Goal: Task Accomplishment & Management: Use online tool/utility

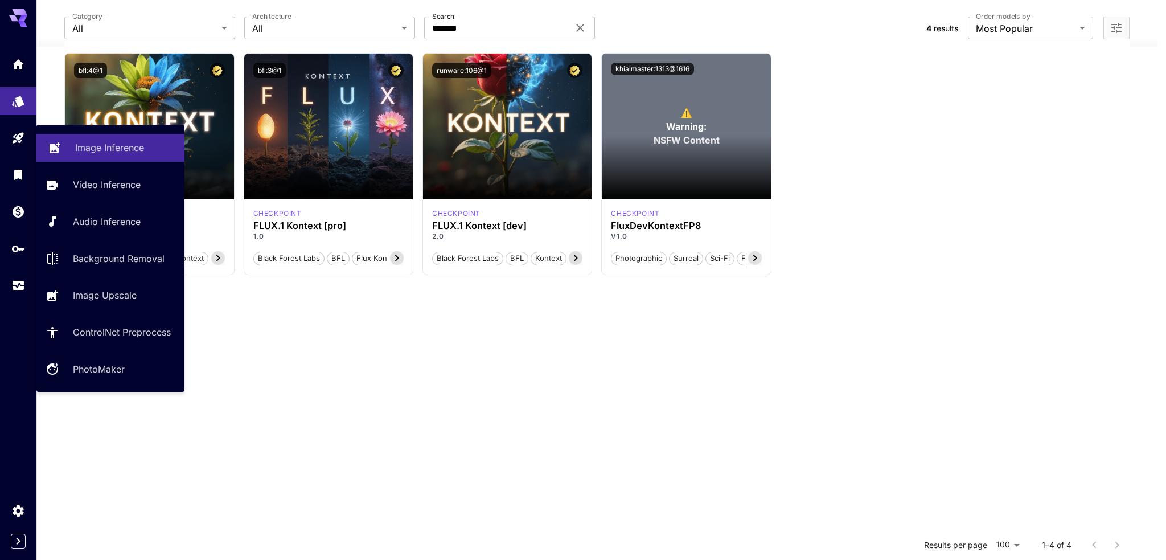
click at [71, 142] on link "Image Inference" at bounding box center [110, 148] width 148 height 28
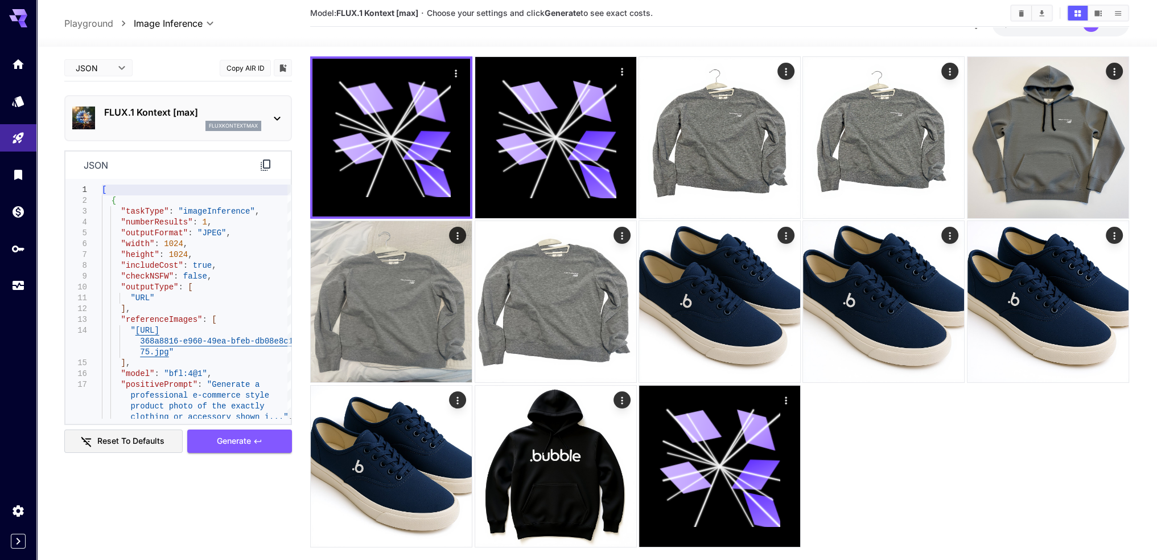
click at [107, 67] on body "**********" at bounding box center [578, 245] width 1157 height 671
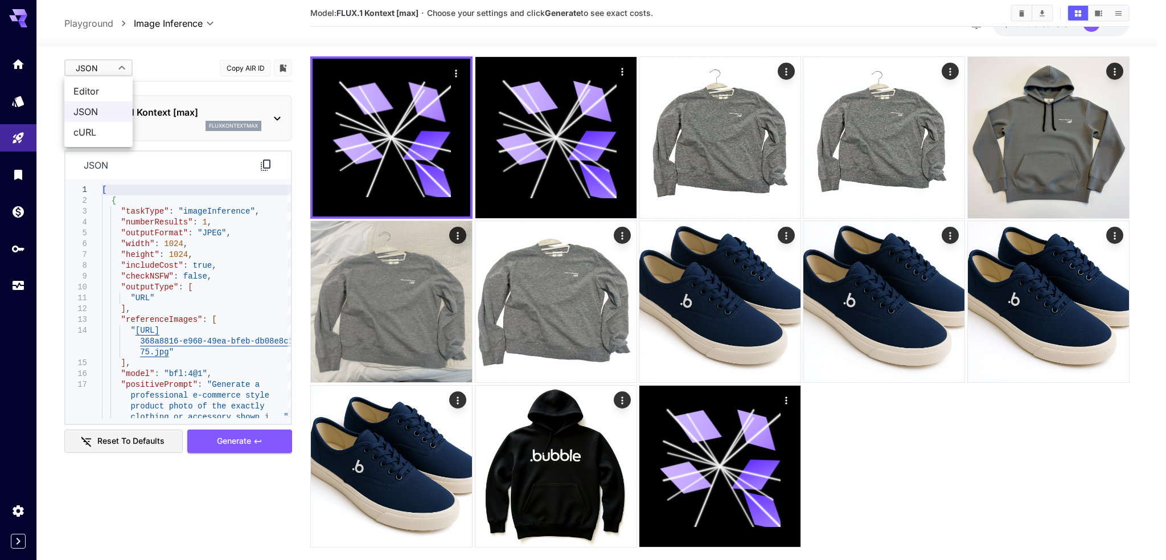
click at [102, 93] on span "Editor" at bounding box center [98, 91] width 50 height 14
type input "****"
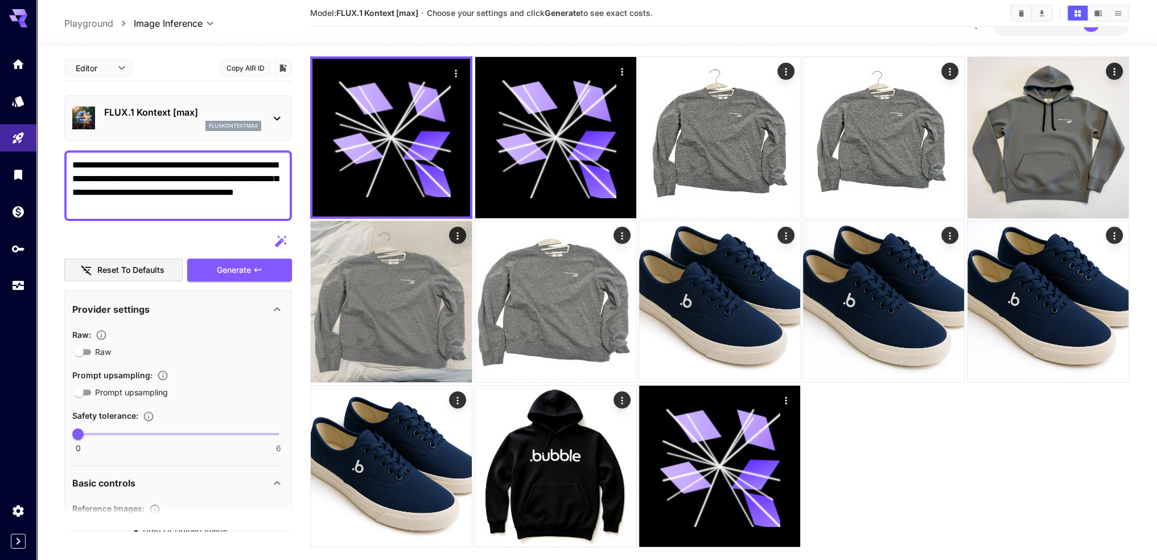
click at [190, 187] on textarea "**********" at bounding box center [178, 185] width 212 height 55
click at [190, 192] on textarea "**********" at bounding box center [178, 185] width 212 height 55
click at [198, 195] on textarea "**********" at bounding box center [178, 185] width 212 height 55
paste textarea "**********"
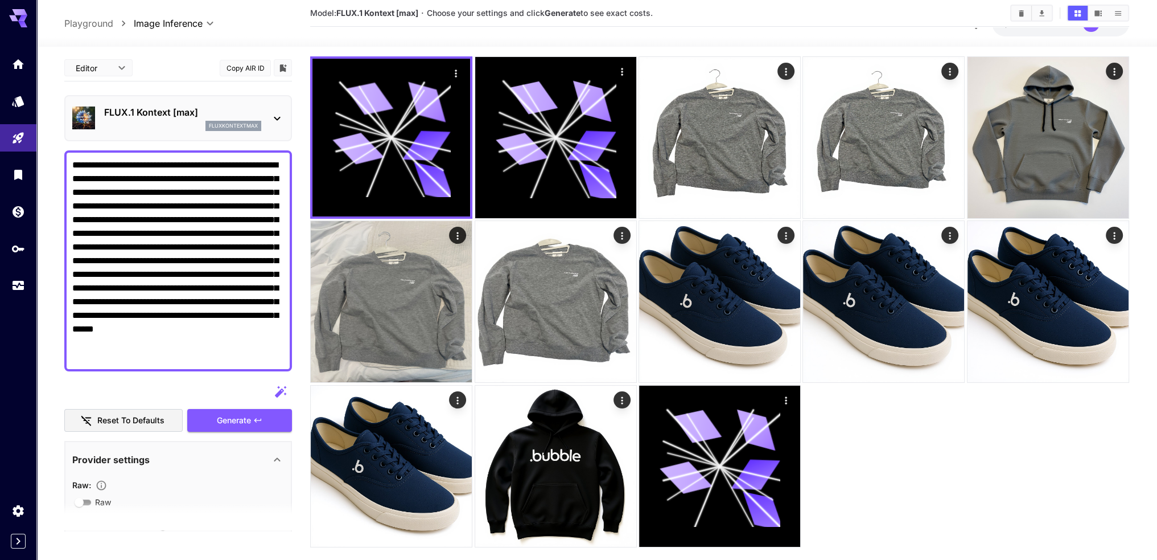
type textarea "**********"
click at [205, 380] on div at bounding box center [178, 391] width 228 height 23
click at [278, 389] on icon "button" at bounding box center [281, 392] width 14 height 14
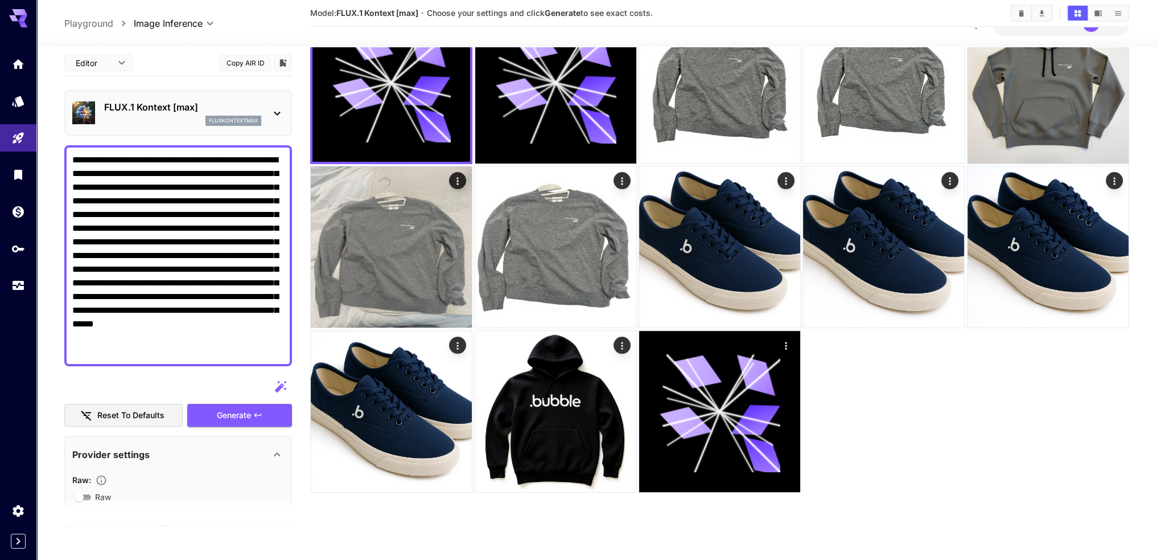
click at [281, 386] on icon "button" at bounding box center [280, 386] width 11 height 11
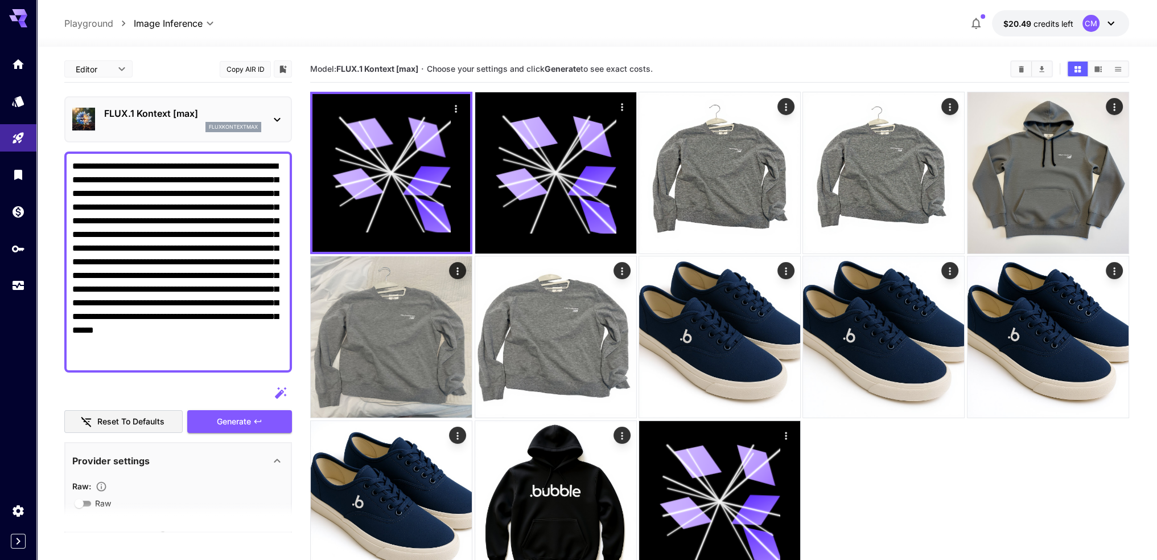
drag, startPoint x: 225, startPoint y: 356, endPoint x: 41, endPoint y: 95, distance: 319.9
click at [41, 95] on section "**********" at bounding box center [596, 348] width 1121 height 603
click at [277, 389] on icon "button" at bounding box center [281, 393] width 14 height 14
click at [195, 114] on p "FLUX.1 Kontext [max]" at bounding box center [182, 113] width 157 height 14
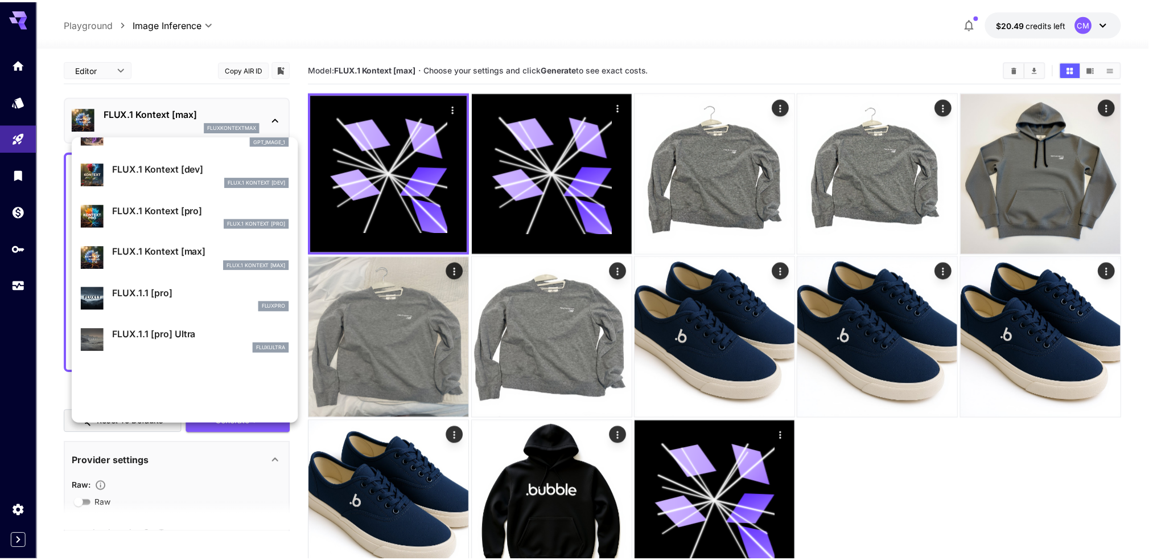
scroll to position [742, 0]
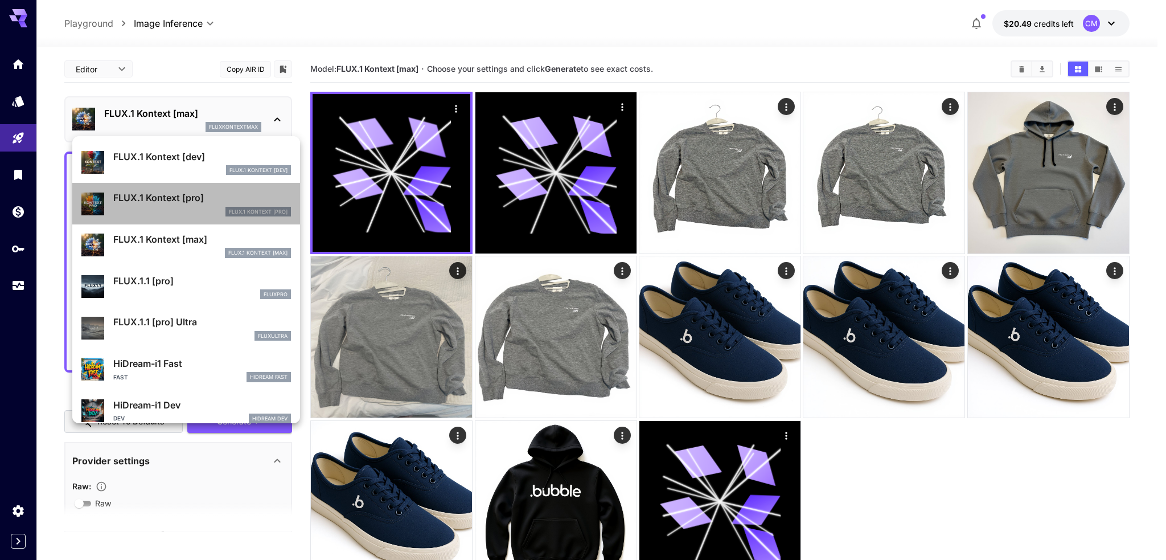
click at [187, 201] on p "FLUX.1 Kontext [pro]" at bounding box center [202, 198] width 178 height 14
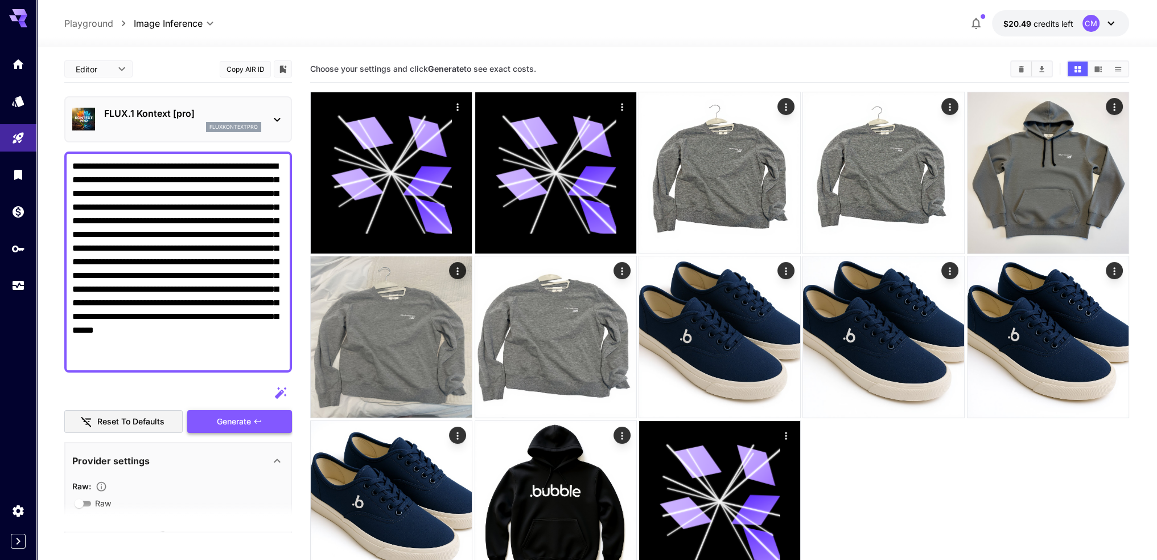
click at [233, 424] on span "Generate" at bounding box center [234, 421] width 34 height 14
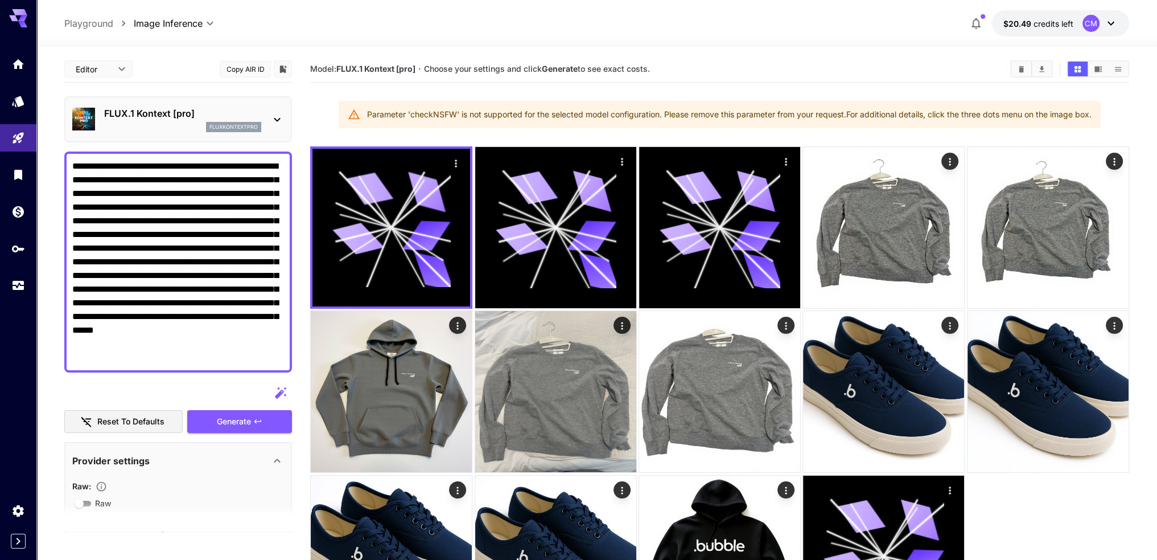
click at [200, 325] on textarea "**********" at bounding box center [178, 261] width 212 height 205
click at [218, 362] on textarea "**********" at bounding box center [178, 261] width 212 height 205
click at [278, 388] on icon "button" at bounding box center [281, 393] width 14 height 14
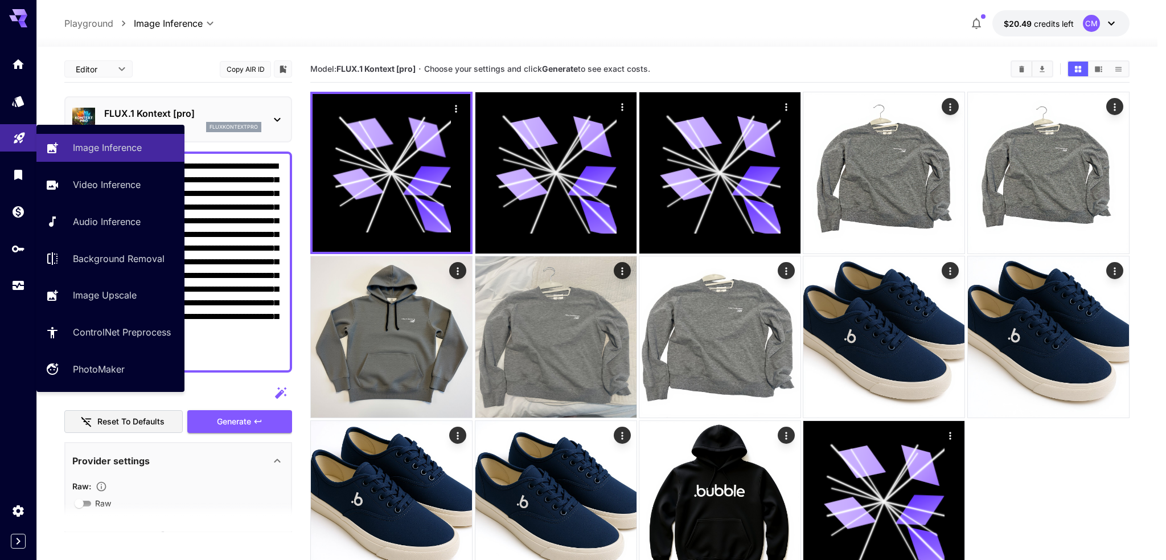
drag, startPoint x: 186, startPoint y: 358, endPoint x: 33, endPoint y: 148, distance: 259.5
click at [33, 148] on div "**********" at bounding box center [578, 325] width 1157 height 650
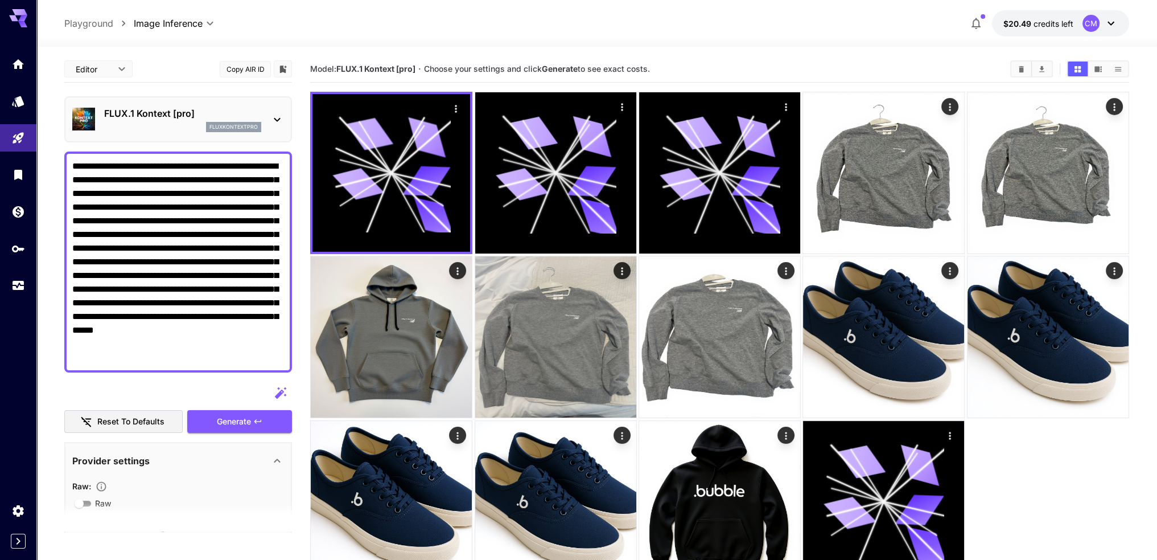
click at [227, 112] on p "FLUX.1 Kontext [pro]" at bounding box center [182, 113] width 157 height 14
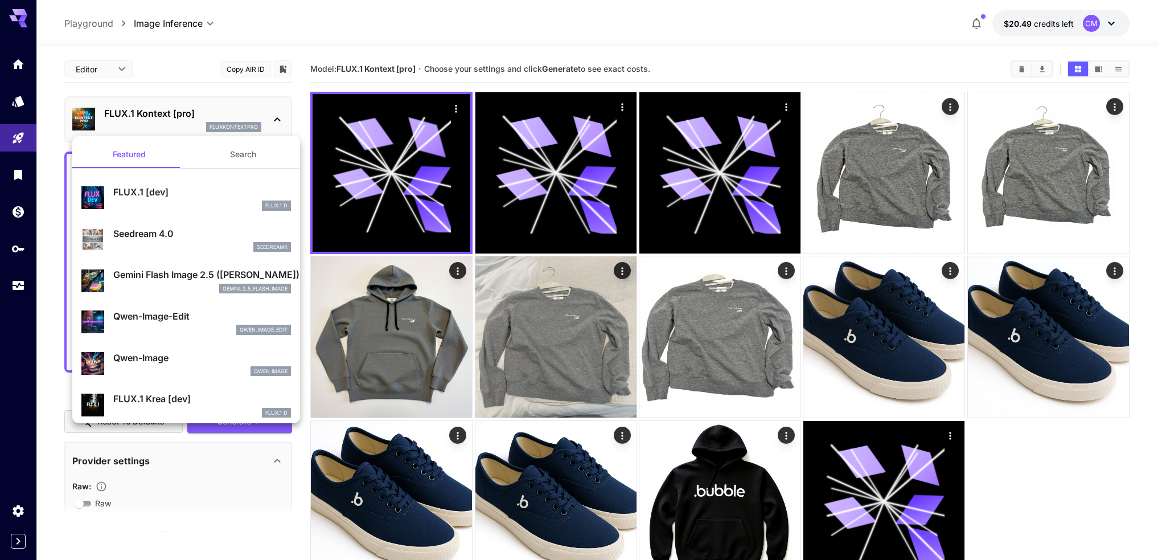
click at [171, 202] on div "FLUX.1 D" at bounding box center [202, 205] width 178 height 10
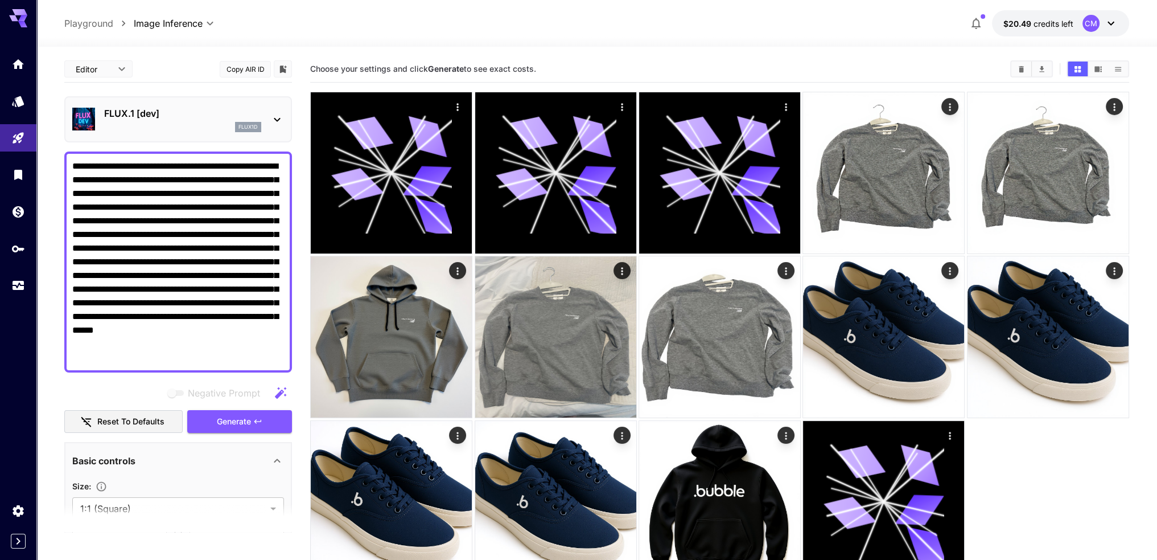
click at [282, 389] on icon "button" at bounding box center [280, 392] width 11 height 11
click at [284, 392] on icon "button" at bounding box center [281, 393] width 14 height 14
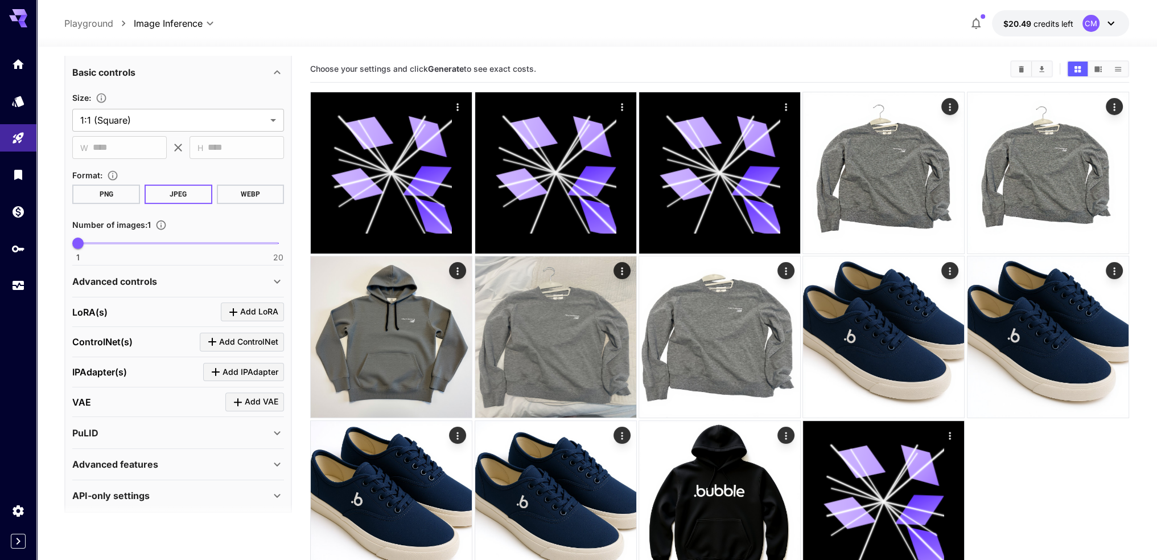
scroll to position [393, 0]
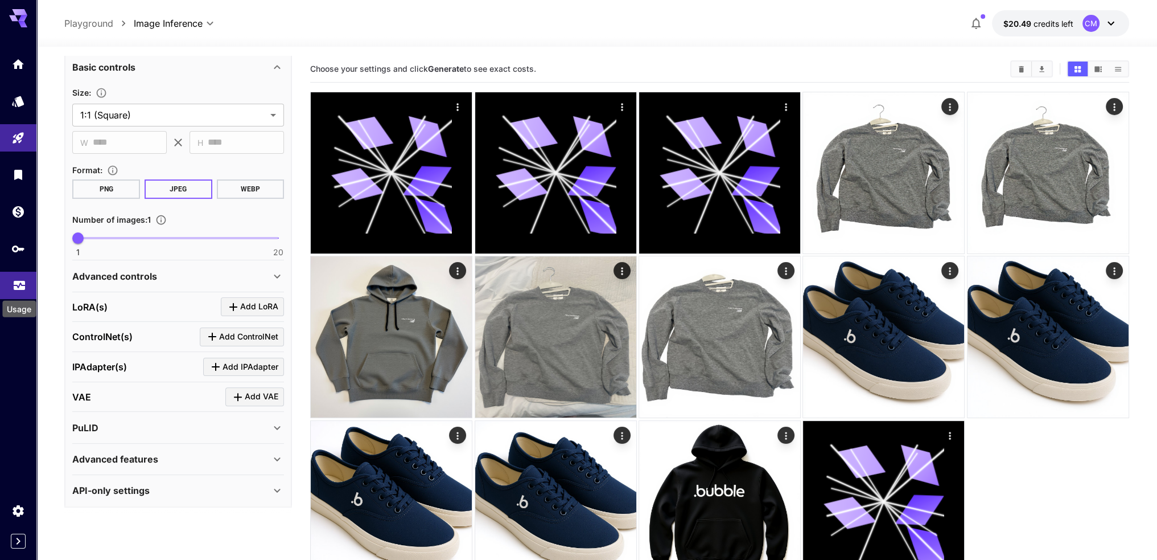
click at [16, 283] on icon "Usage" at bounding box center [19, 280] width 11 height 6
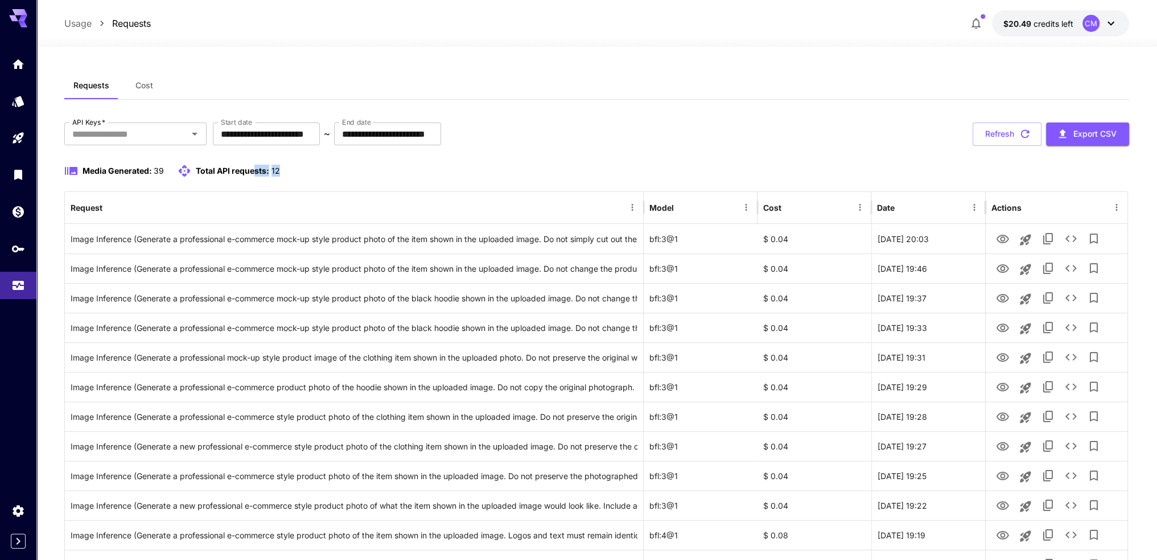
drag, startPoint x: 256, startPoint y: 167, endPoint x: 281, endPoint y: 167, distance: 25.0
click at [281, 167] on div "Media Generated: 39 Total API requests: 12" at bounding box center [596, 171] width 1065 height 14
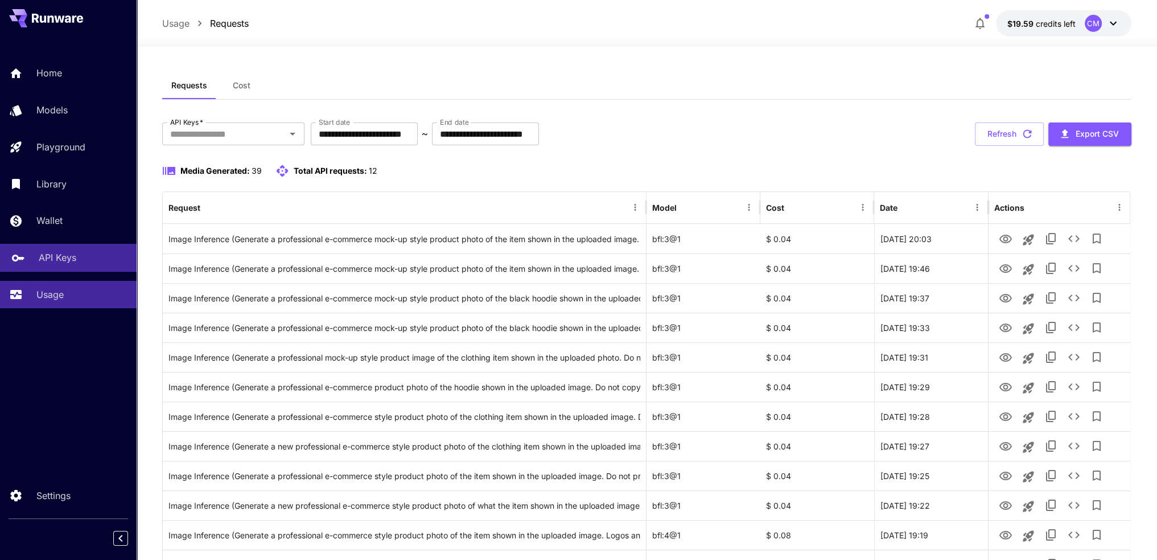
click at [87, 262] on div "API Keys" at bounding box center [83, 257] width 89 height 14
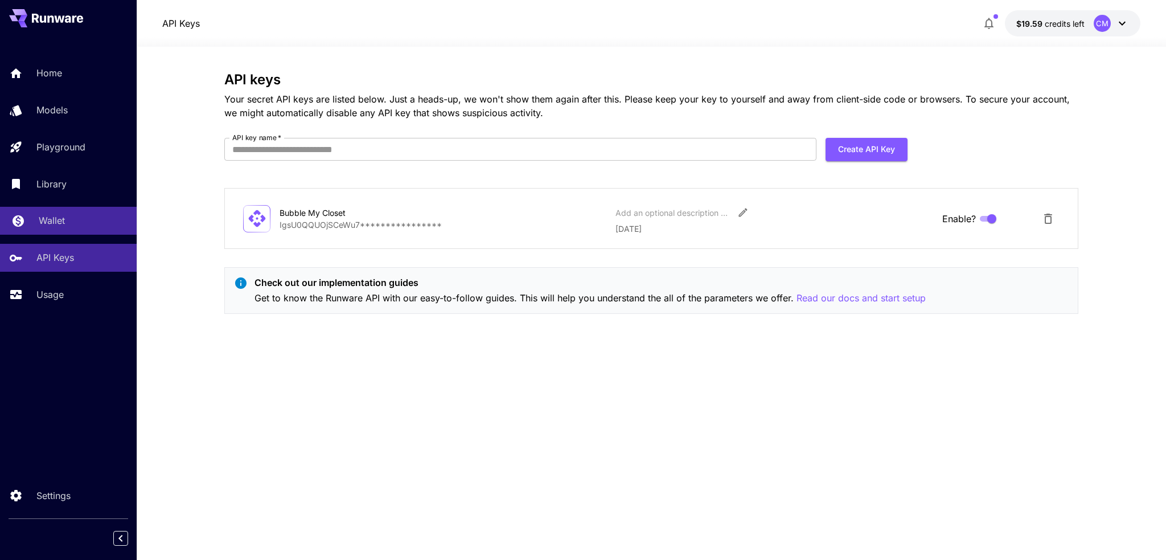
click at [80, 225] on div "Wallet" at bounding box center [83, 220] width 89 height 14
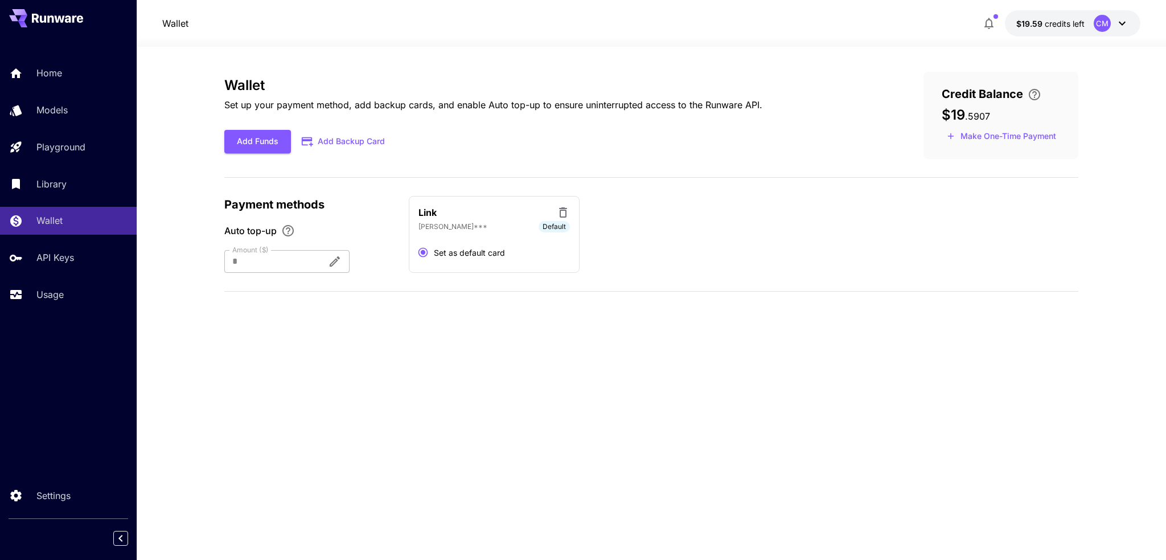
click at [77, 206] on div "Home Models Playground Library Wallet API Keys Usage" at bounding box center [68, 183] width 137 height 249
click at [76, 186] on div "Library" at bounding box center [83, 184] width 89 height 14
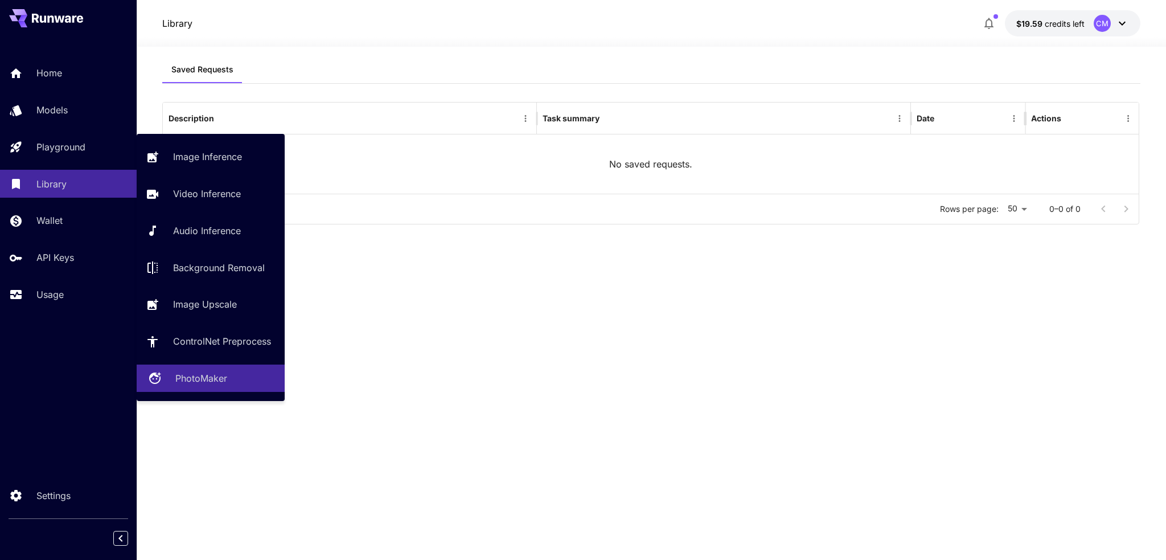
click at [176, 381] on p "PhotoMaker" at bounding box center [201, 378] width 52 height 14
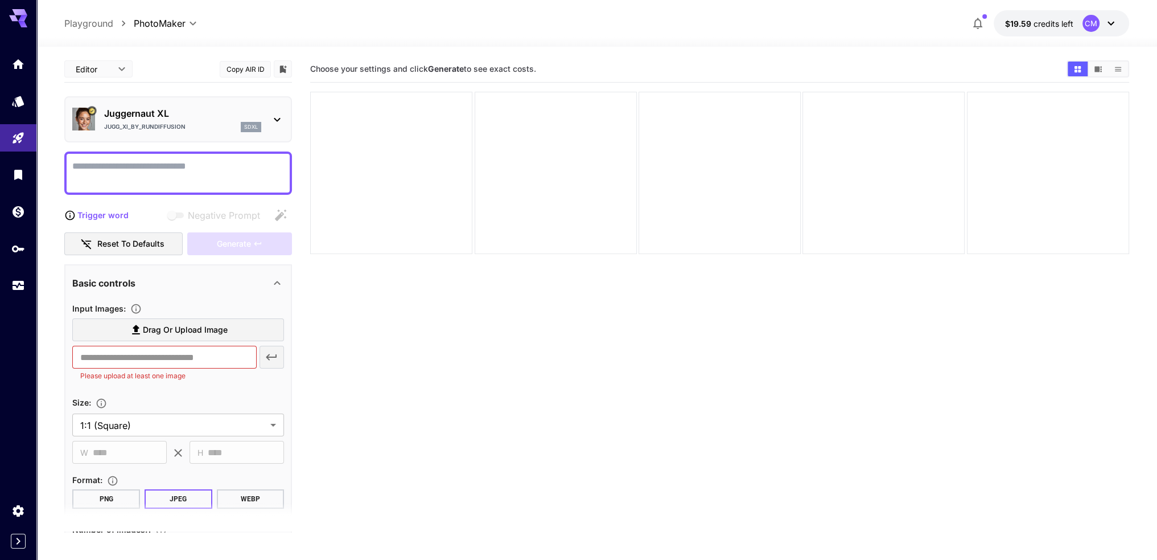
click at [266, 109] on div "Juggernaut XL Jugg_XI_by_RunDiffusion sdxl" at bounding box center [178, 119] width 212 height 35
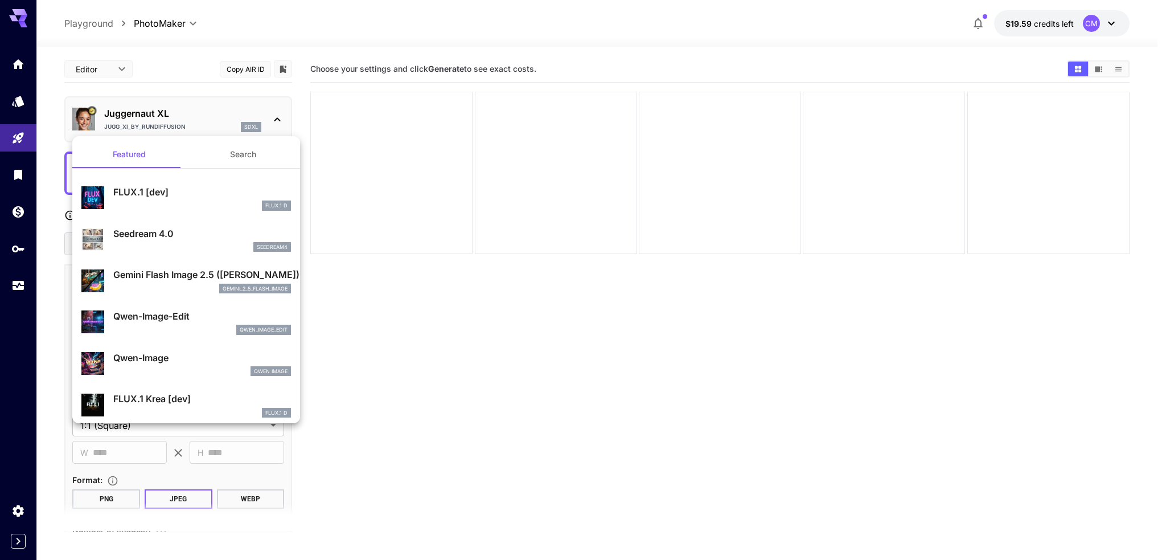
click at [432, 336] on div at bounding box center [583, 280] width 1166 height 560
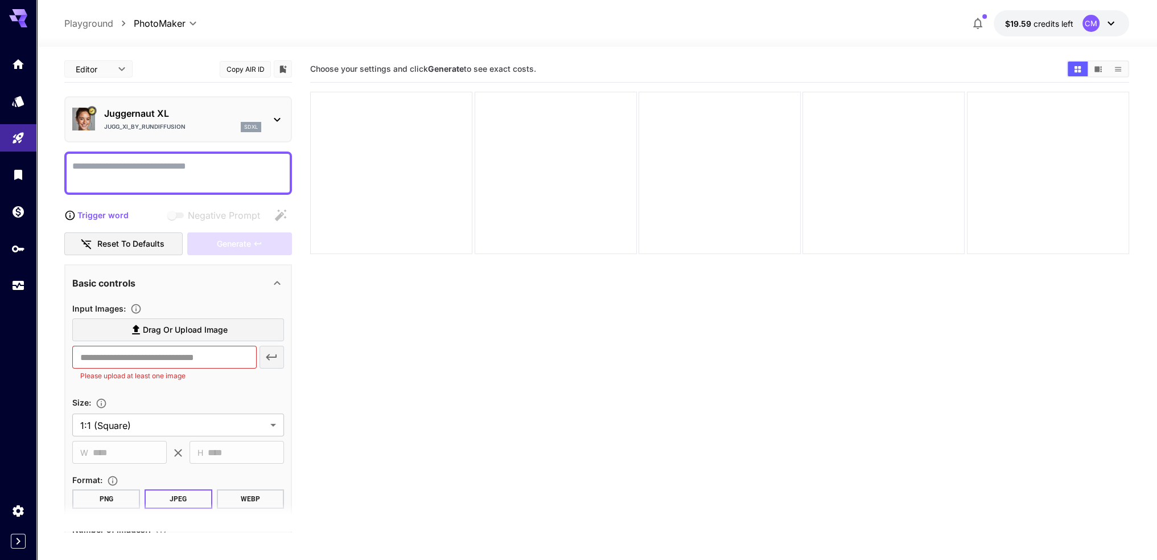
click at [575, 430] on section "Choose your settings and click Generate to see exact costs." at bounding box center [719, 336] width 819 height 560
click at [71, 213] on icon at bounding box center [69, 215] width 11 height 11
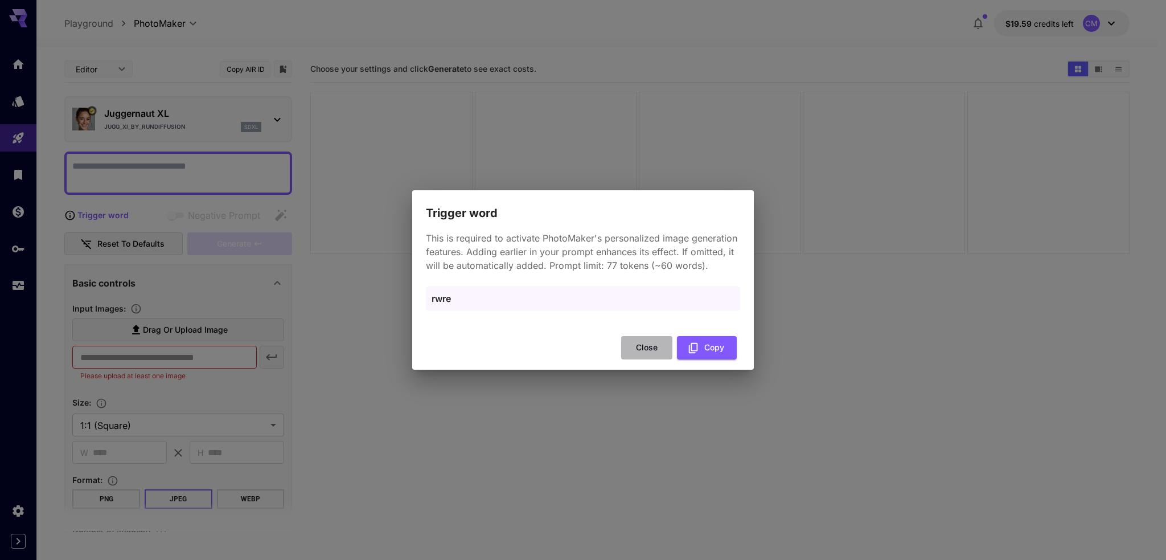
click at [650, 344] on button "Close" at bounding box center [646, 347] width 51 height 23
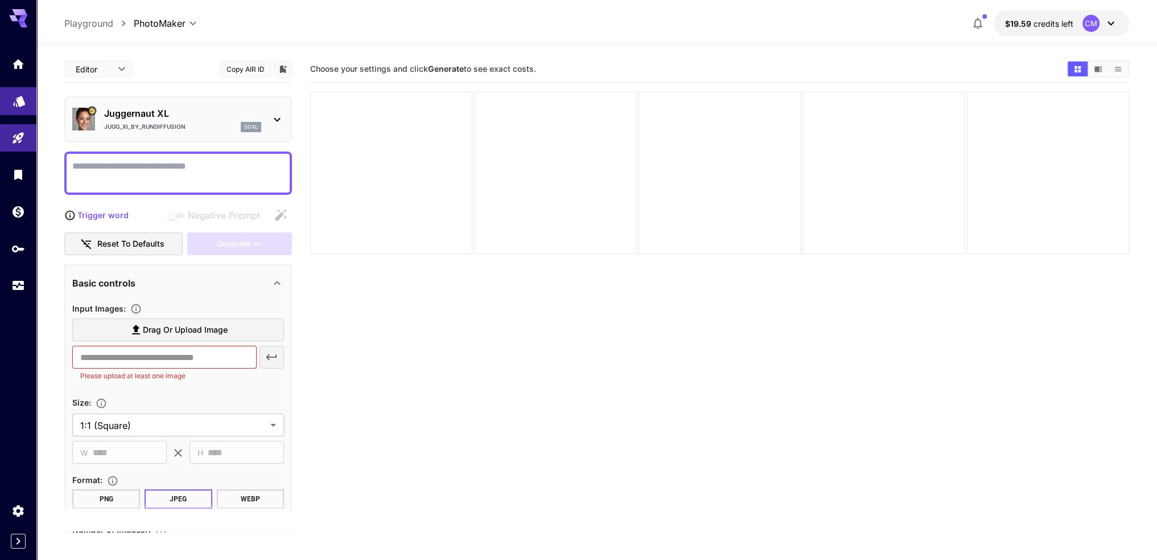
click at [24, 91] on div "Models" at bounding box center [20, 98] width 14 height 14
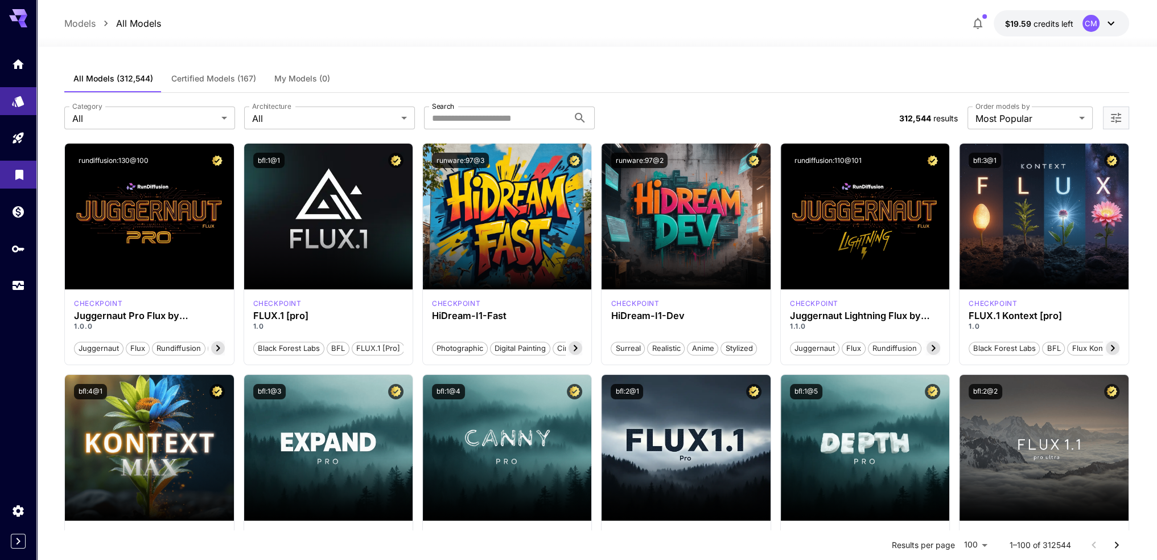
click at [23, 166] on icon "Library" at bounding box center [20, 172] width 14 height 14
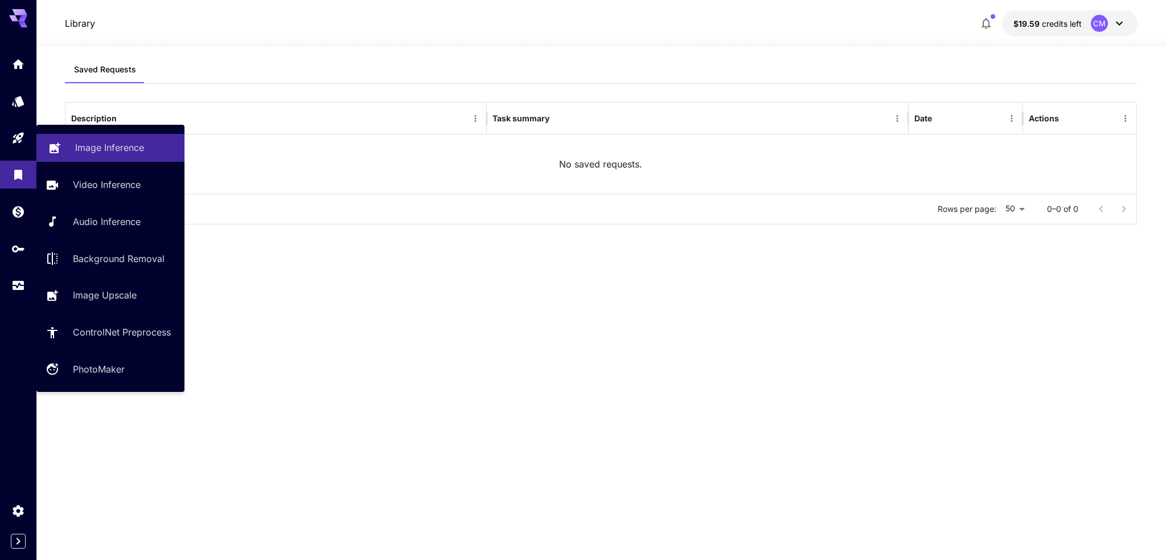
click at [117, 150] on p "Image Inference" at bounding box center [109, 148] width 69 height 14
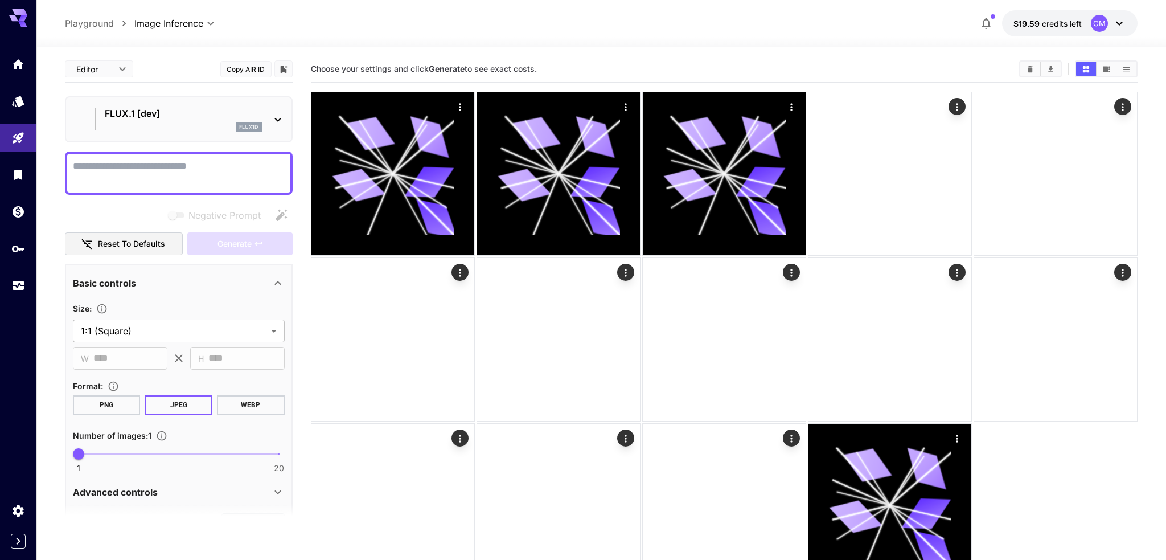
type input "**********"
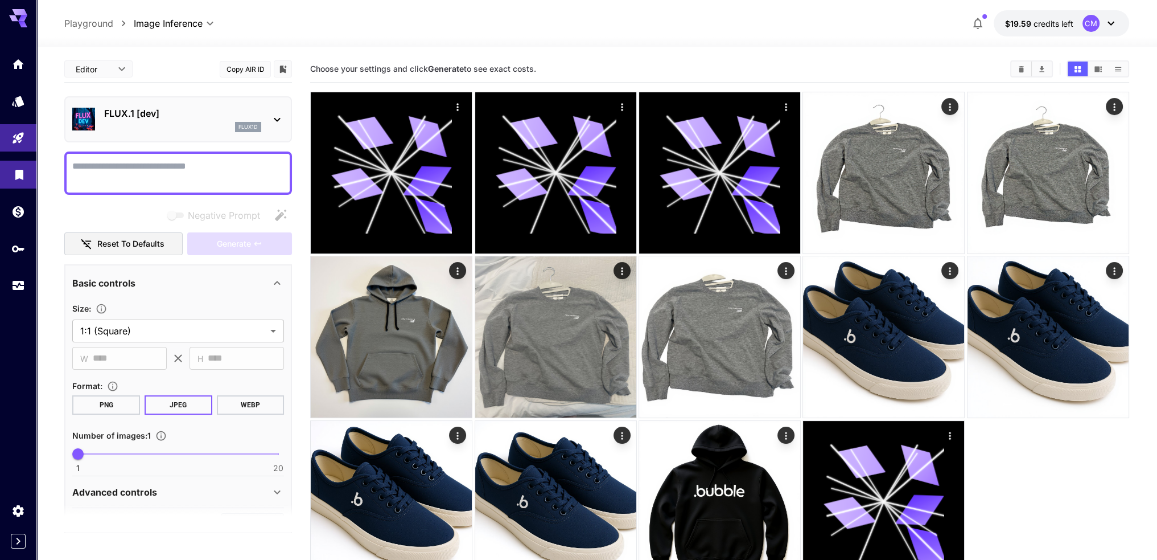
click at [20, 170] on icon "Library" at bounding box center [19, 171] width 8 height 10
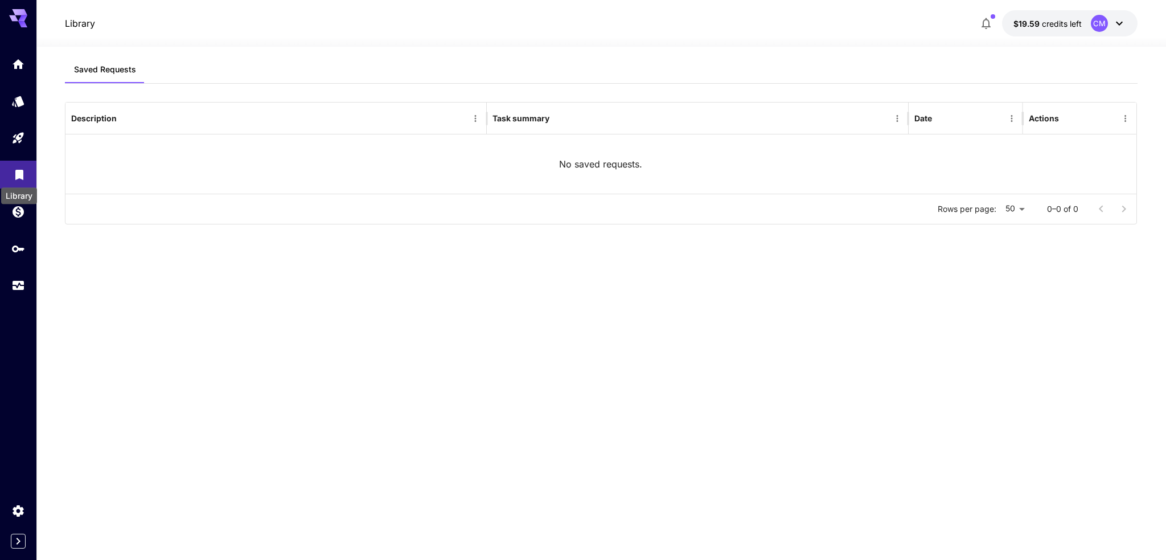
click at [23, 177] on icon "Library" at bounding box center [20, 172] width 14 height 14
click at [23, 170] on icon "Library" at bounding box center [20, 174] width 14 height 14
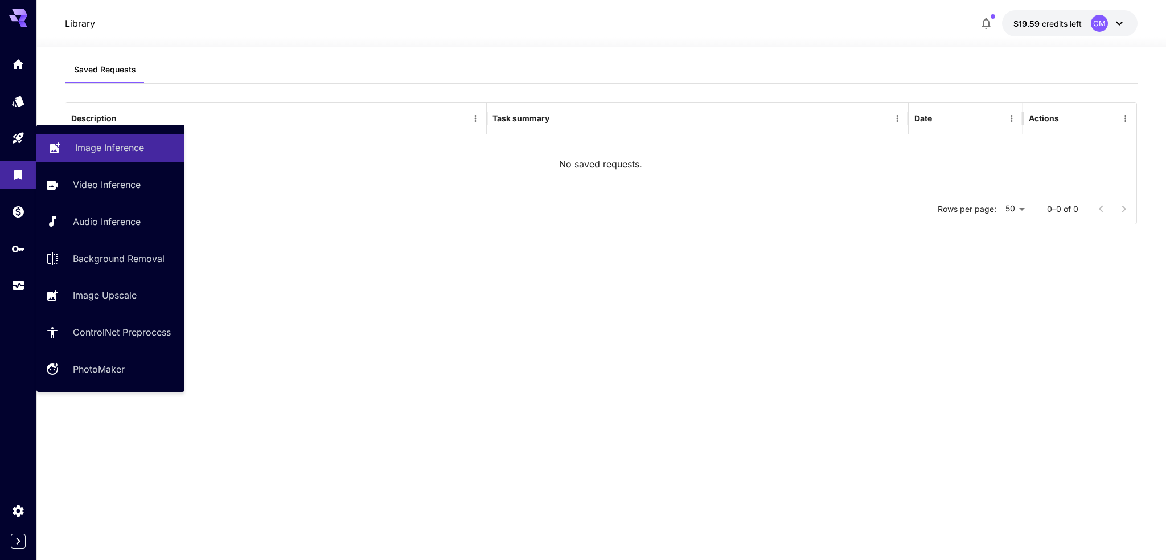
click at [111, 147] on p "Image Inference" at bounding box center [109, 148] width 69 height 14
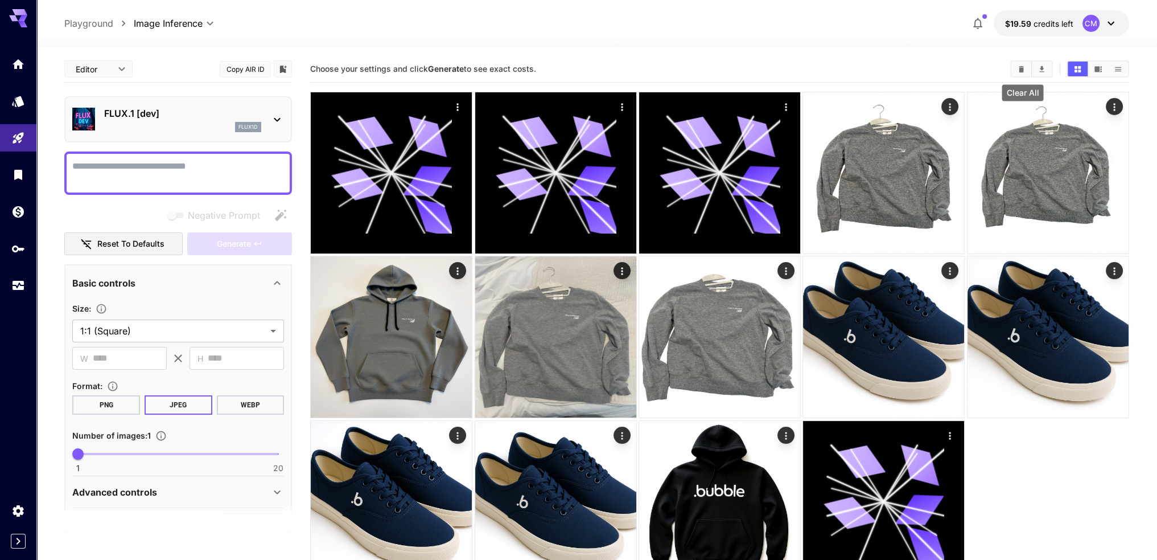
click at [1022, 68] on icon "Clear All" at bounding box center [1022, 68] width 5 height 6
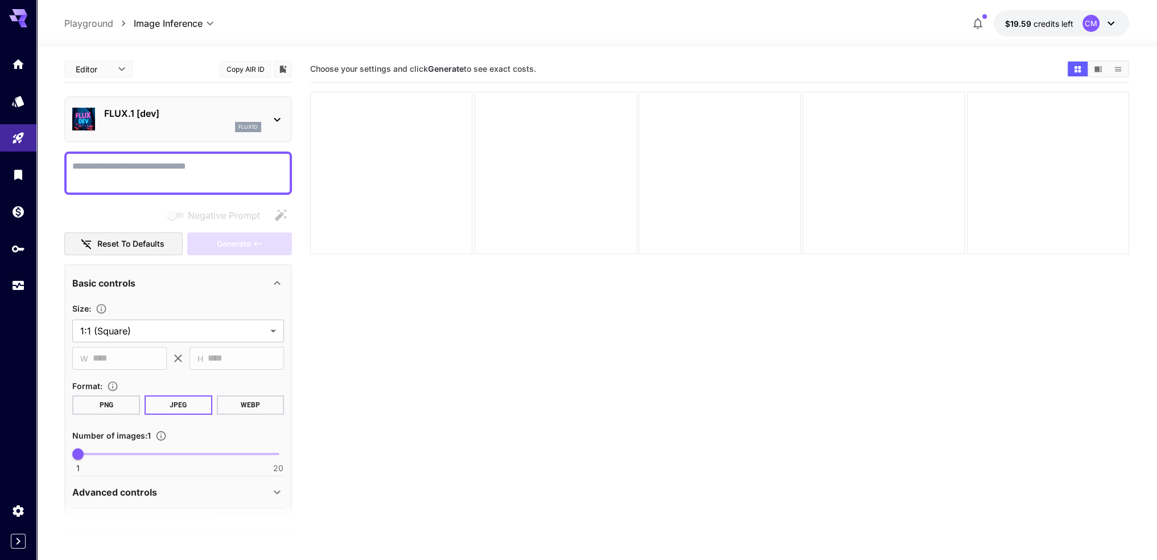
click at [179, 168] on textarea "Negative Prompt" at bounding box center [178, 172] width 212 height 27
paste textarea "**********"
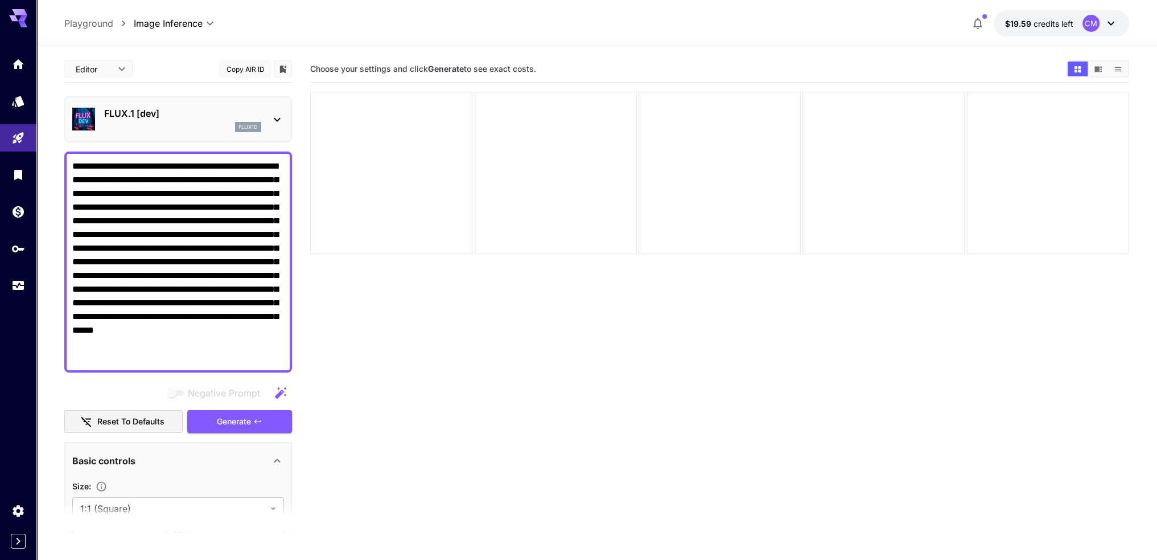
type textarea "**********"
click at [279, 389] on icon "button" at bounding box center [281, 393] width 14 height 14
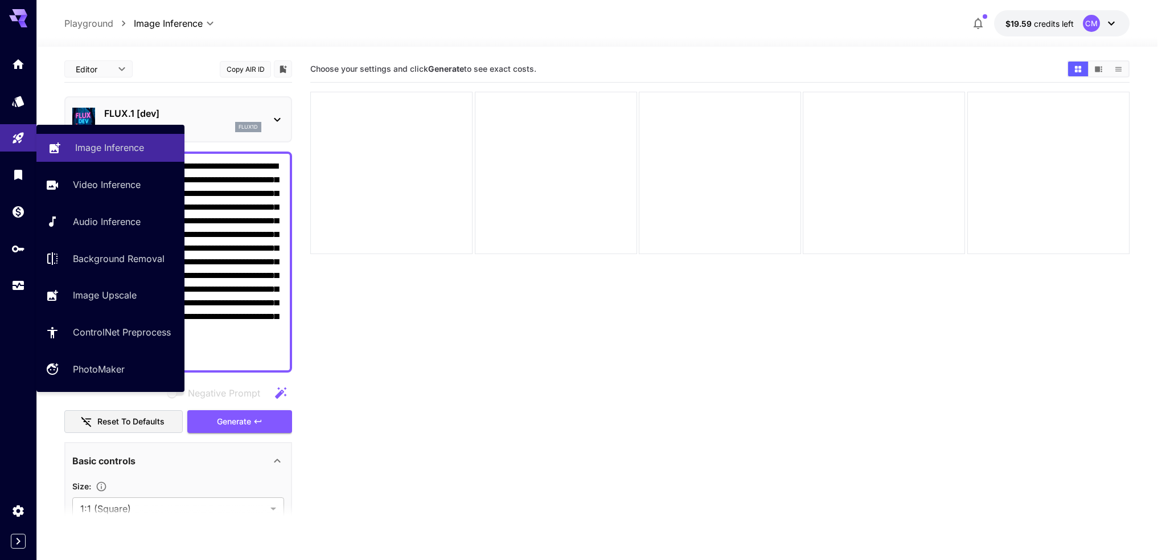
click at [90, 145] on p "Image Inference" at bounding box center [109, 148] width 69 height 14
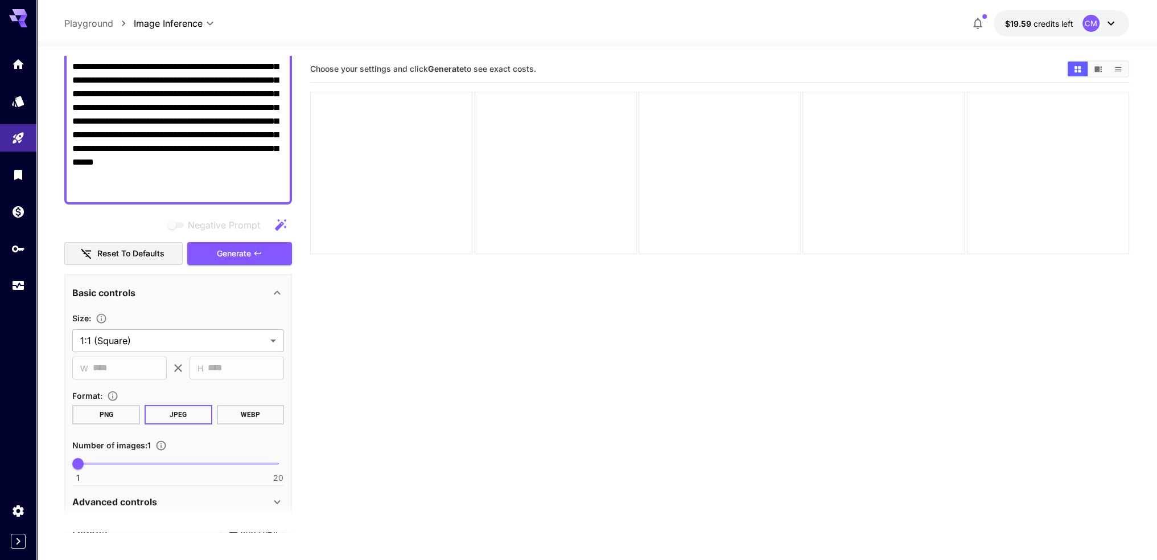
scroll to position [171, 0]
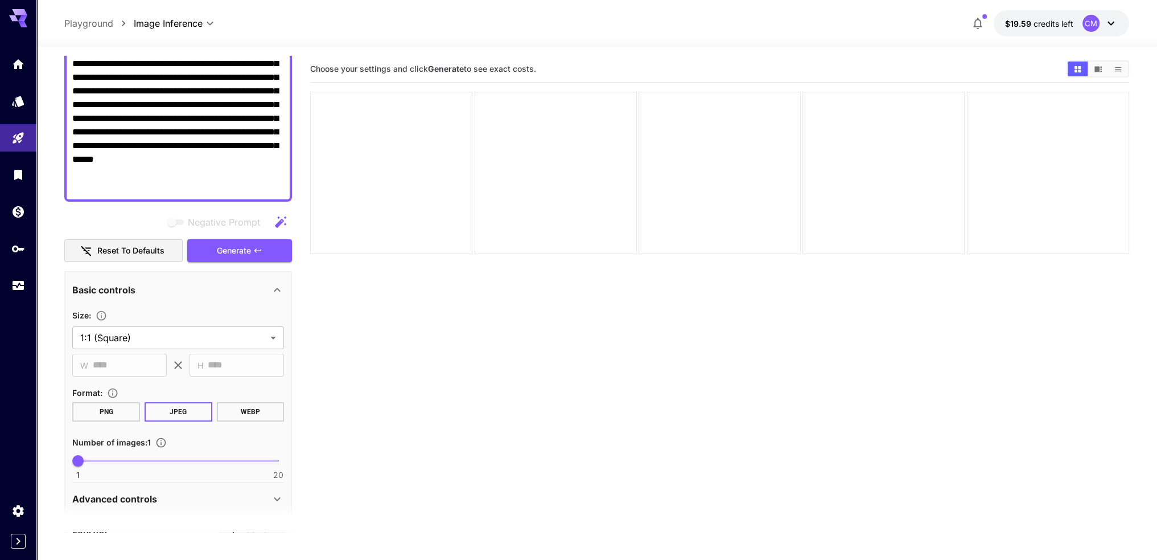
click at [178, 288] on div "Basic controls" at bounding box center [171, 290] width 198 height 14
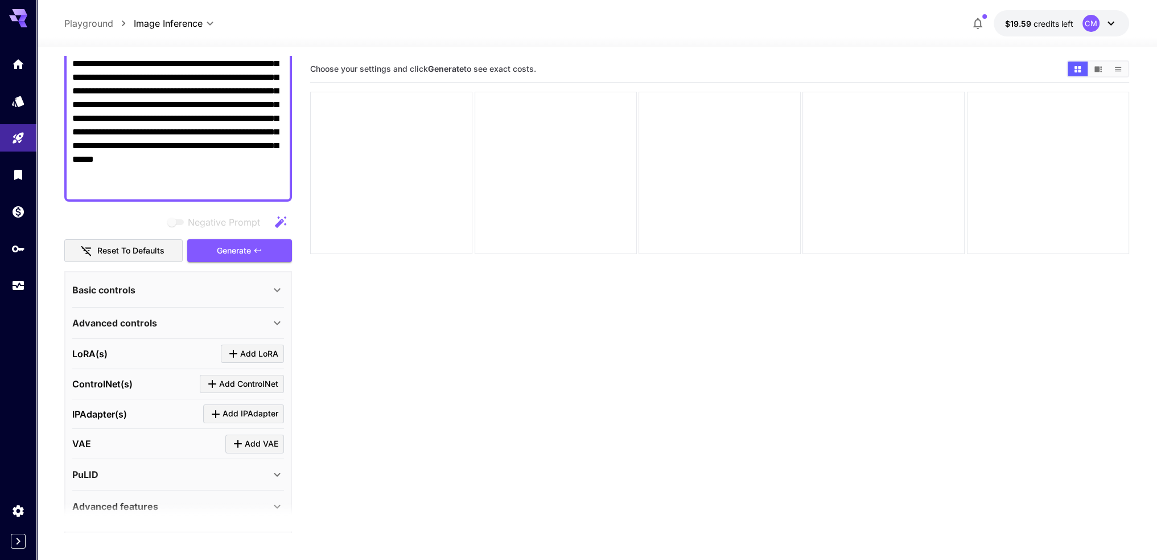
click at [184, 321] on div "Advanced controls" at bounding box center [171, 323] width 198 height 14
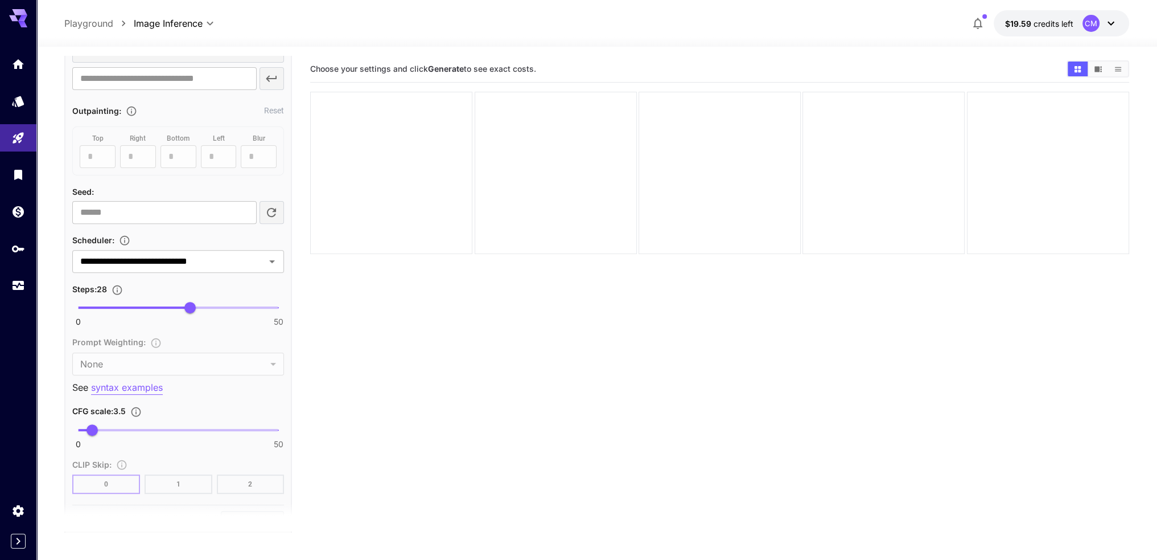
scroll to position [342, 0]
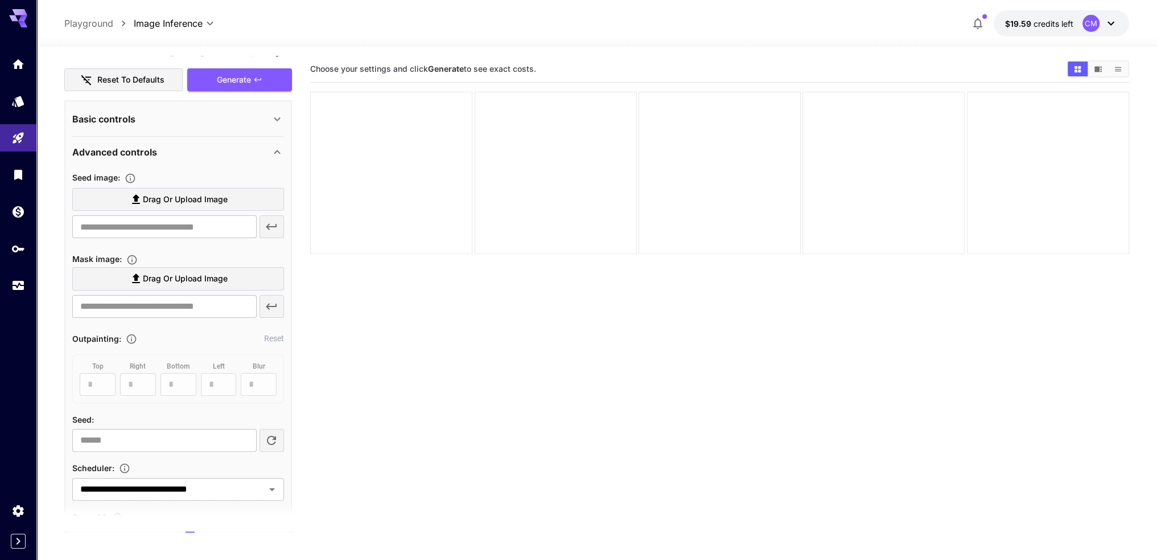
click at [162, 199] on span "Drag or upload image" at bounding box center [185, 199] width 85 height 14
click at [0, 0] on input "Drag or upload image" at bounding box center [0, 0] width 0 height 0
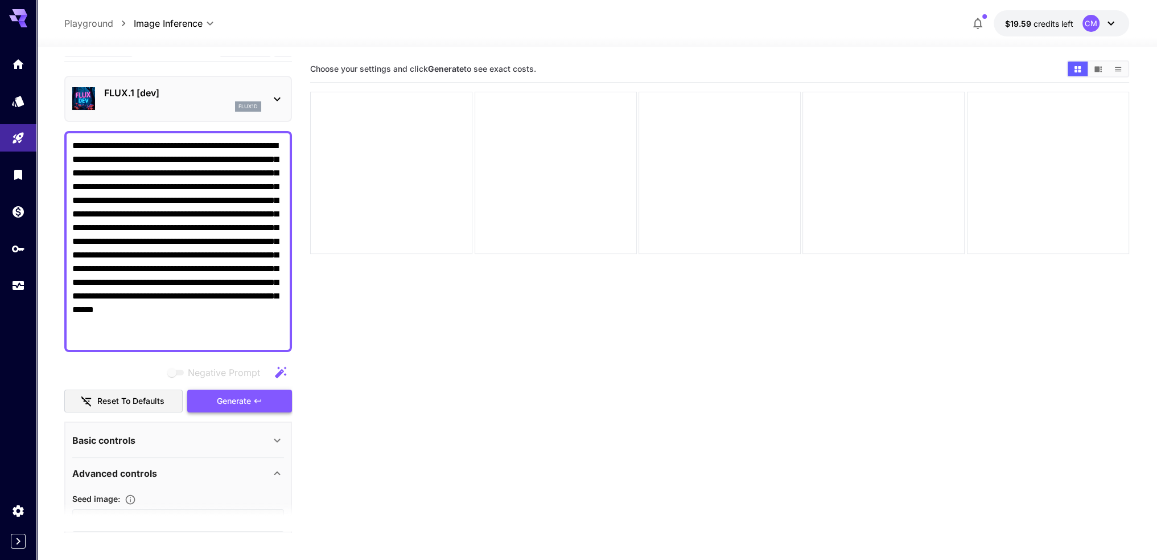
scroll to position [0, 0]
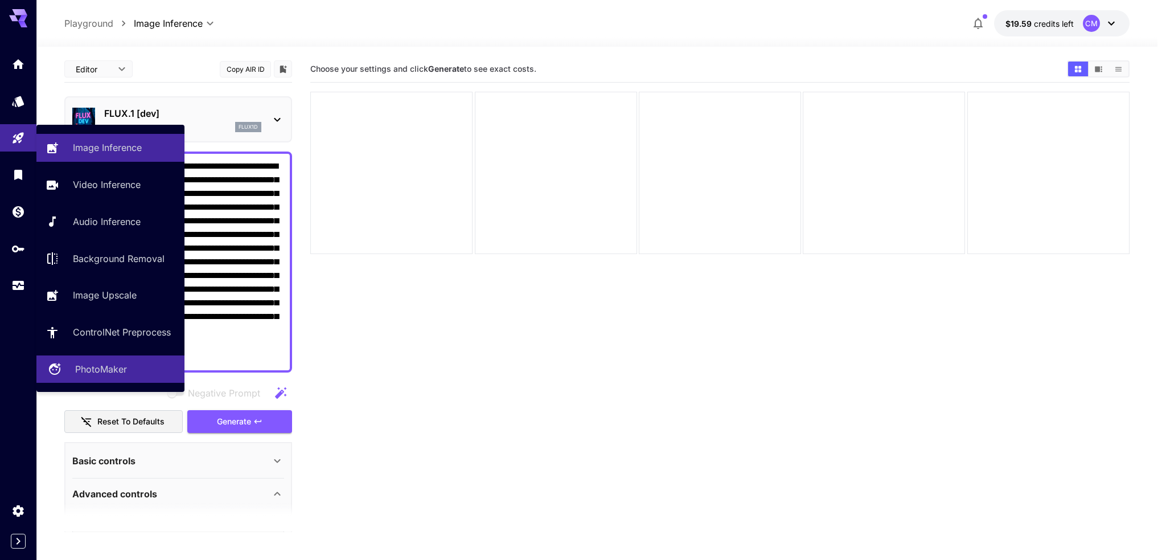
click at [127, 368] on div "PhotoMaker" at bounding box center [125, 369] width 100 height 14
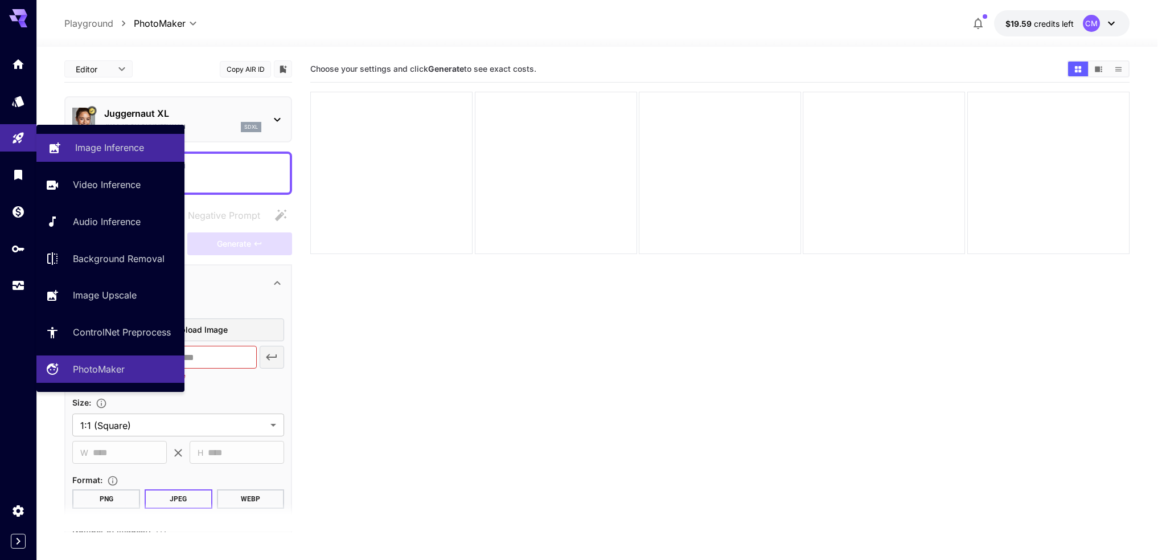
click at [107, 146] on p "Image Inference" at bounding box center [109, 148] width 69 height 14
type input "**********"
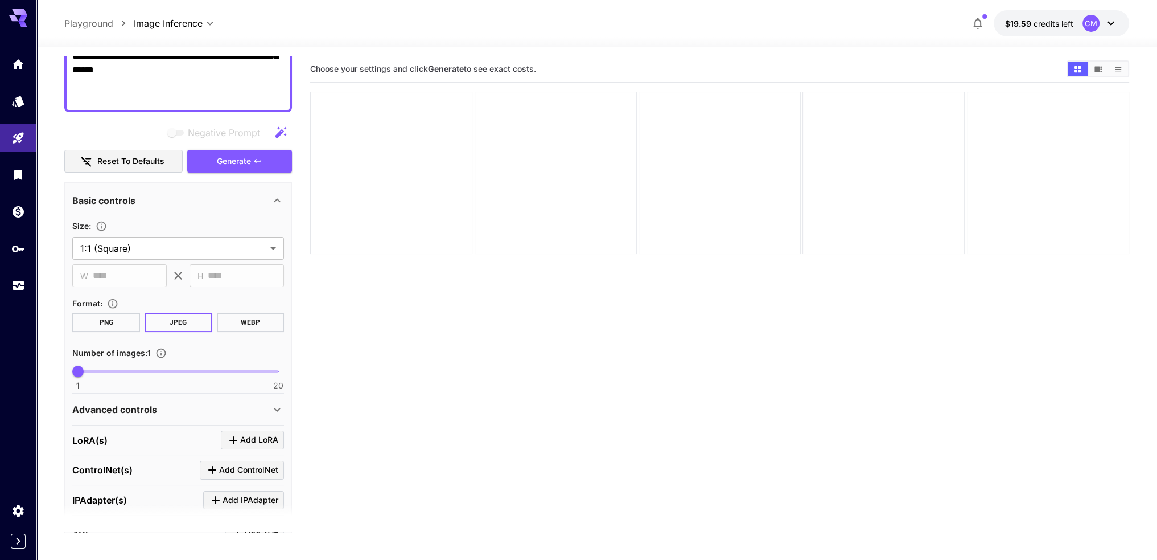
scroll to position [285, 0]
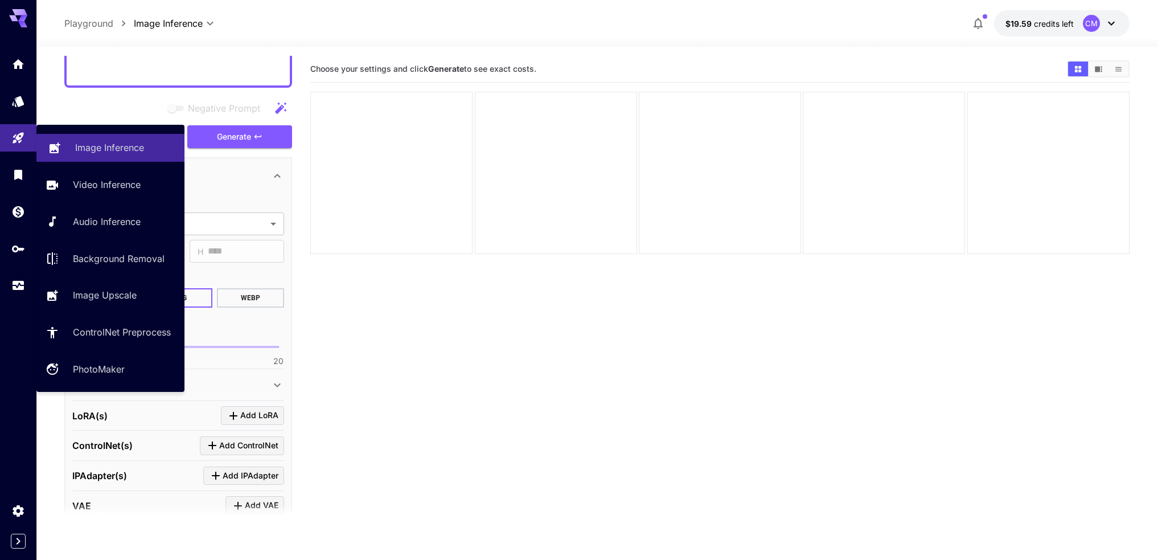
click at [100, 147] on p "Image Inference" at bounding box center [109, 148] width 69 height 14
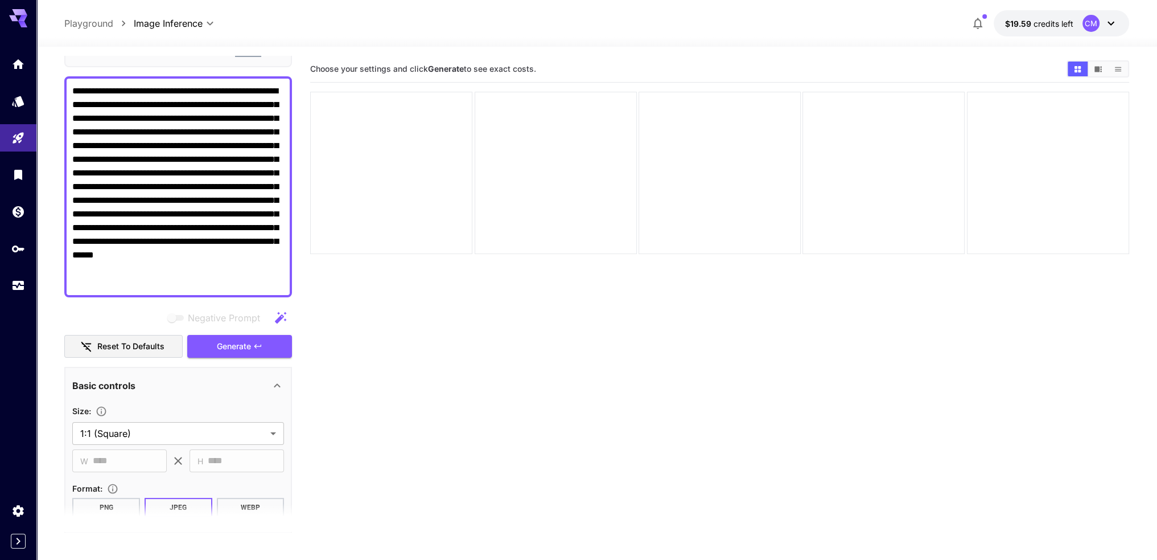
scroll to position [228, 0]
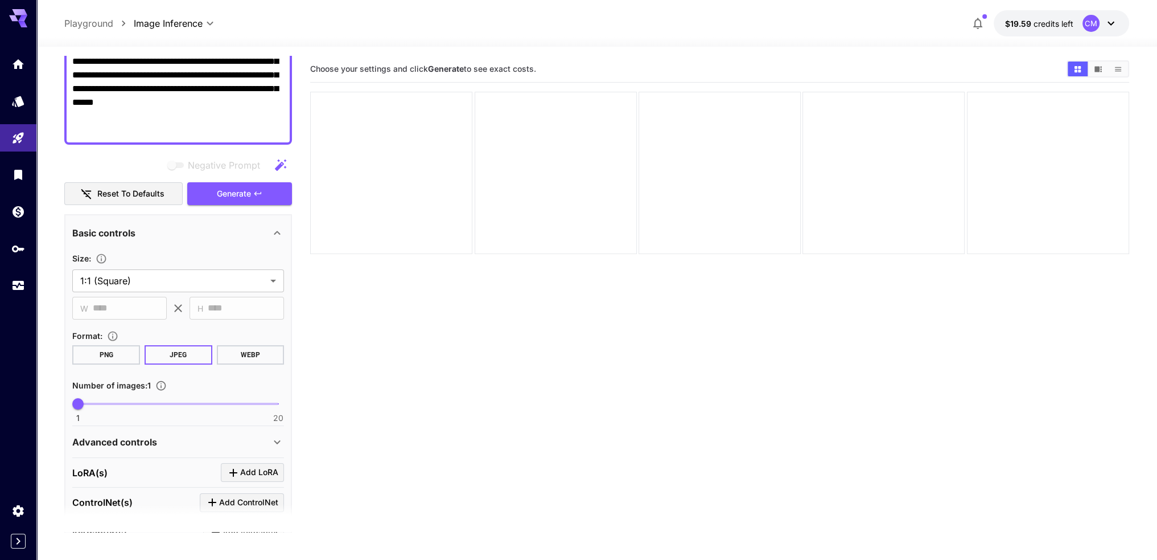
click at [158, 198] on button "Reset to defaults" at bounding box center [123, 193] width 118 height 23
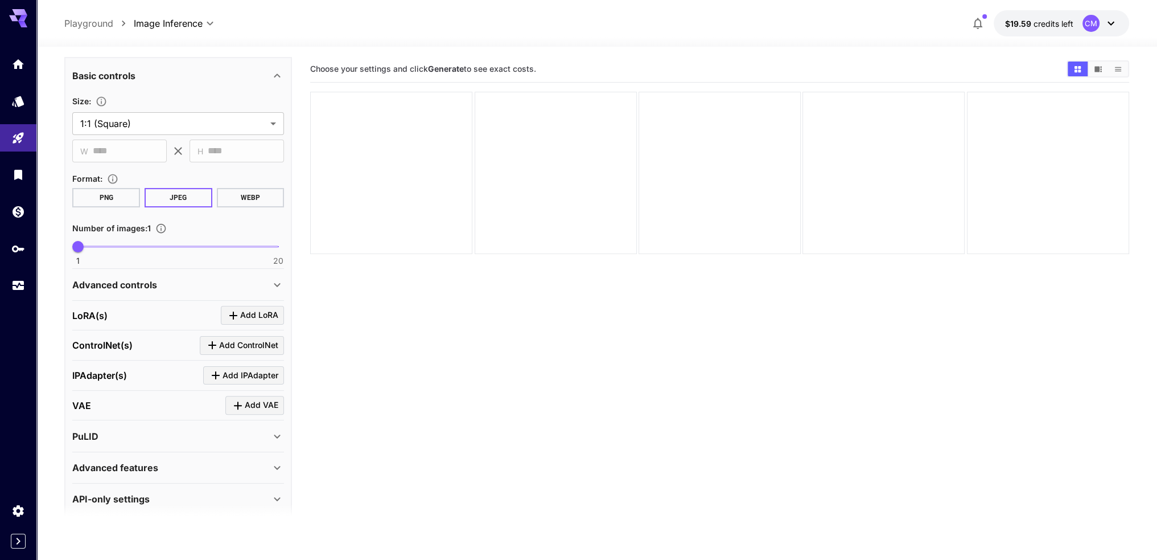
scroll to position [393, 0]
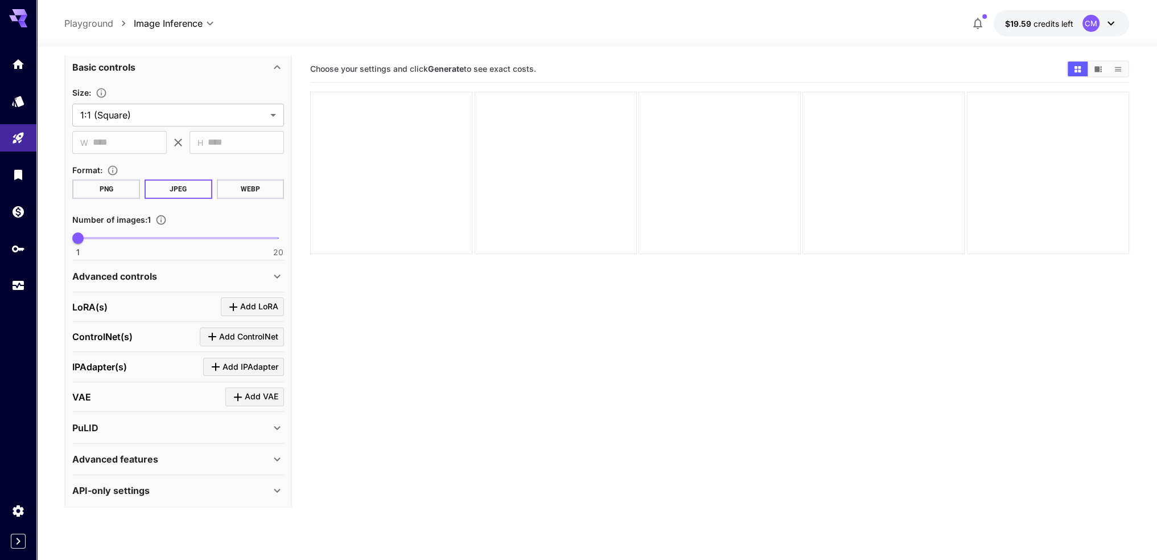
click at [157, 277] on div "Advanced controls" at bounding box center [171, 276] width 198 height 14
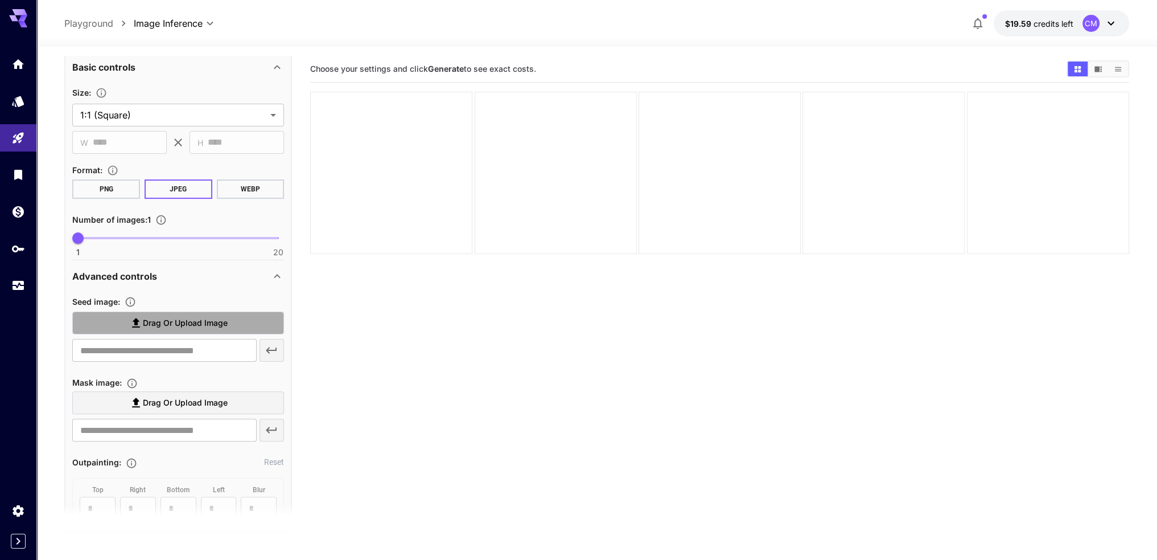
click at [160, 319] on span "Drag or upload image" at bounding box center [185, 323] width 85 height 14
click at [0, 0] on input "Drag or upload image" at bounding box center [0, 0] width 0 height 0
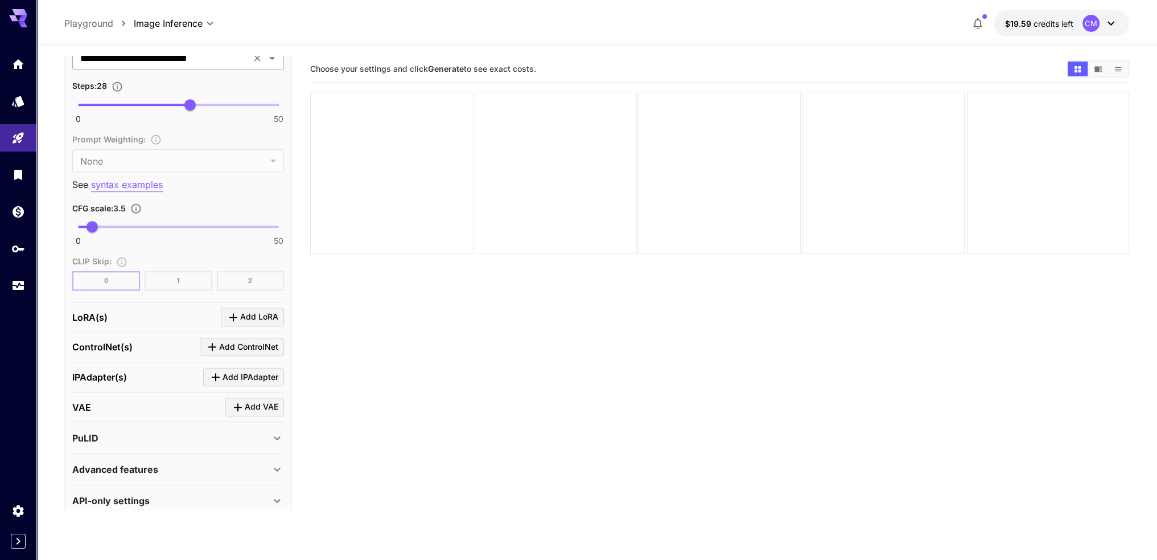
scroll to position [956, 0]
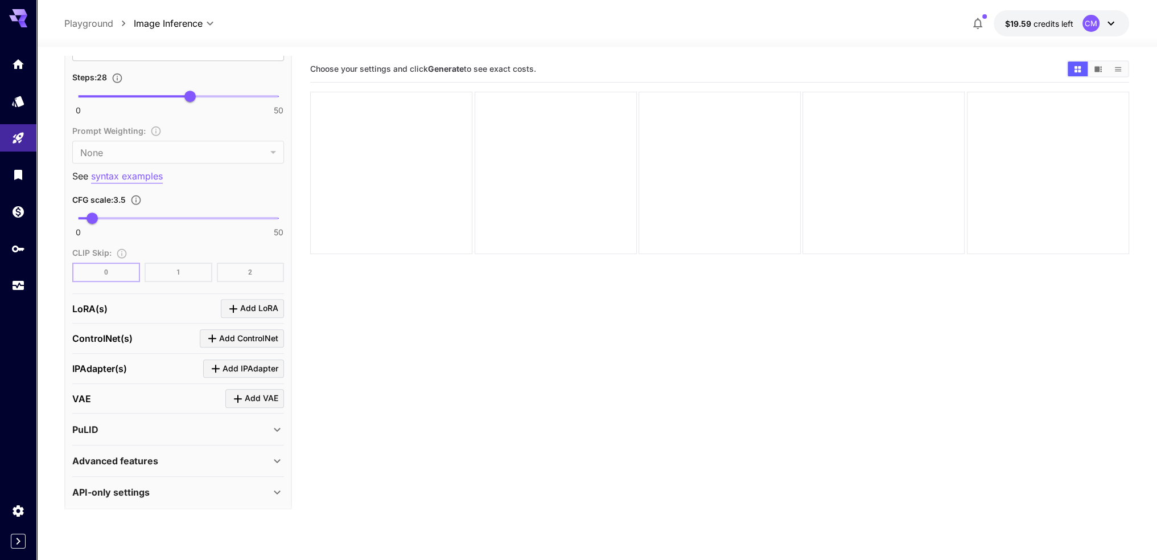
click at [138, 425] on div "PuLID" at bounding box center [171, 429] width 198 height 14
click at [146, 425] on div "PuLID" at bounding box center [171, 429] width 198 height 14
click at [157, 459] on div "Advanced features" at bounding box center [171, 461] width 198 height 14
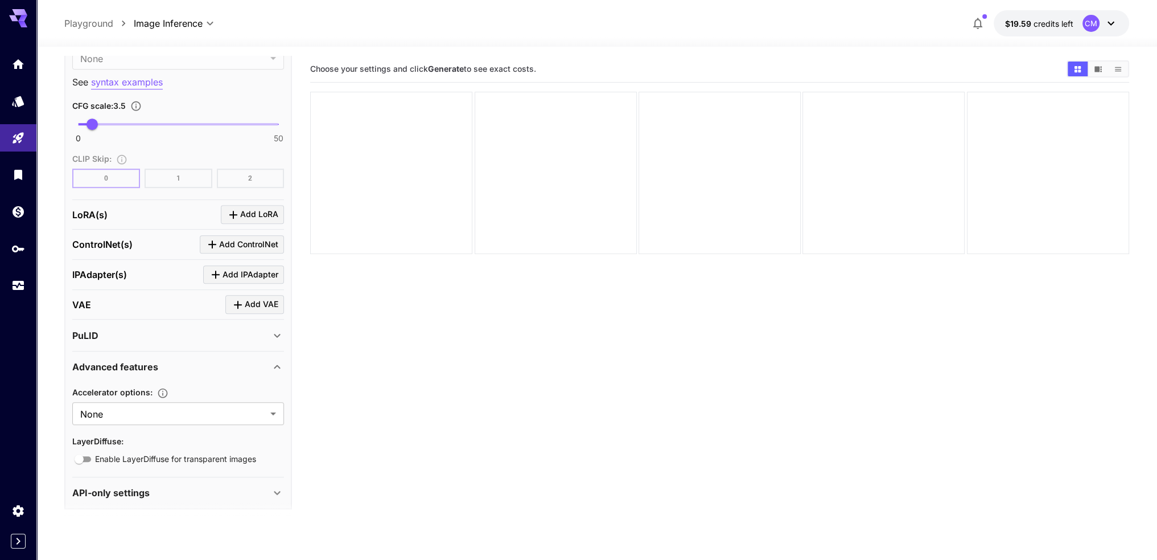
scroll to position [1051, 0]
click at [171, 399] on body "**********" at bounding box center [583, 325] width 1166 height 650
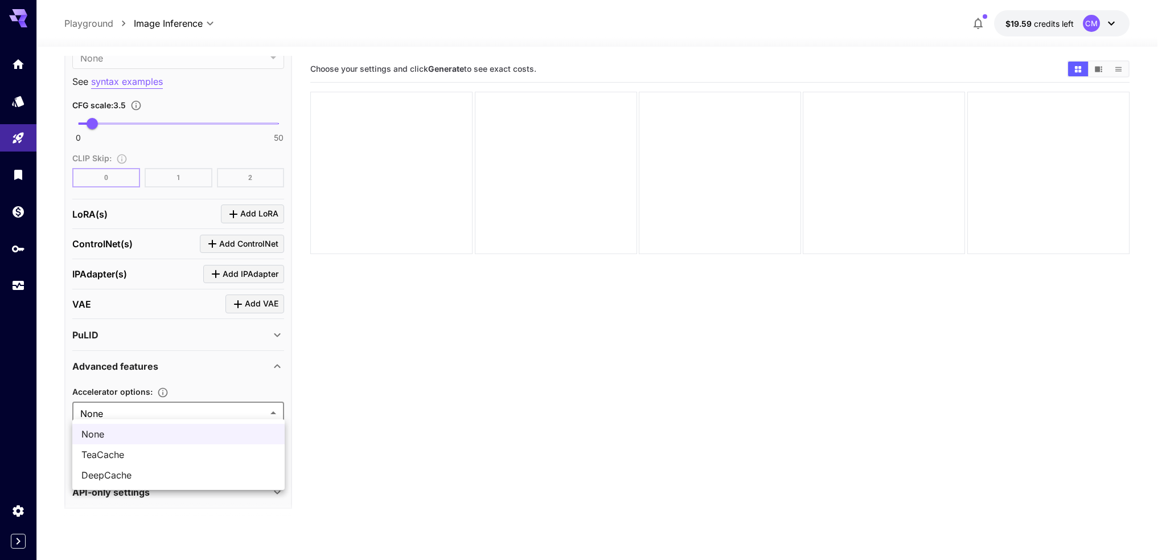
click at [196, 359] on div at bounding box center [583, 280] width 1166 height 560
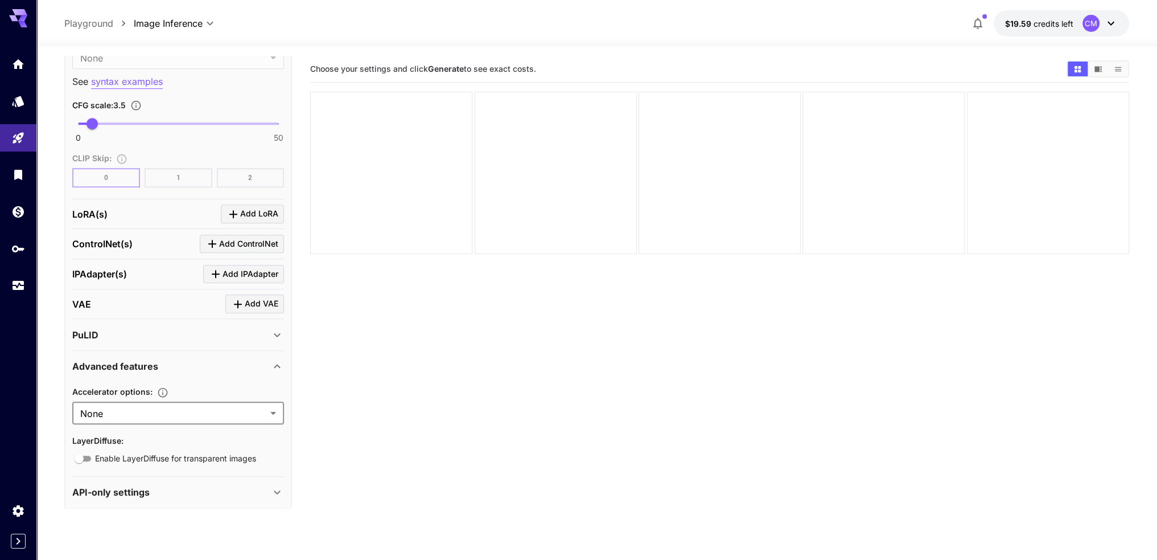
click at [178, 359] on div "Advanced features" at bounding box center [171, 366] width 198 height 14
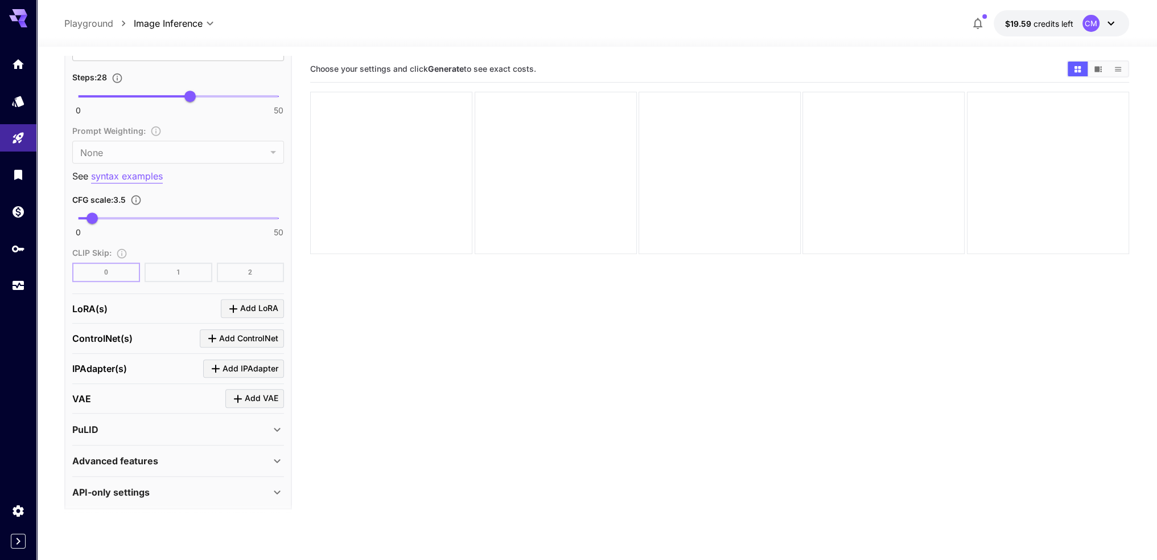
click at [186, 485] on div "API-only settings" at bounding box center [171, 492] width 198 height 14
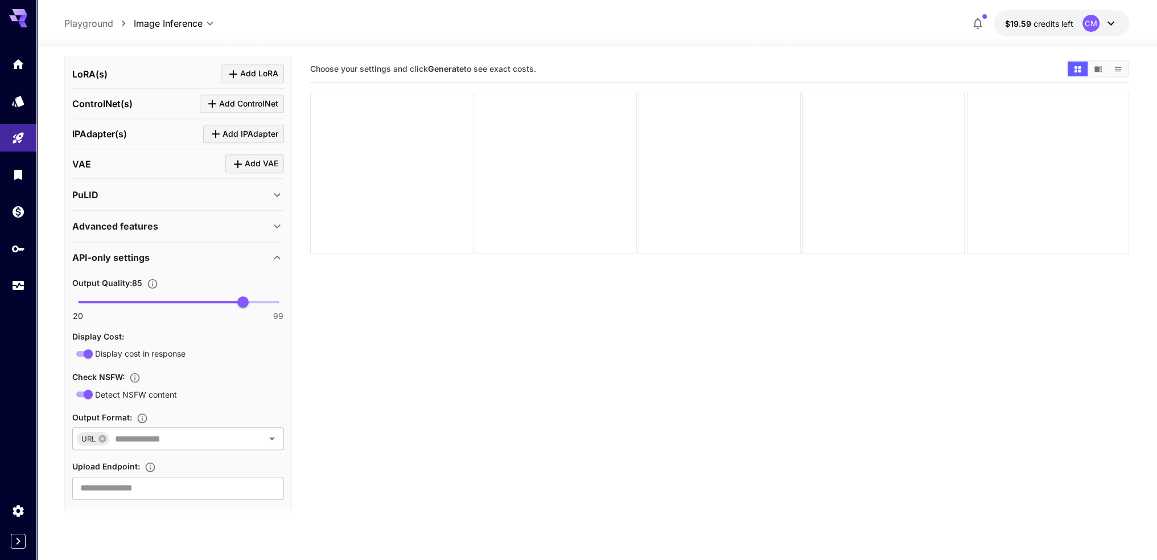
scroll to position [1202, 0]
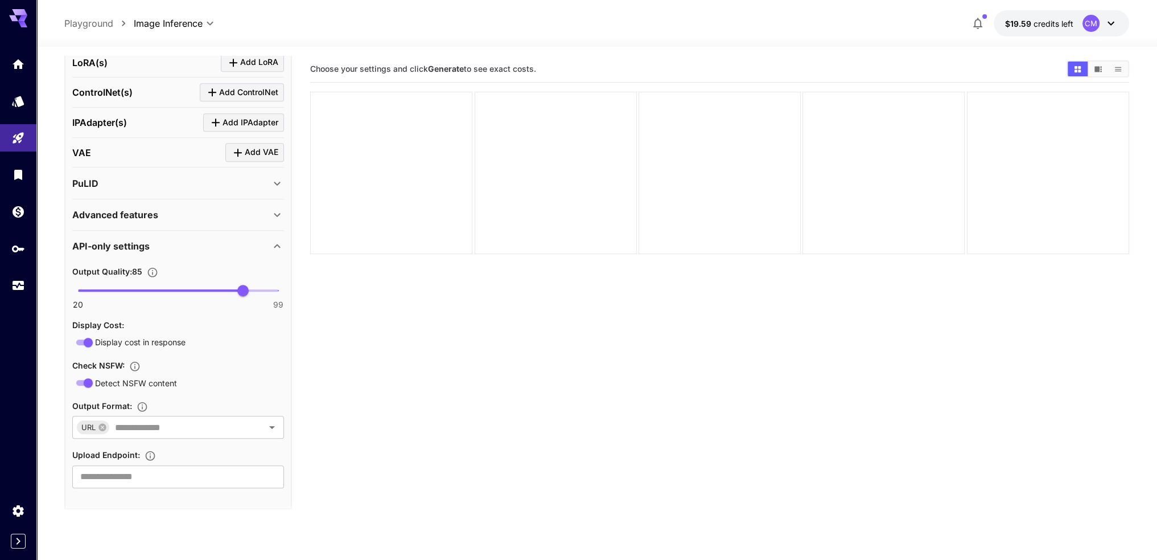
click at [187, 250] on div "API-only settings" at bounding box center [178, 245] width 212 height 27
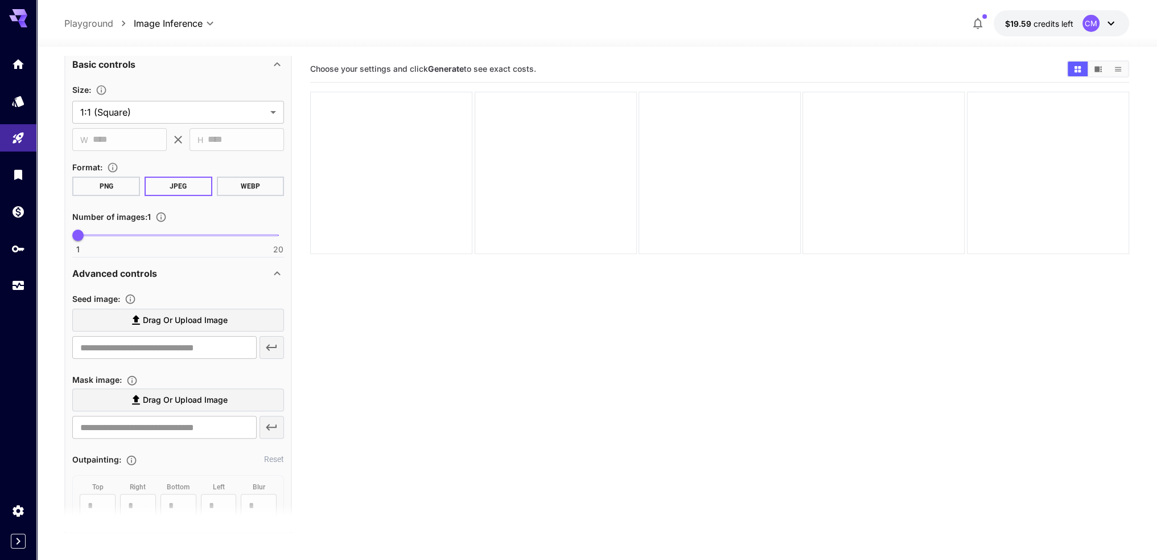
scroll to position [388, 0]
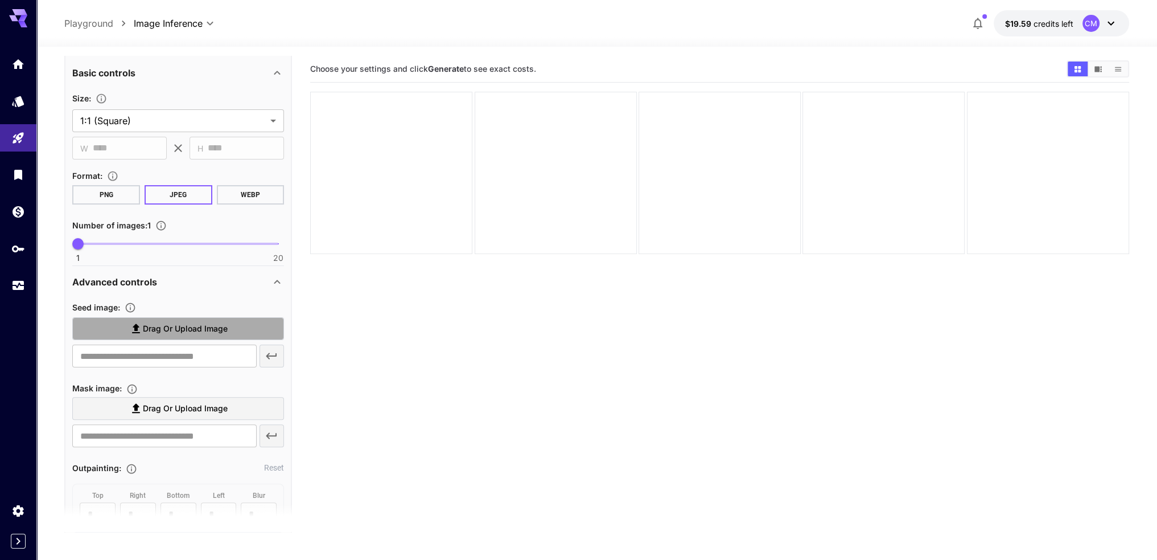
click at [186, 326] on span "Drag or upload image" at bounding box center [185, 329] width 85 height 14
click at [0, 0] on input "Drag or upload image" at bounding box center [0, 0] width 0 height 0
click at [186, 325] on span "Drag or upload image" at bounding box center [185, 329] width 85 height 14
click at [0, 0] on input "Drag or upload image" at bounding box center [0, 0] width 0 height 0
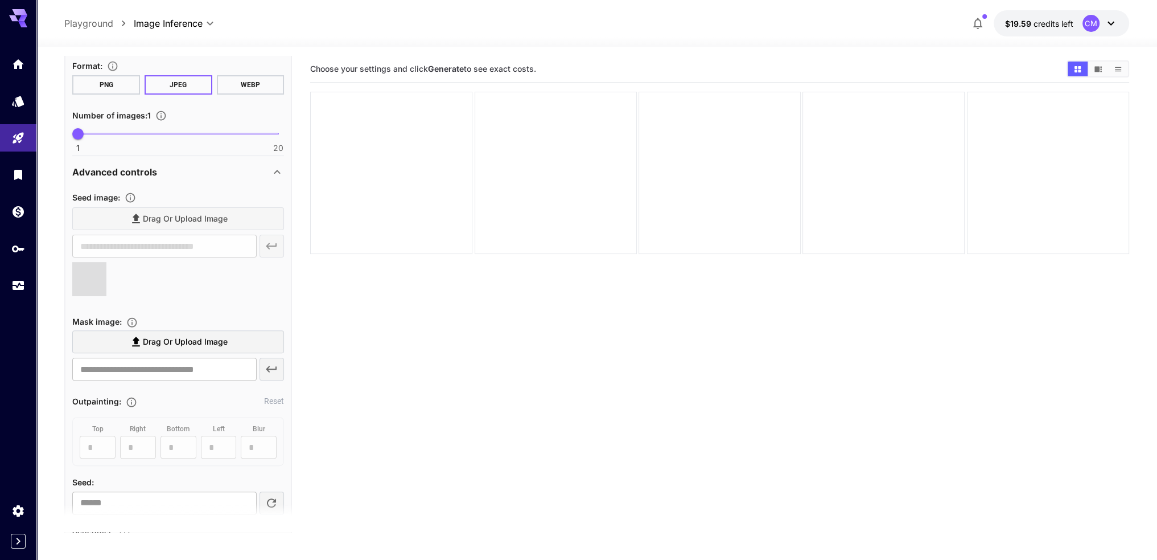
scroll to position [502, 0]
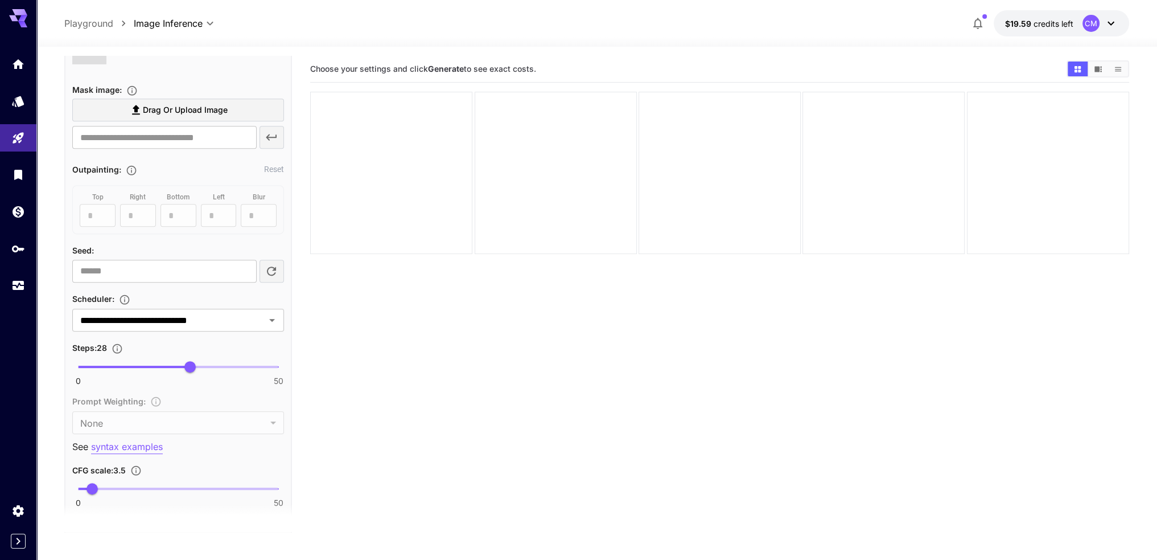
type input "**********"
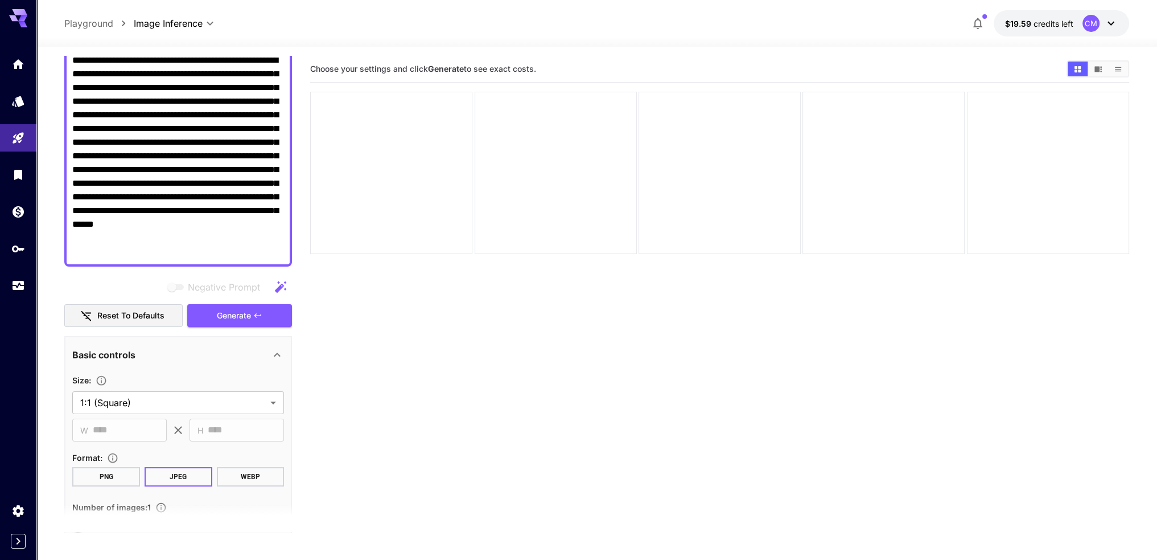
scroll to position [103, 0]
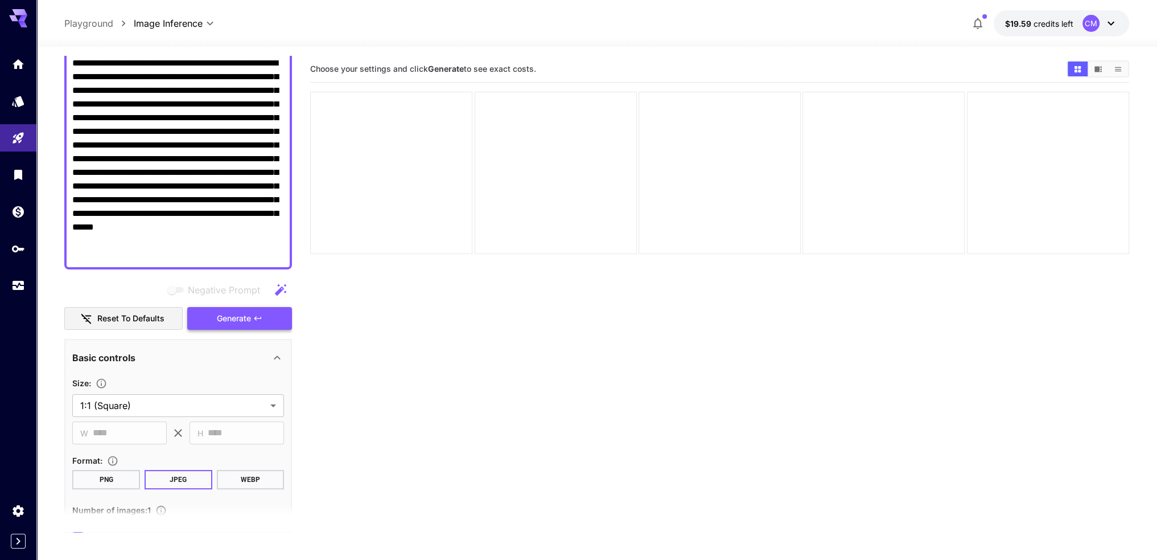
click at [250, 320] on span "Generate" at bounding box center [234, 318] width 34 height 14
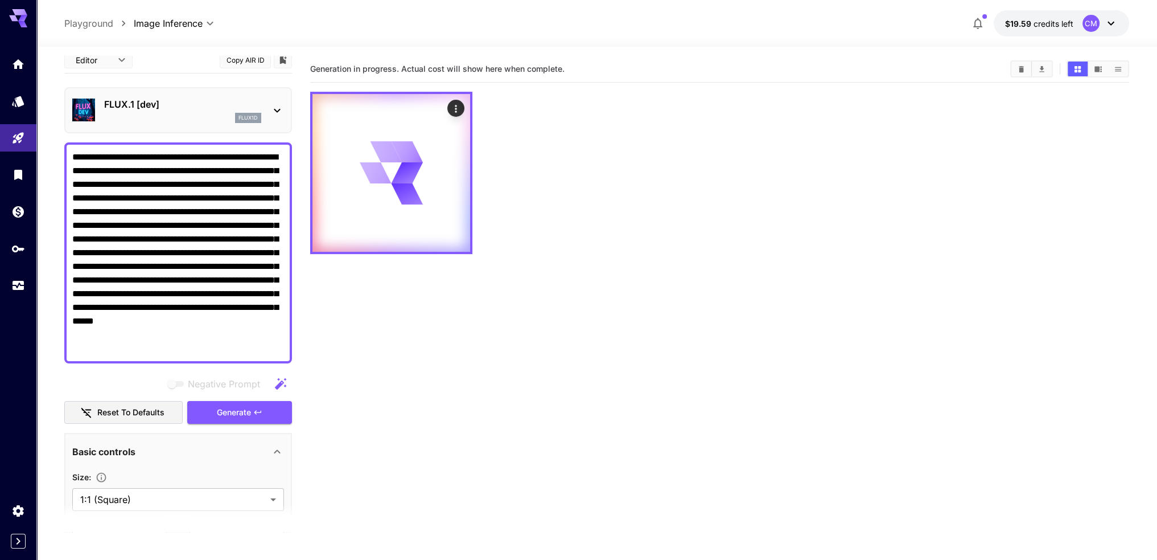
scroll to position [0, 0]
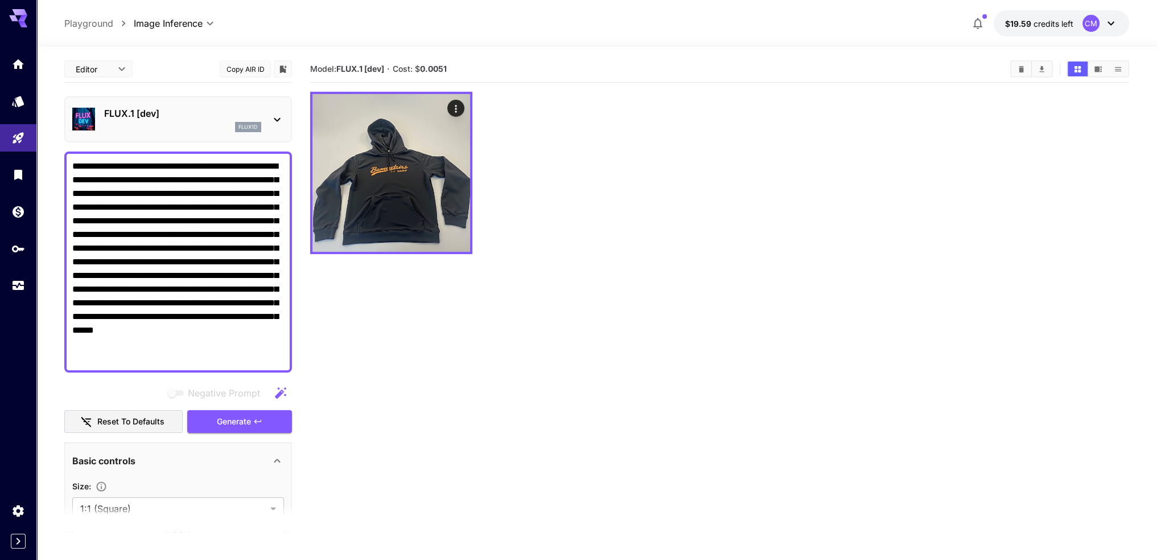
click at [284, 391] on icon "button" at bounding box center [281, 393] width 14 height 14
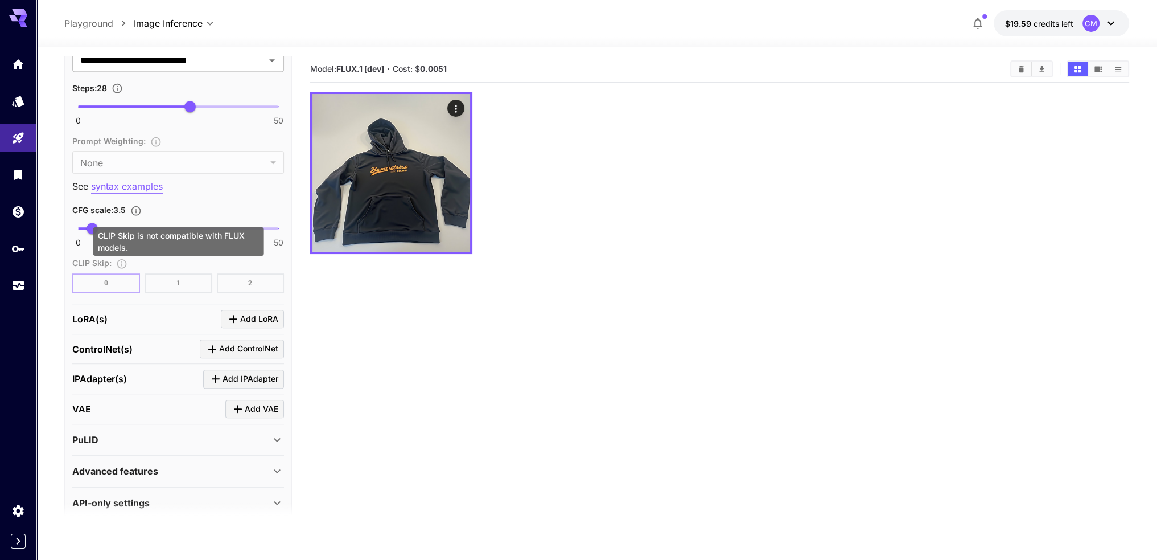
scroll to position [1052, 0]
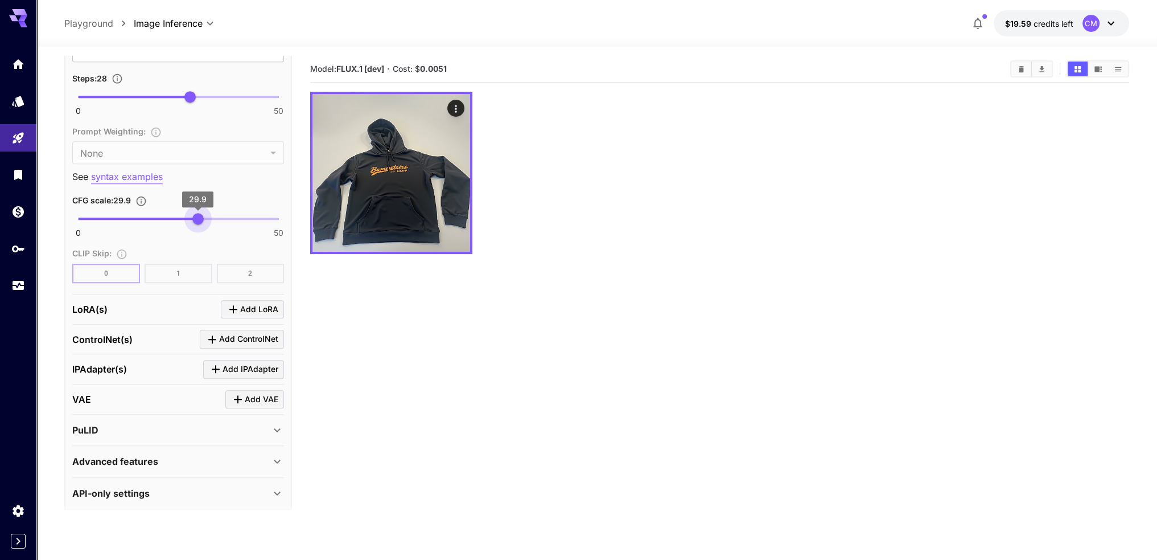
type input "****"
drag, startPoint x: 91, startPoint y: 221, endPoint x: 199, endPoint y: 223, distance: 107.6
click at [199, 223] on span "30.1" at bounding box center [198, 218] width 11 height 11
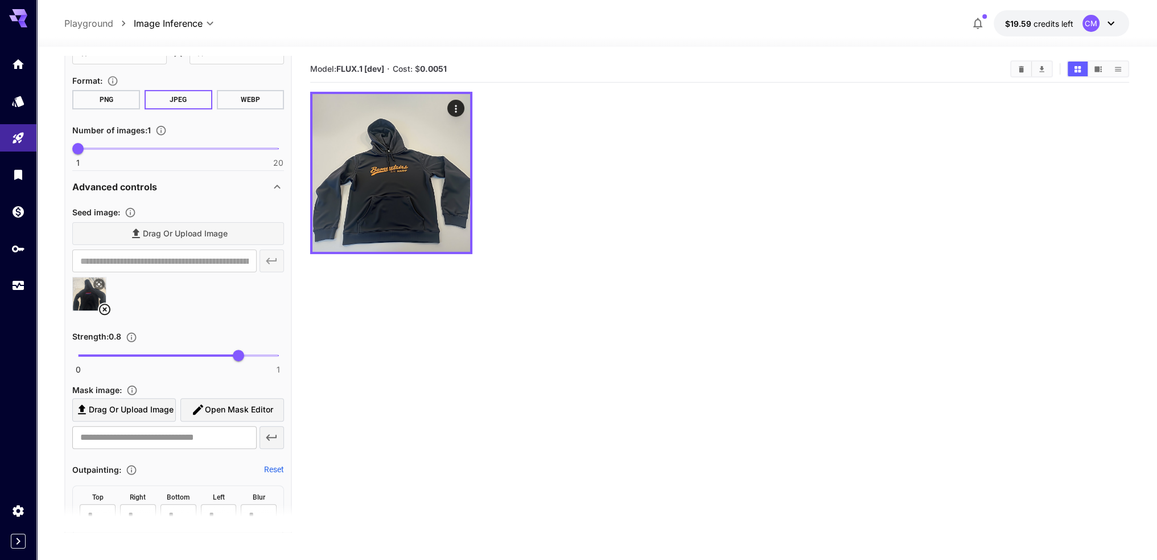
scroll to position [198, 0]
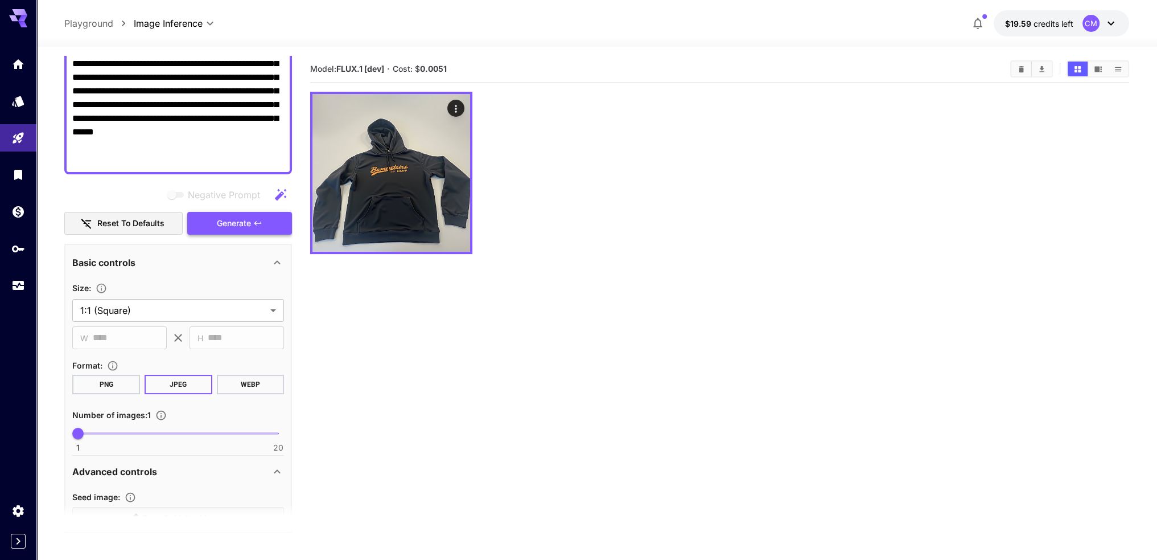
click at [260, 224] on icon "button" at bounding box center [257, 223] width 9 height 9
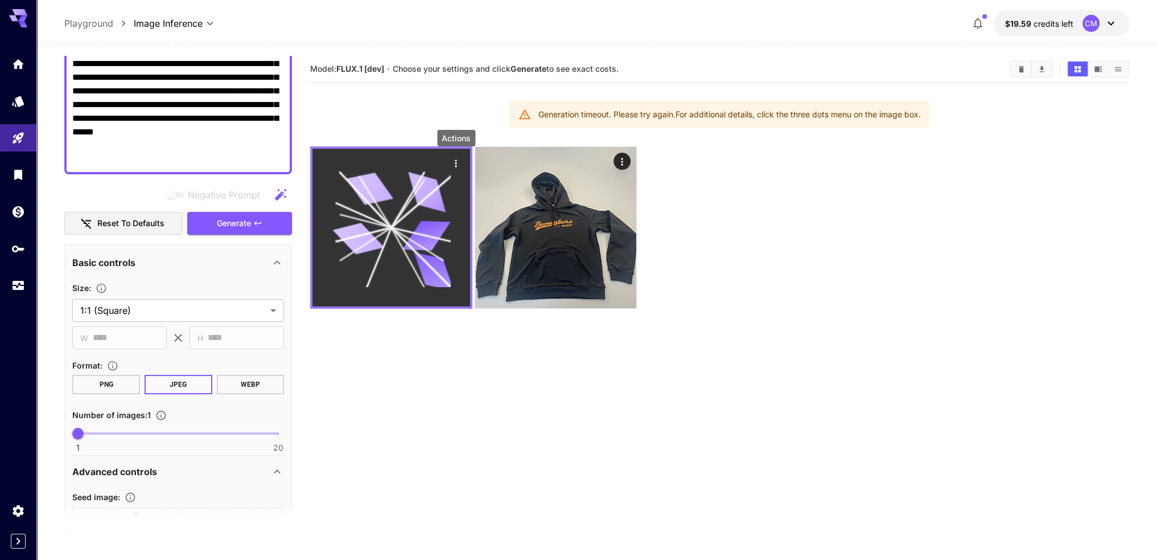
click at [452, 162] on icon "Actions" at bounding box center [455, 163] width 11 height 11
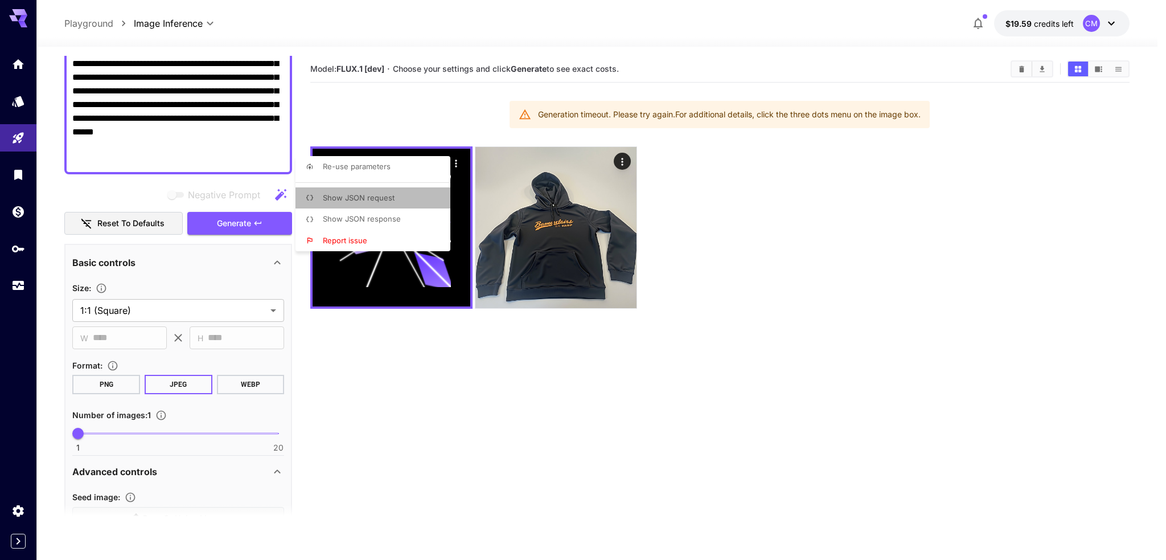
click at [387, 198] on span "Show JSON request" at bounding box center [359, 197] width 72 height 9
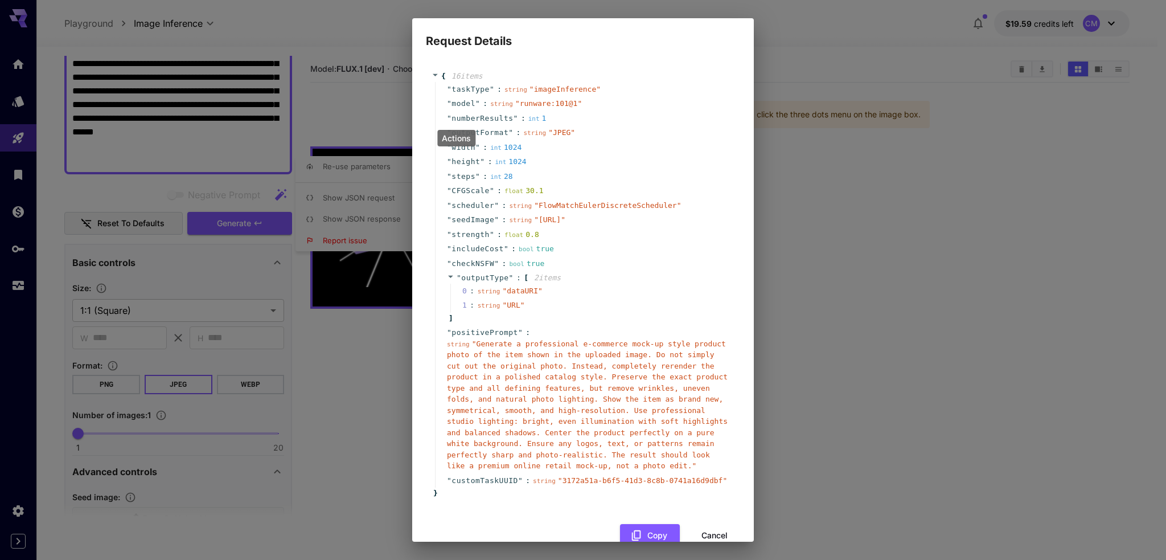
click at [364, 243] on div "Request Details { 16 item s " taskType " : string " imageInference " " model " …" at bounding box center [583, 280] width 1166 height 560
click at [701, 529] on button "Cancel" at bounding box center [714, 535] width 51 height 23
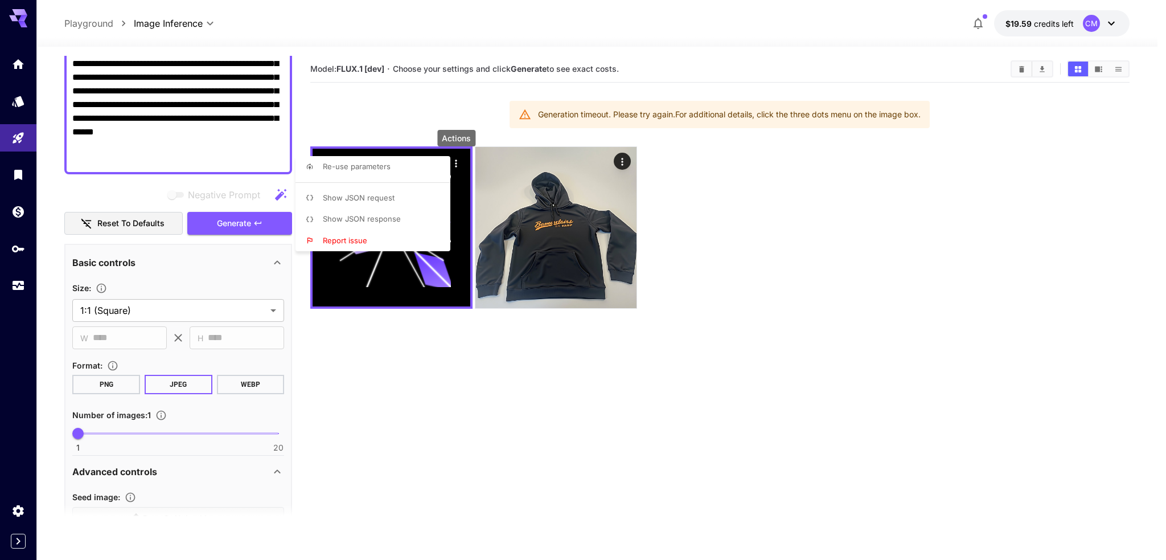
click at [397, 208] on li "Show JSON response" at bounding box center [376, 219] width 162 height 22
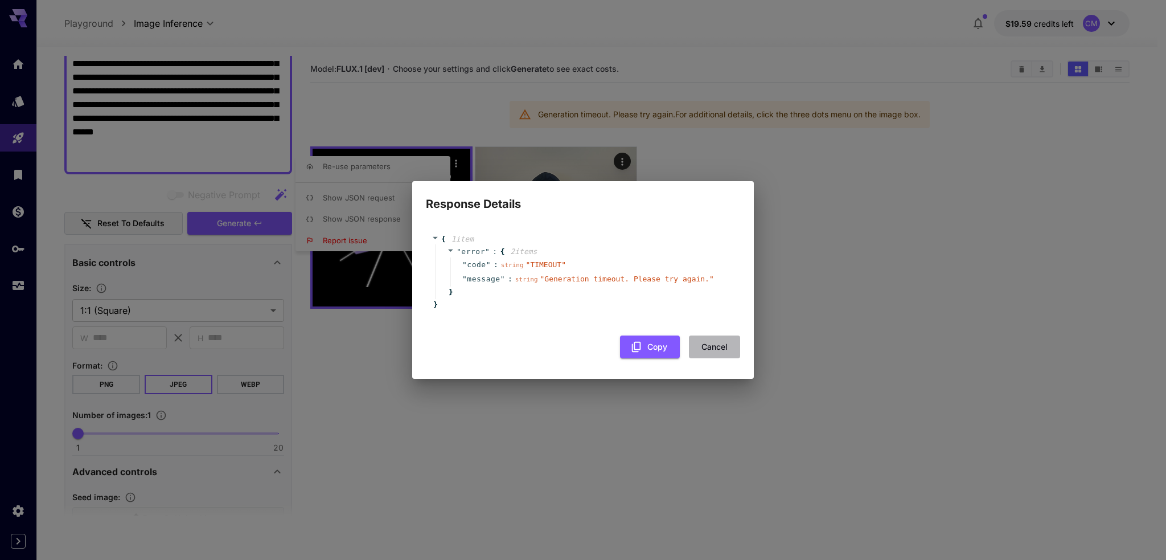
click at [727, 350] on button "Cancel" at bounding box center [714, 346] width 51 height 23
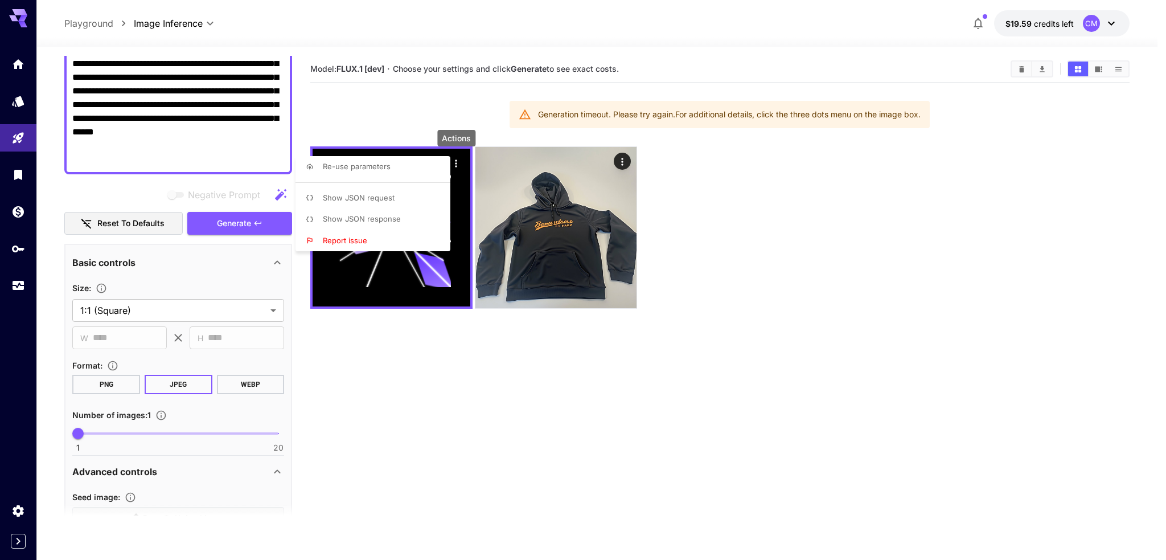
click at [401, 343] on div at bounding box center [583, 280] width 1166 height 560
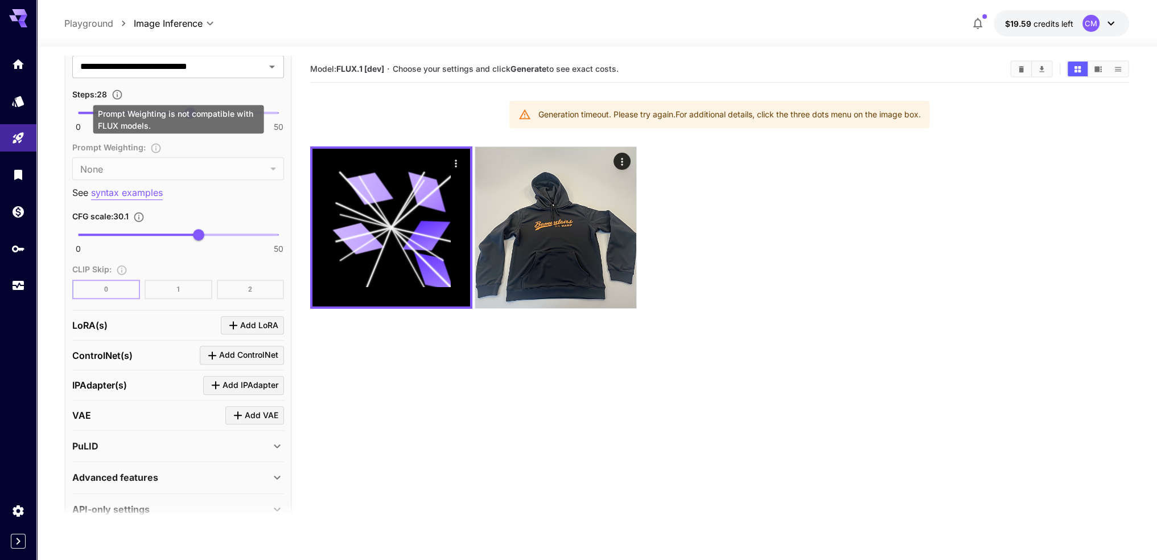
scroll to position [1052, 0]
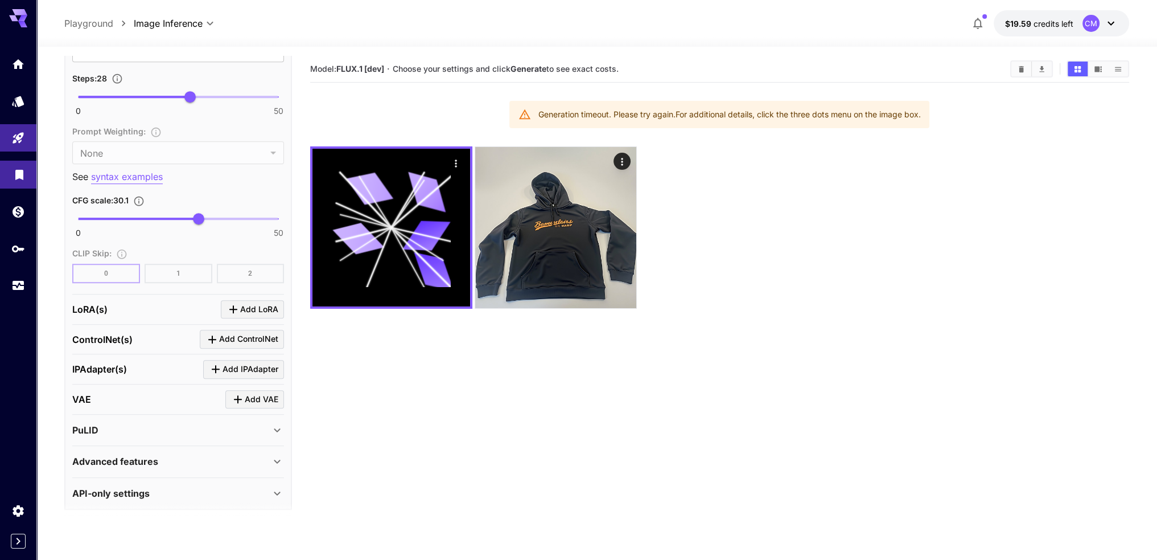
click at [18, 182] on link at bounding box center [18, 175] width 36 height 28
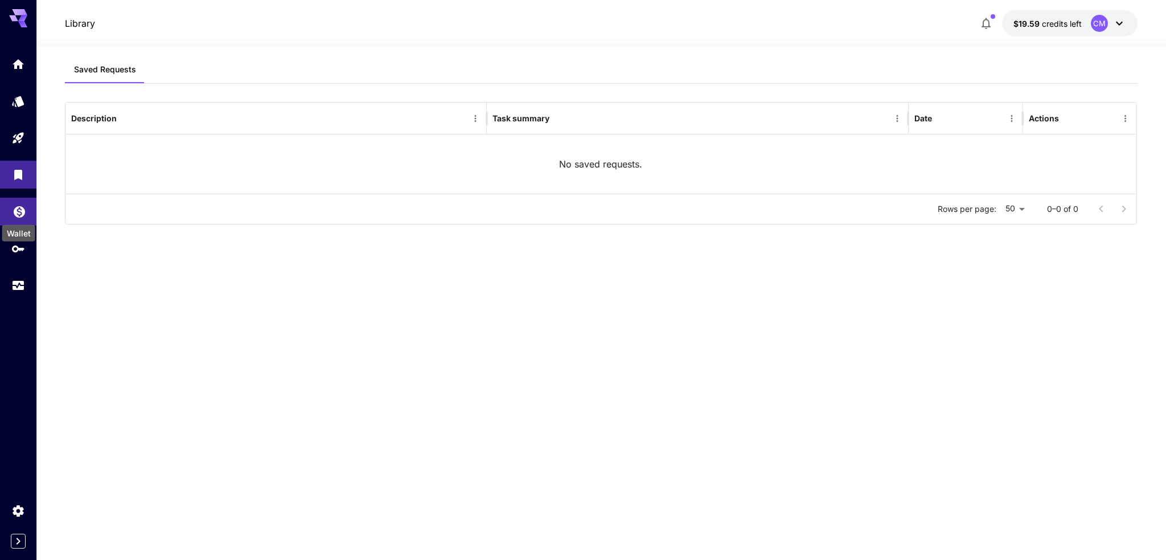
click at [20, 211] on icon "Wallet" at bounding box center [20, 209] width 14 height 14
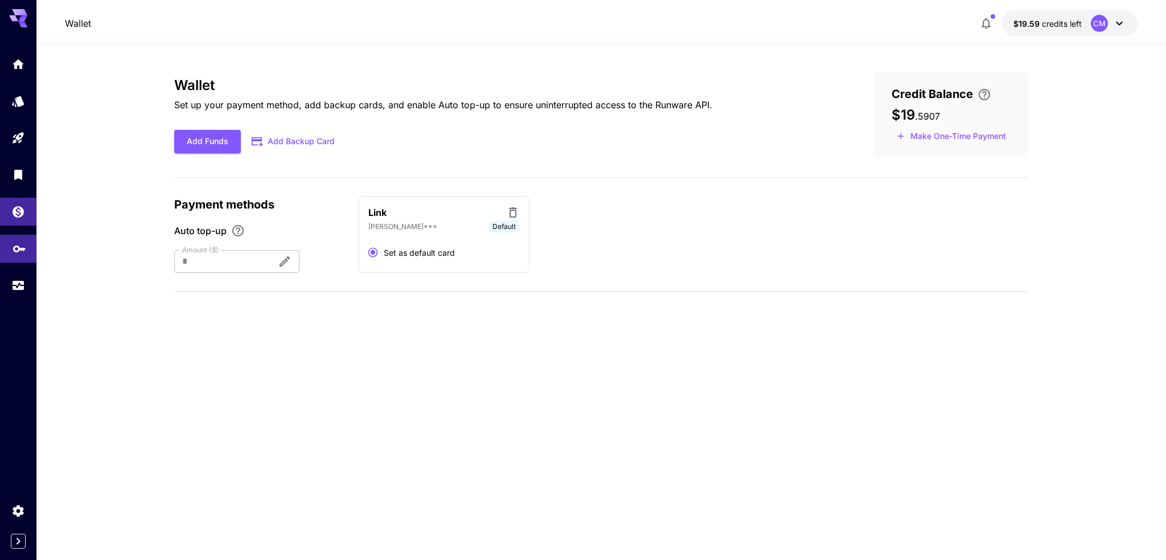
click at [23, 240] on link at bounding box center [18, 249] width 36 height 28
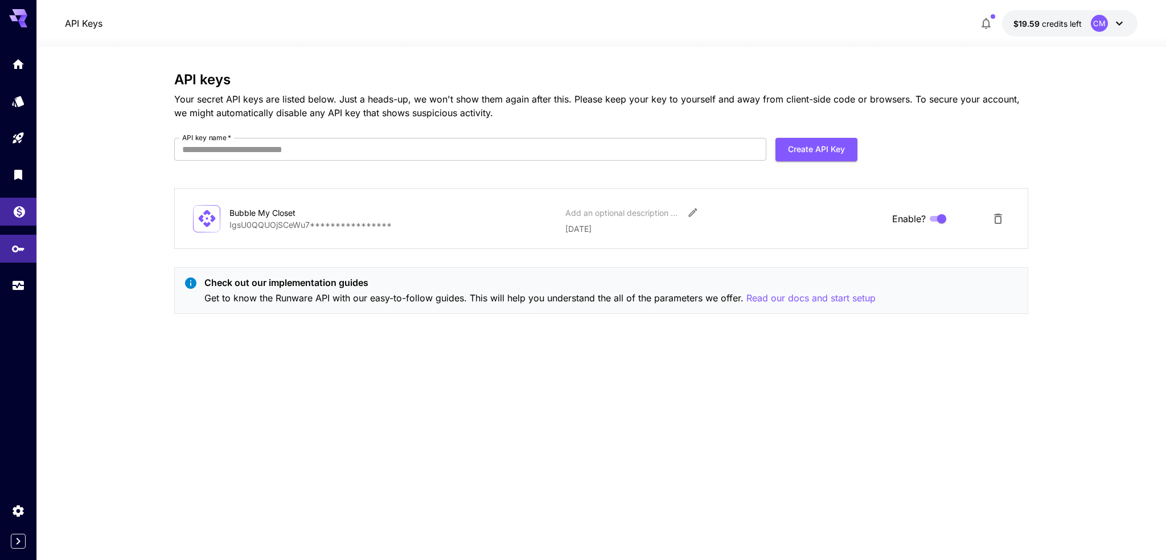
click at [20, 217] on link at bounding box center [18, 212] width 36 height 28
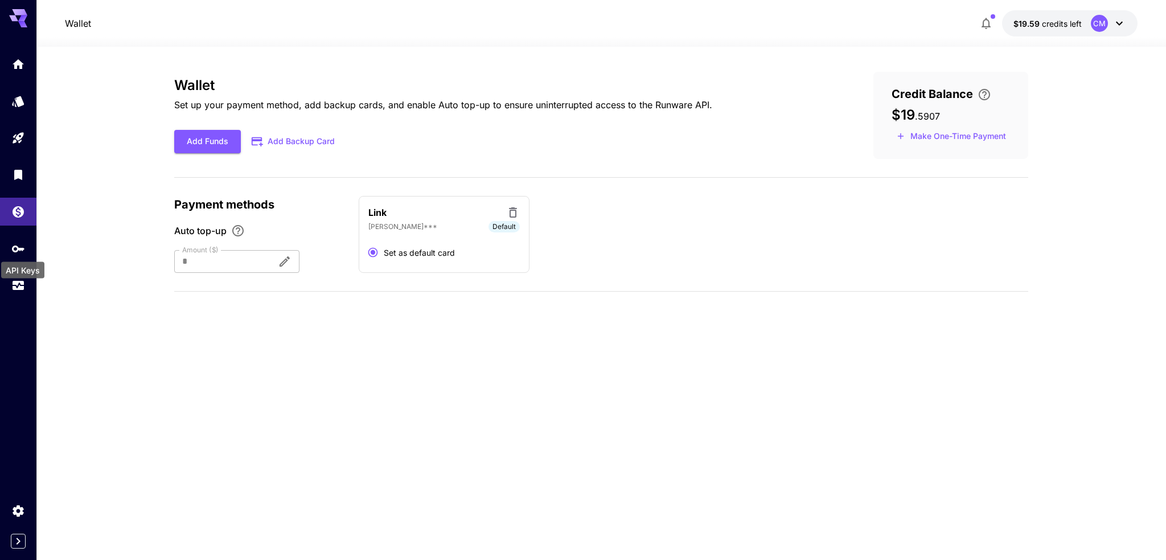
click at [23, 254] on div "API Keys" at bounding box center [23, 267] width 46 height 26
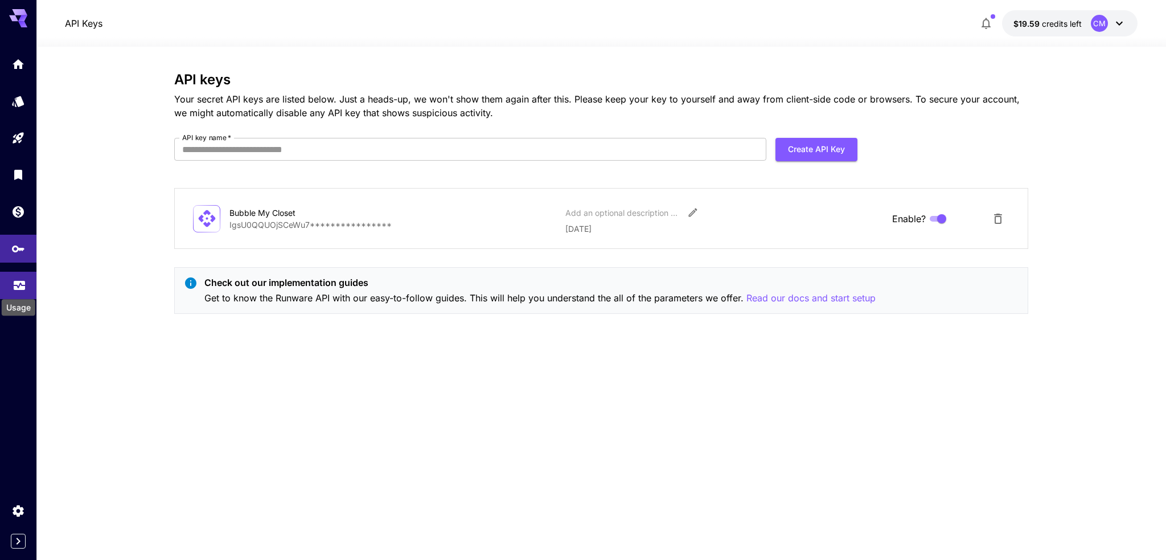
click at [21, 281] on icon "Usage" at bounding box center [19, 280] width 11 height 6
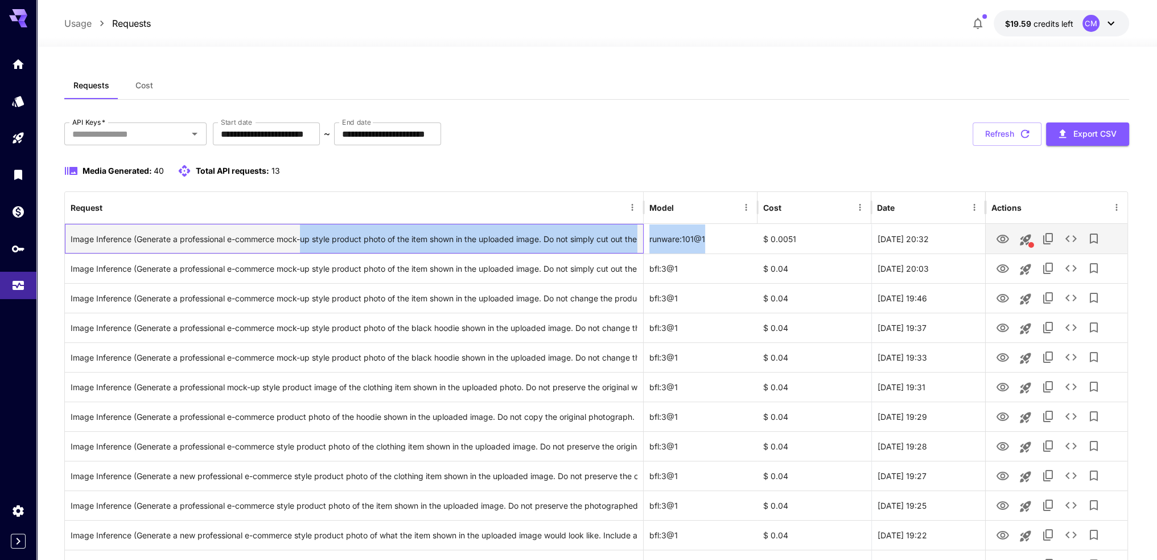
drag, startPoint x: 376, startPoint y: 248, endPoint x: 705, endPoint y: 247, distance: 328.5
click at [705, 247] on div "Image Inference (Generate a professional e-commerce mock-up style product photo…" at bounding box center [596, 239] width 1063 height 30
click at [705, 247] on div "runware:101@1" at bounding box center [701, 239] width 114 height 30
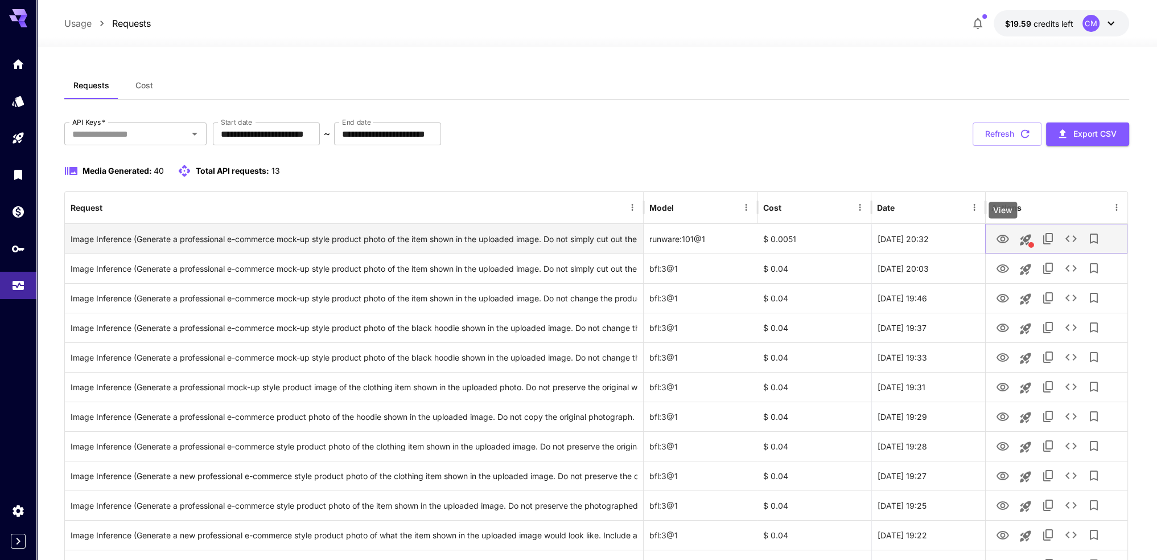
click at [1008, 239] on icon "View" at bounding box center [1003, 239] width 13 height 9
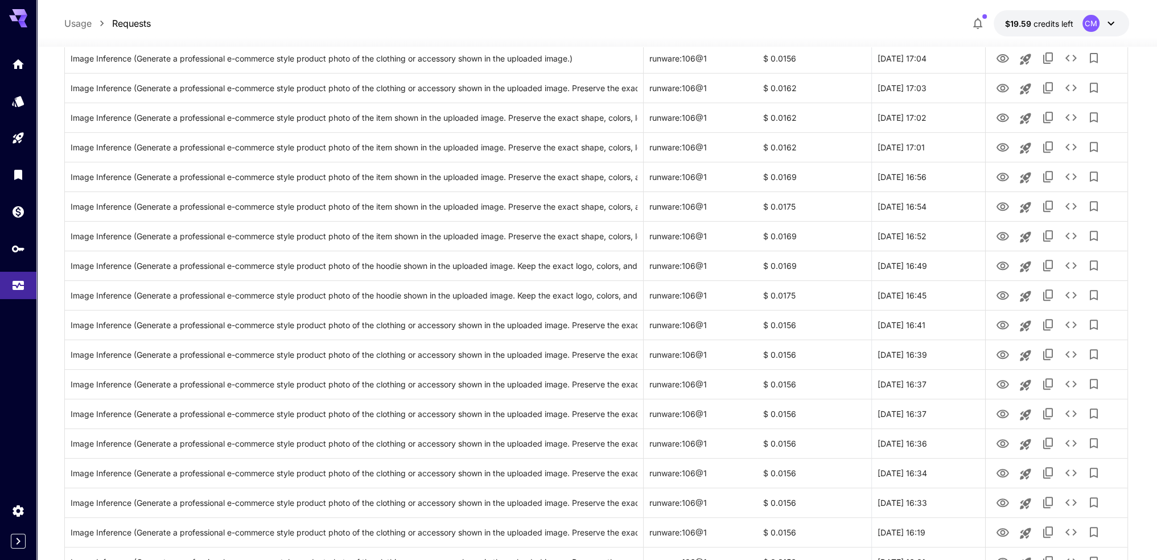
scroll to position [912, 0]
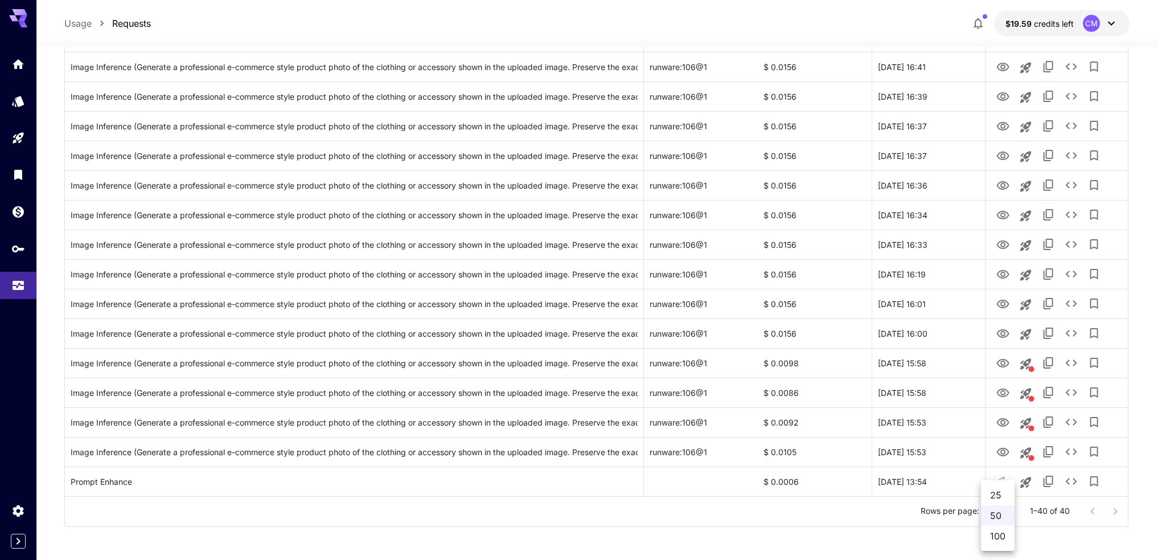
click at [1002, 541] on li "100" at bounding box center [998, 535] width 34 height 20
type input "***"
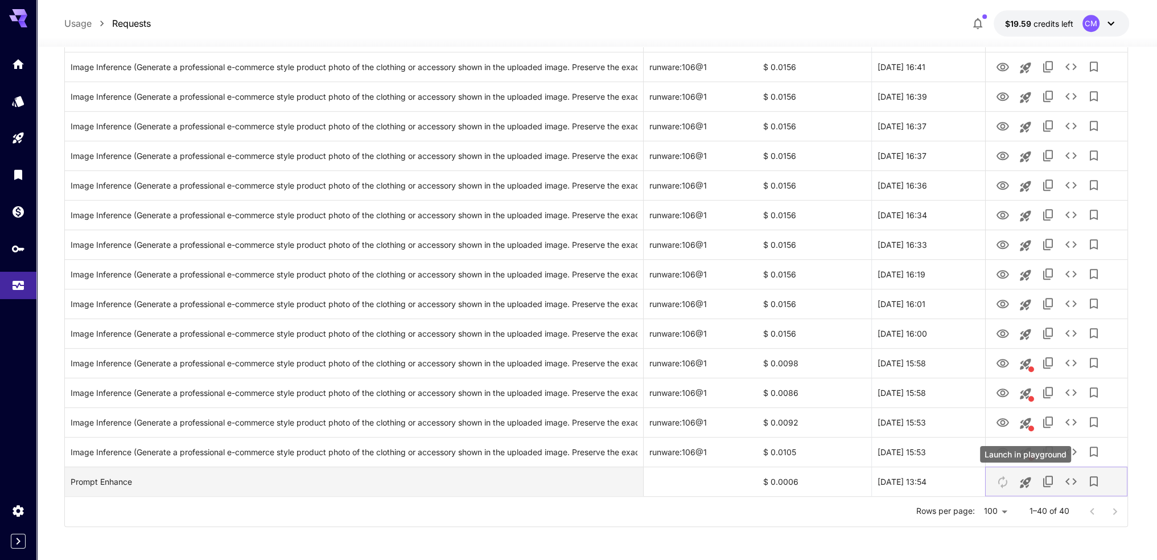
click at [1029, 482] on icon "Launch in playground" at bounding box center [1026, 482] width 14 height 14
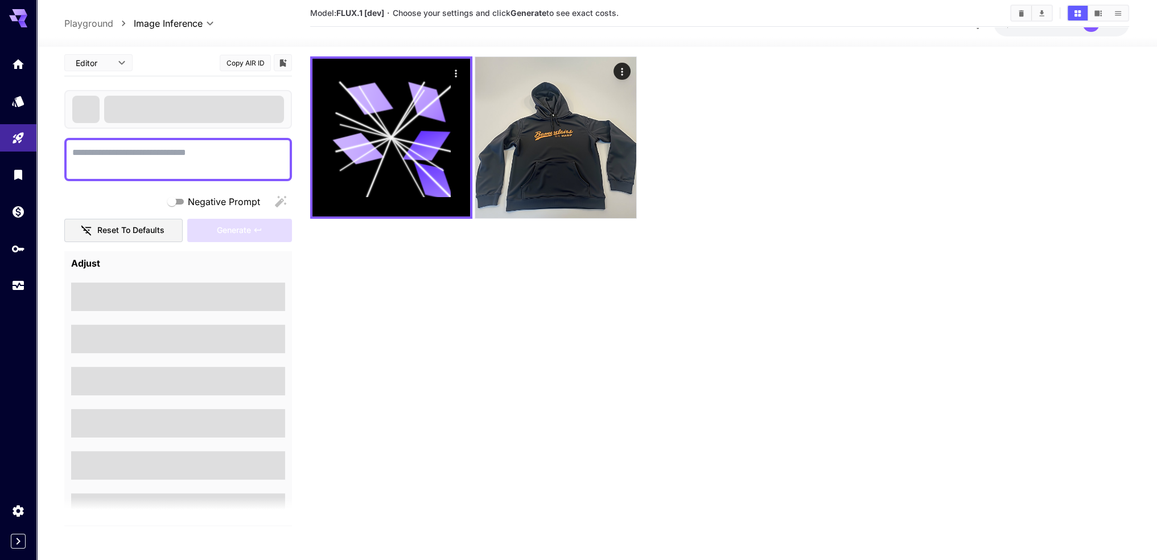
type textarea "**********"
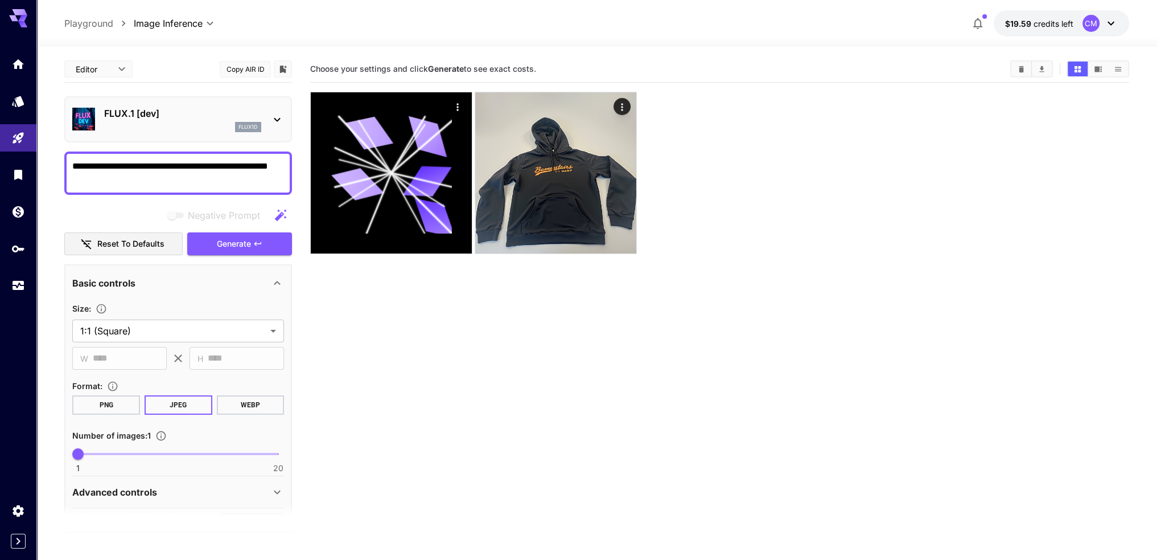
drag, startPoint x: 100, startPoint y: 173, endPoint x: 63, endPoint y: 163, distance: 38.8
click at [63, 163] on section "**********" at bounding box center [596, 348] width 1121 height 603
click at [125, 187] on div "**********" at bounding box center [178, 172] width 228 height 43
drag, startPoint x: 120, startPoint y: 183, endPoint x: 66, endPoint y: 163, distance: 57.1
click at [58, 159] on section "**********" at bounding box center [596, 348] width 1121 height 603
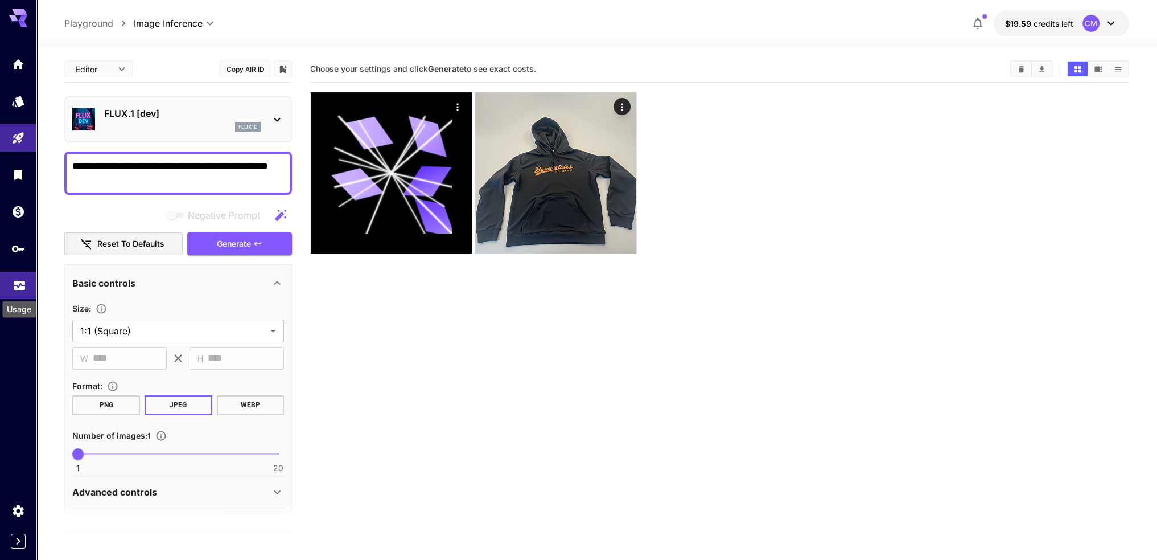
click at [23, 280] on icon "Usage" at bounding box center [20, 282] width 14 height 14
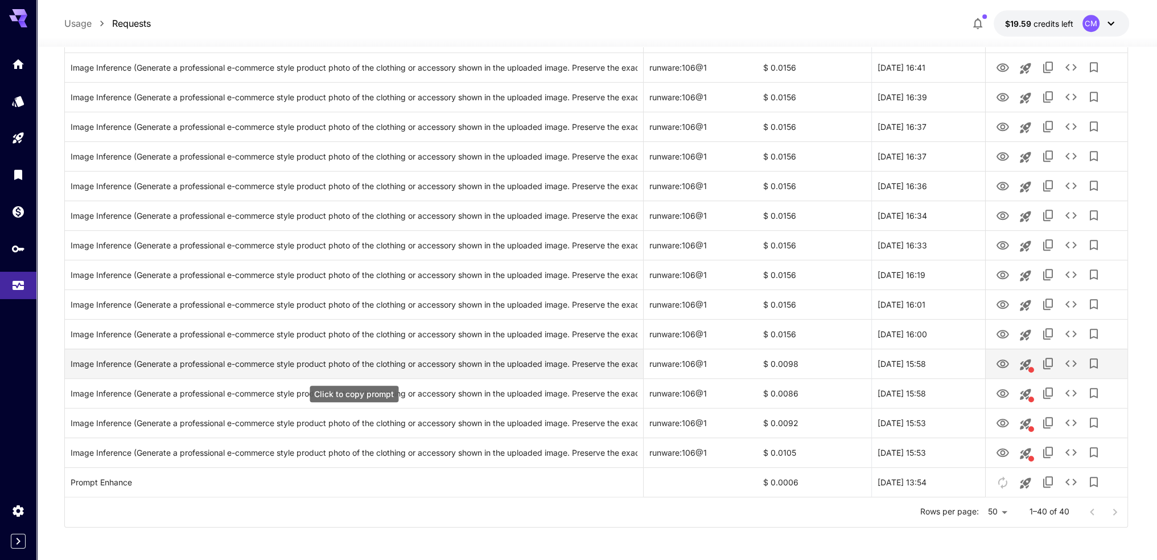
scroll to position [912, 0]
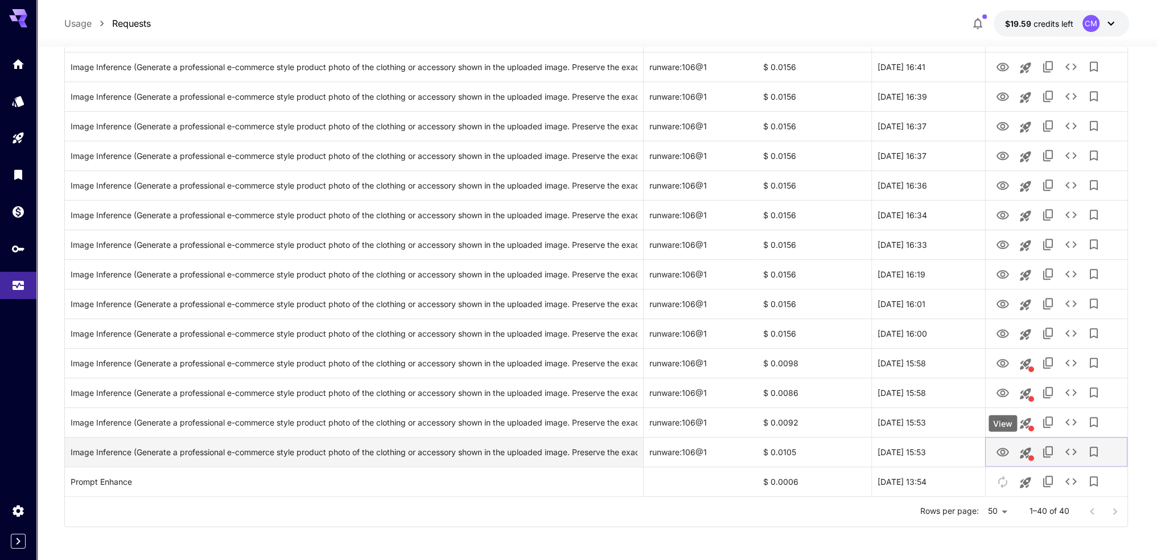
click at [1002, 451] on icon "View" at bounding box center [1003, 452] width 14 height 14
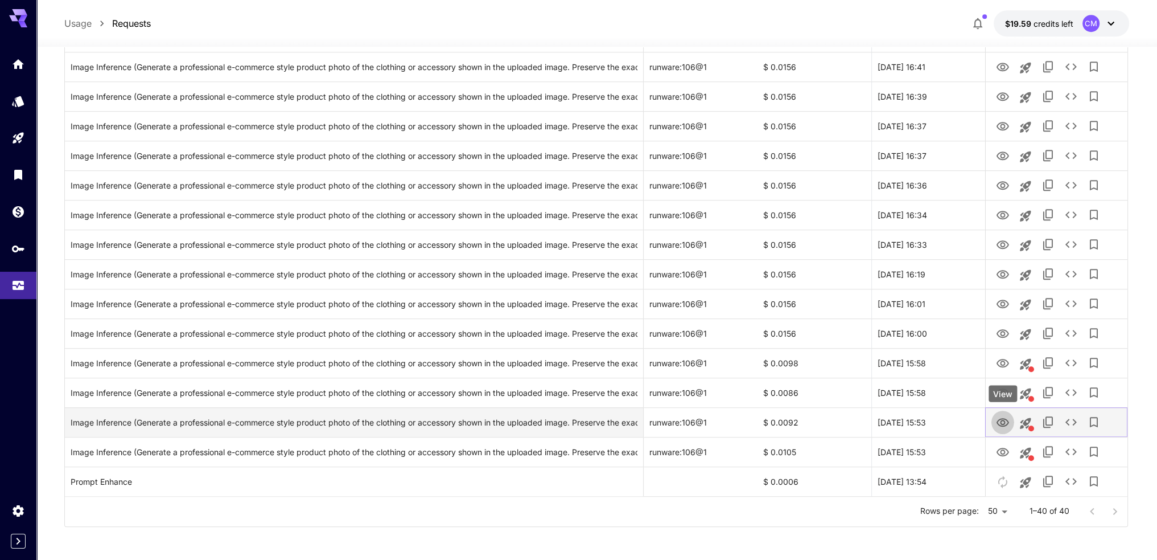
click at [1007, 425] on icon "View" at bounding box center [1003, 423] width 14 height 14
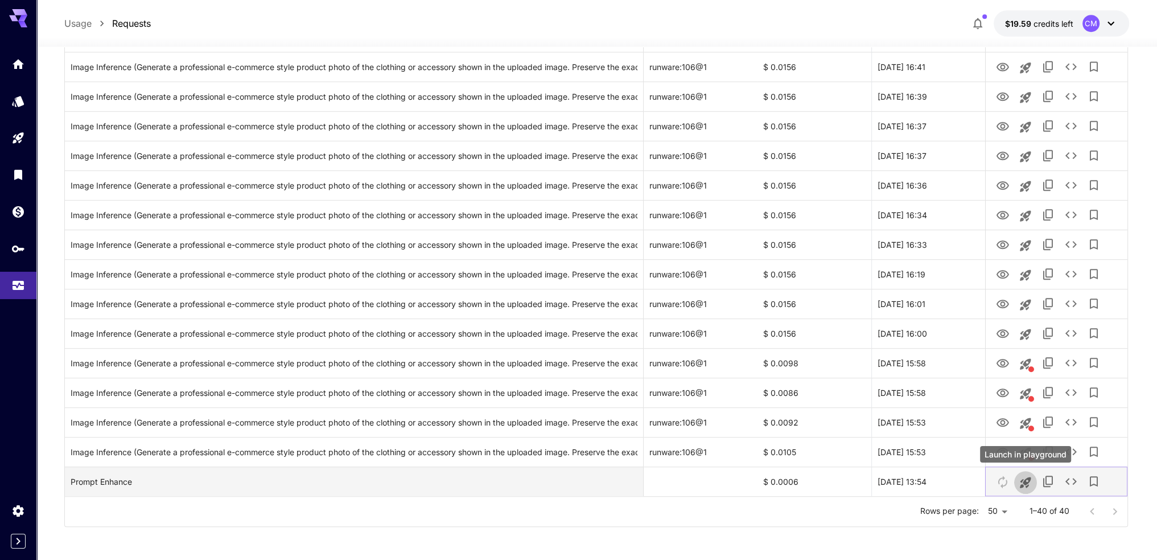
click at [1027, 481] on icon "Launch in playground" at bounding box center [1025, 482] width 11 height 11
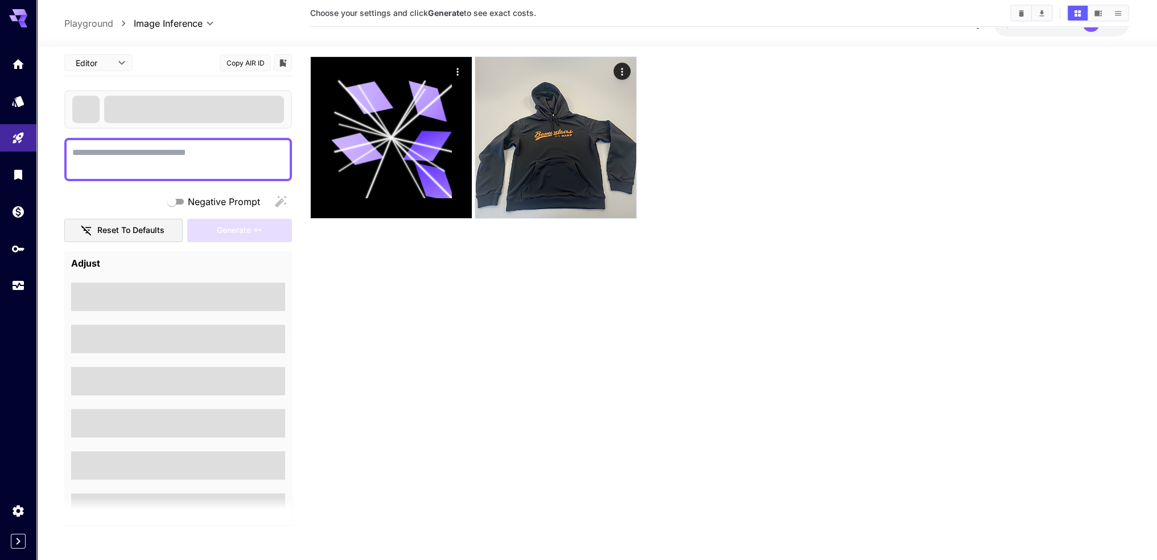
scroll to position [90, 0]
type textarea "**********"
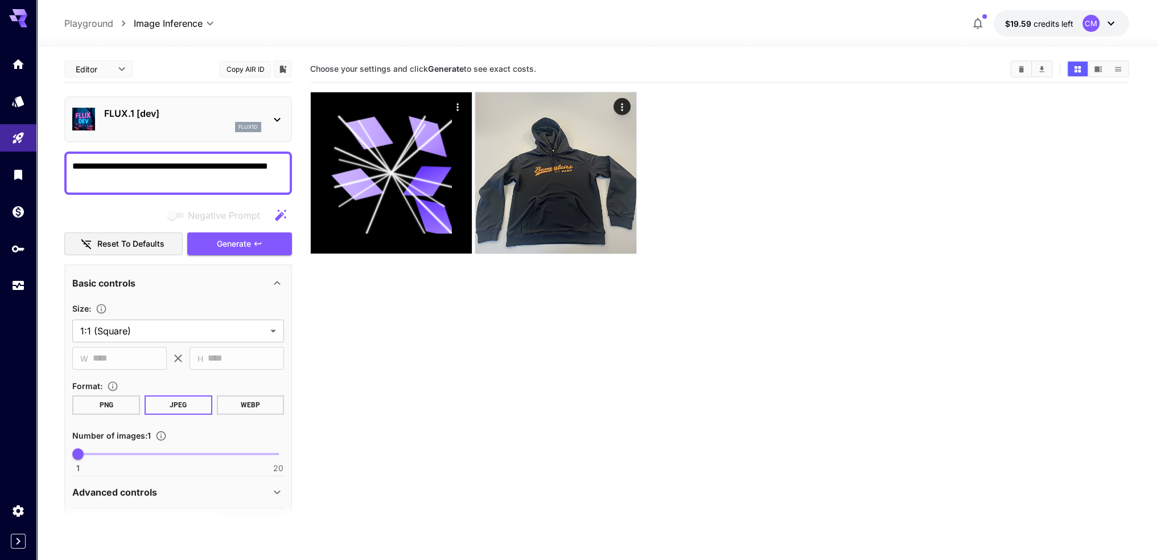
click at [151, 120] on div "FLUX.1 [dev] flux1d" at bounding box center [182, 119] width 157 height 26
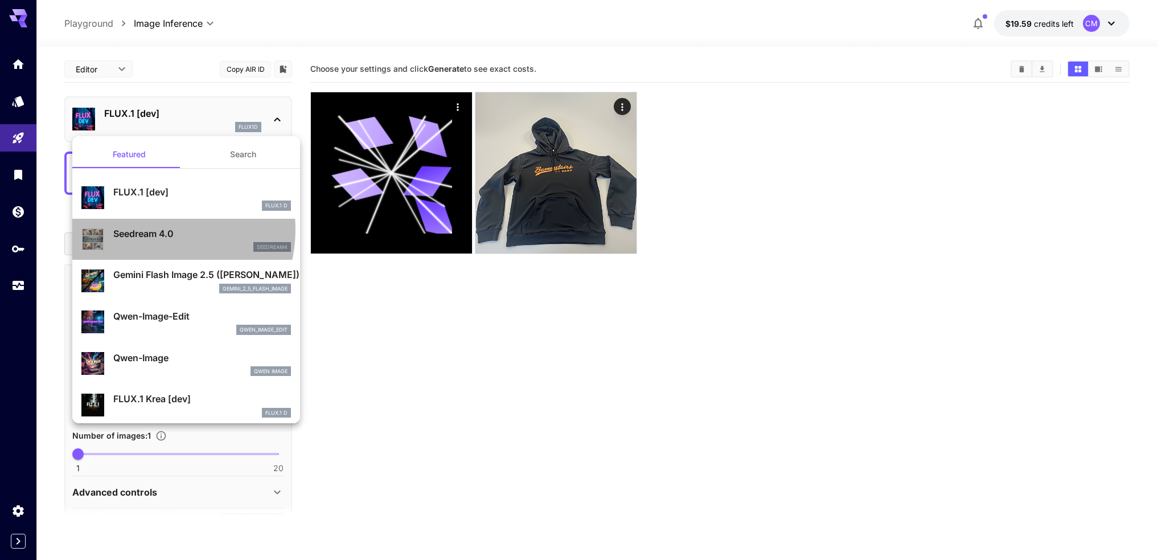
click at [155, 229] on p "Seedream 4.0" at bounding box center [202, 234] width 178 height 14
type input "**********"
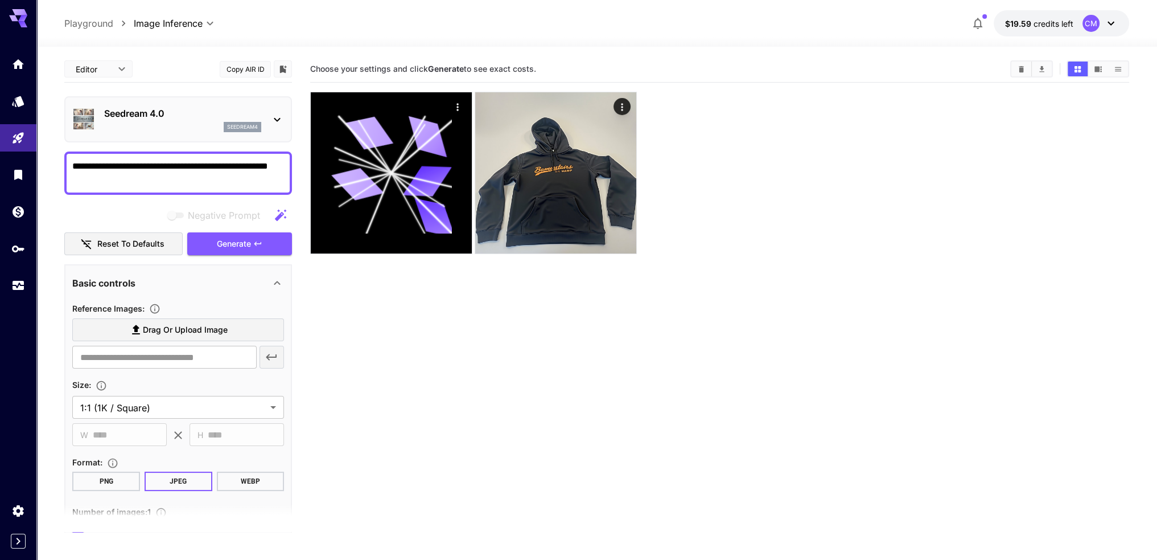
click at [278, 121] on icon at bounding box center [277, 120] width 14 height 14
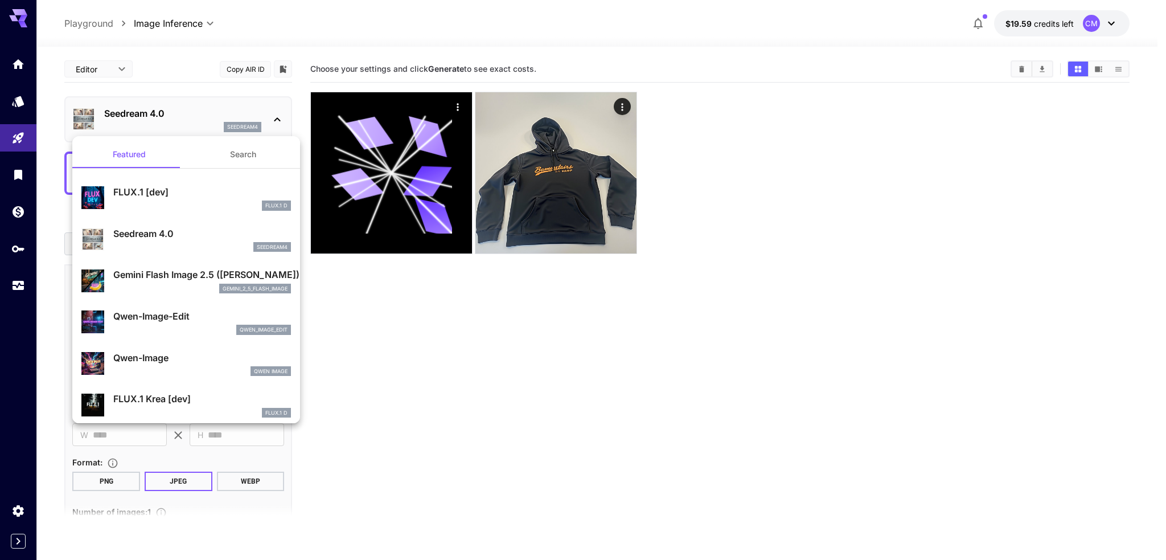
click at [278, 120] on div at bounding box center [583, 280] width 1166 height 560
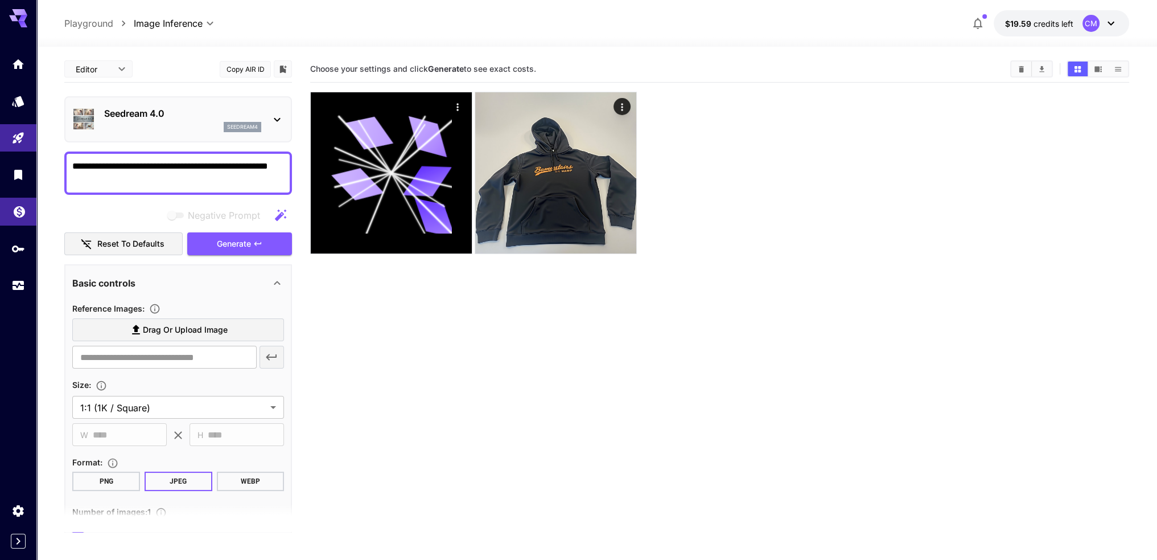
click at [24, 215] on icon "Wallet" at bounding box center [20, 209] width 14 height 14
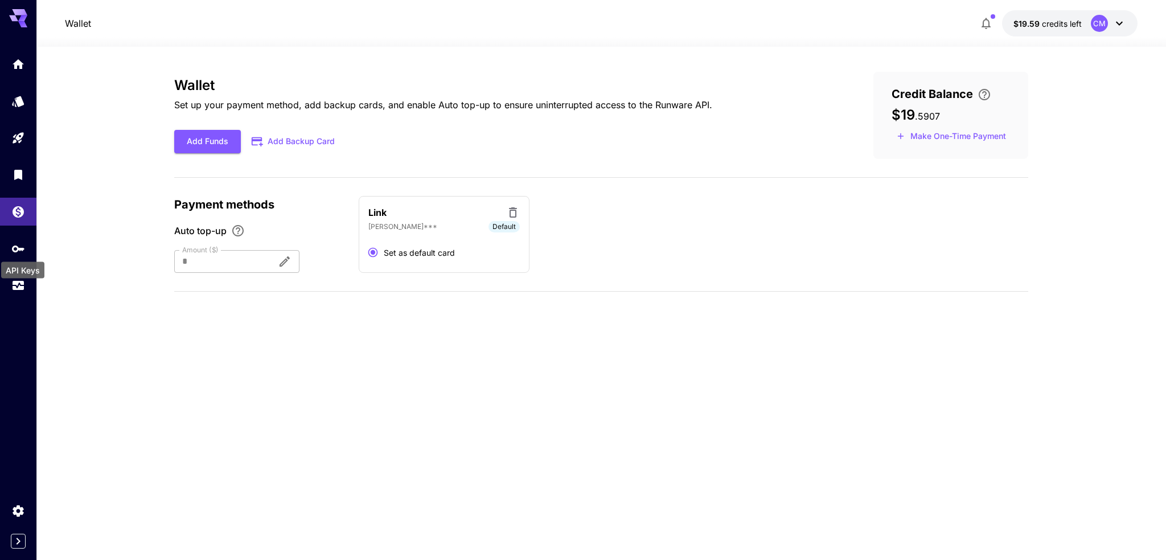
click at [22, 278] on div "API Keys" at bounding box center [23, 267] width 46 height 26
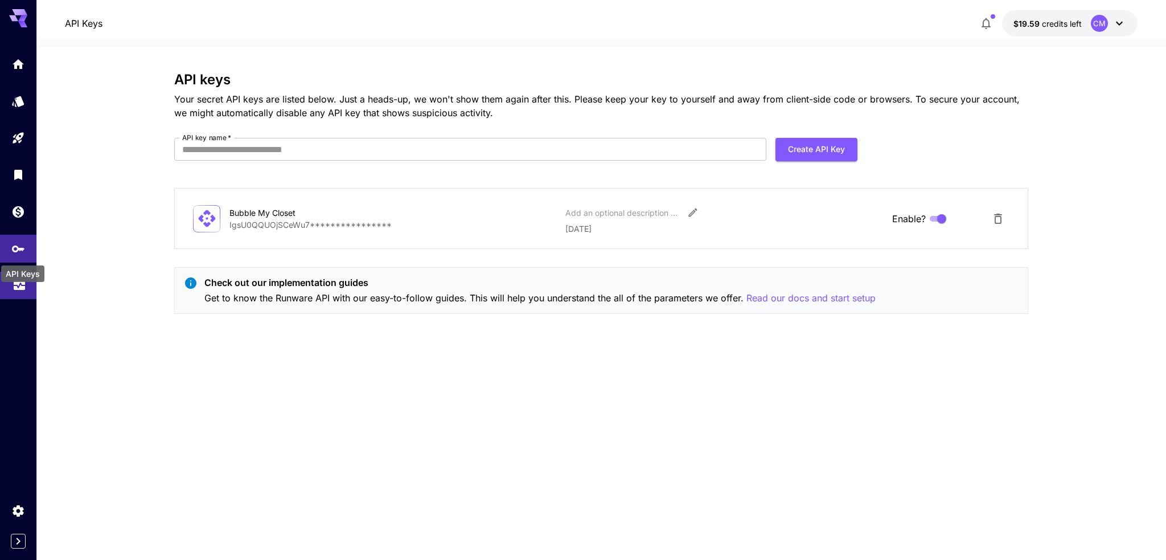
click at [21, 286] on icon "Usage" at bounding box center [19, 284] width 11 height 6
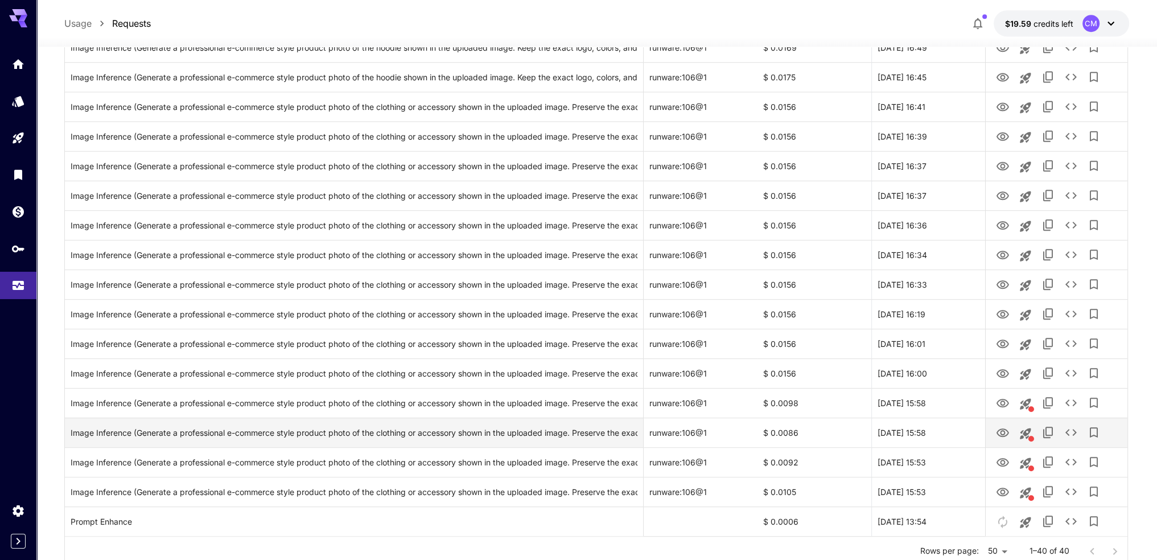
scroll to position [912, 0]
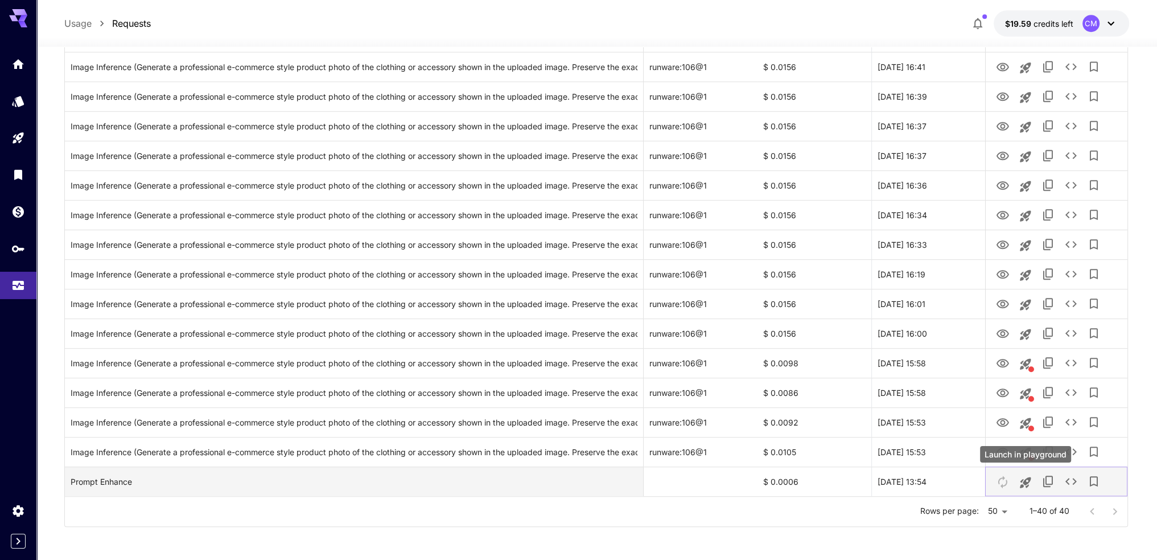
click at [1026, 482] on icon "Launch in playground" at bounding box center [1025, 482] width 11 height 11
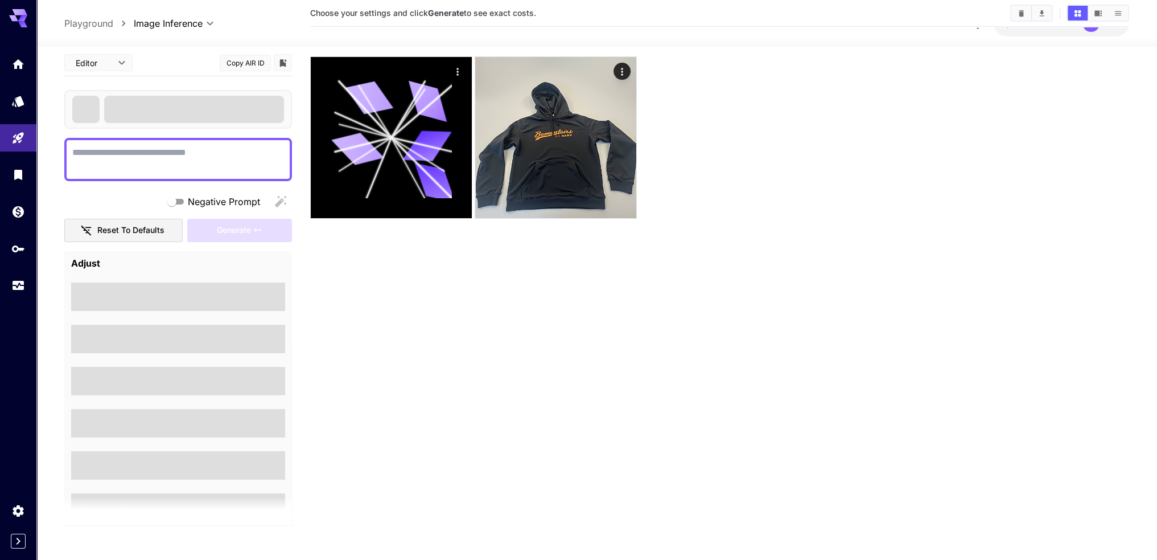
scroll to position [90, 0]
type textarea "**********"
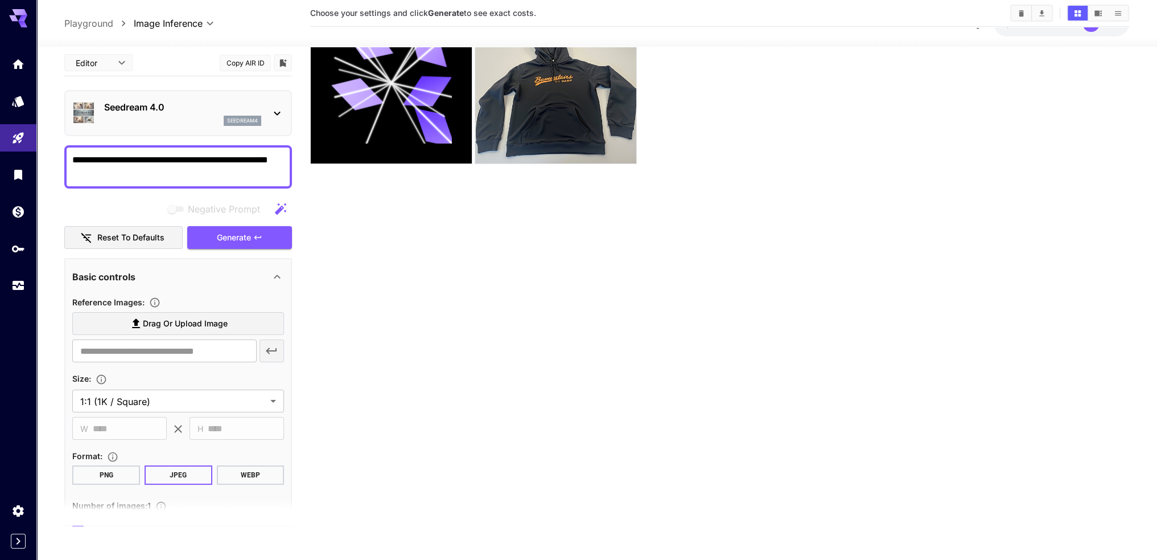
click at [278, 110] on icon at bounding box center [277, 113] width 14 height 14
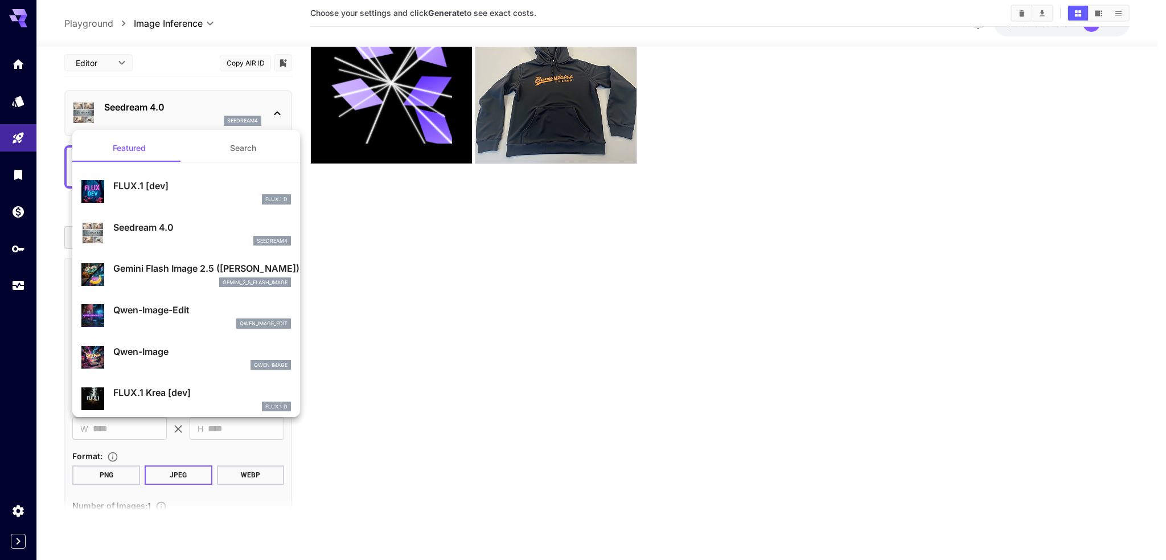
click at [197, 177] on div "FLUX.1 [dev] FLUX.1 D" at bounding box center [186, 191] width 210 height 35
type input "**********"
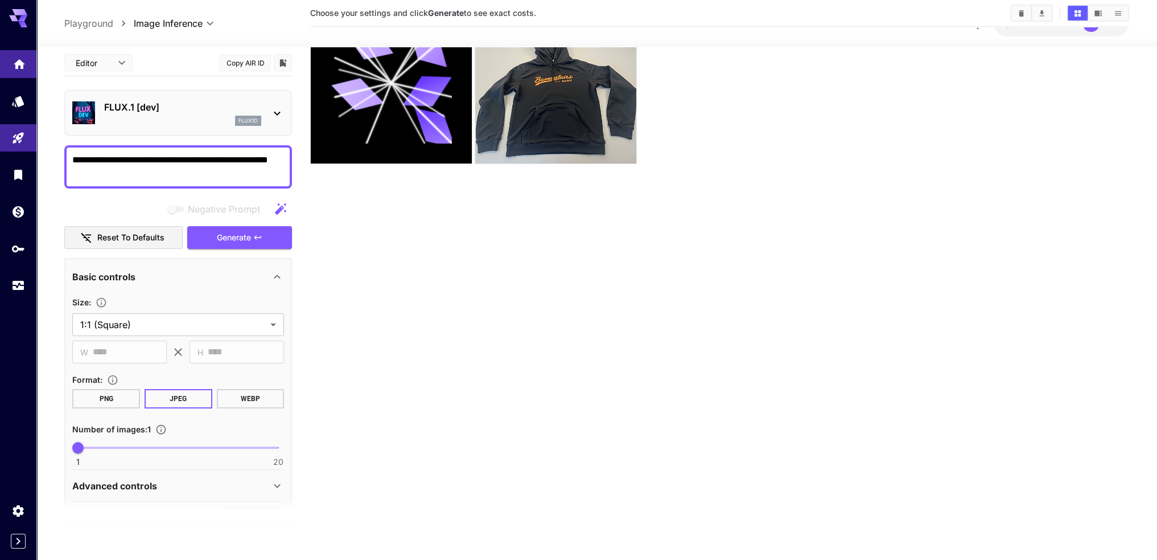
click at [20, 68] on icon "Home" at bounding box center [20, 61] width 14 height 14
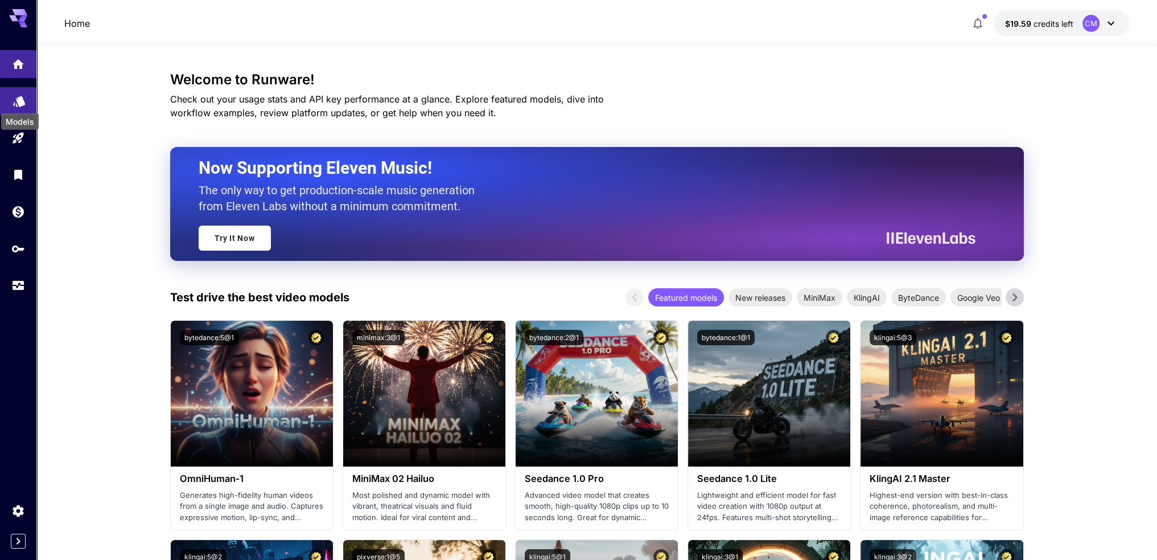
click at [23, 100] on icon "Models" at bounding box center [19, 97] width 12 height 11
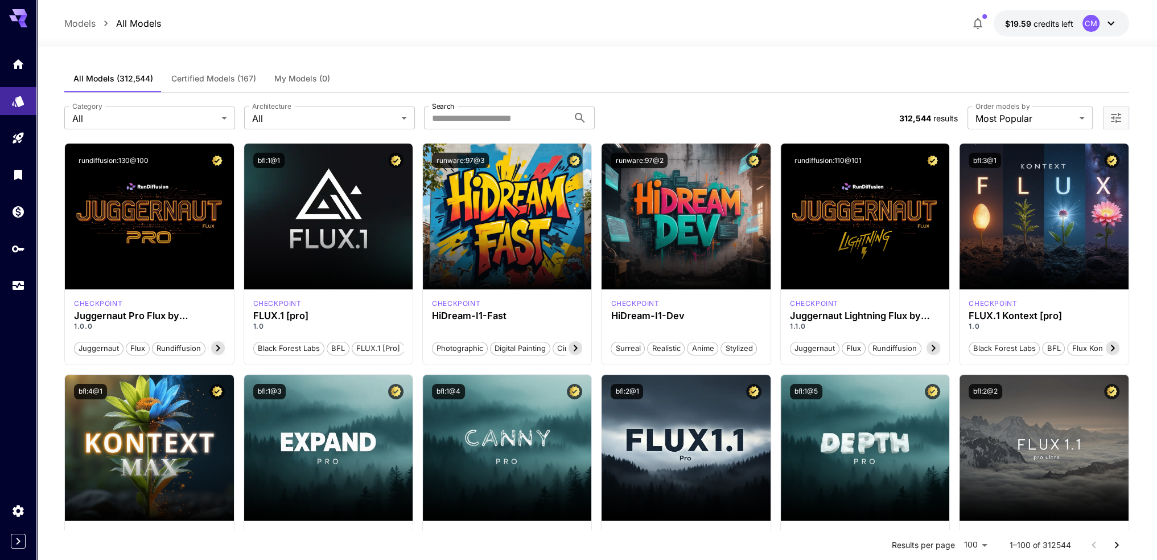
click at [220, 83] on span "Certified Models (167)" at bounding box center [213, 78] width 85 height 10
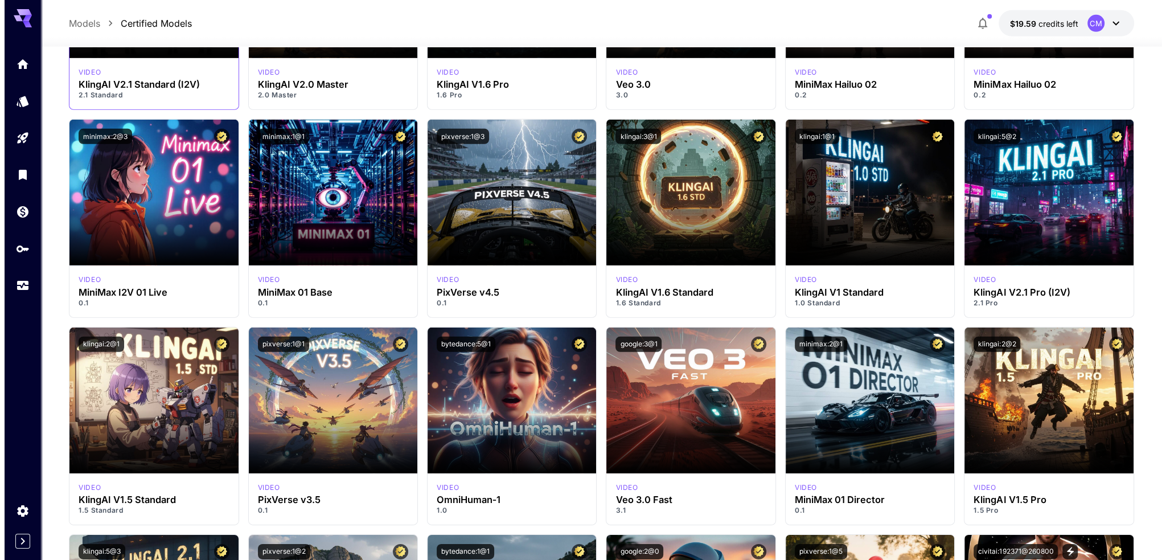
scroll to position [4384, 0]
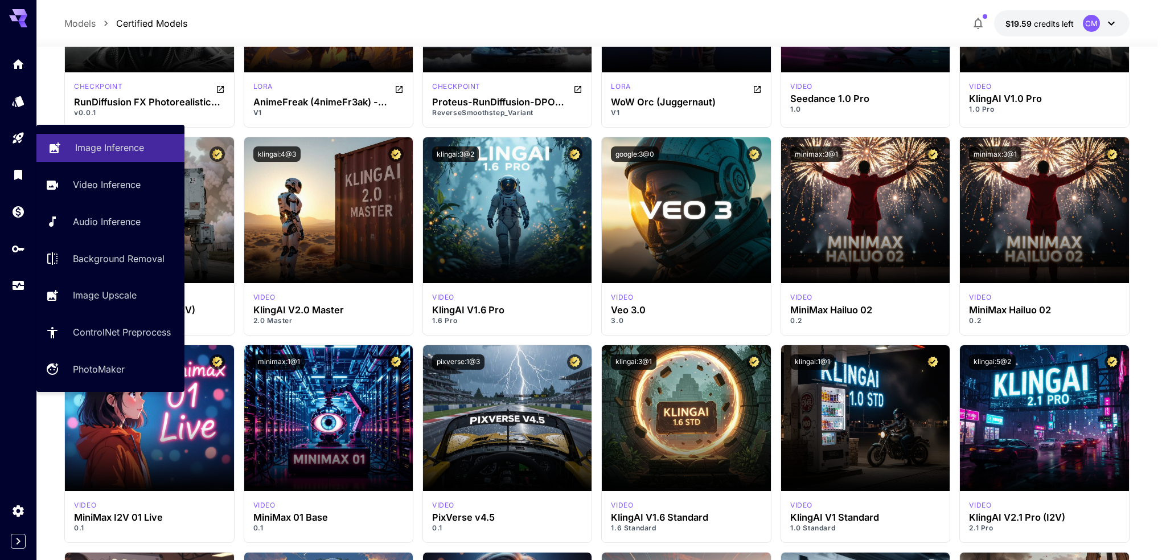
click at [91, 150] on p "Image Inference" at bounding box center [109, 148] width 69 height 14
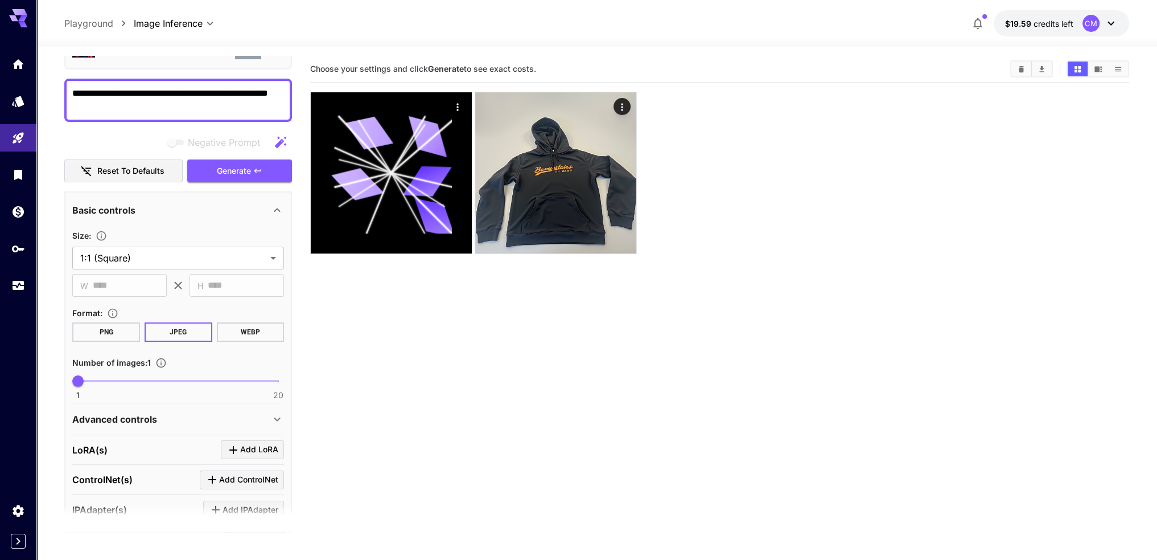
scroll to position [216, 0]
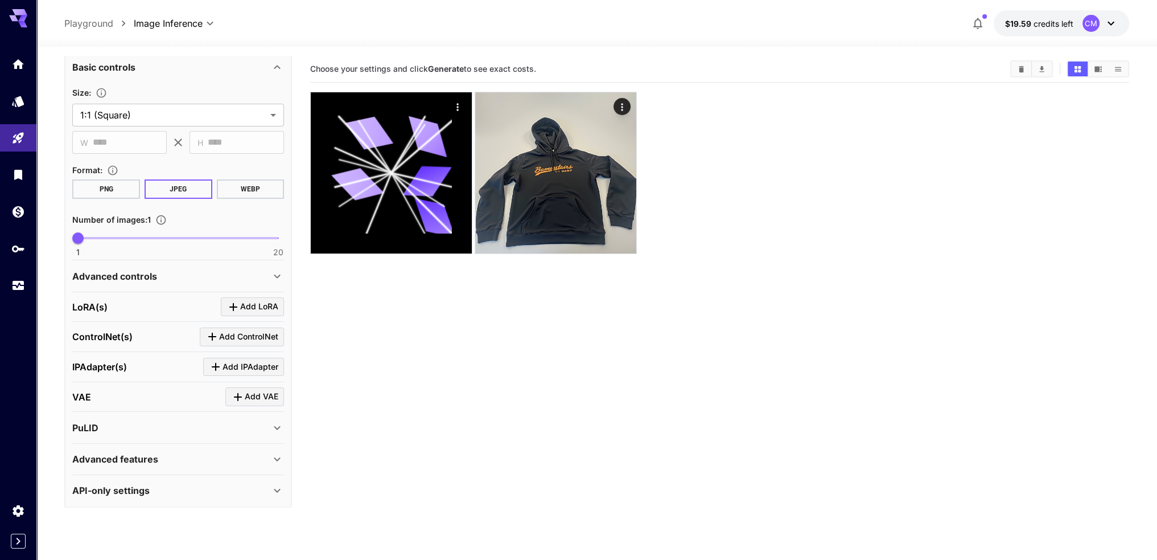
click at [186, 277] on div "Advanced controls" at bounding box center [171, 276] width 198 height 14
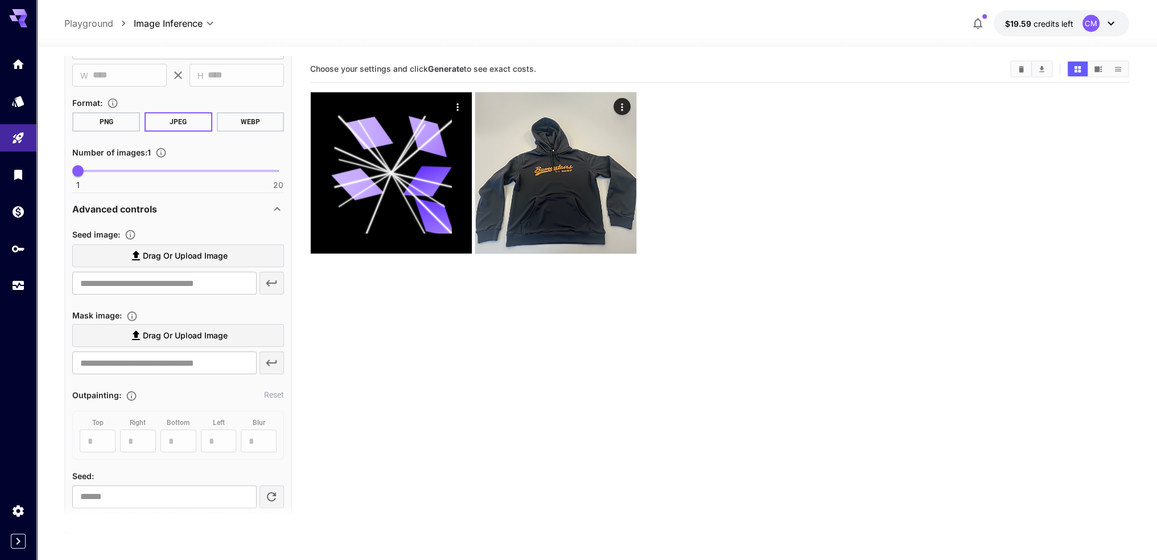
scroll to position [273, 0]
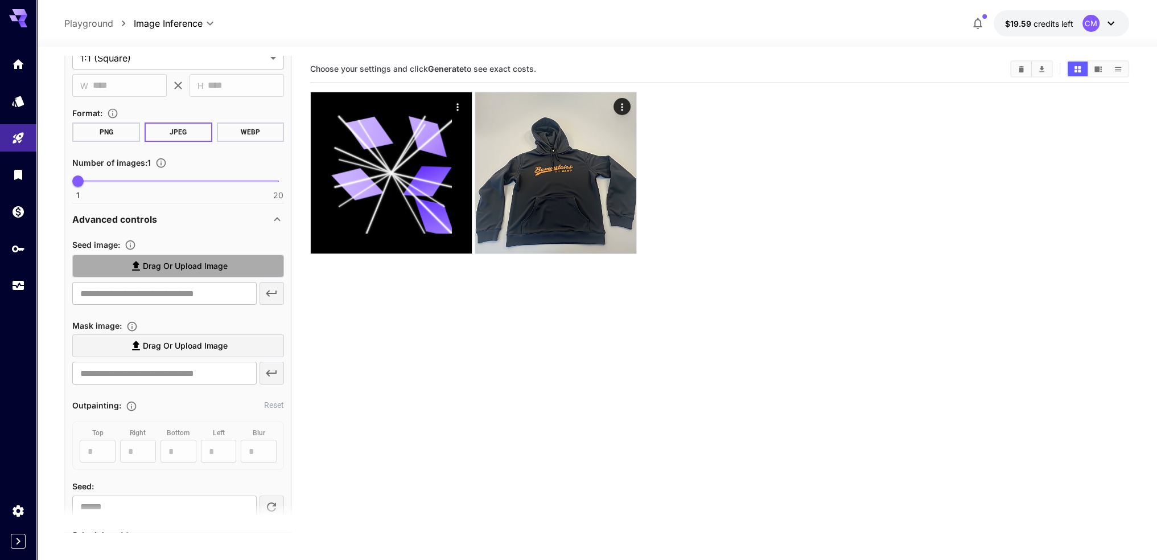
click at [174, 268] on span "Drag or upload image" at bounding box center [185, 266] width 85 height 14
click at [0, 0] on input "Drag or upload image" at bounding box center [0, 0] width 0 height 0
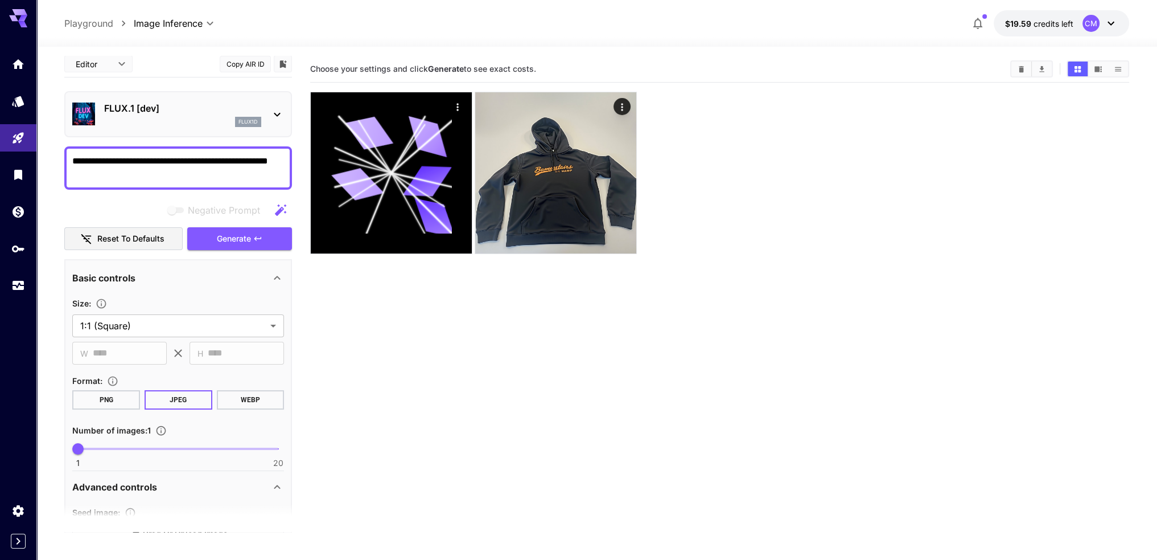
scroll to position [0, 0]
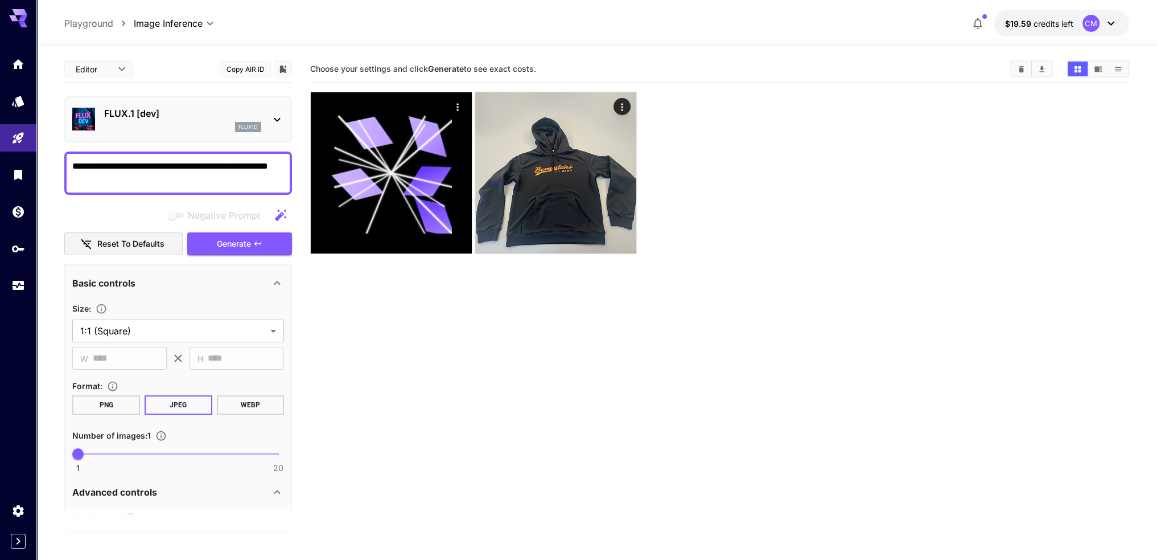
drag, startPoint x: 148, startPoint y: 182, endPoint x: 56, endPoint y: 151, distance: 96.7
click at [56, 151] on section "**********" at bounding box center [596, 348] width 1121 height 603
type input "**********"
type textarea "**********"
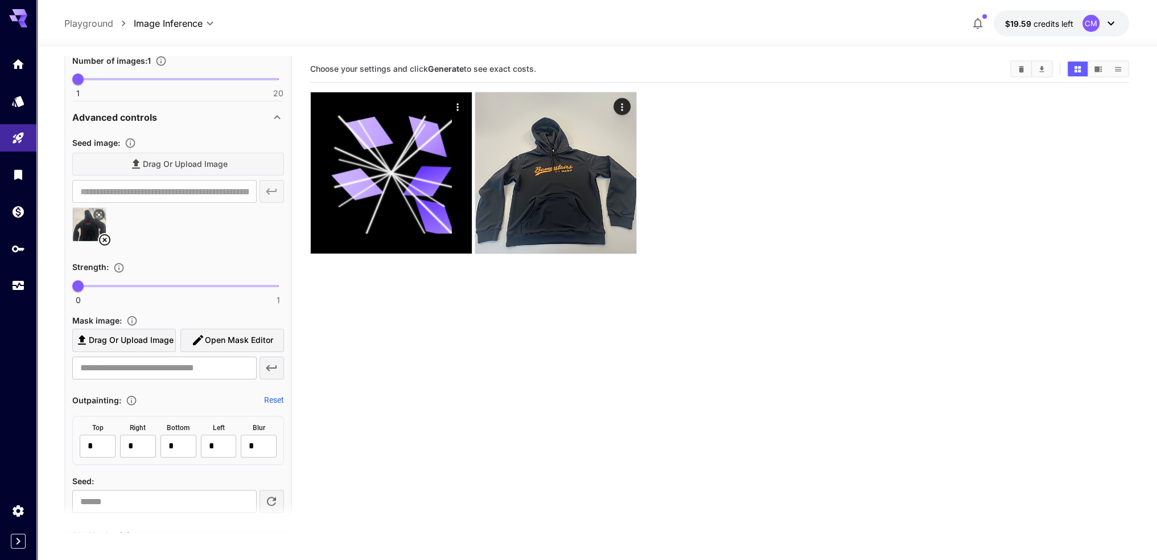
scroll to position [285, 0]
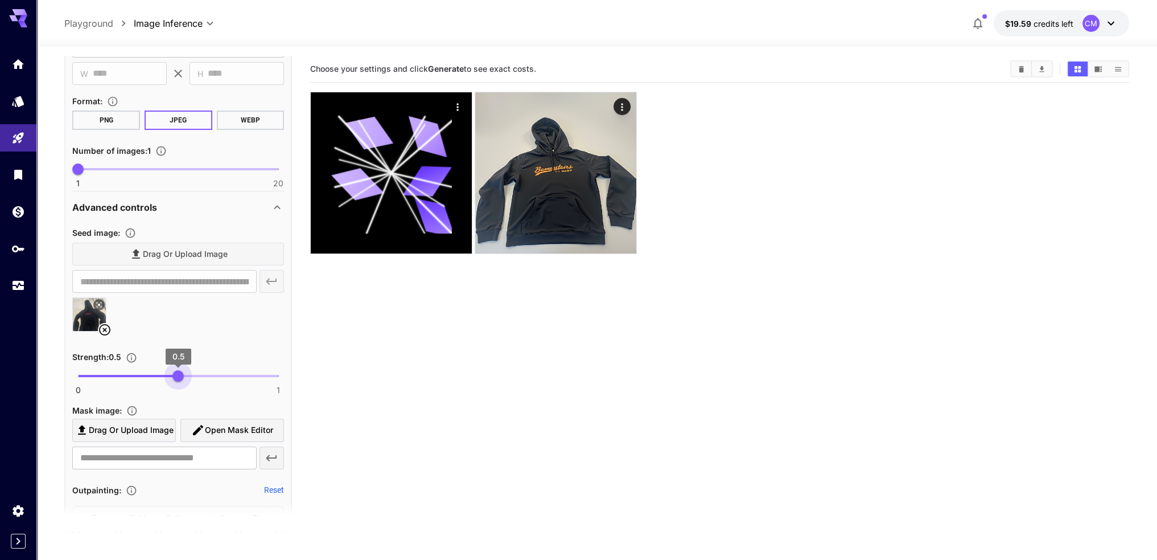
drag, startPoint x: 122, startPoint y: 380, endPoint x: 178, endPoint y: 380, distance: 55.8
click at [178, 380] on span "0.5" at bounding box center [178, 375] width 11 height 11
click at [218, 340] on div "**********" at bounding box center [178, 349] width 212 height 248
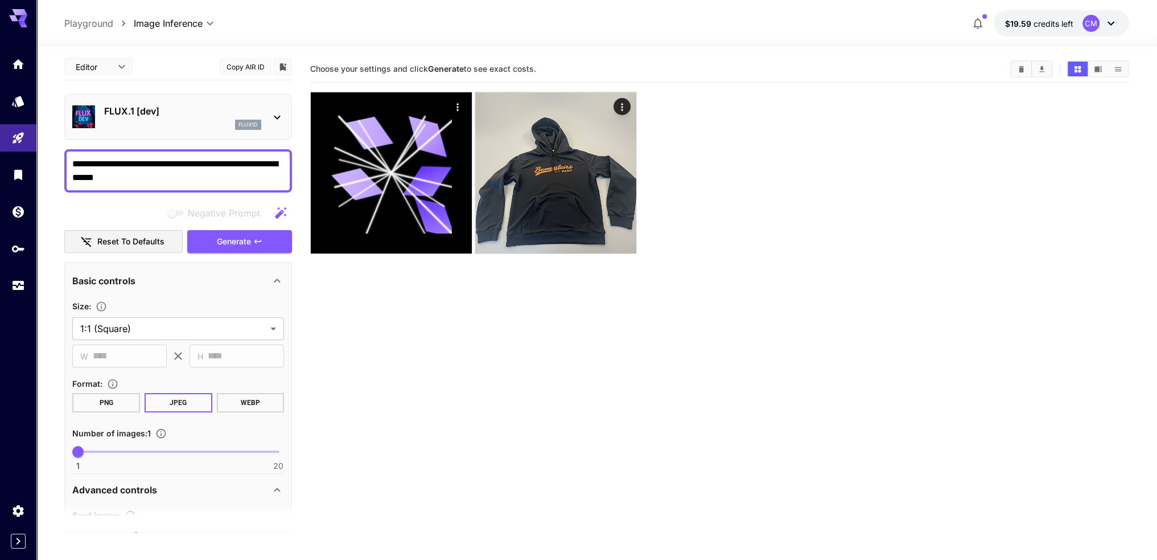
scroll to position [0, 0]
click at [243, 243] on span "Generate" at bounding box center [234, 244] width 34 height 14
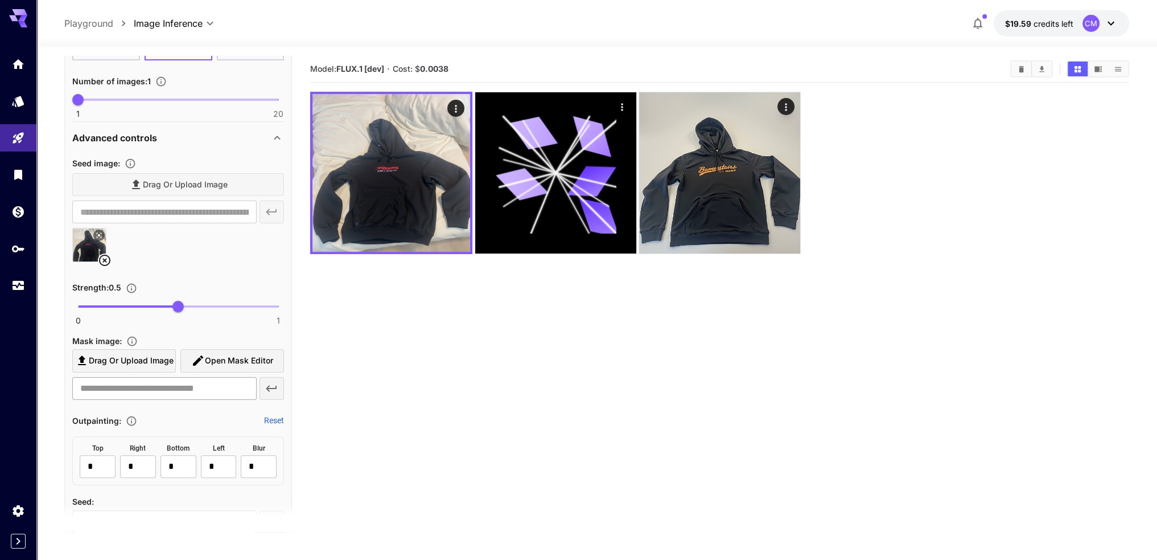
scroll to position [399, 0]
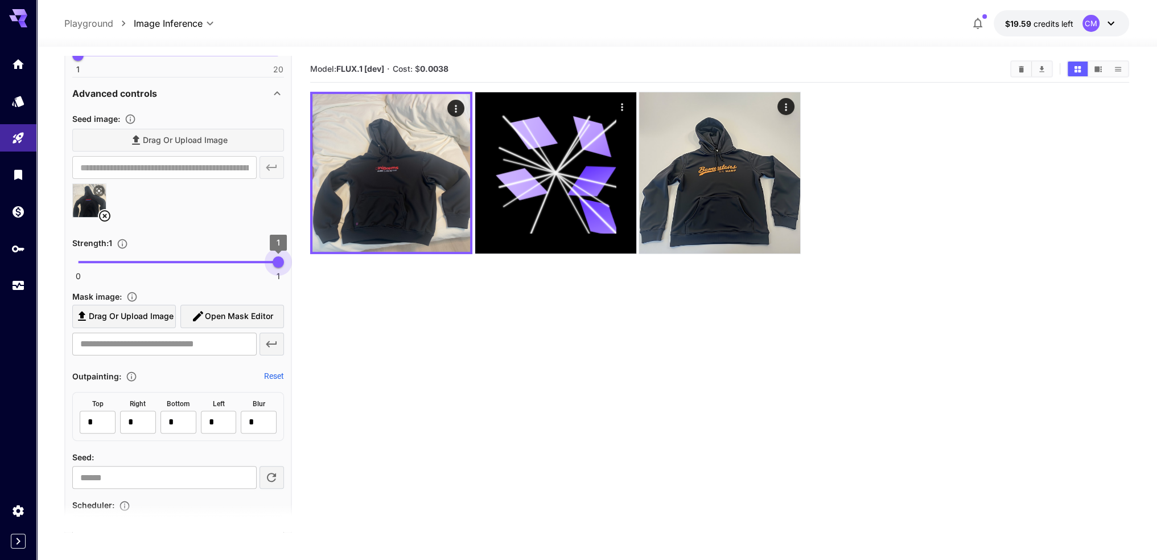
drag, startPoint x: 225, startPoint y: 264, endPoint x: 290, endPoint y: 268, distance: 65.0
click at [290, 268] on div "**********" at bounding box center [178, 426] width 228 height 1120
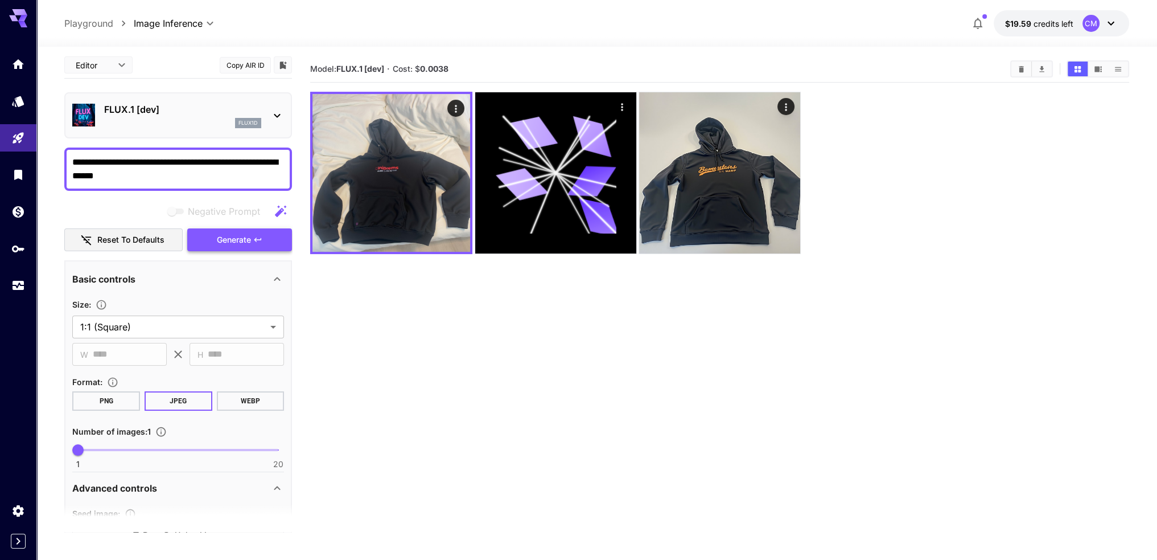
scroll to position [0, 0]
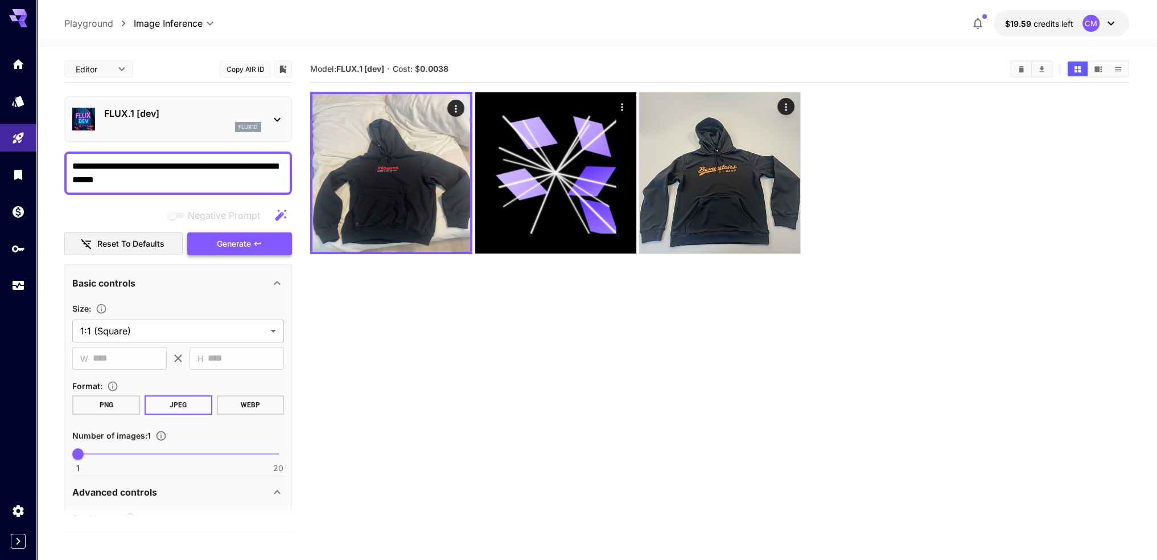
click at [252, 248] on button "Generate" at bounding box center [239, 243] width 105 height 23
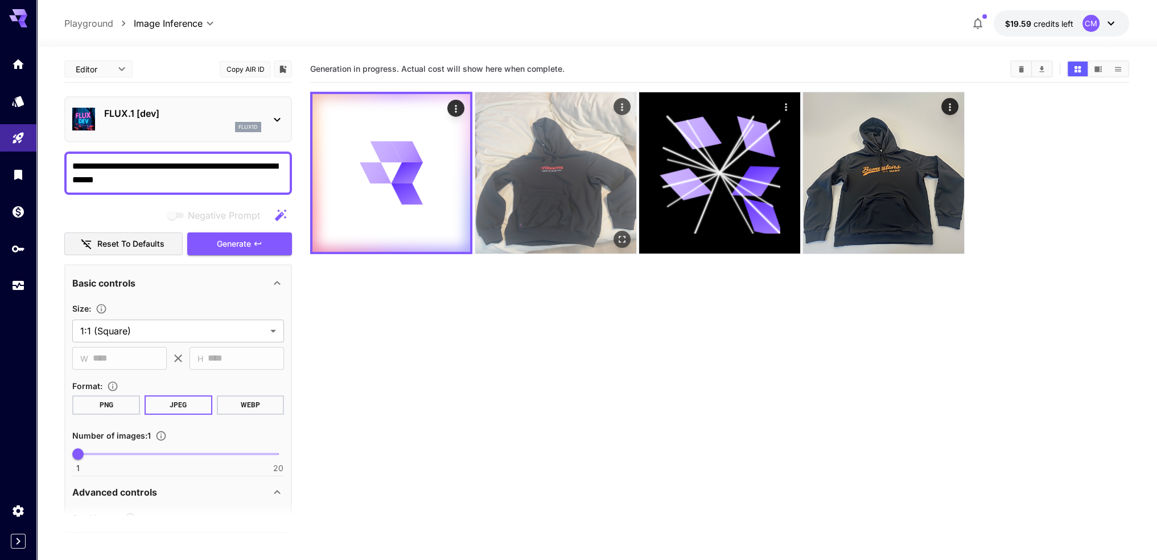
click at [535, 180] on img at bounding box center [555, 172] width 161 height 161
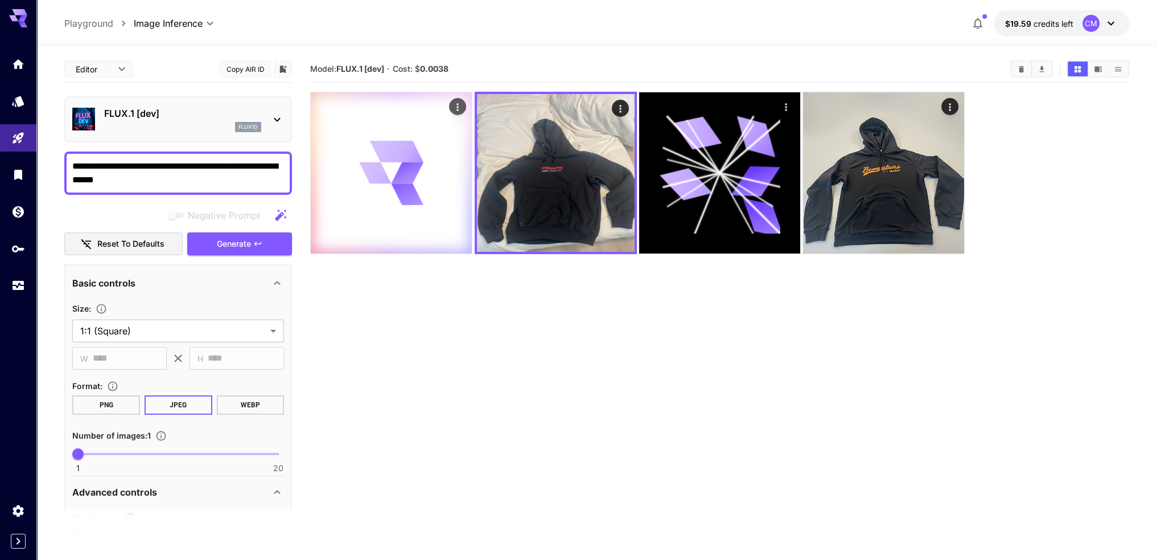
click at [397, 185] on icon at bounding box center [407, 195] width 30 height 38
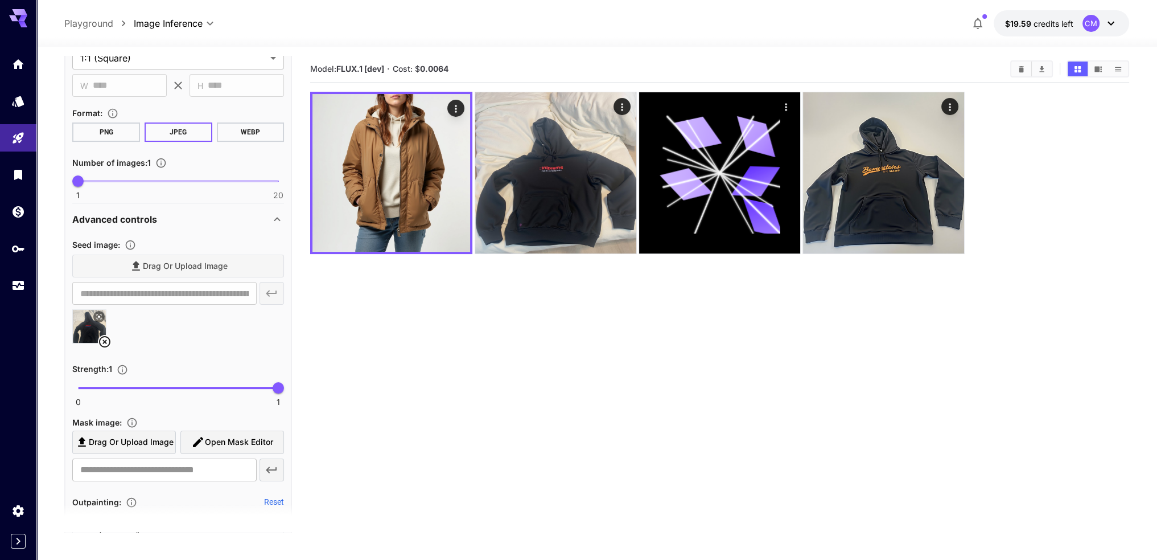
scroll to position [285, 0]
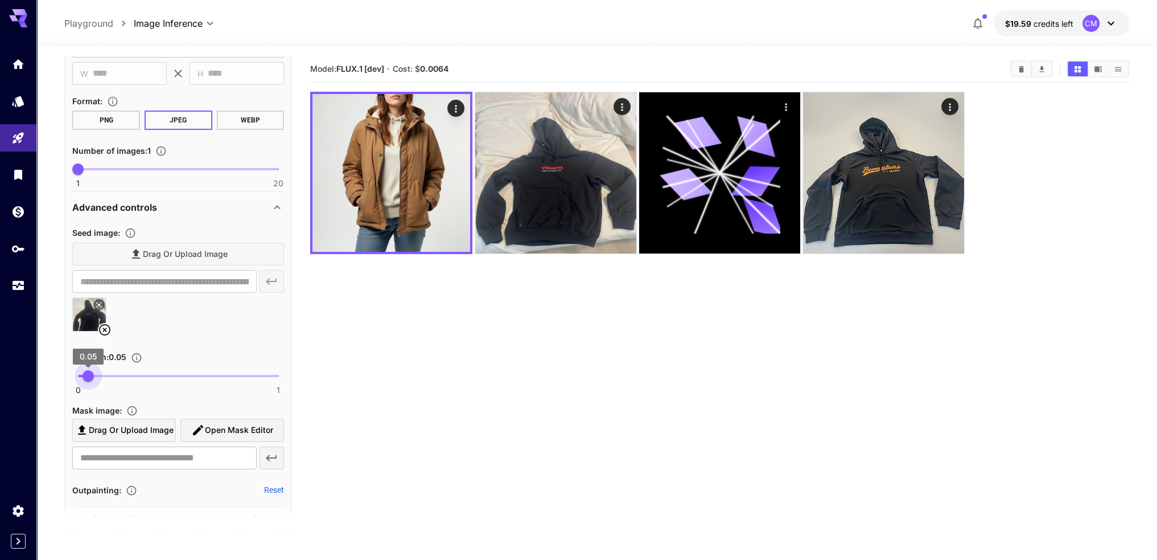
drag, startPoint x: 171, startPoint y: 377, endPoint x: 88, endPoint y: 377, distance: 83.1
click at [88, 377] on span "0.05" at bounding box center [88, 375] width 11 height 11
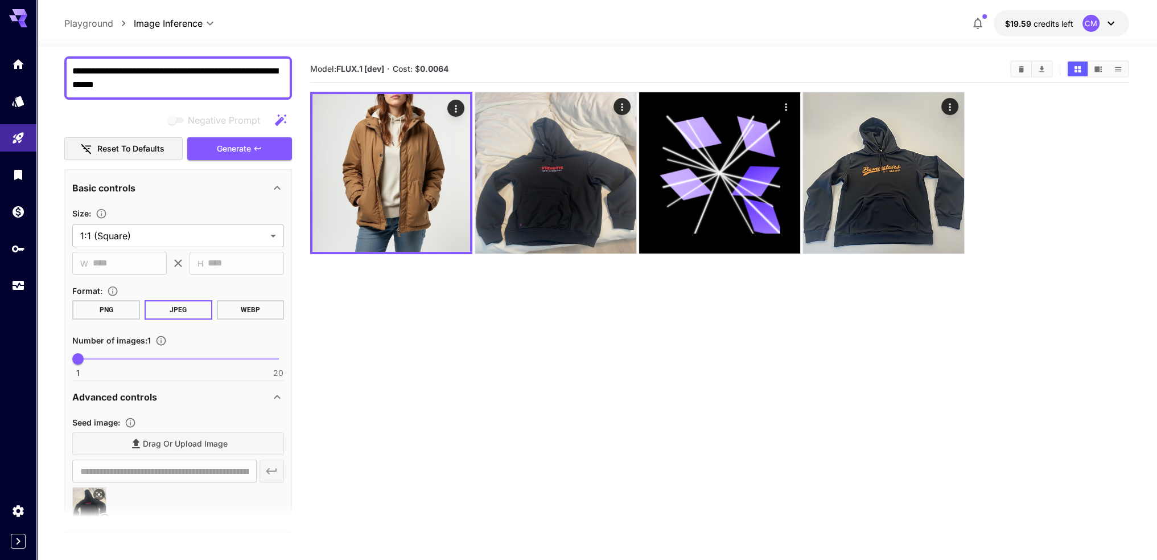
scroll to position [57, 0]
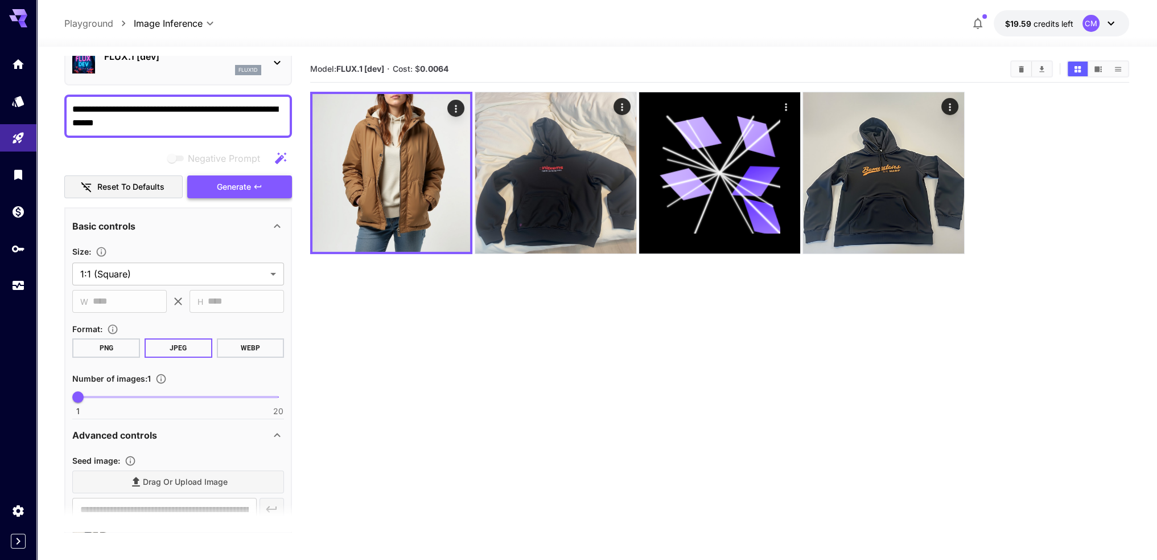
click at [245, 188] on span "Generate" at bounding box center [234, 187] width 34 height 14
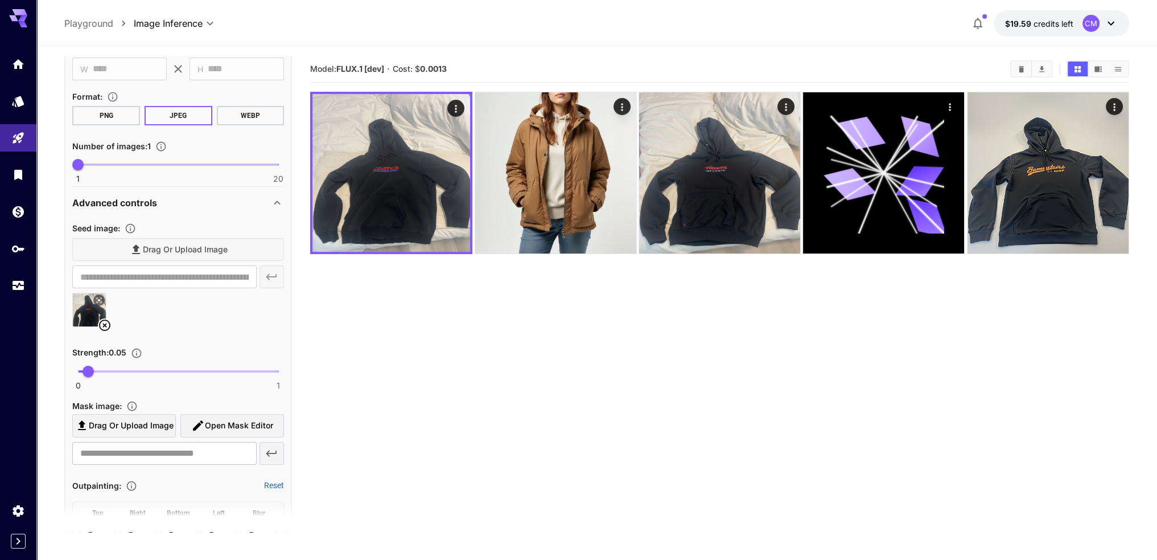
scroll to position [285, 0]
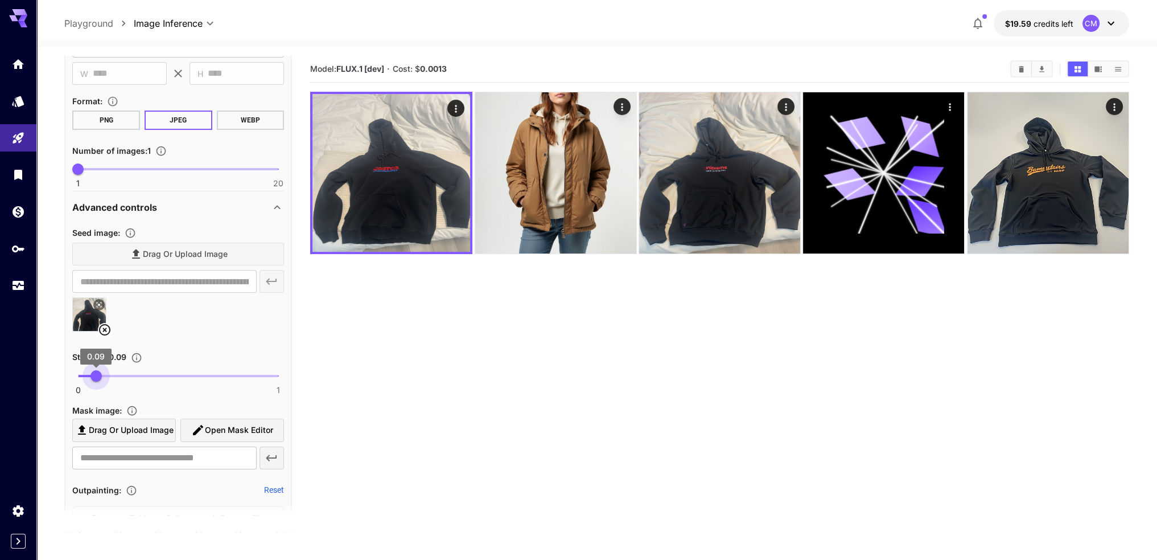
type input "***"
drag, startPoint x: 133, startPoint y: 375, endPoint x: 98, endPoint y: 379, distance: 35.5
click at [98, 379] on span "0.1" at bounding box center [97, 375] width 11 height 11
click at [230, 339] on div at bounding box center [178, 318] width 212 height 43
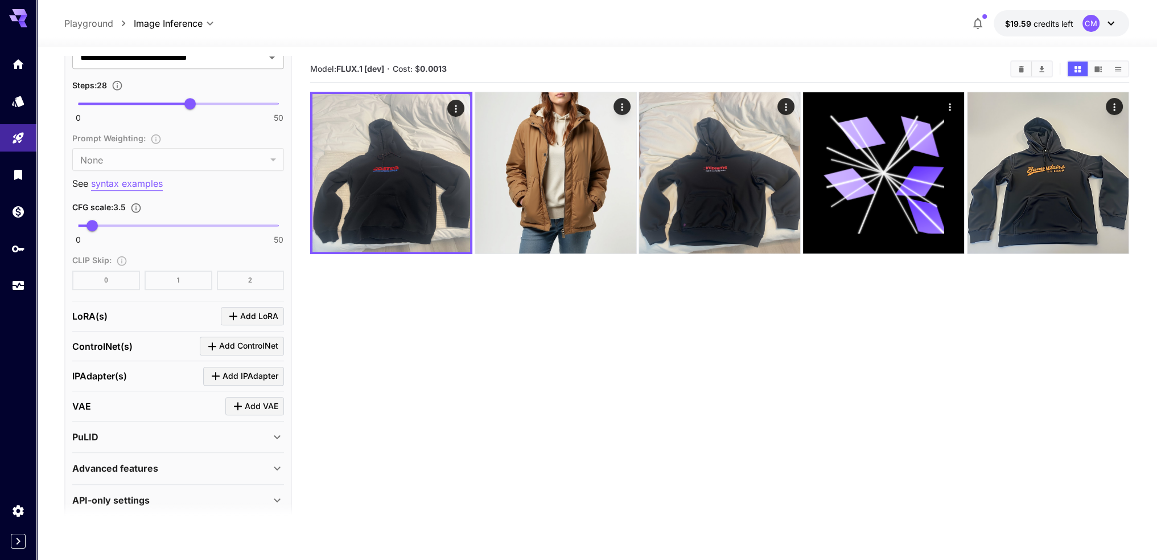
scroll to position [874, 0]
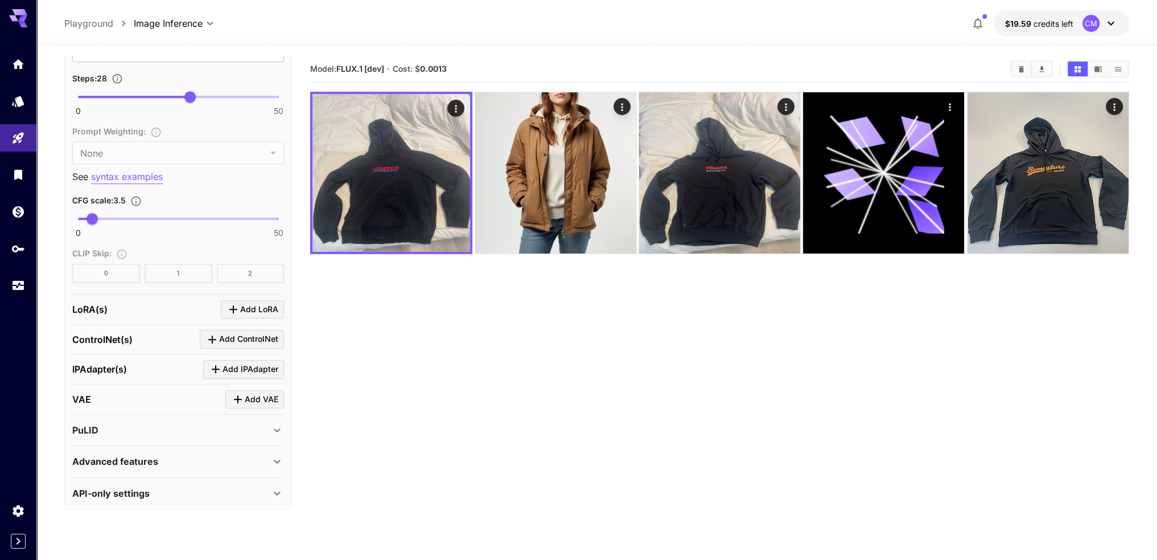
click at [139, 458] on p "Advanced features" at bounding box center [115, 461] width 86 height 14
click at [139, 457] on p "Advanced features" at bounding box center [115, 461] width 86 height 14
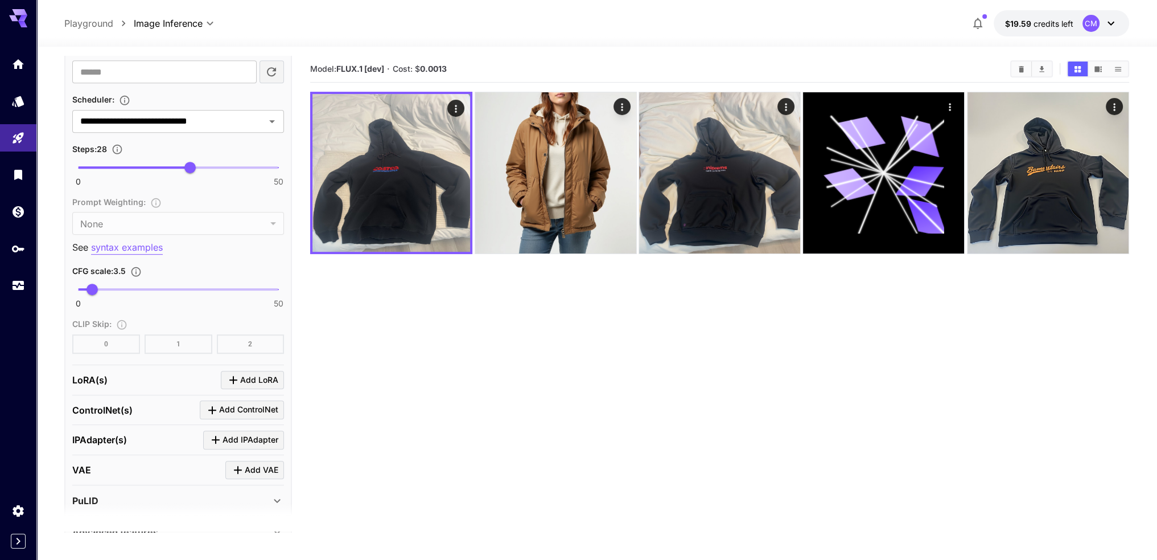
scroll to position [647, 0]
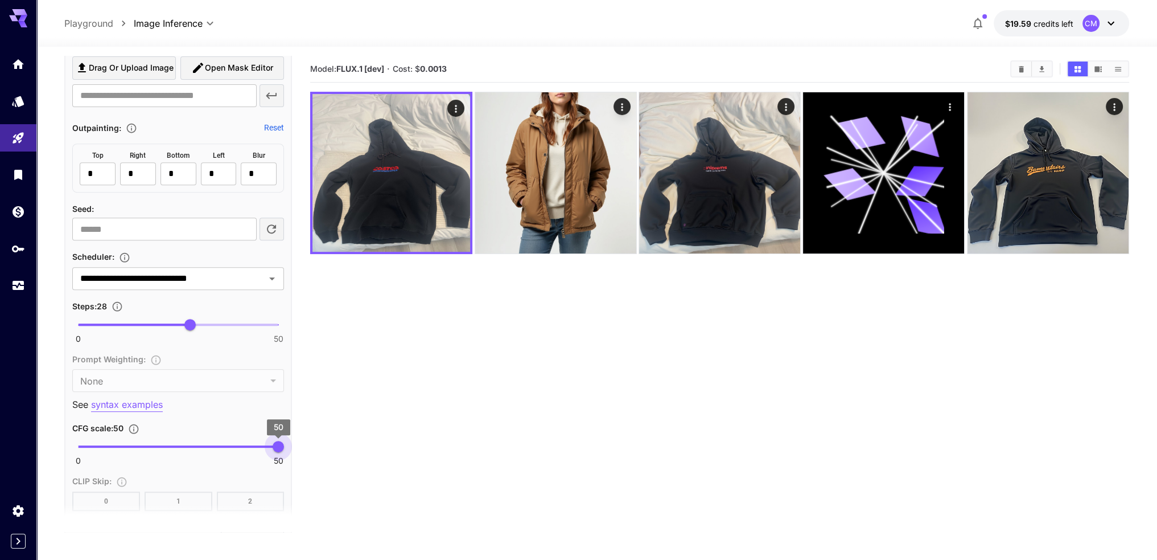
drag, startPoint x: 92, startPoint y: 442, endPoint x: 281, endPoint y: 441, distance: 189.0
click at [281, 441] on span "50" at bounding box center [278, 446] width 11 height 11
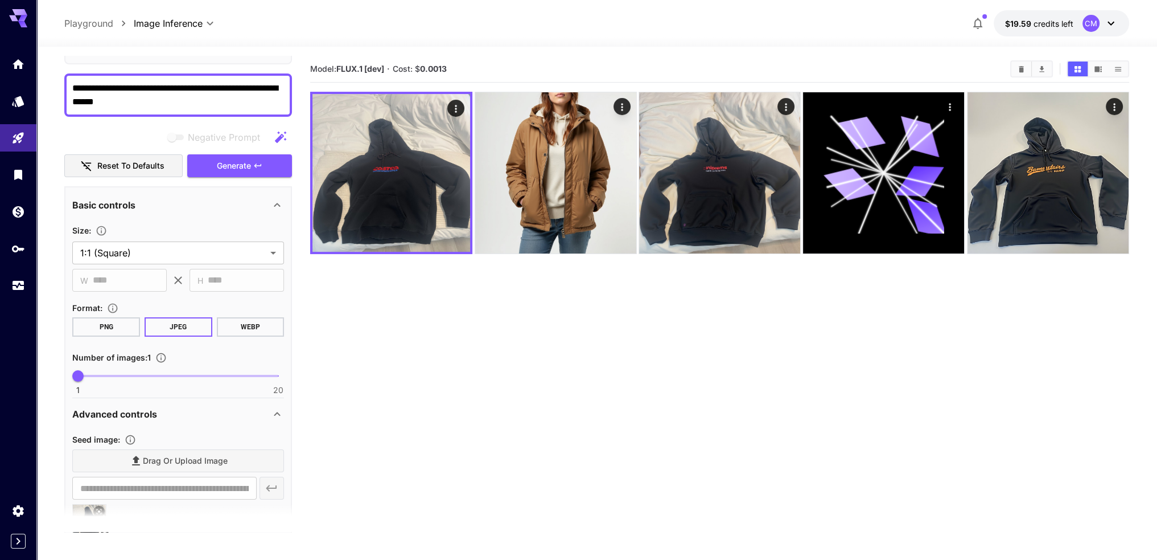
scroll to position [77, 0]
click at [221, 172] on span "Generate" at bounding box center [234, 166] width 34 height 14
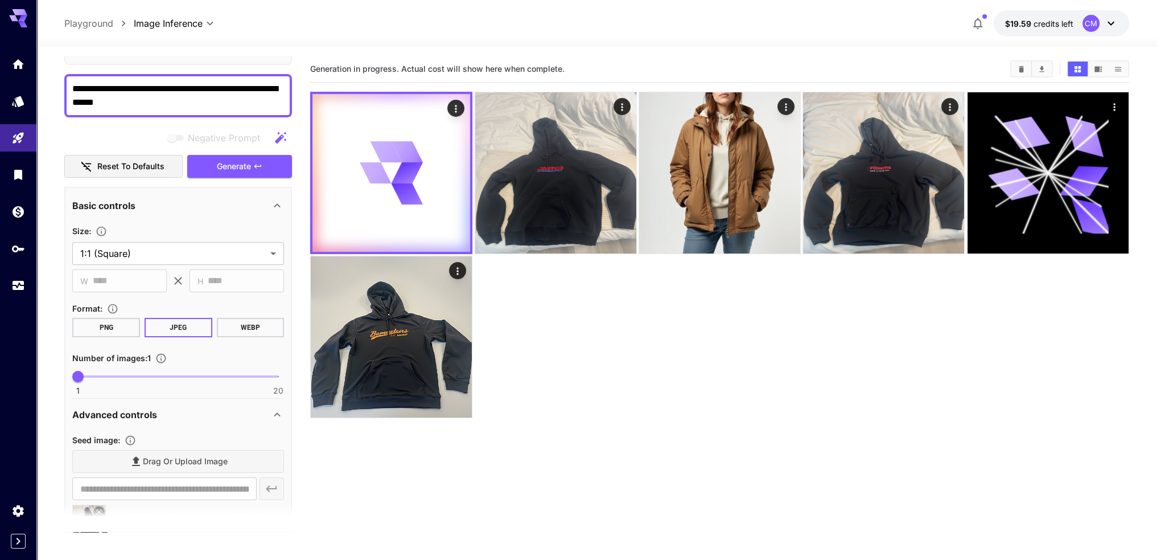
click at [602, 348] on div at bounding box center [719, 255] width 819 height 327
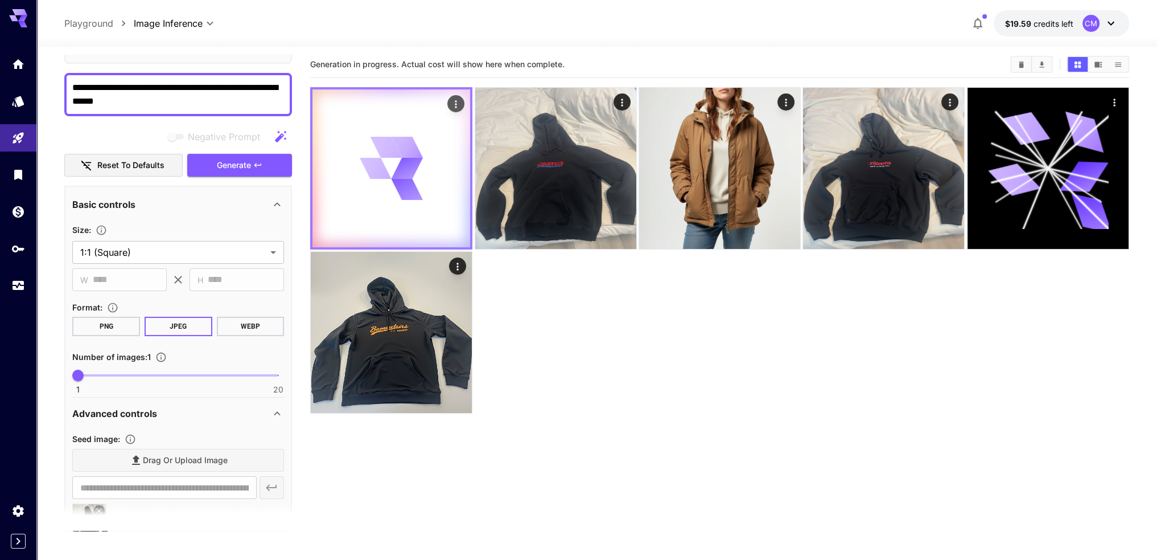
scroll to position [0, 0]
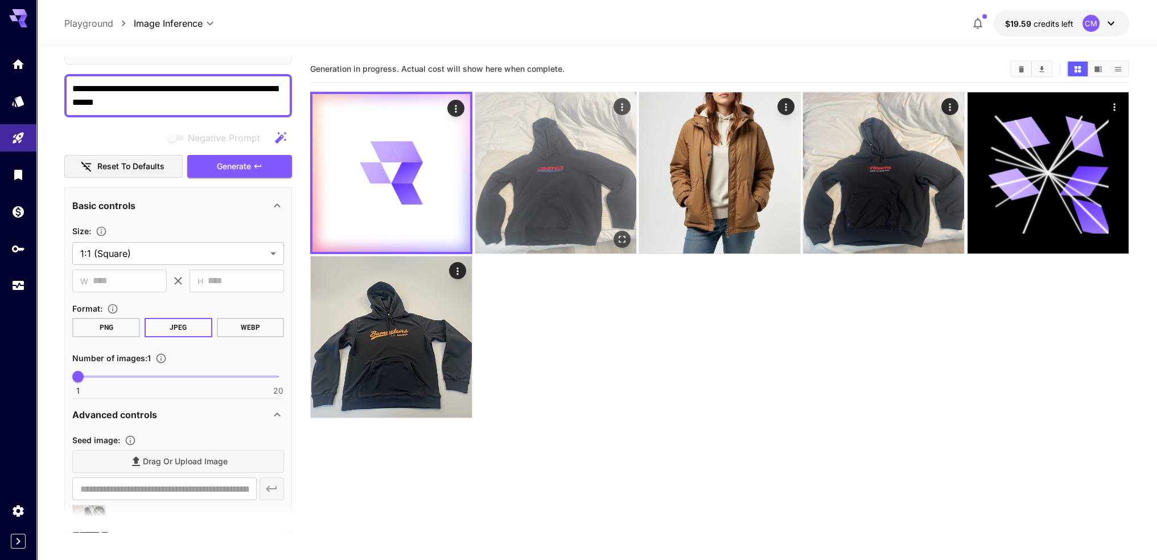
click at [533, 173] on img at bounding box center [555, 172] width 161 height 161
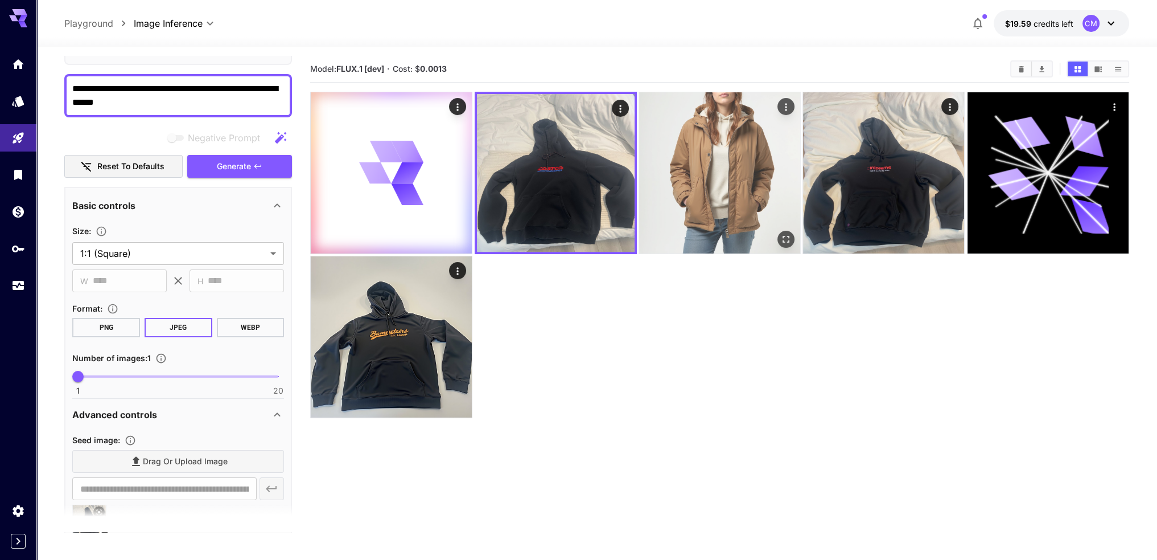
click at [705, 168] on img at bounding box center [719, 172] width 161 height 161
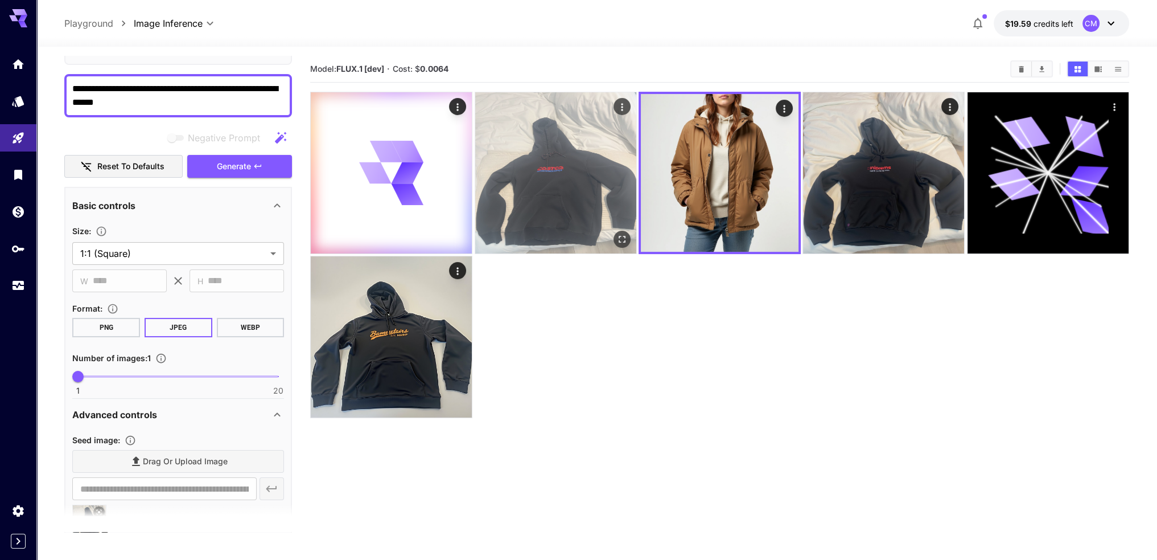
click at [539, 178] on img at bounding box center [555, 172] width 161 height 161
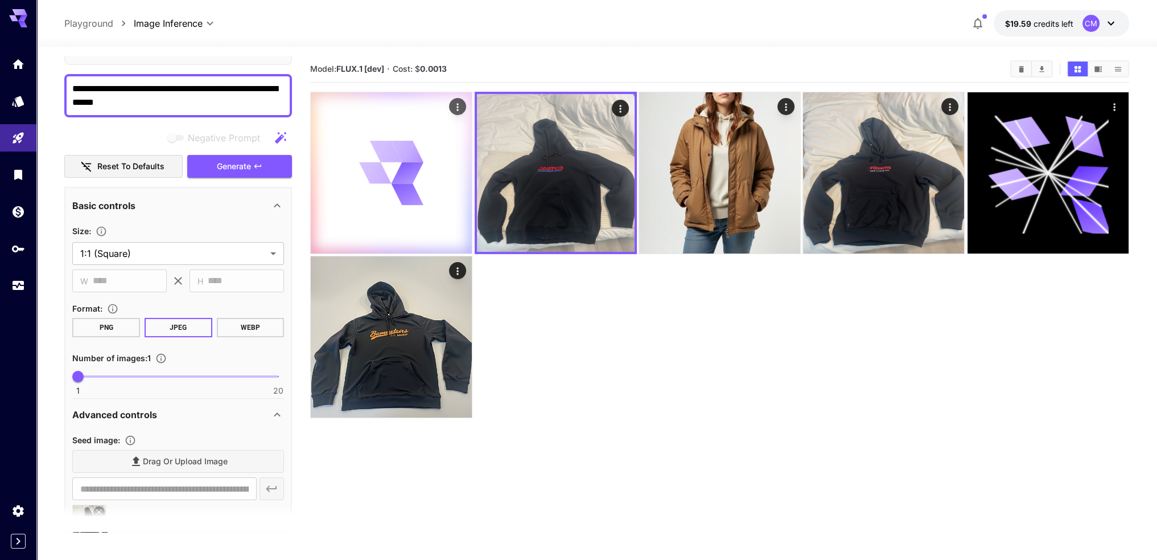
click at [416, 174] on icon at bounding box center [407, 173] width 37 height 30
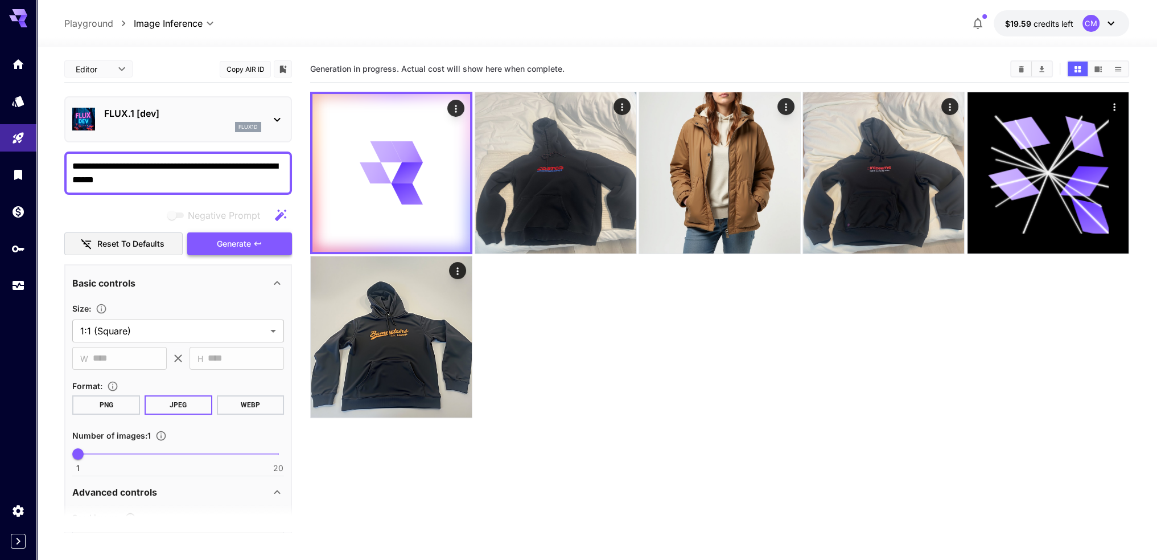
click at [258, 241] on icon "button" at bounding box center [257, 243] width 9 height 9
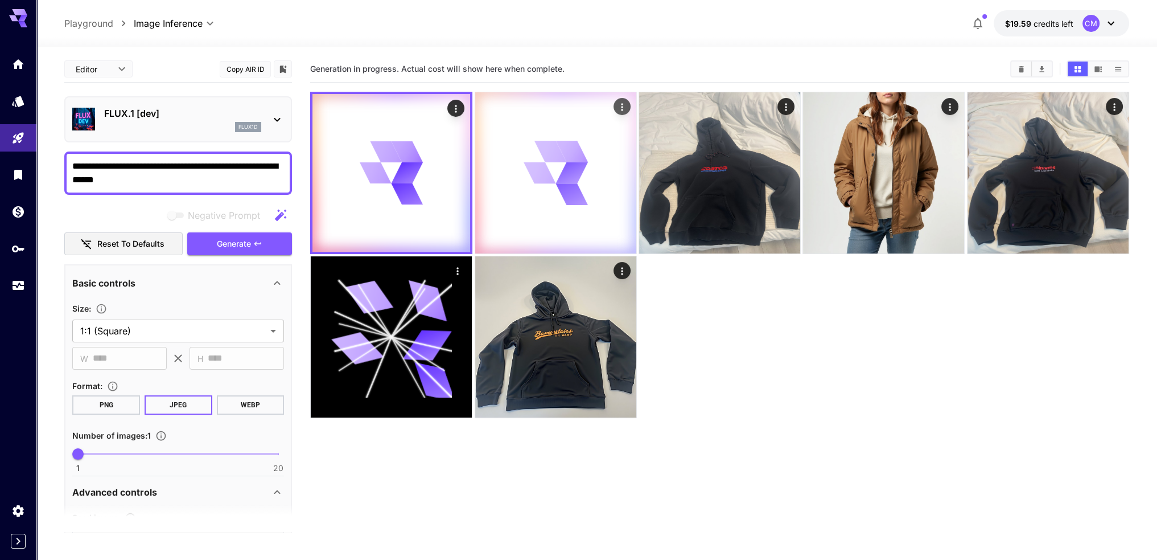
click at [618, 108] on icon "Actions" at bounding box center [622, 106] width 11 height 11
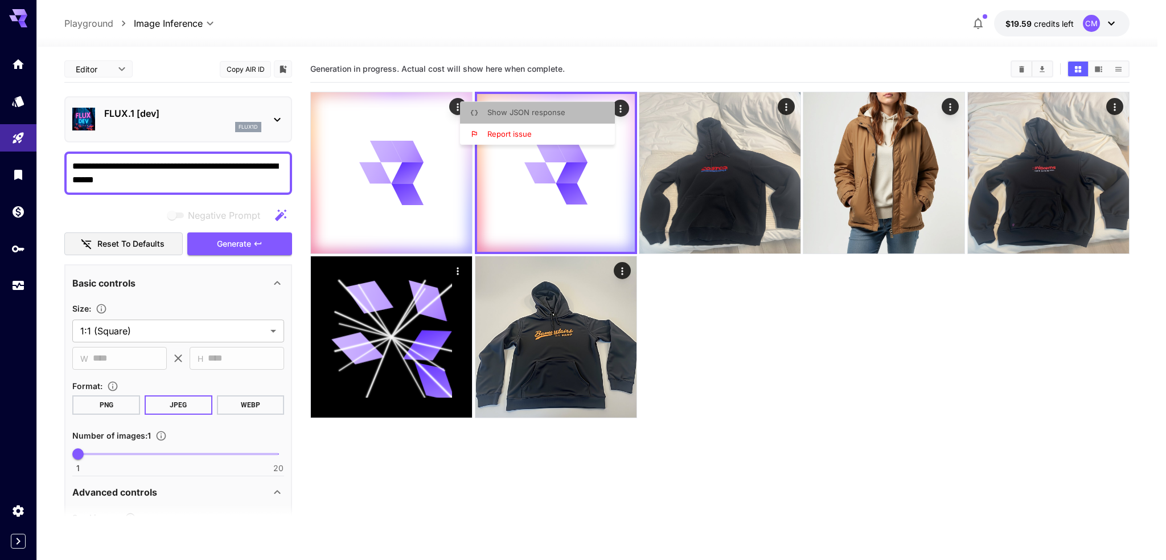
click at [559, 117] on p "Show JSON response" at bounding box center [526, 112] width 78 height 11
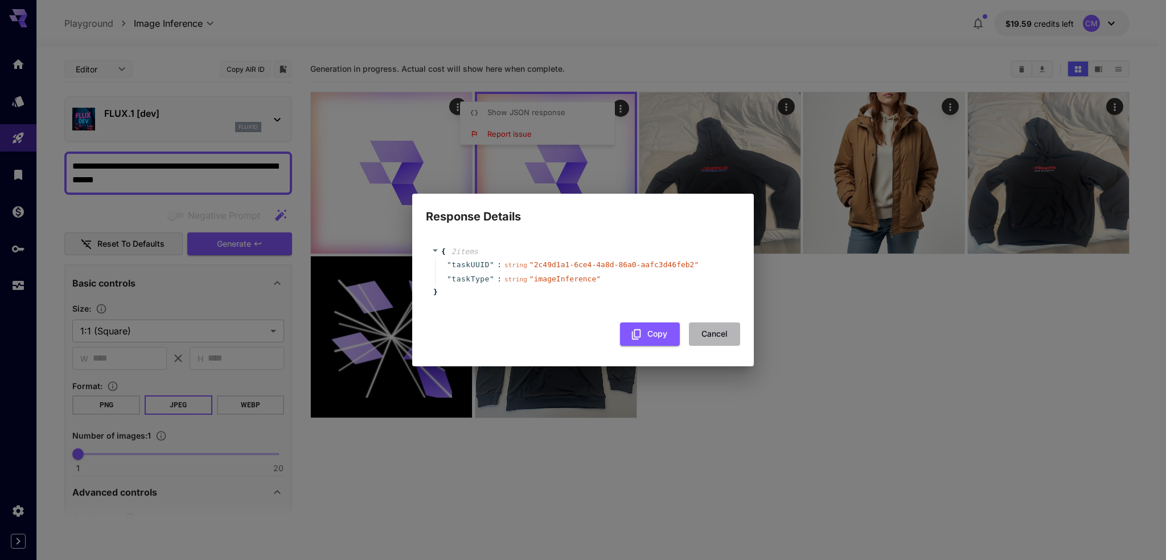
click at [712, 332] on button "Cancel" at bounding box center [714, 333] width 51 height 23
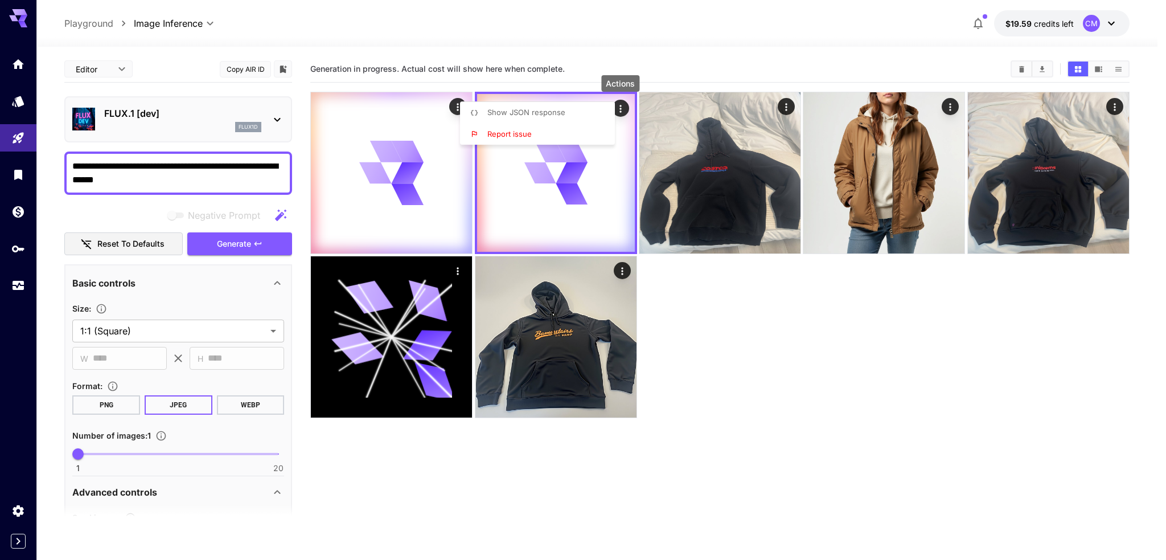
click at [748, 332] on div at bounding box center [583, 280] width 1166 height 560
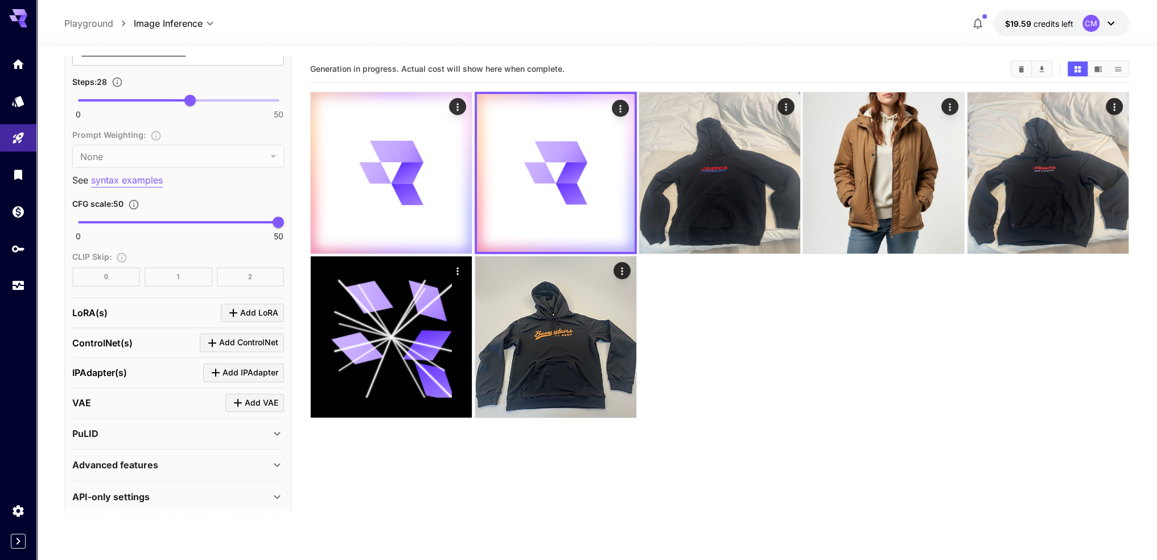
scroll to position [874, 0]
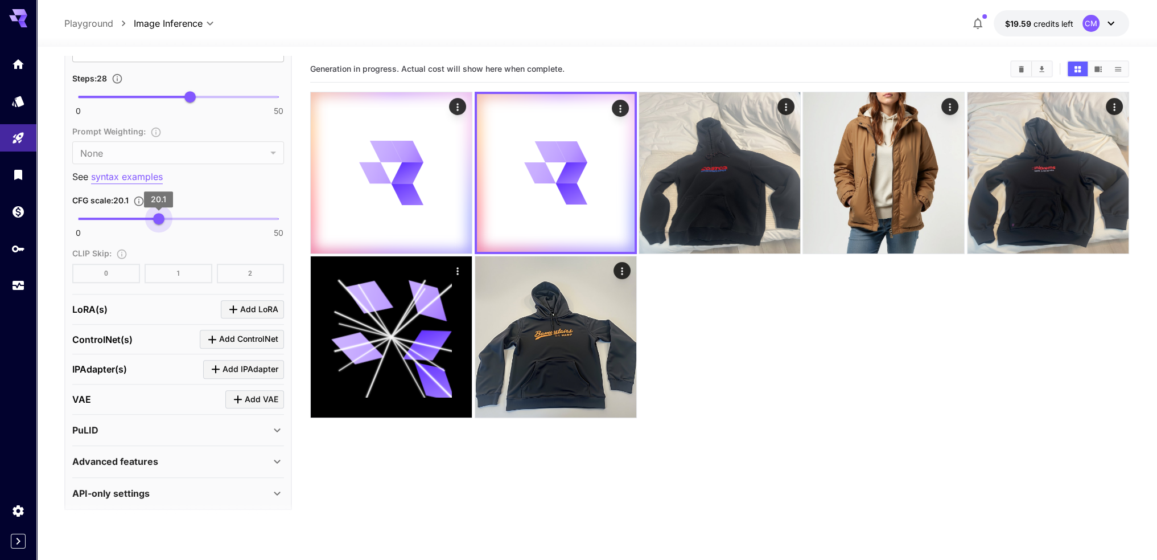
type input "**"
drag, startPoint x: 280, startPoint y: 216, endPoint x: 158, endPoint y: 225, distance: 122.2
click at [158, 224] on span "20" at bounding box center [158, 218] width 11 height 11
click at [471, 459] on section "Generation in progress. Actual cost will show here when complete." at bounding box center [719, 336] width 819 height 560
click at [449, 107] on button "Actions" at bounding box center [457, 106] width 17 height 17
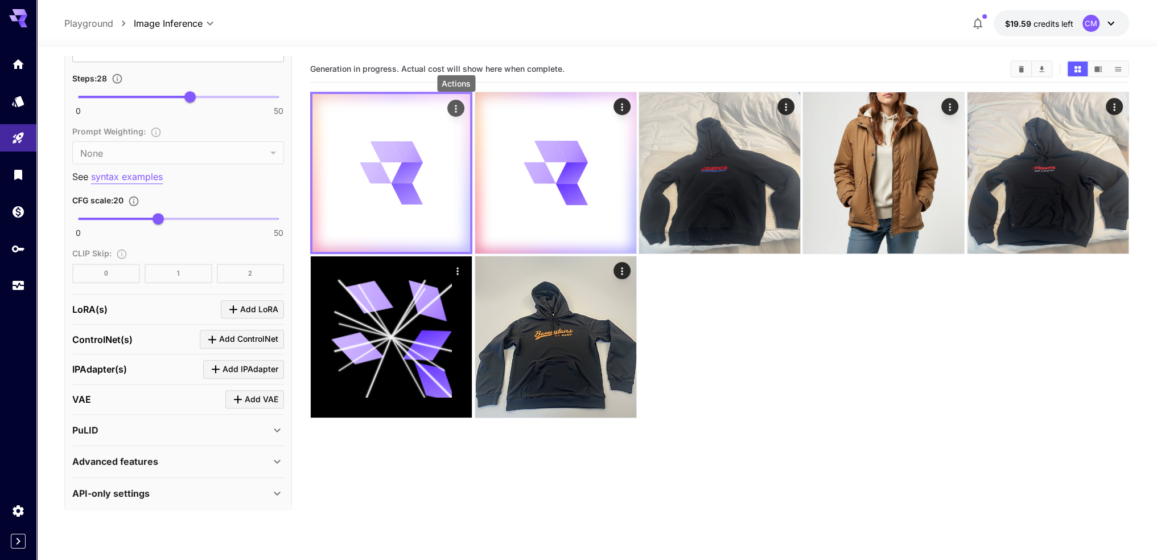
click at [453, 107] on icon "Actions" at bounding box center [455, 108] width 11 height 11
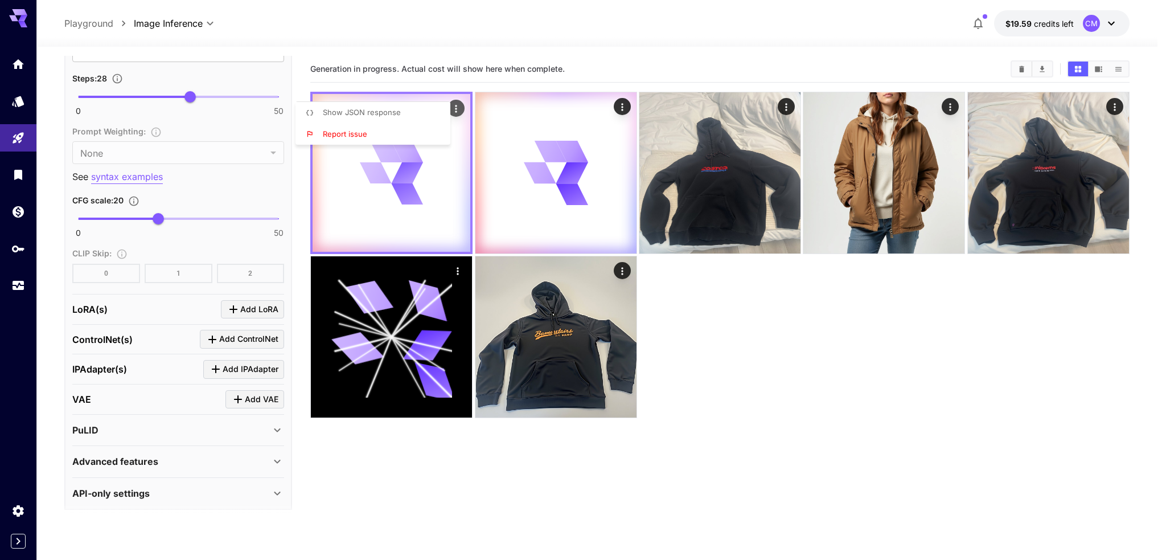
click at [453, 107] on div at bounding box center [583, 280] width 1166 height 560
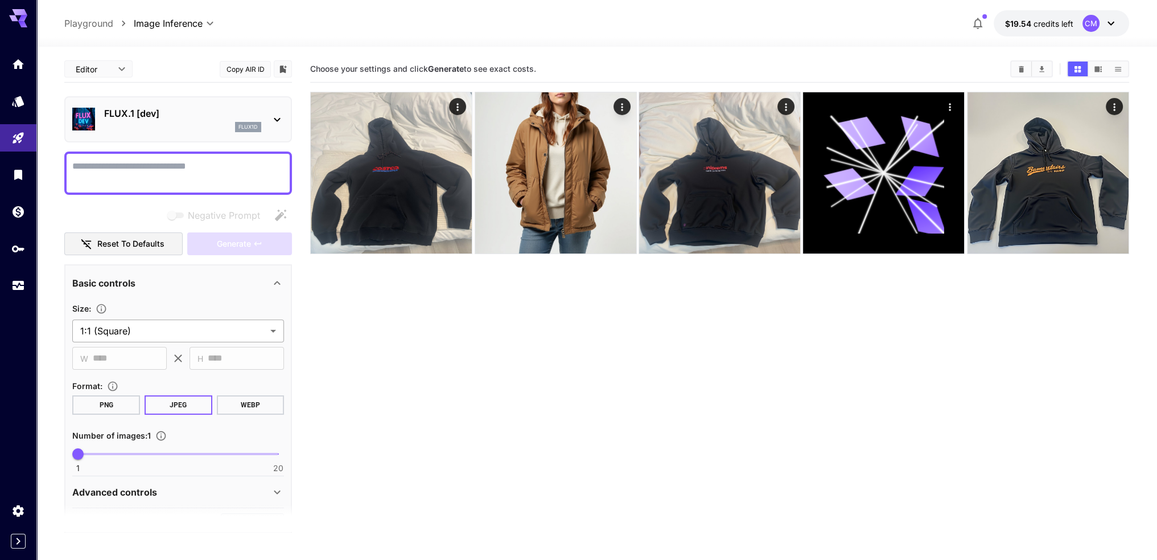
scroll to position [216, 0]
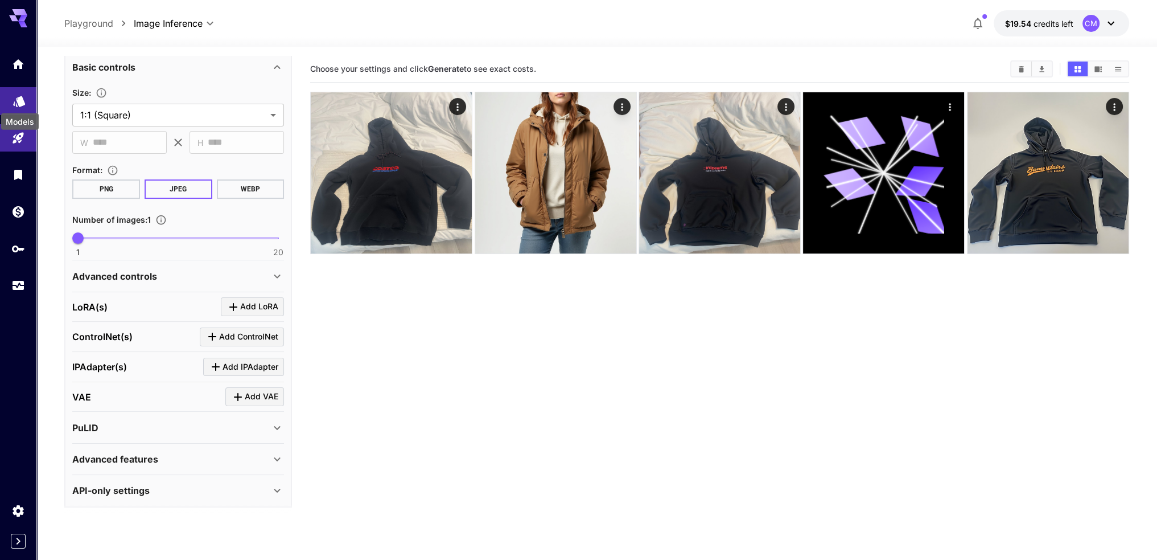
click at [14, 100] on icon "Models" at bounding box center [20, 98] width 14 height 14
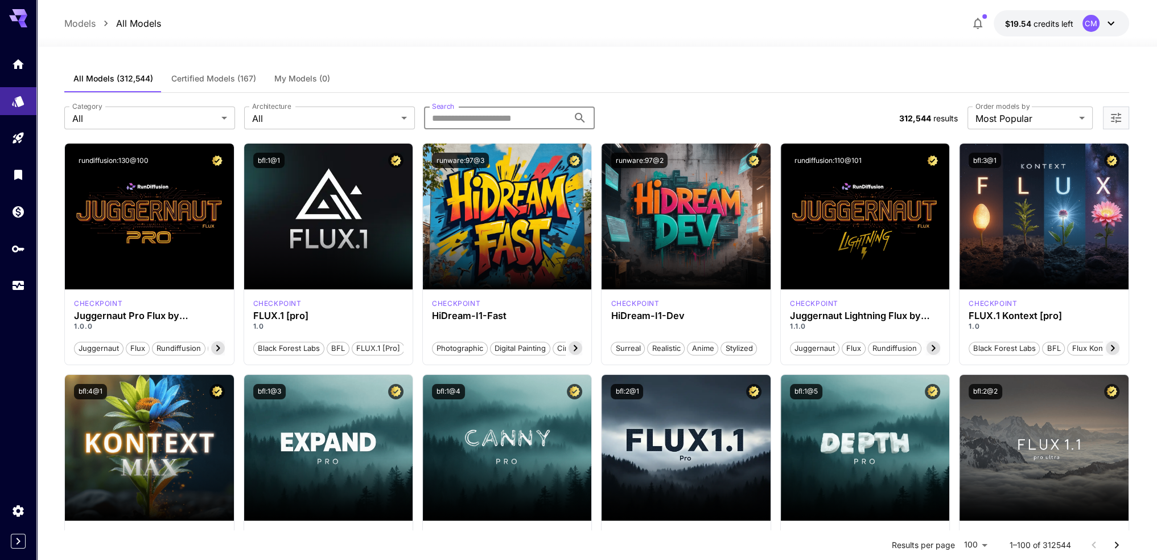
click at [453, 111] on input "Search" at bounding box center [496, 117] width 145 height 23
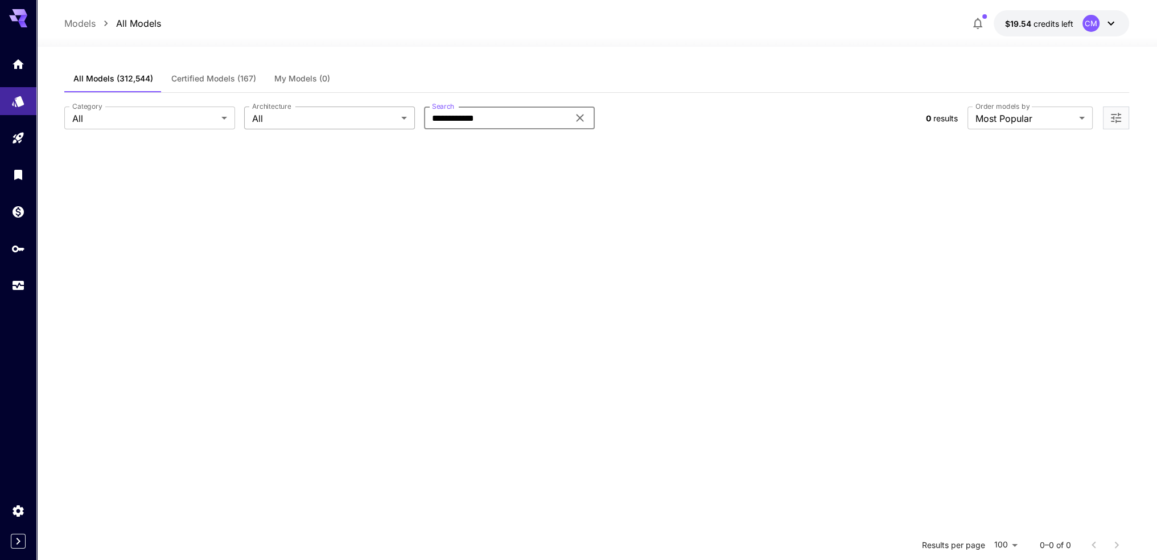
drag, startPoint x: 454, startPoint y: 115, endPoint x: 368, endPoint y: 121, distance: 86.7
click at [376, 120] on div "**********" at bounding box center [490, 117] width 852 height 23
type input "*******"
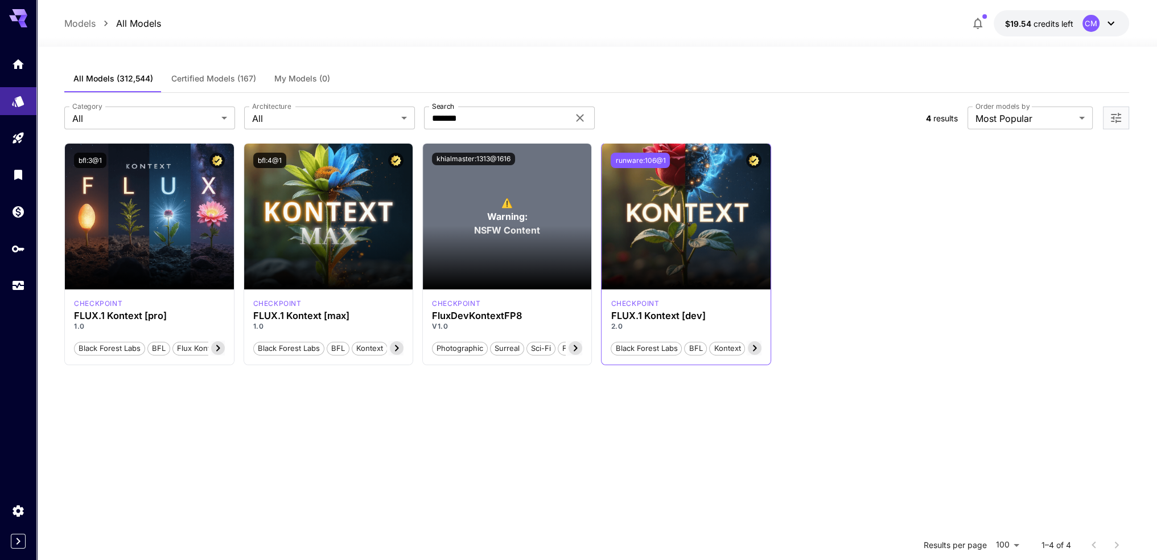
click at [655, 162] on button "runware:106@1" at bounding box center [640, 160] width 59 height 15
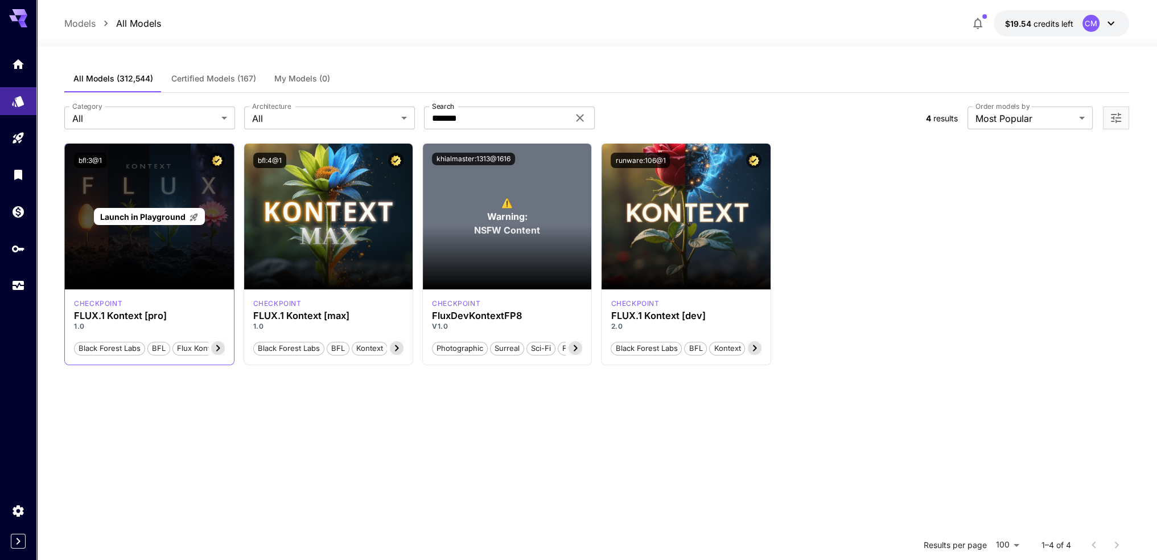
click at [144, 216] on span "Launch in Playground" at bounding box center [142, 217] width 85 height 10
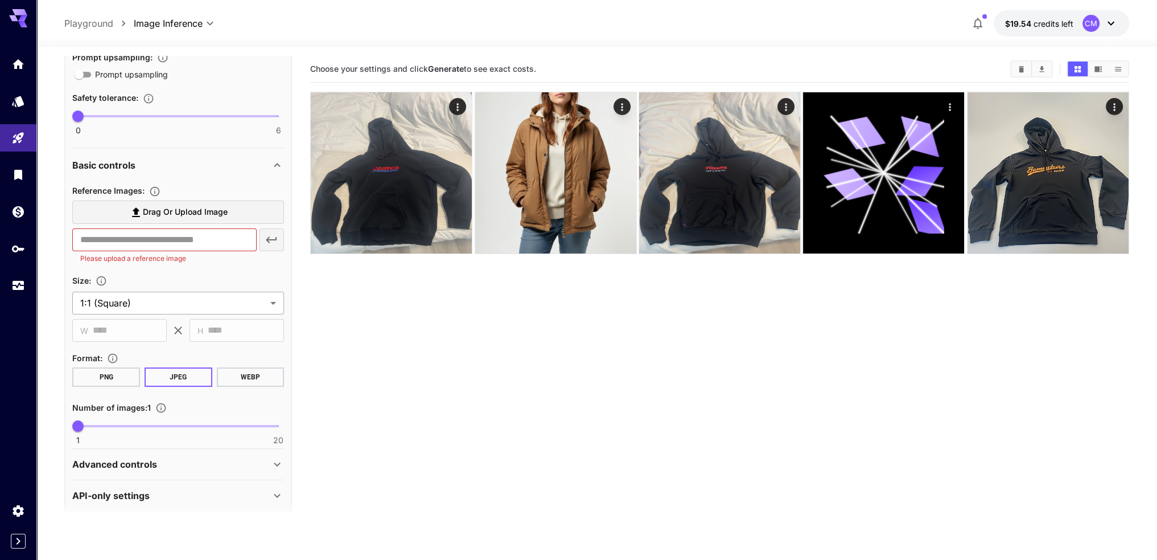
scroll to position [298, 0]
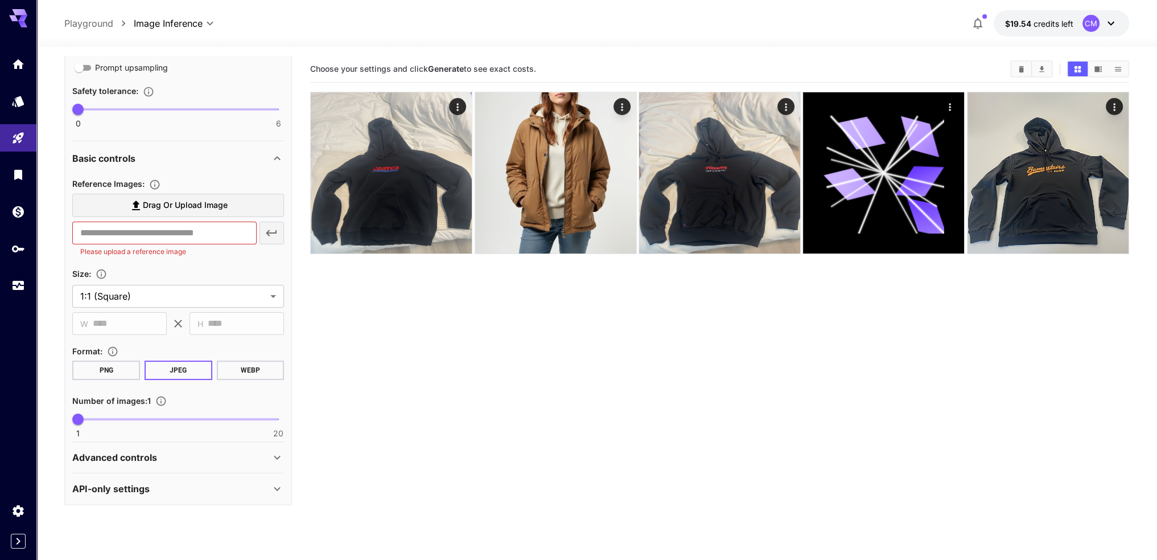
click at [196, 446] on div "Advanced controls" at bounding box center [178, 456] width 212 height 27
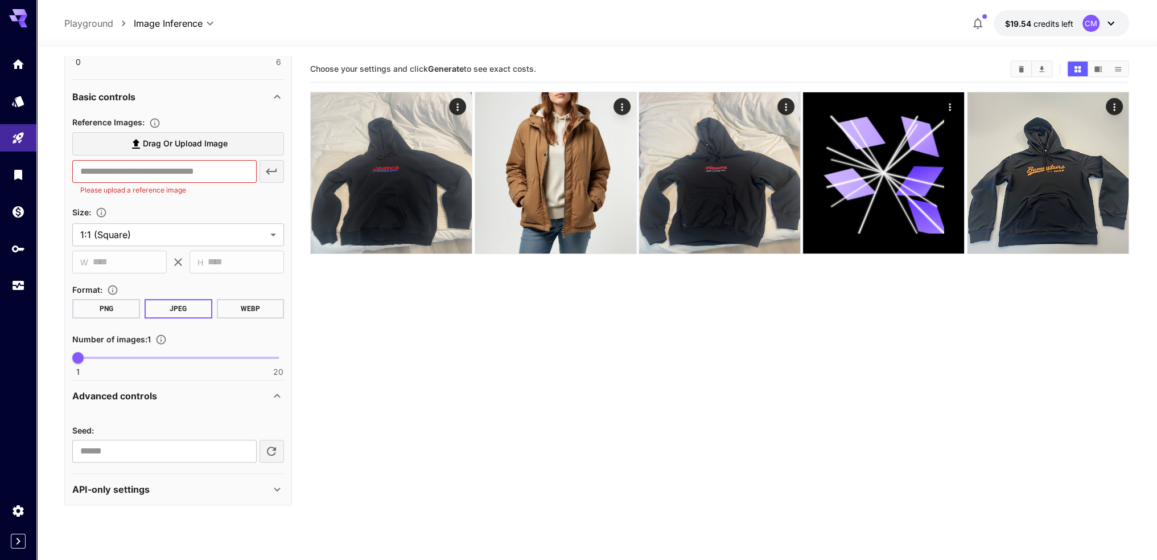
click at [203, 482] on div "API-only settings" at bounding box center [171, 489] width 198 height 14
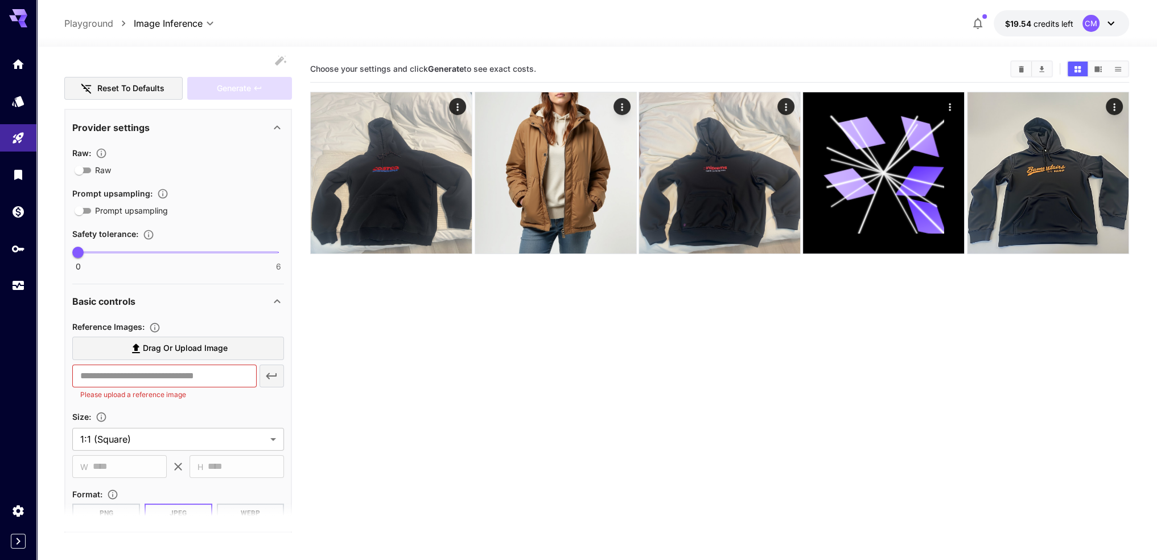
scroll to position [171, 0]
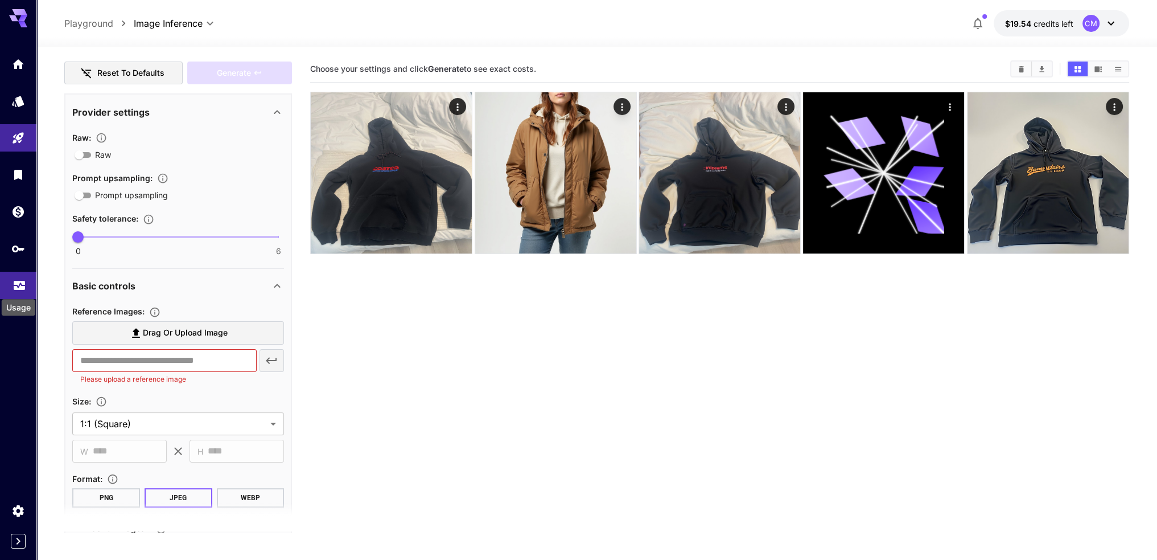
click at [20, 298] on div "Usage" at bounding box center [19, 304] width 36 height 26
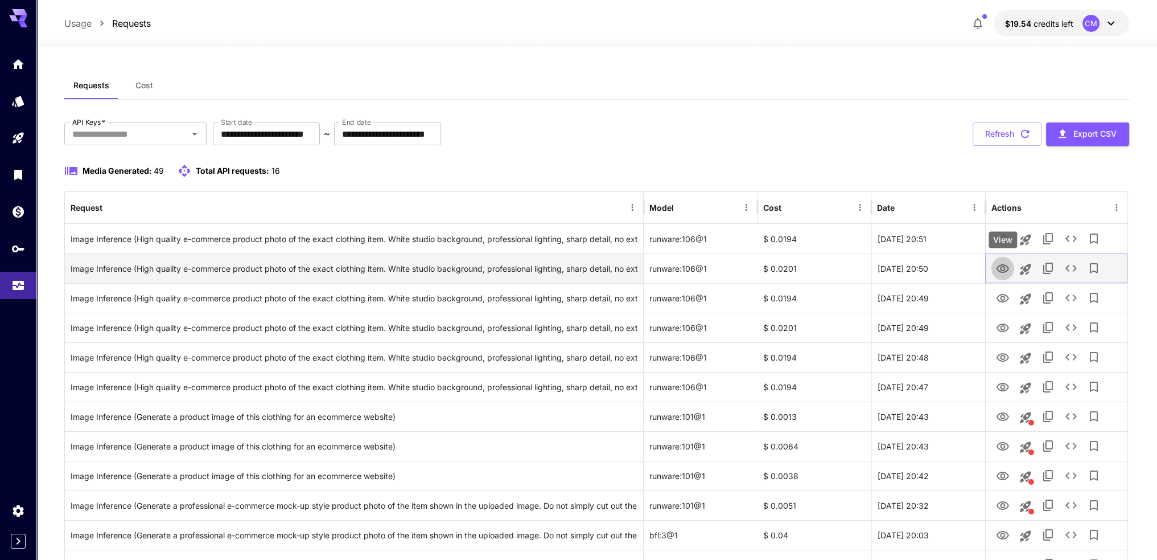
click at [1006, 270] on icon "View" at bounding box center [1003, 268] width 13 height 9
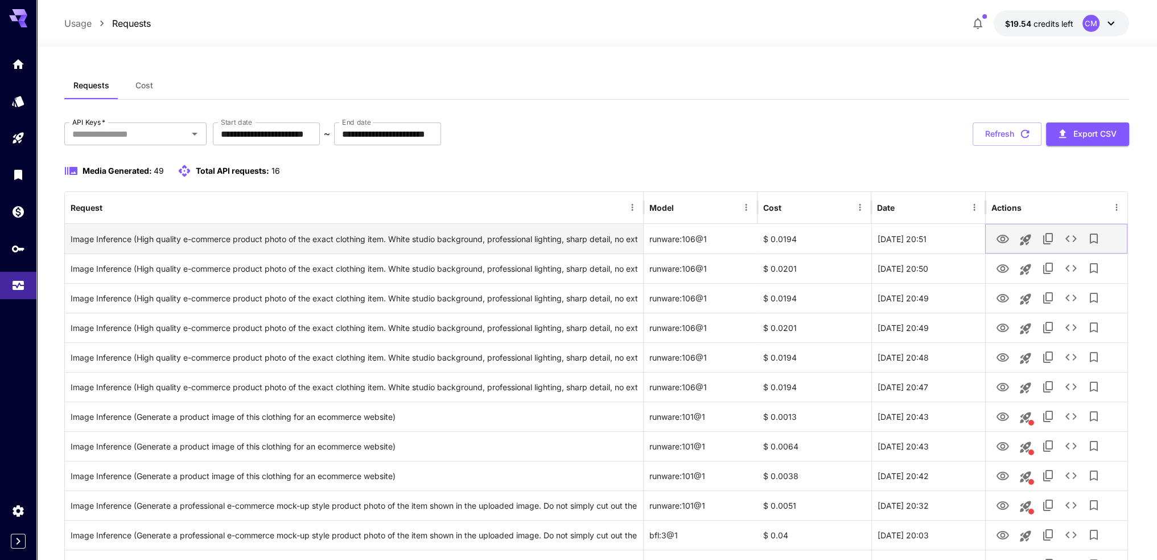
click at [1001, 236] on icon "View" at bounding box center [1003, 239] width 13 height 9
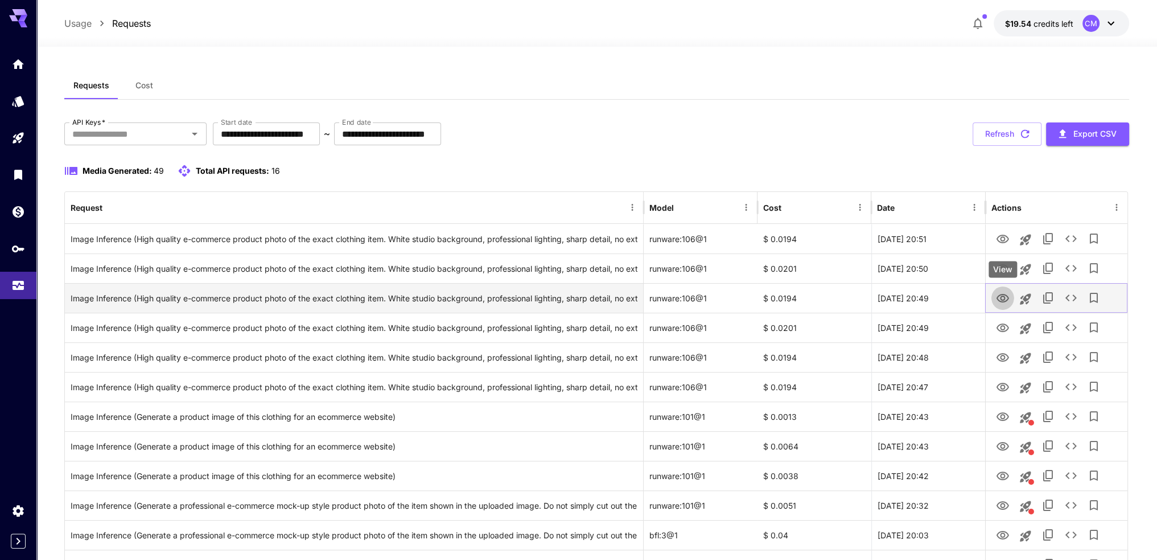
click at [1004, 301] on icon "View" at bounding box center [1003, 298] width 13 height 9
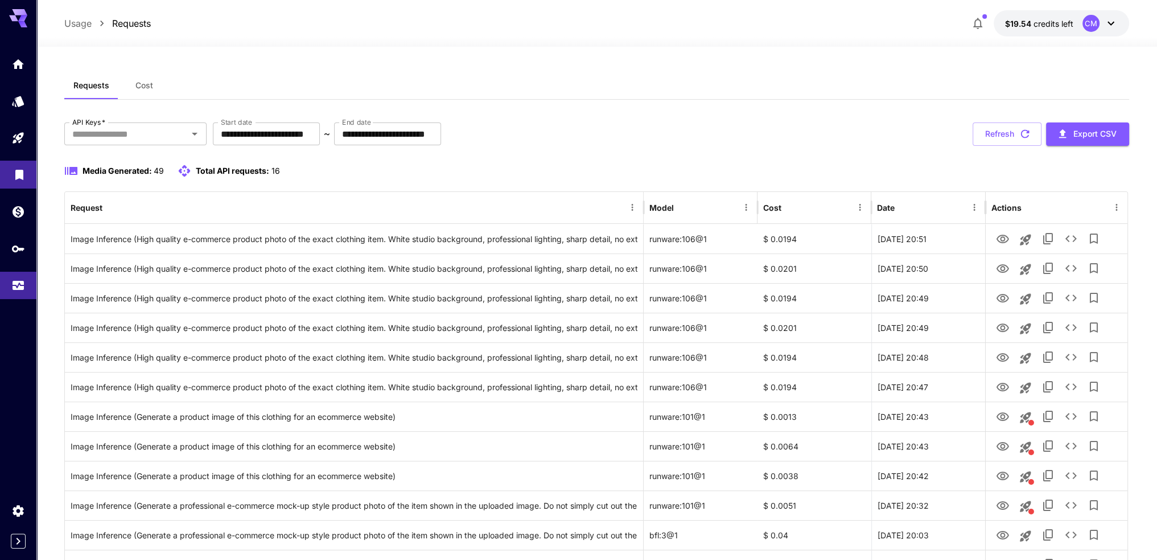
click at [20, 173] on icon "Library" at bounding box center [19, 171] width 8 height 10
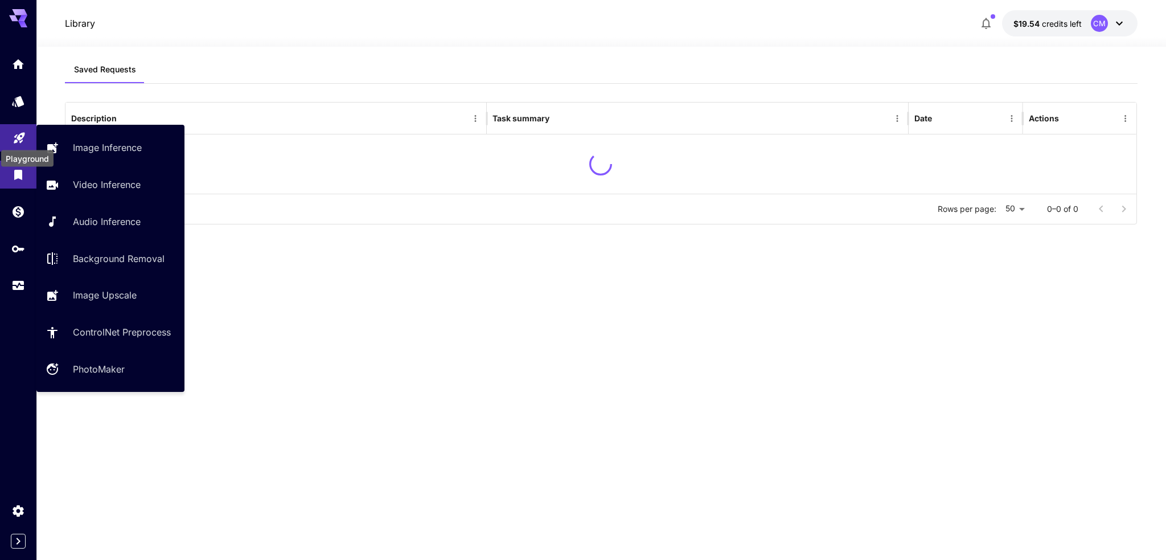
click at [24, 133] on icon "Playground" at bounding box center [20, 135] width 14 height 14
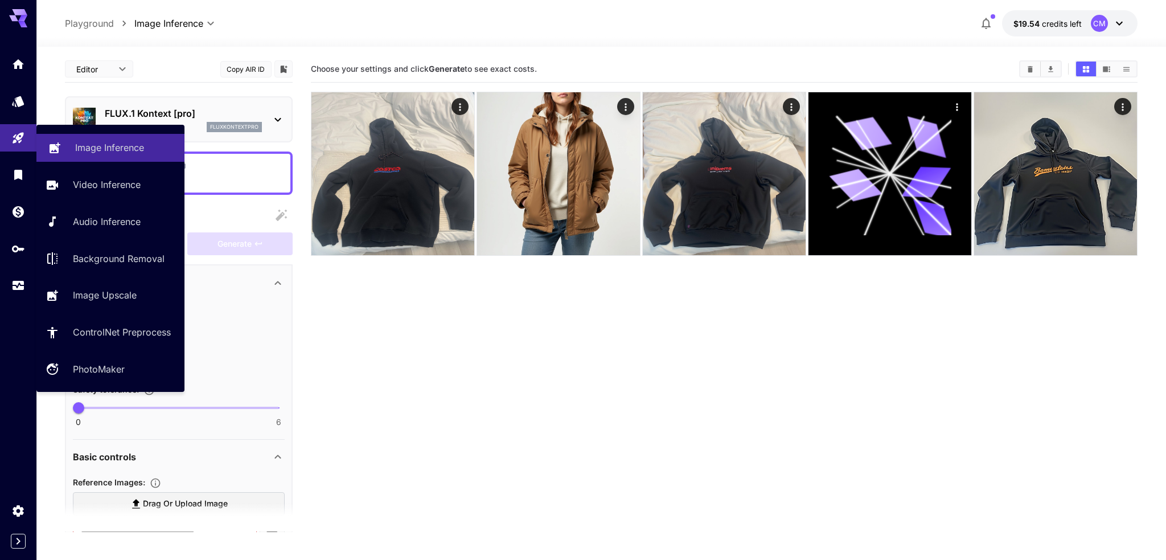
click at [98, 145] on p "Image Inference" at bounding box center [109, 148] width 69 height 14
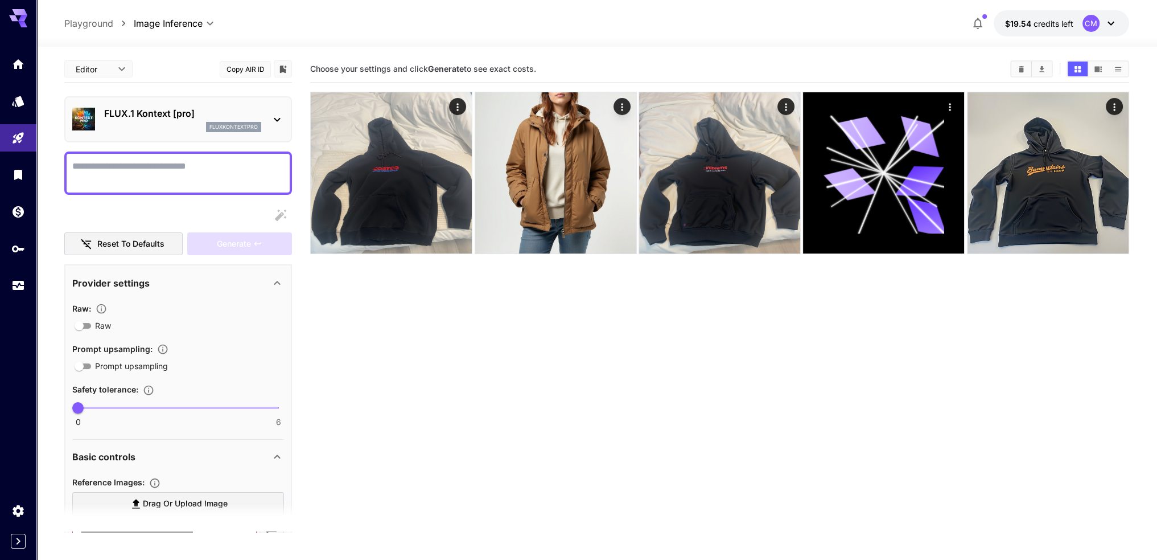
click at [221, 104] on div "FLUX.1 Kontext [pro] fluxkontextpro" at bounding box center [178, 119] width 212 height 35
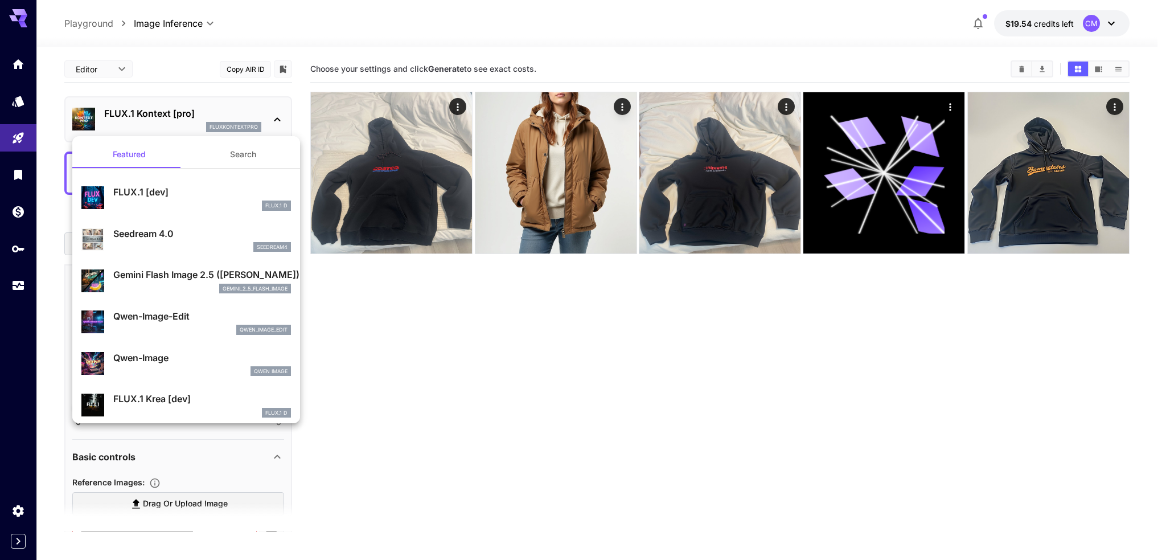
click at [183, 196] on p "FLUX.1 [dev]" at bounding box center [202, 192] width 178 height 14
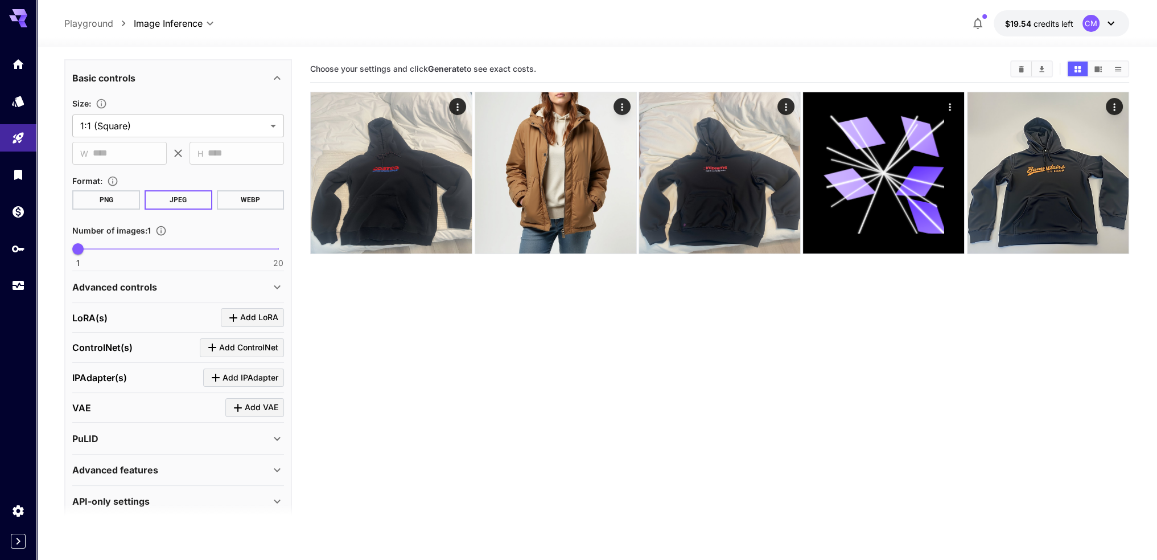
scroll to position [216, 0]
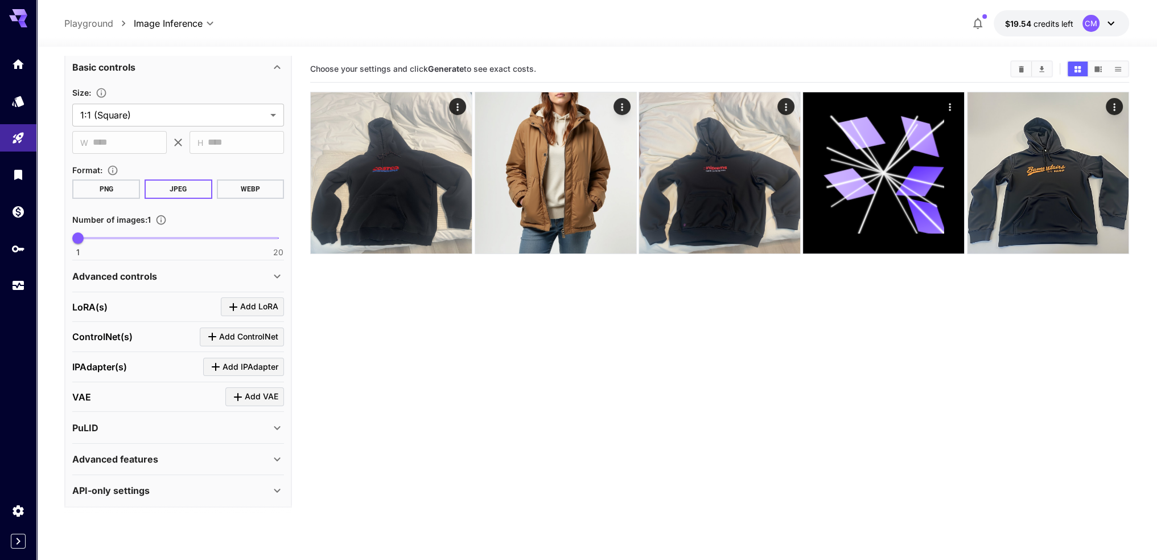
click at [171, 270] on div "Advanced controls" at bounding box center [171, 276] width 198 height 14
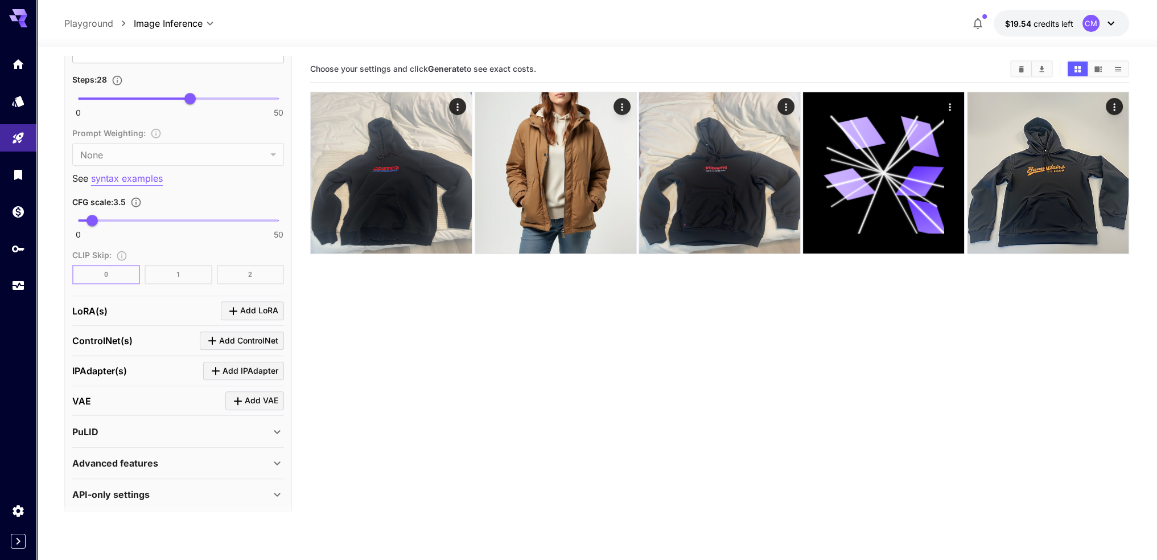
scroll to position [779, 0]
click at [189, 416] on div "PuLID" at bounding box center [178, 429] width 212 height 27
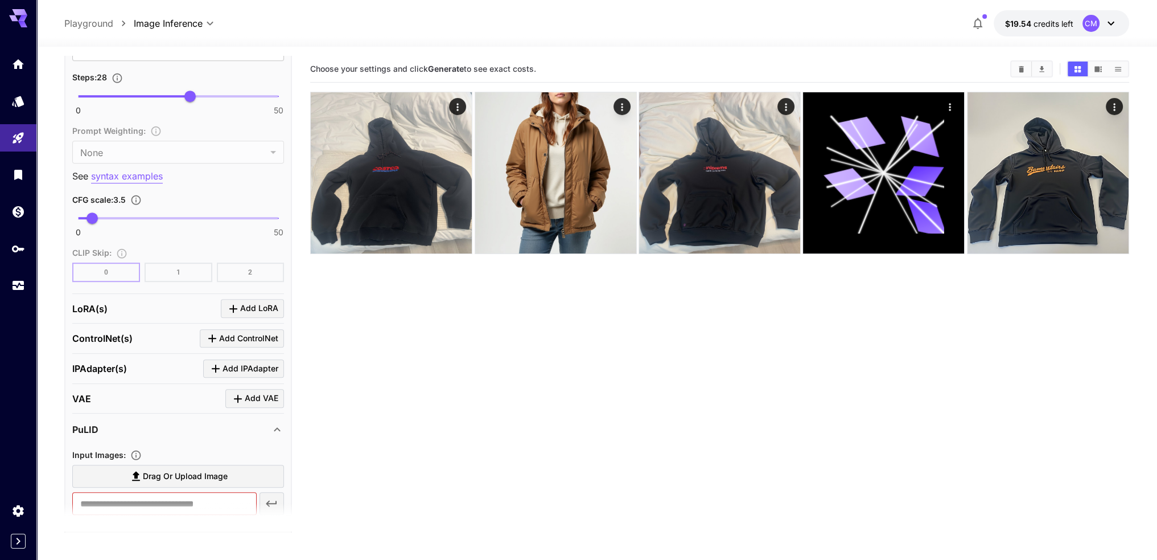
click at [149, 364] on div "IPAdapter(s) Add IPAdapter" at bounding box center [178, 368] width 212 height 19
click at [148, 343] on div "ControlNet(s) Add ControlNet" at bounding box center [178, 338] width 212 height 30
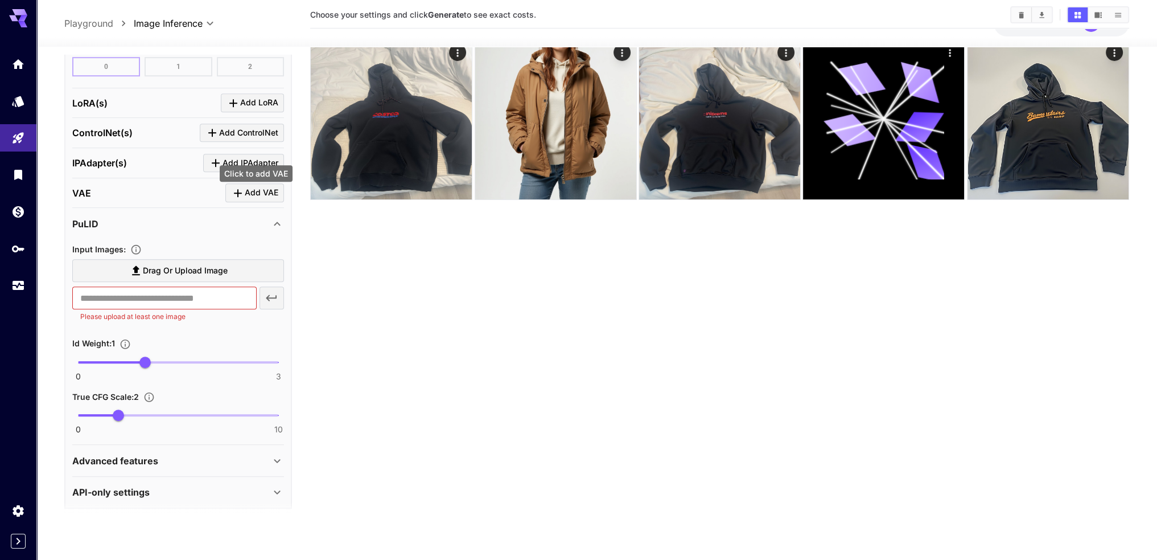
scroll to position [57, 0]
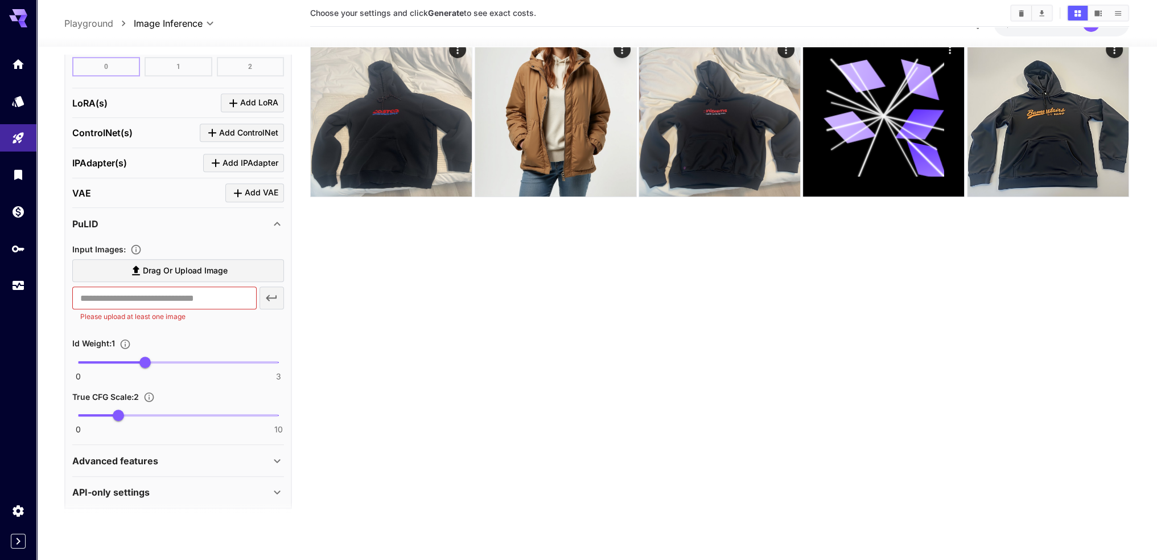
click at [274, 218] on icon at bounding box center [277, 224] width 14 height 14
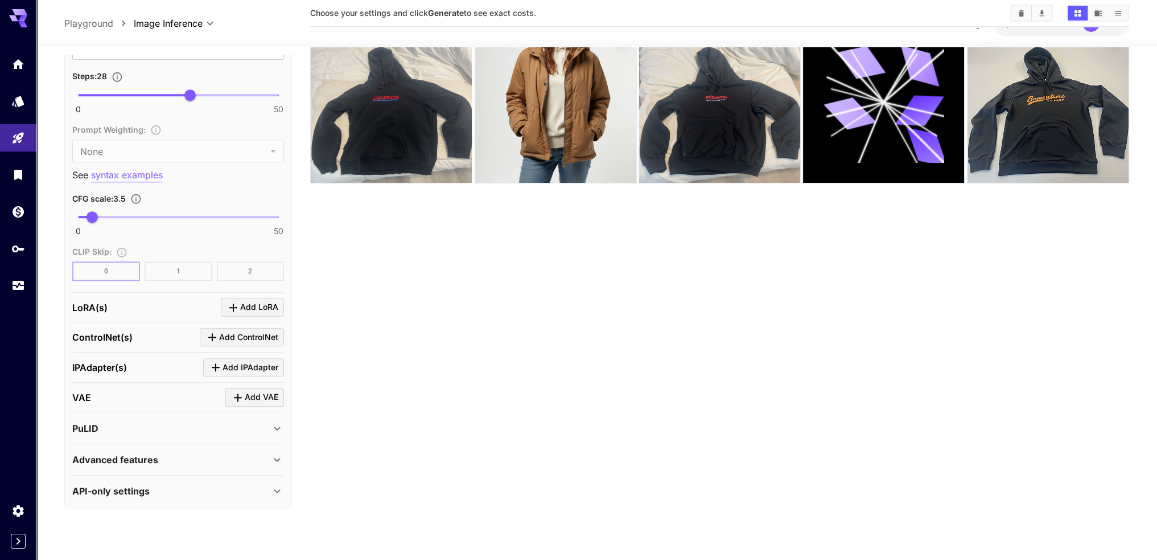
scroll to position [90, 0]
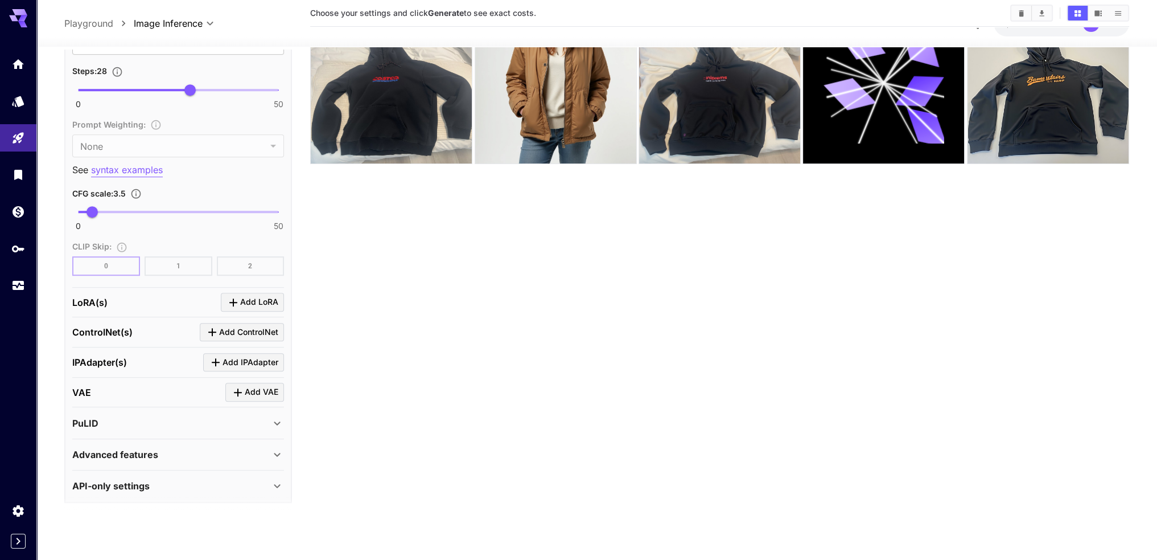
click at [268, 450] on div "Advanced features" at bounding box center [171, 454] width 198 height 14
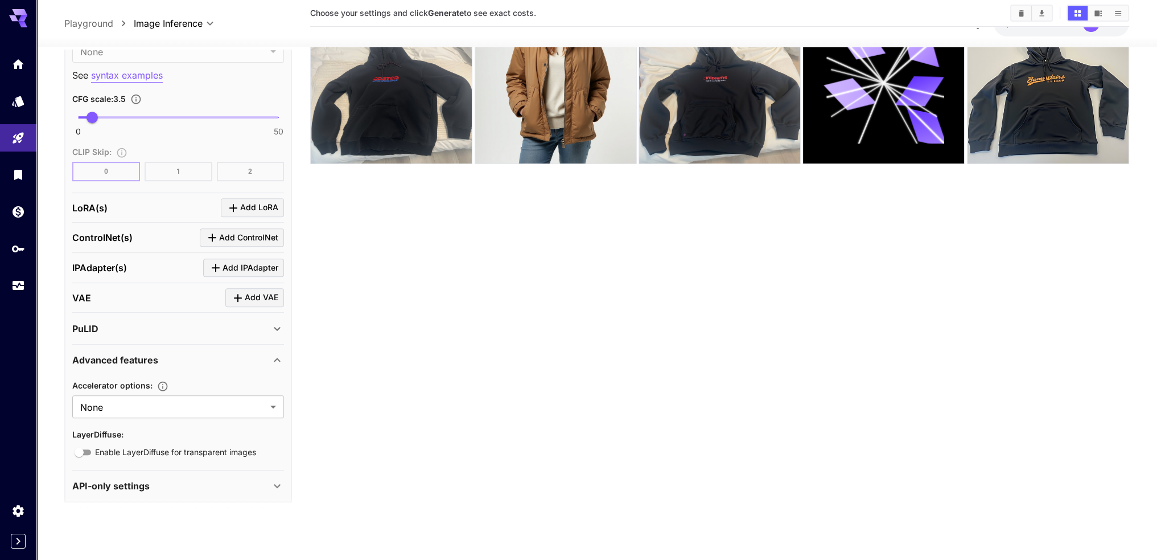
click at [280, 353] on icon at bounding box center [277, 360] width 14 height 14
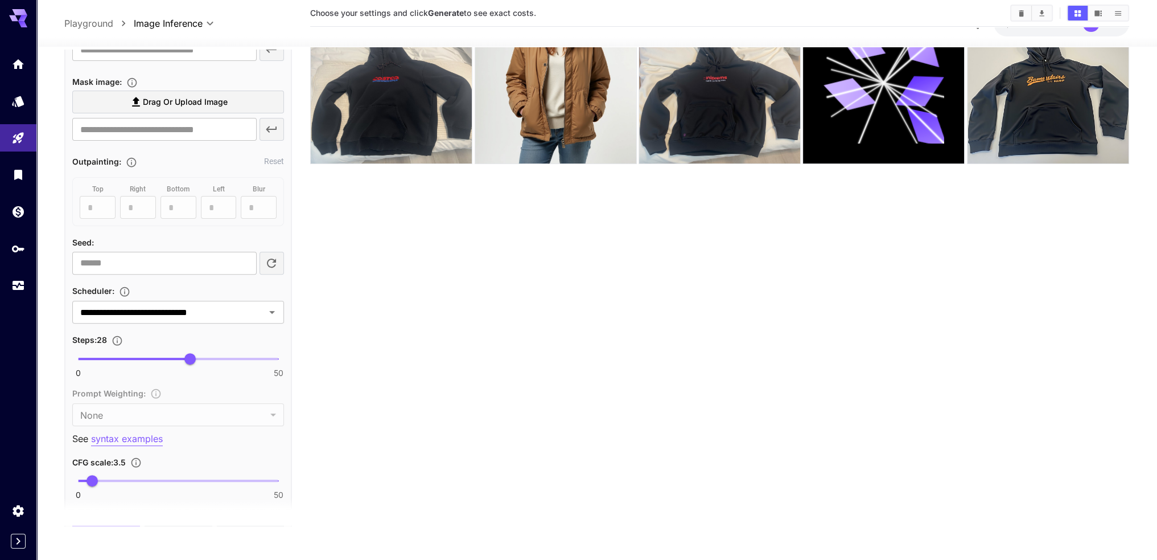
scroll to position [551, 0]
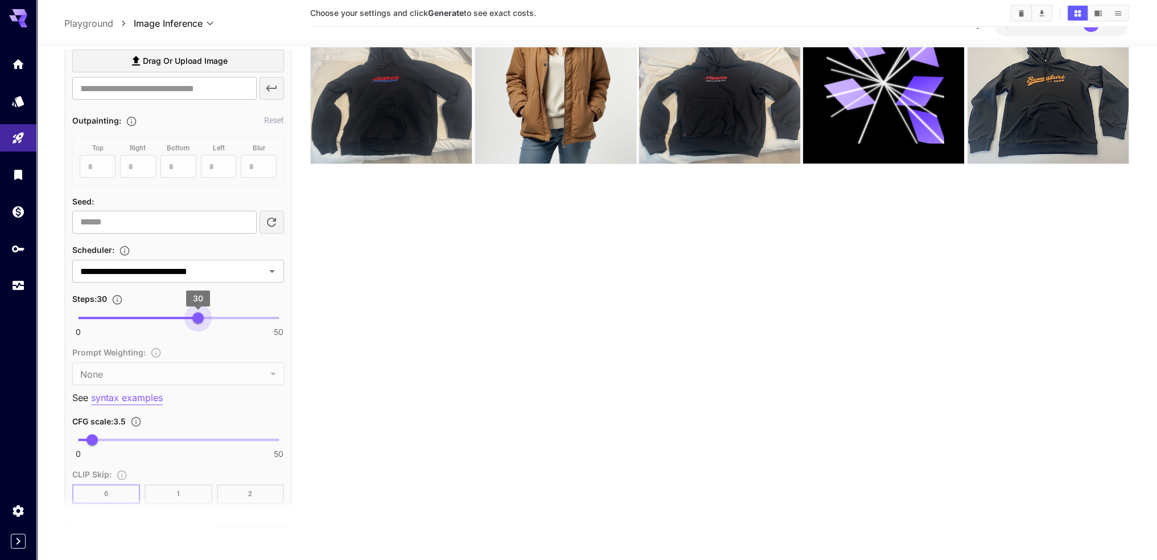
type input "**"
drag, startPoint x: 192, startPoint y: 314, endPoint x: 207, endPoint y: 319, distance: 15.7
click at [207, 319] on span "32" at bounding box center [205, 317] width 11 height 11
click at [159, 295] on div "Steps : 32" at bounding box center [178, 299] width 212 height 14
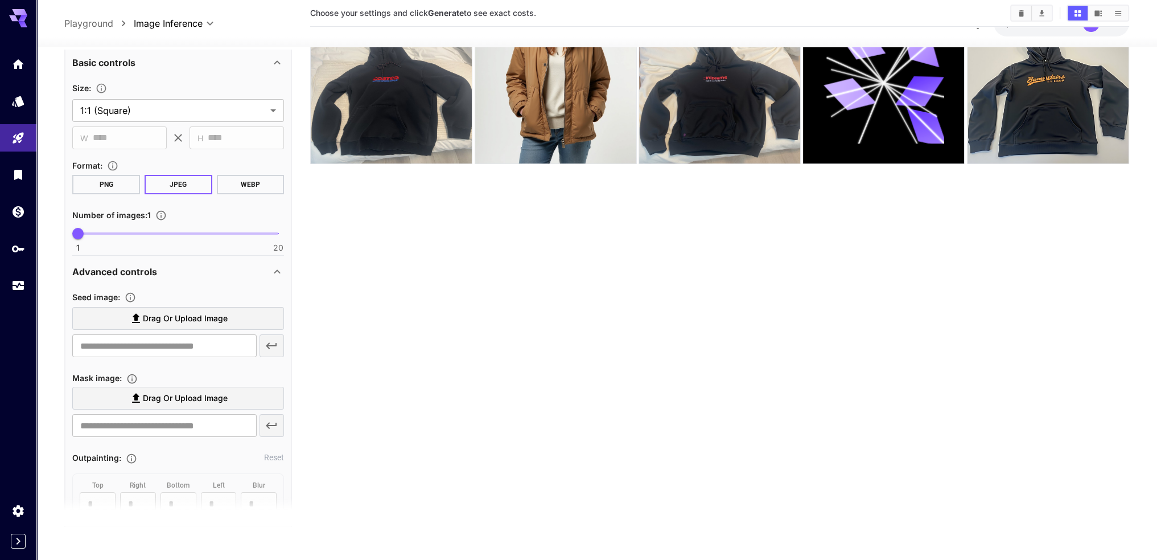
scroll to position [210, 0]
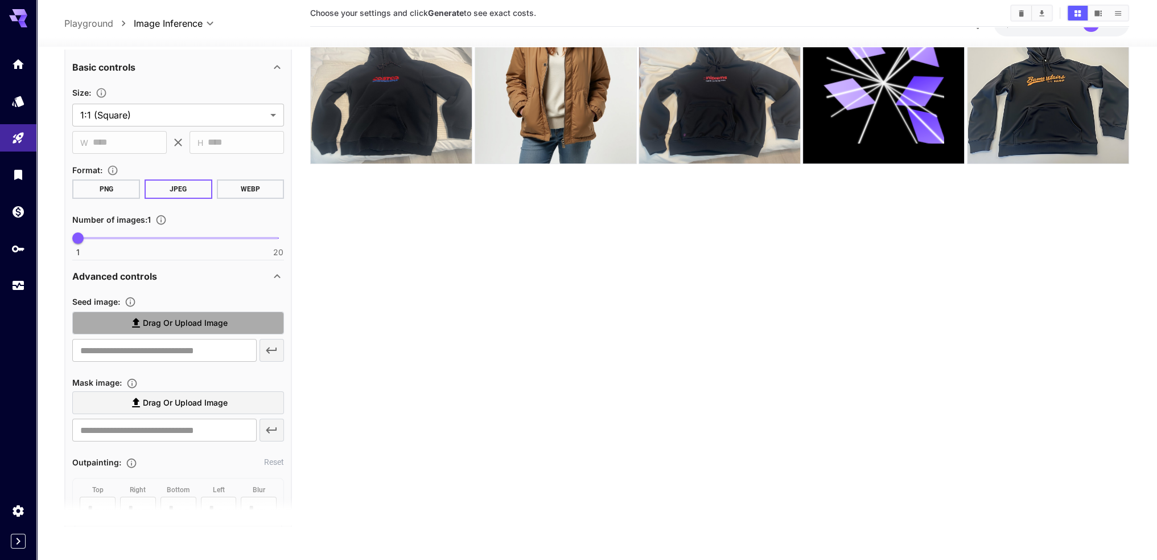
click at [187, 318] on span "Drag or upload image" at bounding box center [185, 323] width 85 height 14
click at [0, 0] on input "Drag or upload image" at bounding box center [0, 0] width 0 height 0
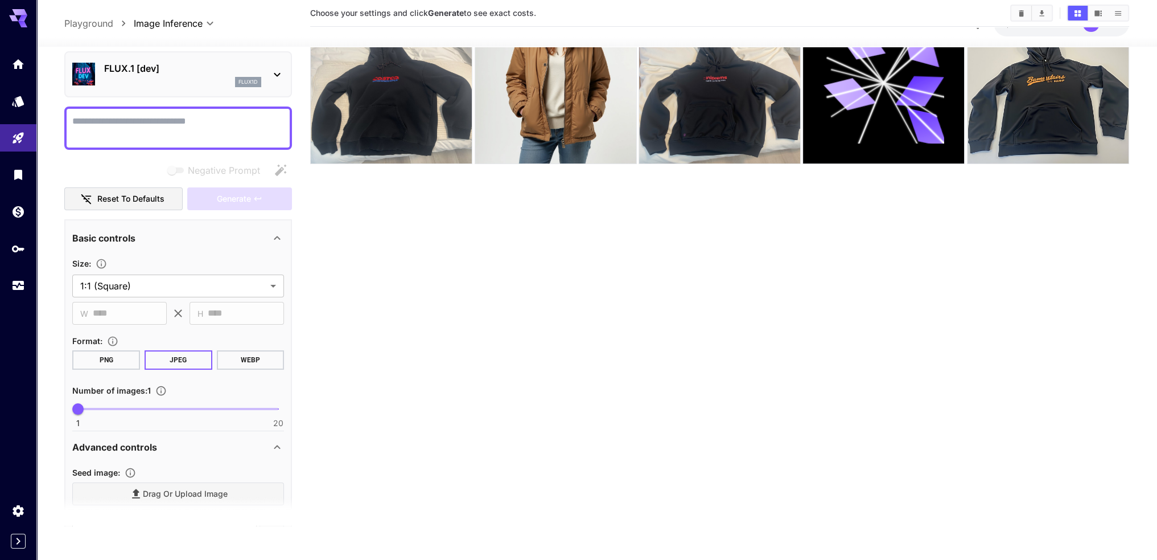
scroll to position [39, 0]
type input "**********"
click at [184, 169] on span "Negative prompts are not compatible with the selected model." at bounding box center [176, 171] width 23 height 14
click at [176, 170] on span "Negative prompts are not compatible with the selected model." at bounding box center [176, 171] width 15 height 6
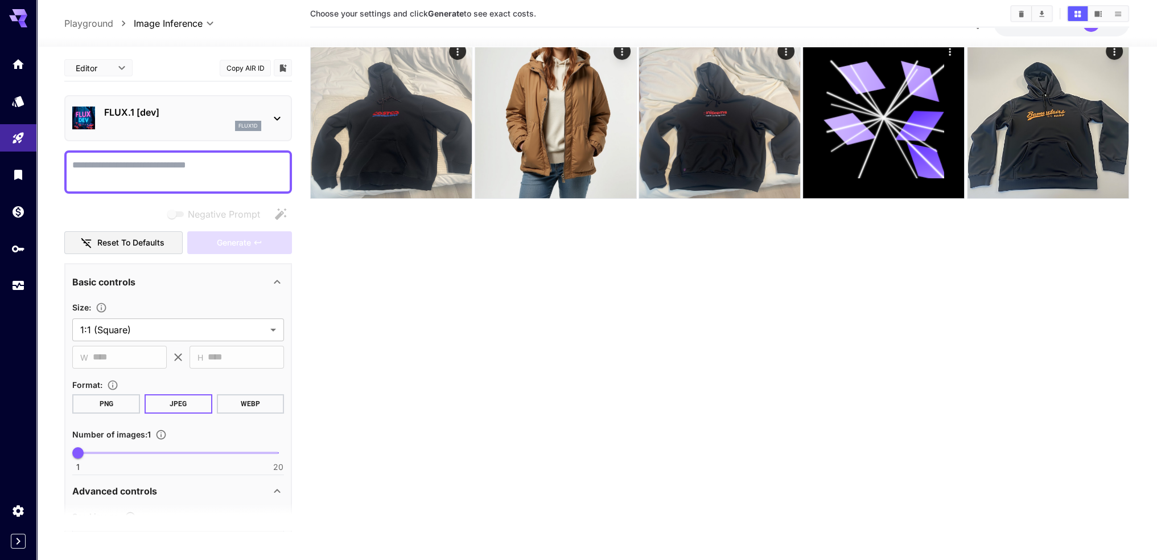
scroll to position [0, 0]
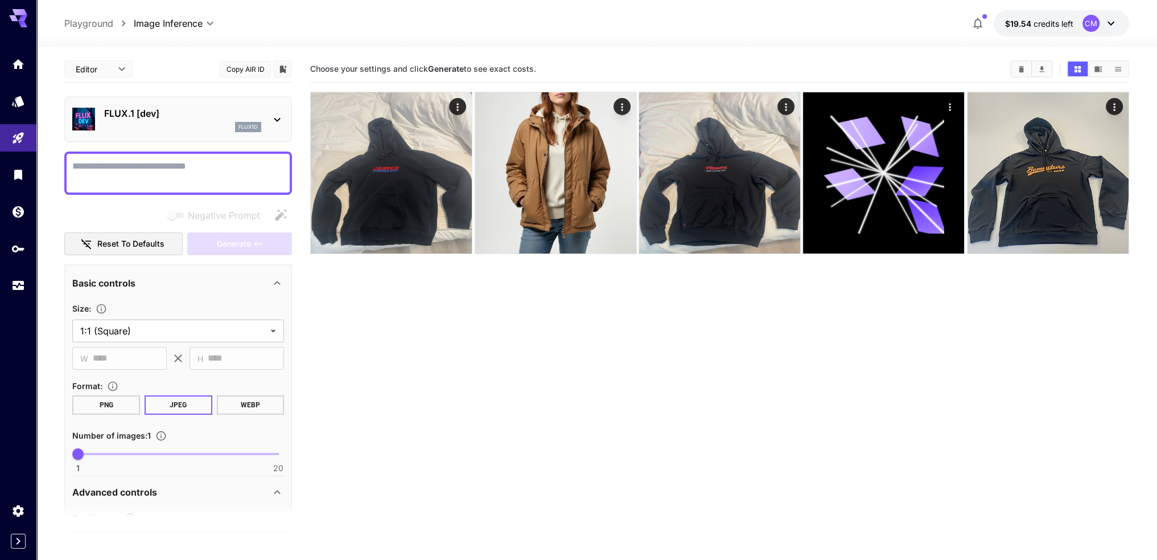
click at [245, 72] on button "Copy AIR ID" at bounding box center [245, 69] width 51 height 17
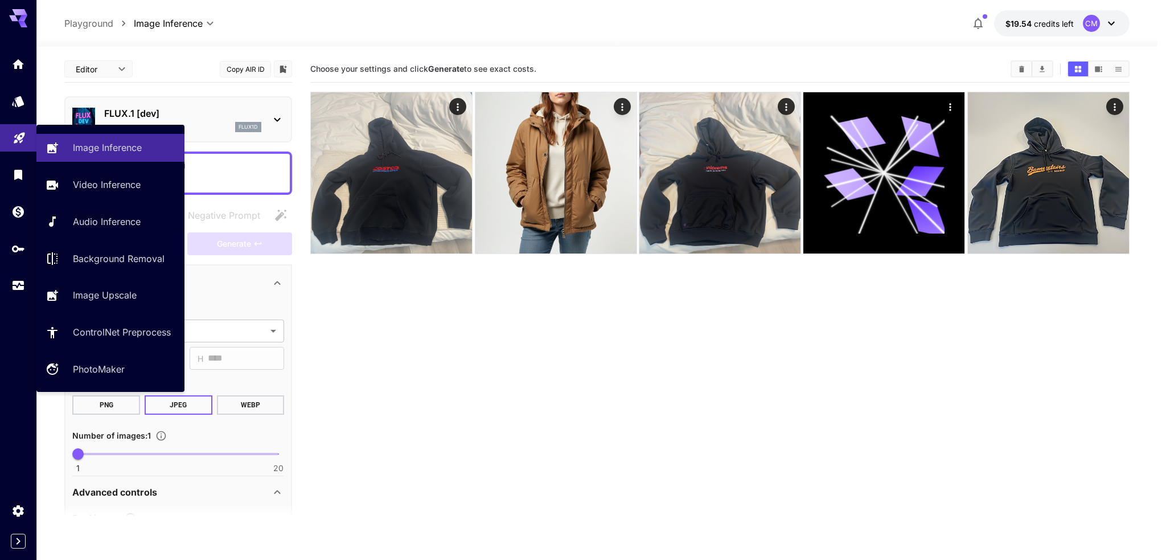
click at [17, 134] on icon "Playground" at bounding box center [20, 135] width 14 height 14
click at [73, 146] on link "Image Inference" at bounding box center [110, 148] width 148 height 28
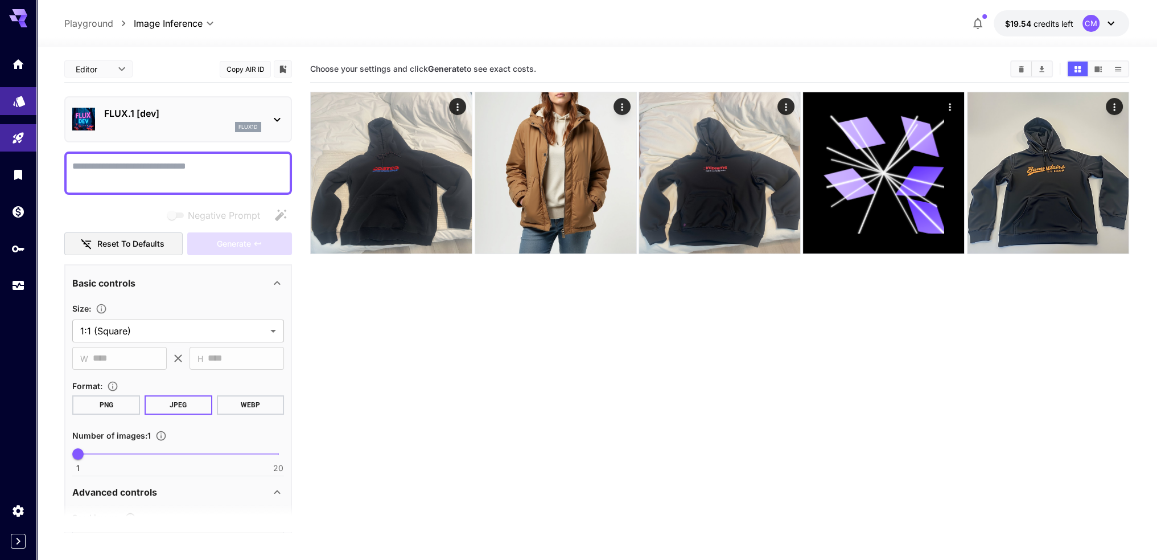
click at [22, 106] on link at bounding box center [18, 101] width 36 height 28
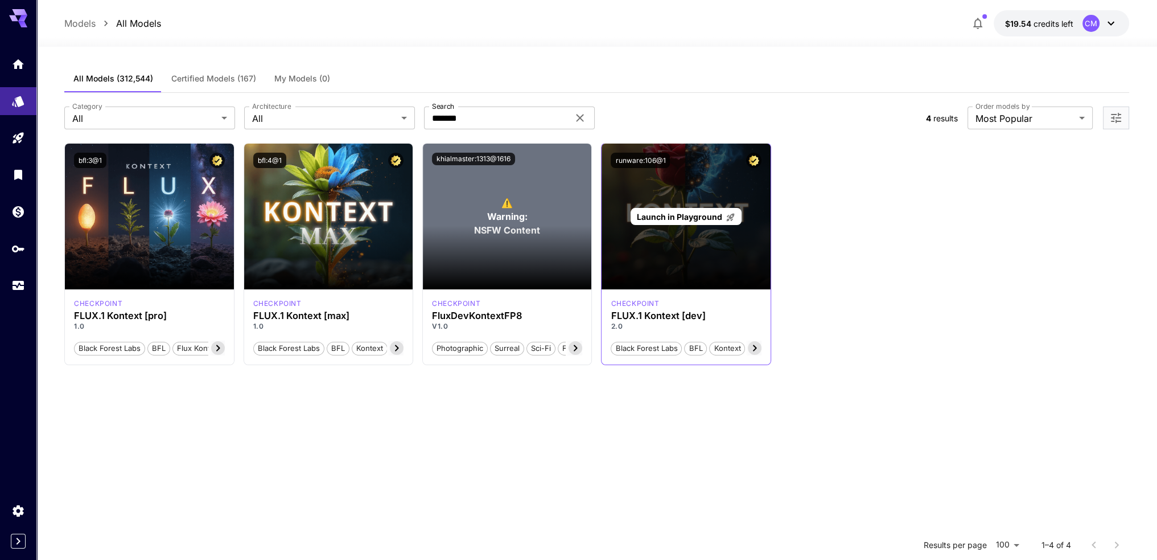
click at [707, 216] on span "Launch in Playground" at bounding box center [679, 217] width 85 height 10
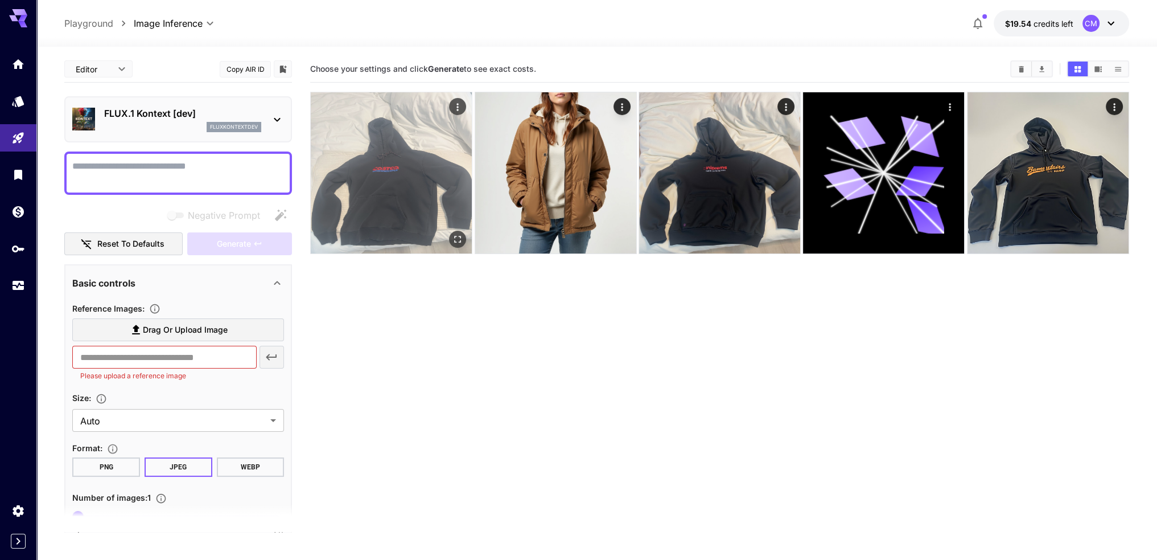
type input "*******"
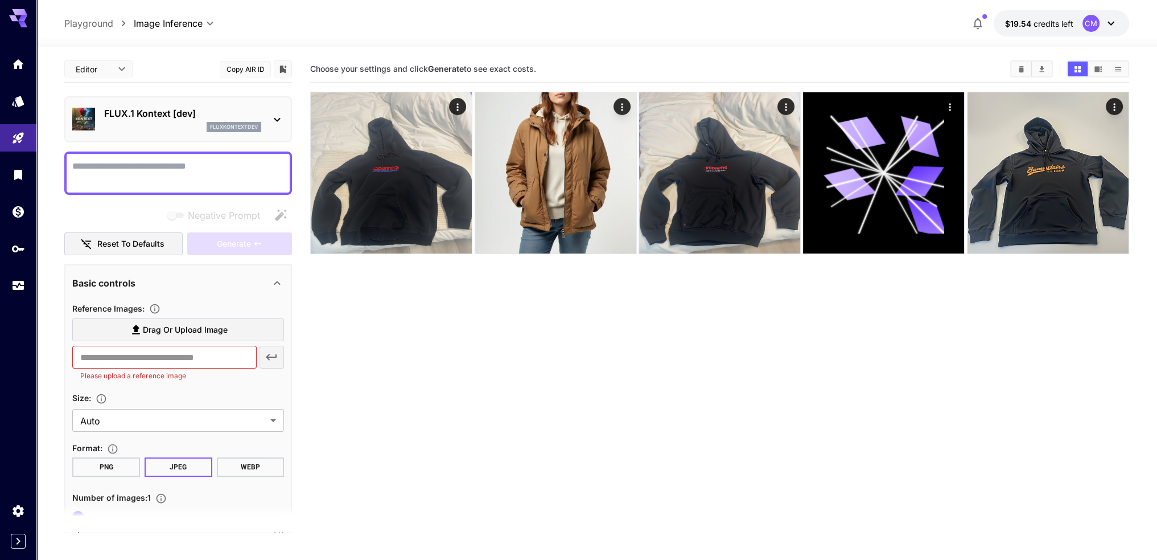
click at [163, 156] on div at bounding box center [178, 172] width 228 height 43
click at [164, 166] on textarea "Negative Prompt" at bounding box center [178, 172] width 212 height 27
paste textarea "**********"
click at [175, 216] on span "Negative prompts are not compatible with the selected model." at bounding box center [176, 215] width 15 height 6
click at [184, 168] on textarea "**********" at bounding box center [178, 172] width 212 height 27
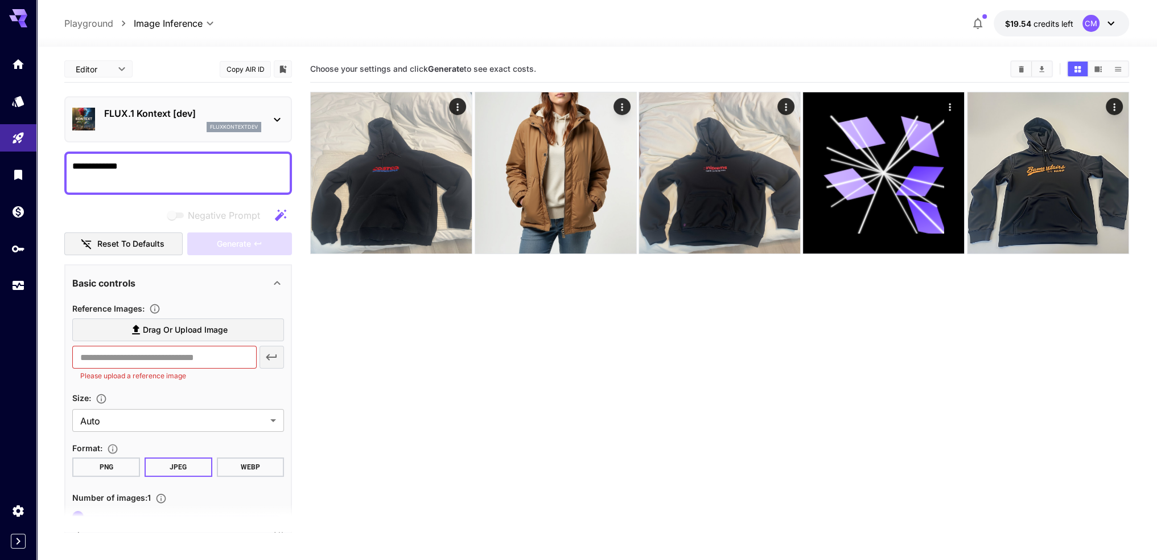
paste textarea "**********"
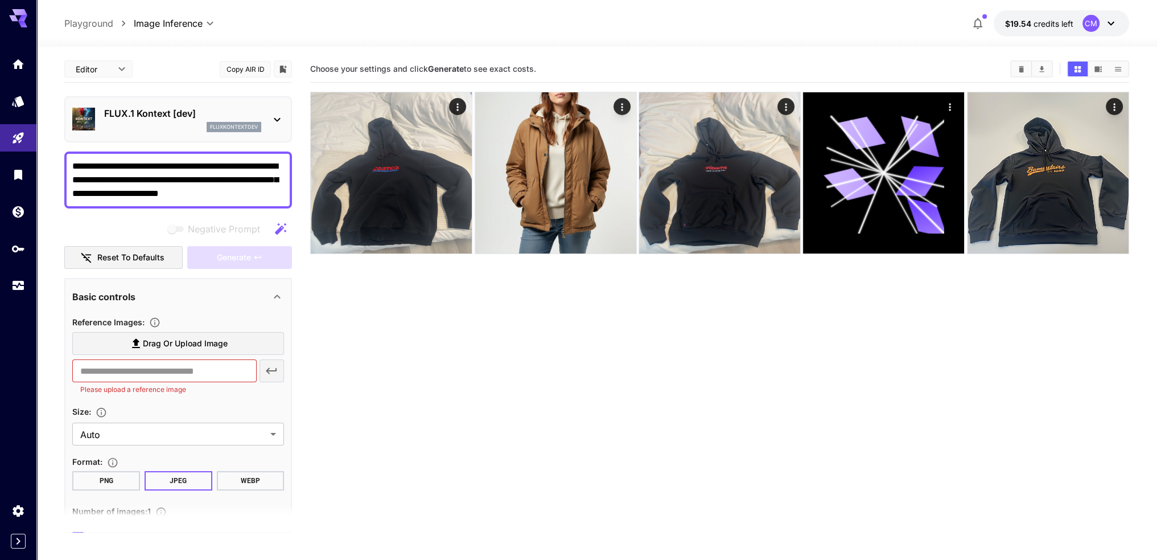
click at [138, 211] on div "**********" at bounding box center [178, 367] width 228 height 622
click at [276, 226] on icon "button" at bounding box center [281, 229] width 14 height 14
type textarea "**********"
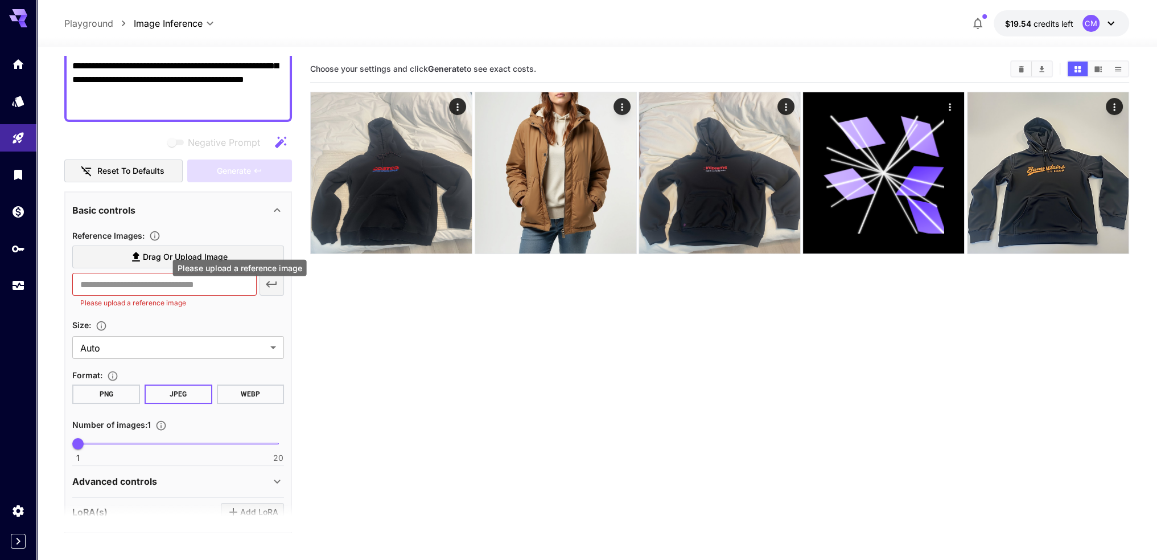
scroll to position [171, 0]
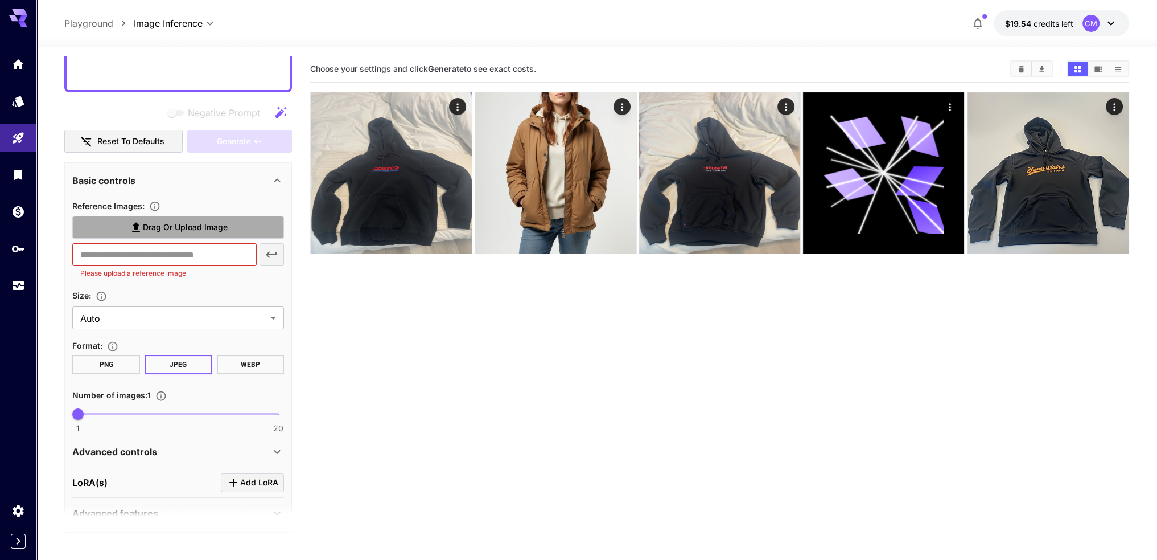
click at [200, 220] on span "Drag or upload image" at bounding box center [185, 227] width 85 height 14
click at [0, 0] on input "Drag or upload image" at bounding box center [0, 0] width 0 height 0
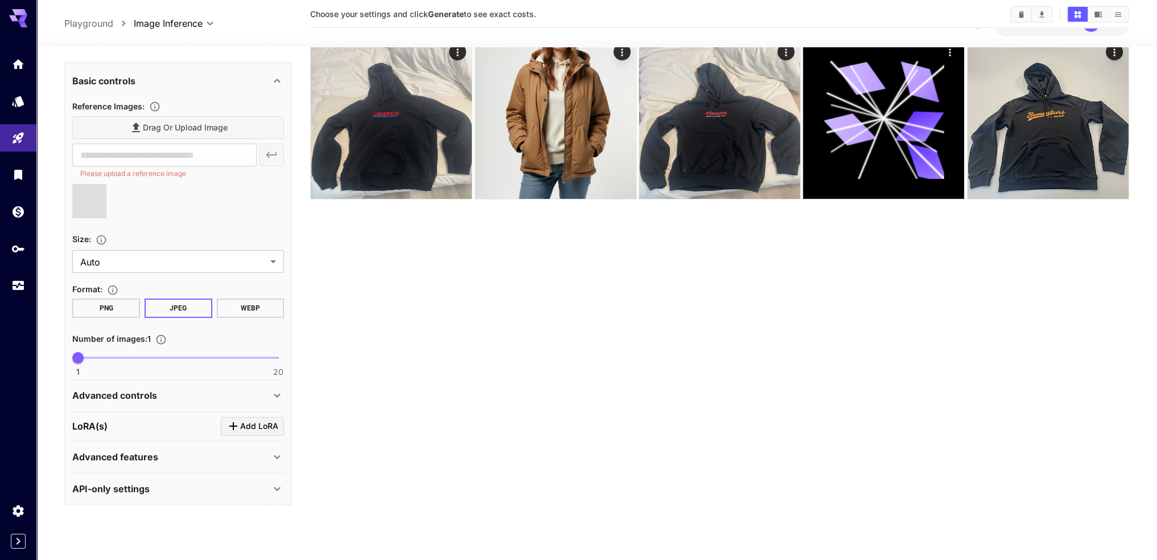
scroll to position [57, 0]
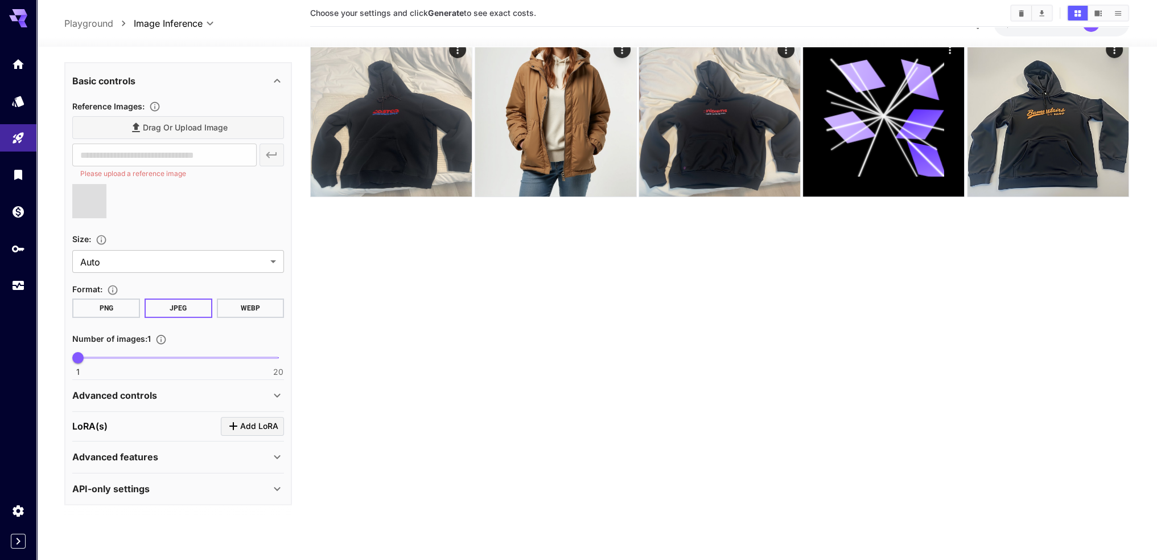
click at [144, 388] on p "Advanced controls" at bounding box center [114, 395] width 85 height 14
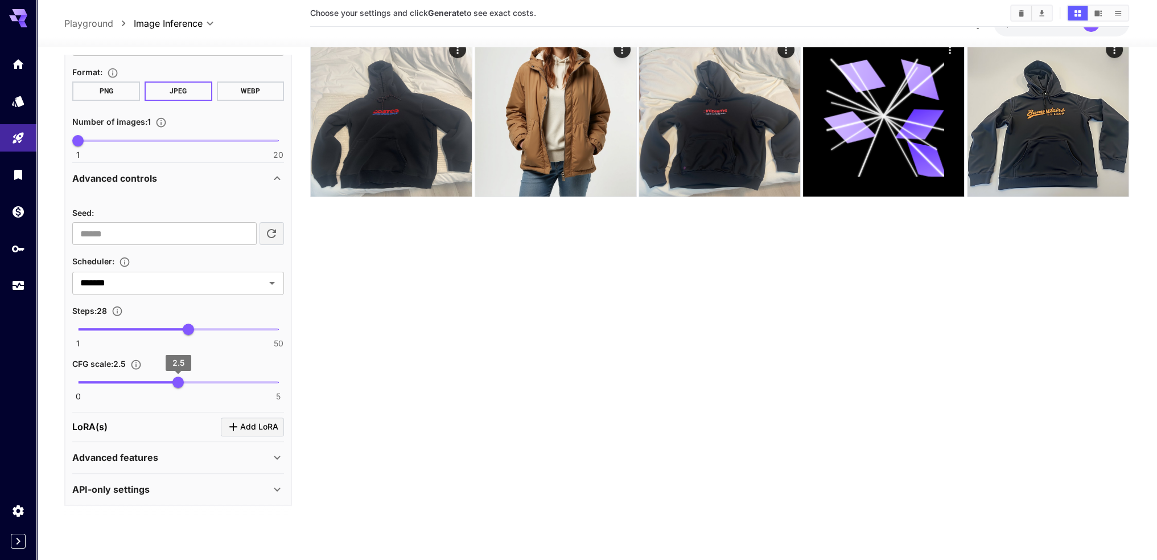
type input "**********"
type input "**"
drag, startPoint x: 192, startPoint y: 326, endPoint x: 239, endPoint y: 329, distance: 46.8
click at [239, 329] on span "40" at bounding box center [237, 328] width 11 height 11
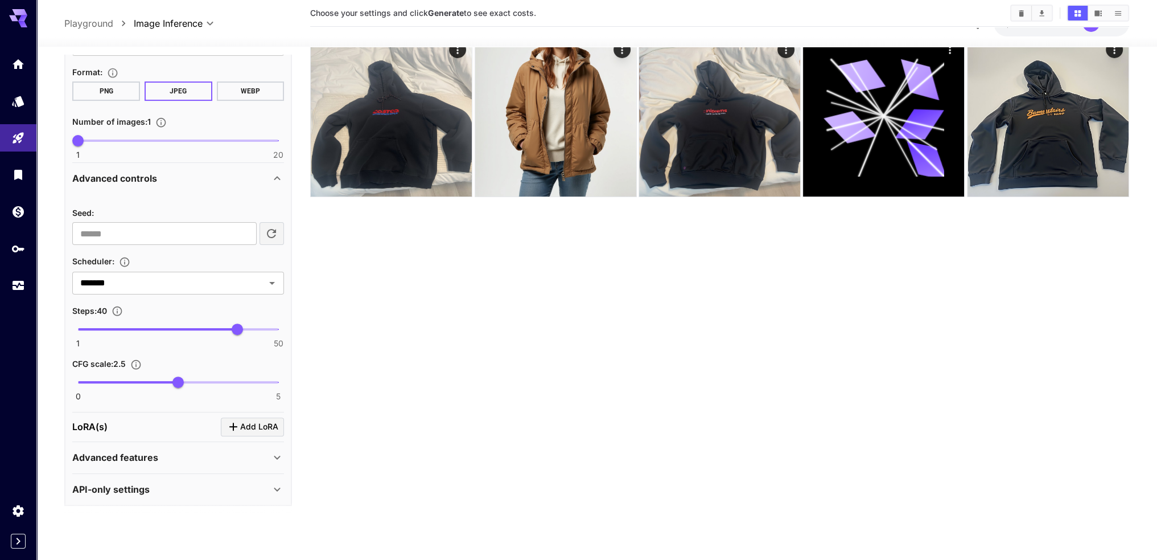
click at [245, 450] on div "Advanced features" at bounding box center [171, 457] width 198 height 14
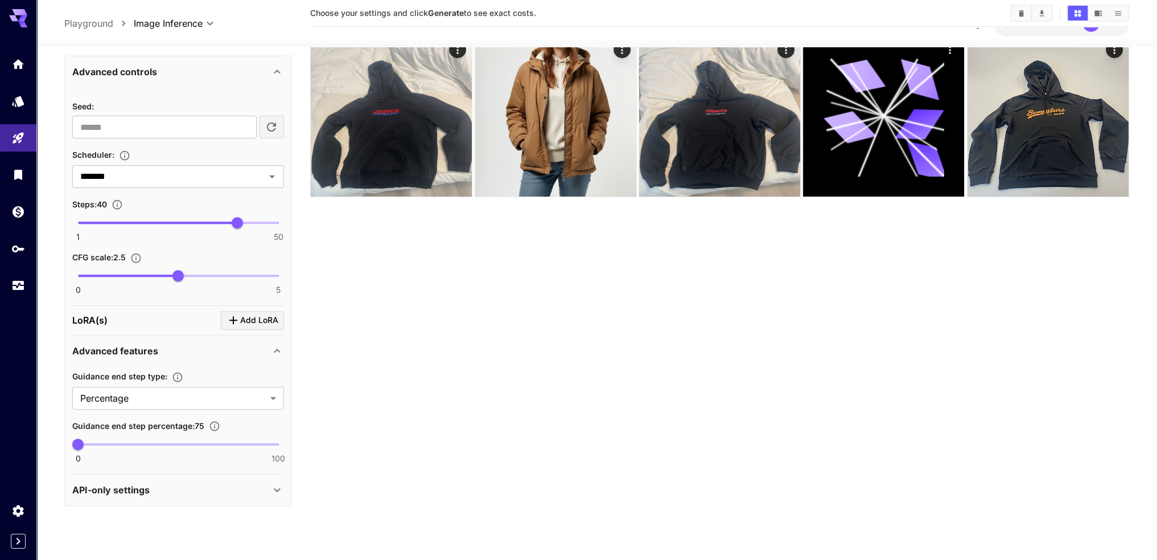
click at [215, 487] on div "API-only settings" at bounding box center [171, 490] width 198 height 14
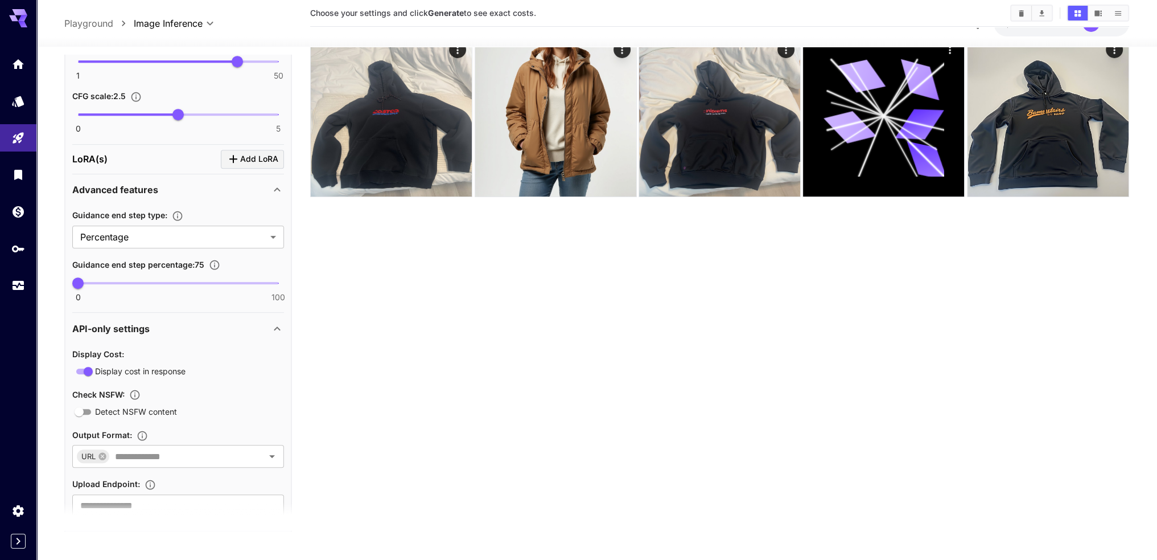
scroll to position [773, 0]
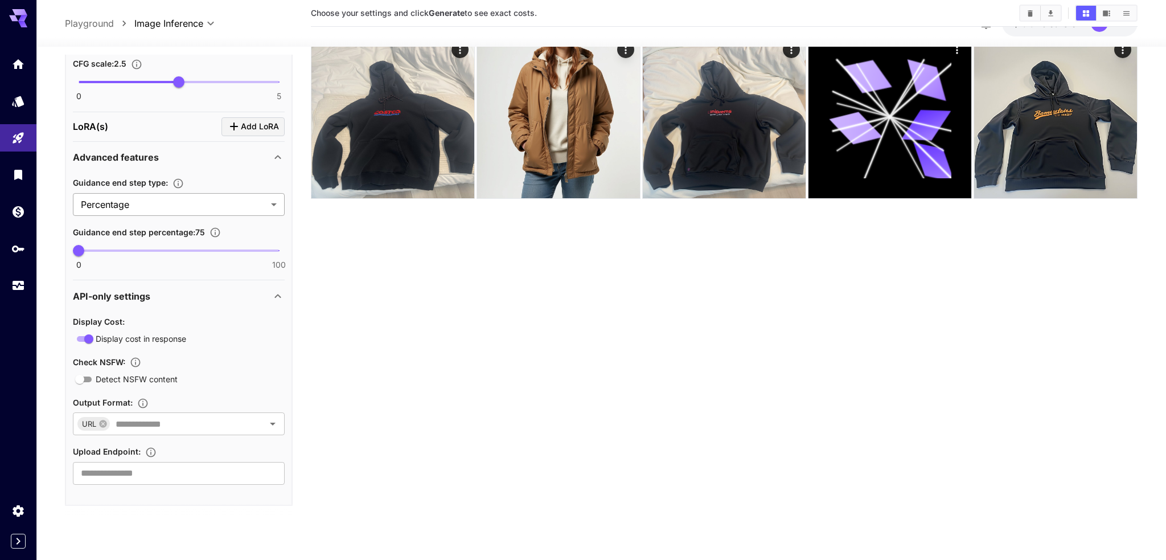
click at [170, 198] on body "**********" at bounding box center [583, 268] width 1166 height 650
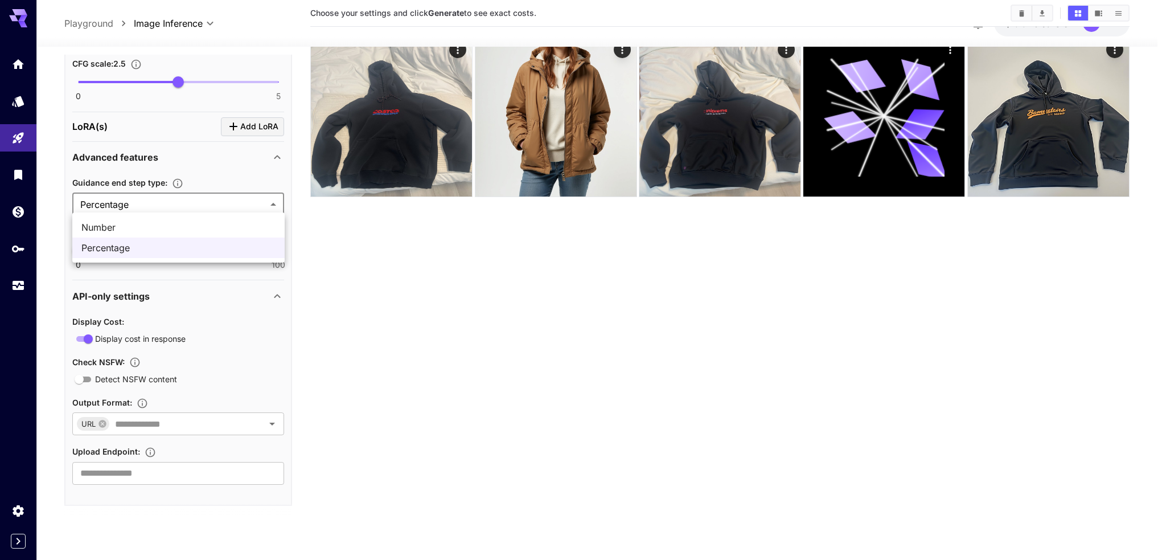
click at [166, 232] on span "Number" at bounding box center [178, 227] width 194 height 14
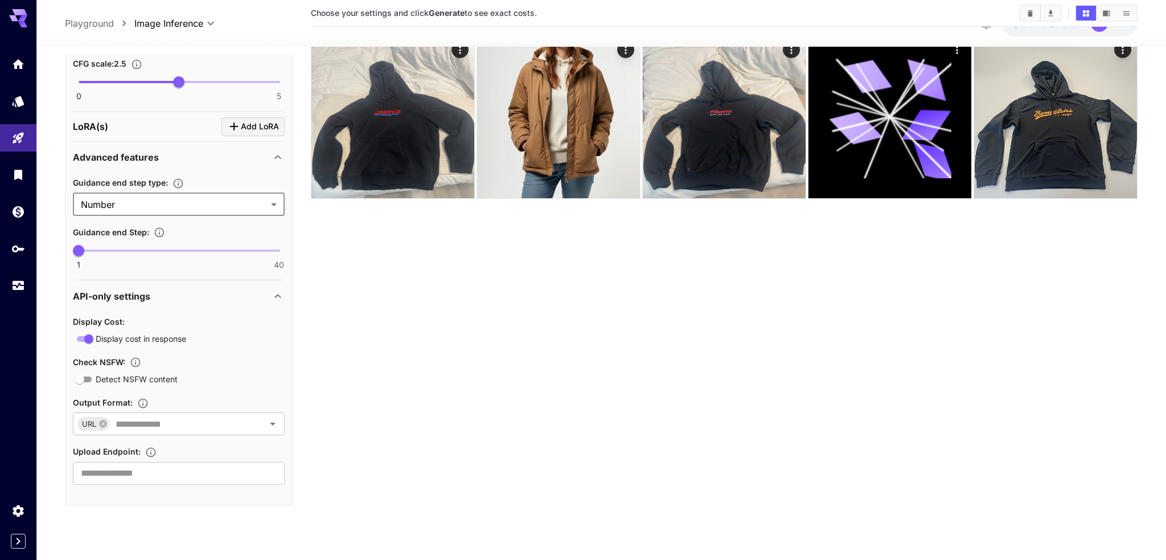
click at [203, 210] on body "**********" at bounding box center [583, 268] width 1166 height 650
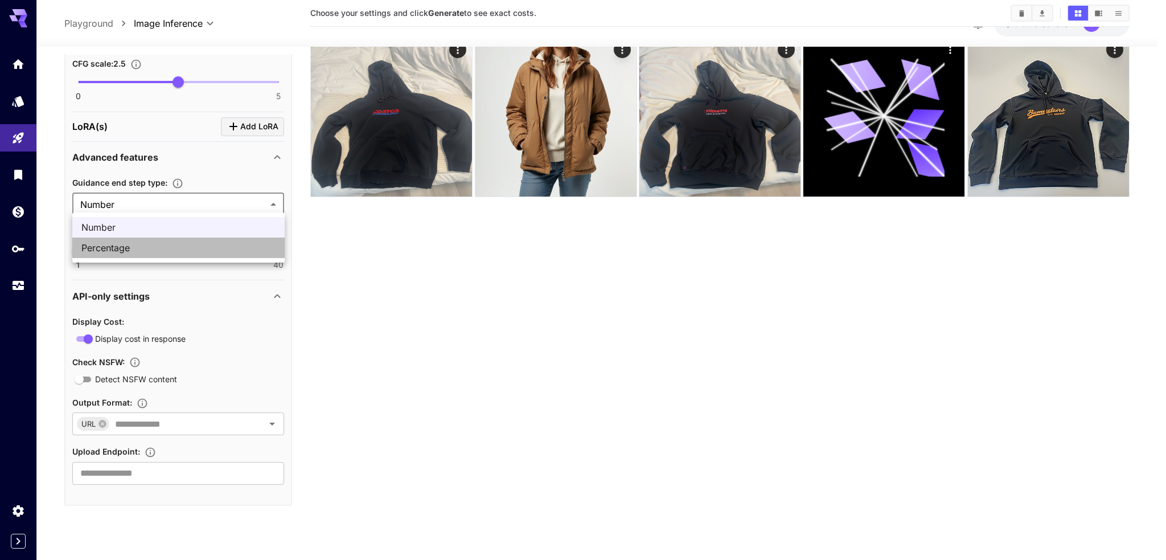
click at [192, 241] on span "Percentage" at bounding box center [178, 248] width 194 height 14
type input "**********"
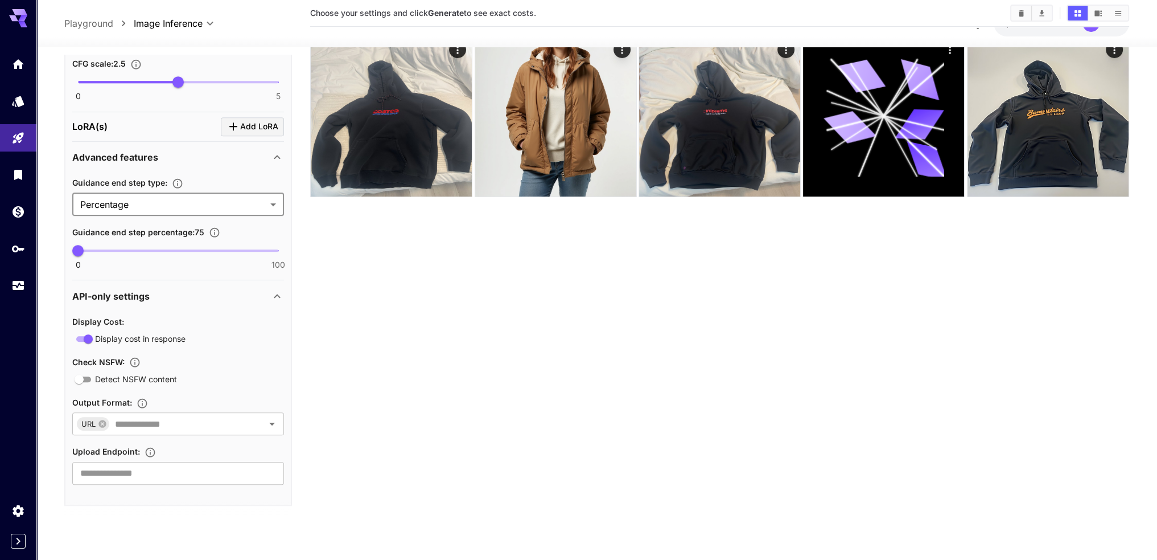
click at [180, 181] on icon "button" at bounding box center [177, 183] width 11 height 11
click at [212, 227] on icon "button" at bounding box center [214, 232] width 11 height 11
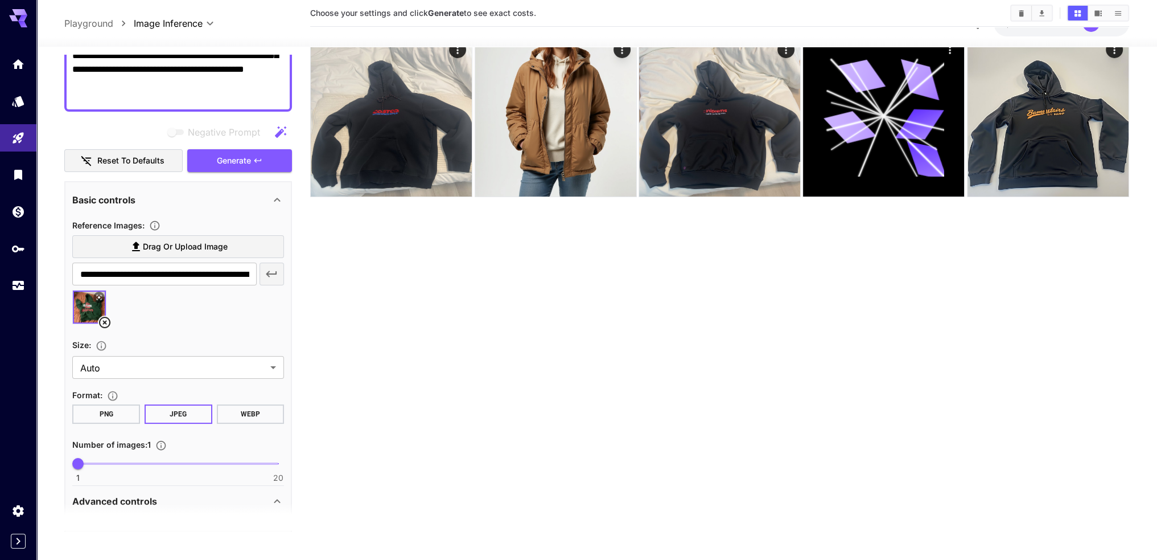
scroll to position [0, 0]
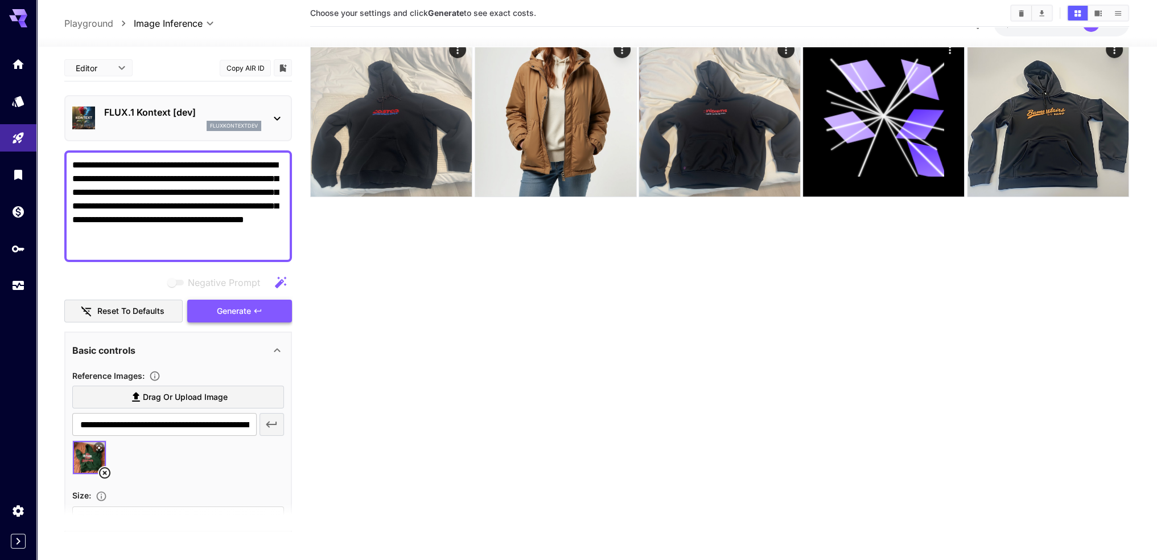
click at [219, 312] on span "Generate" at bounding box center [234, 311] width 34 height 14
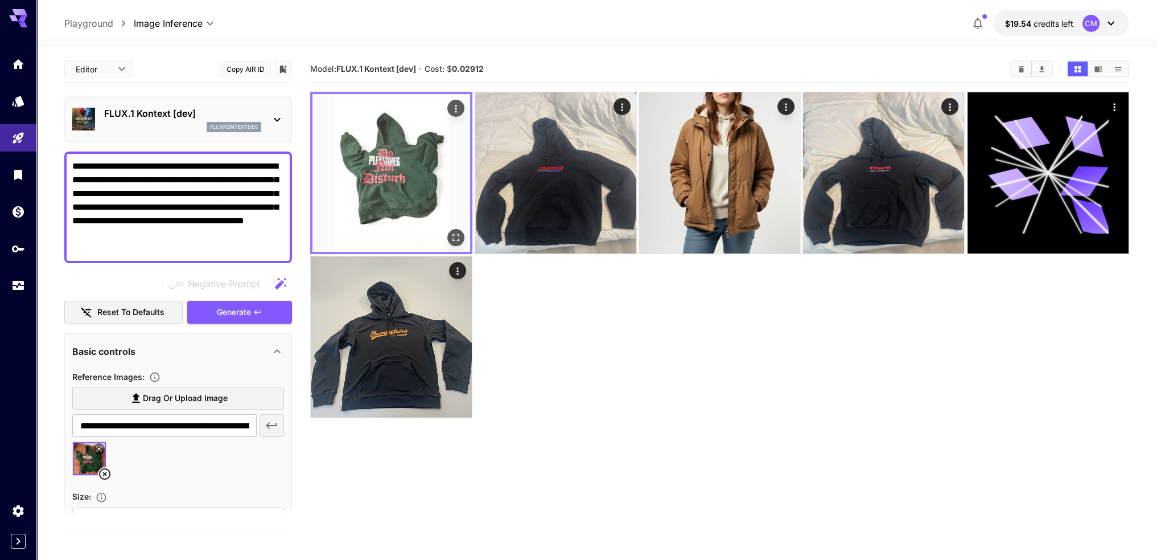
click at [458, 110] on icon "Actions" at bounding box center [455, 108] width 11 height 11
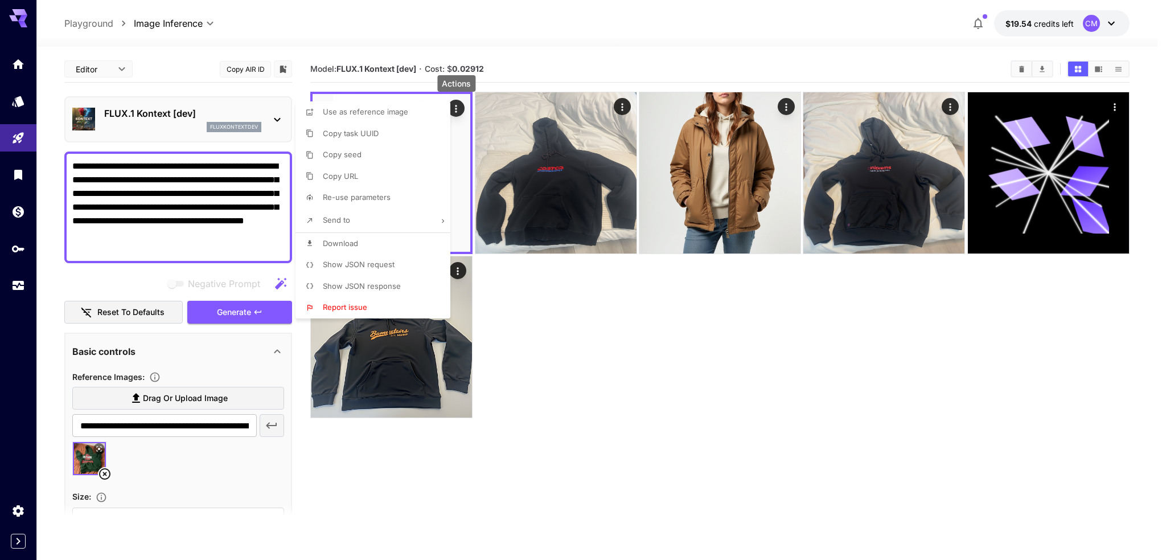
click at [434, 220] on li "Send to" at bounding box center [376, 220] width 162 height 24
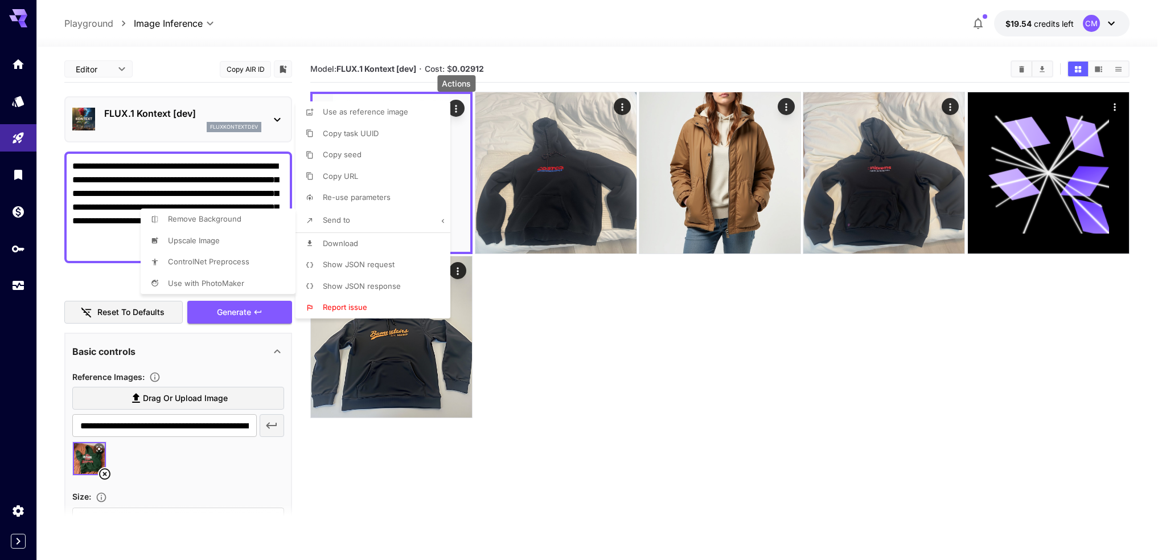
click at [594, 371] on div at bounding box center [583, 280] width 1166 height 560
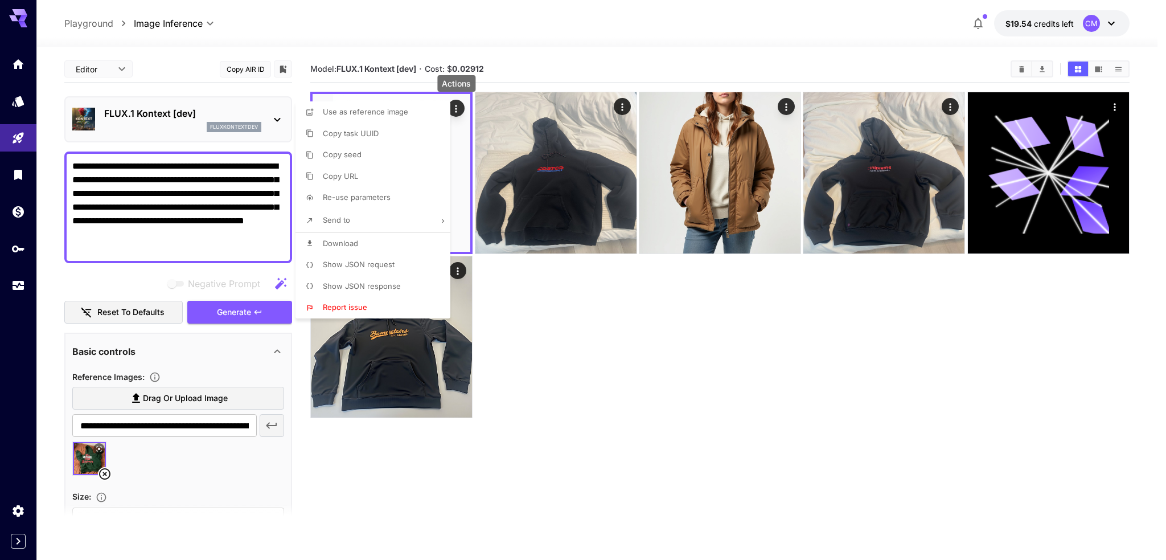
click at [588, 368] on div at bounding box center [583, 280] width 1166 height 560
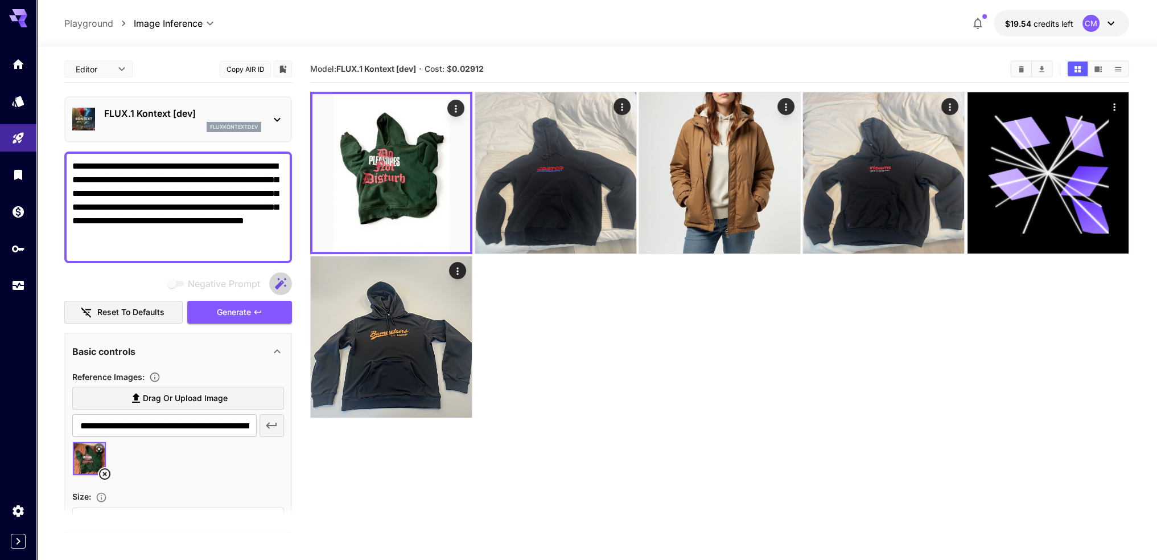
click at [274, 283] on icon "button" at bounding box center [281, 284] width 14 height 14
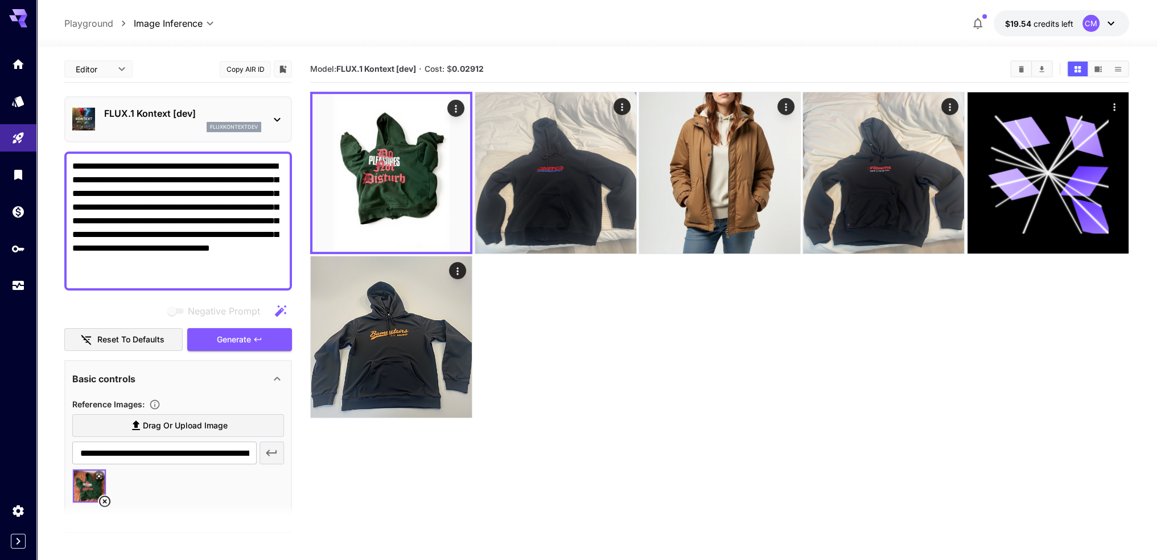
click at [179, 255] on textarea "**********" at bounding box center [178, 220] width 212 height 123
drag, startPoint x: 179, startPoint y: 273, endPoint x: 67, endPoint y: 211, distance: 128.2
click at [67, 211] on div "**********" at bounding box center [178, 220] width 228 height 139
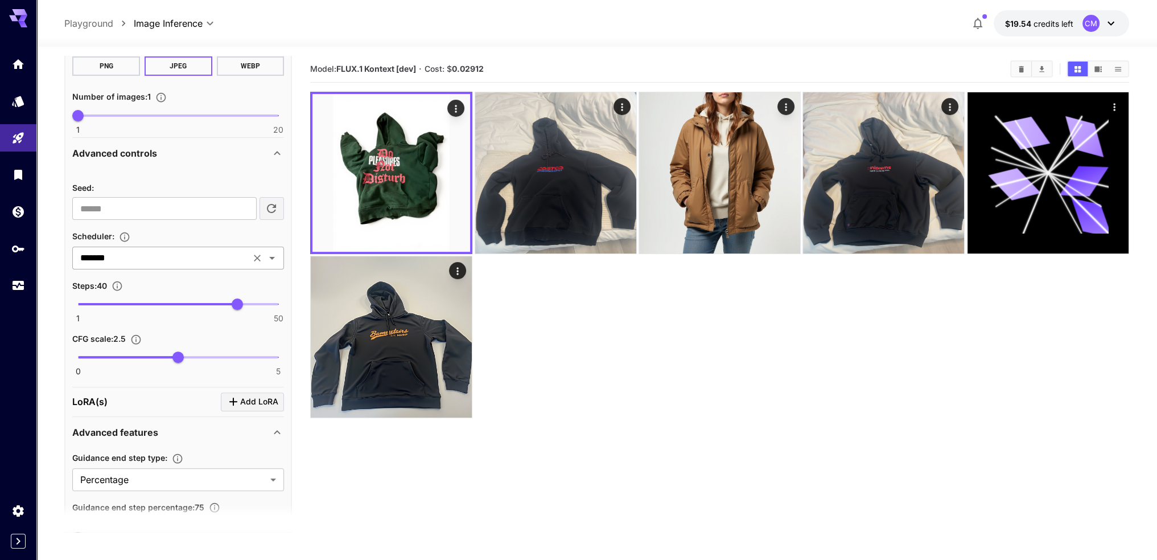
scroll to position [455, 0]
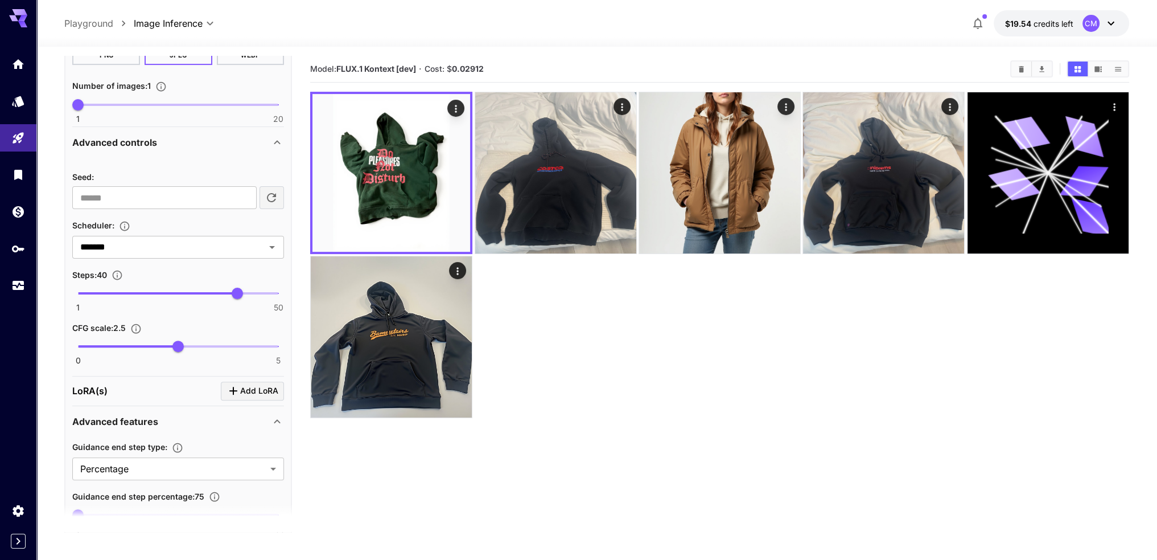
type textarea "**********"
type input "***"
drag, startPoint x: 180, startPoint y: 343, endPoint x: 219, endPoint y: 339, distance: 39.0
click at [219, 340] on span "3.5" at bounding box center [218, 345] width 11 height 11
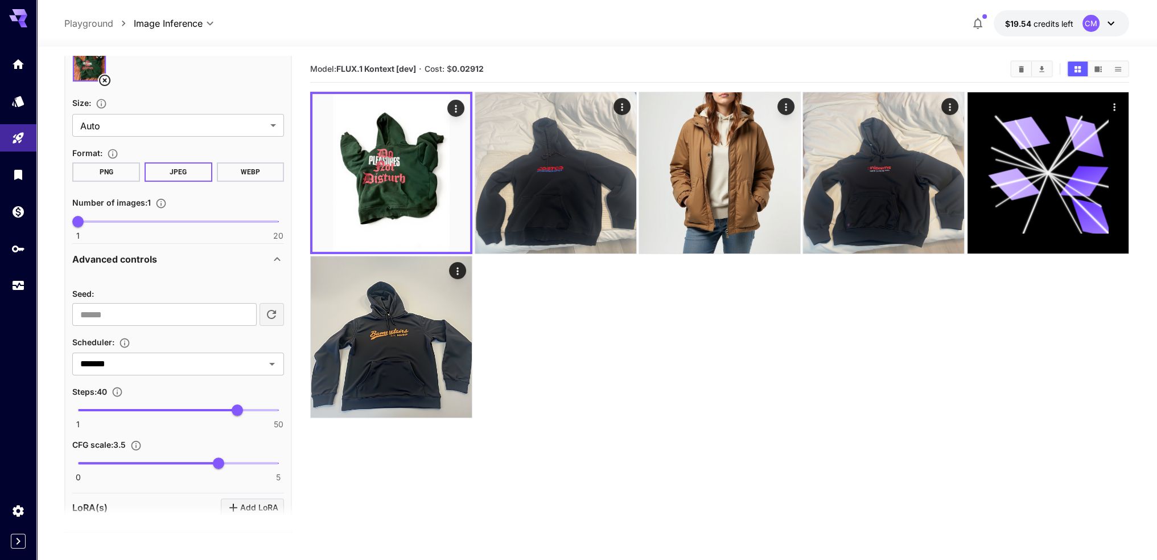
scroll to position [342, 0]
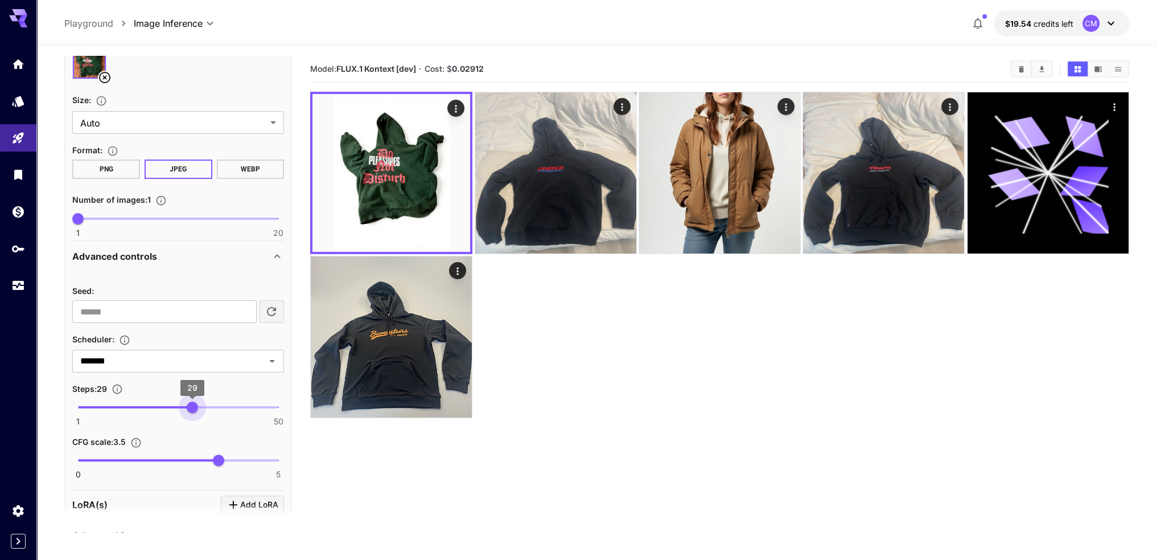
type input "**"
drag, startPoint x: 232, startPoint y: 401, endPoint x: 189, endPoint y: 404, distance: 43.3
click at [189, 404] on span "28" at bounding box center [188, 406] width 11 height 11
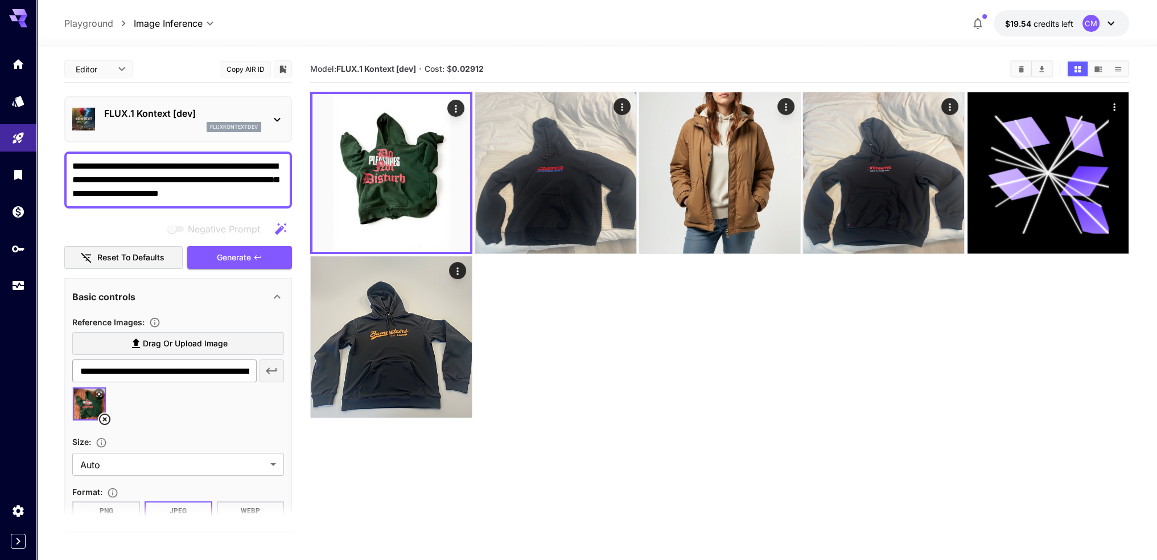
scroll to position [0, 0]
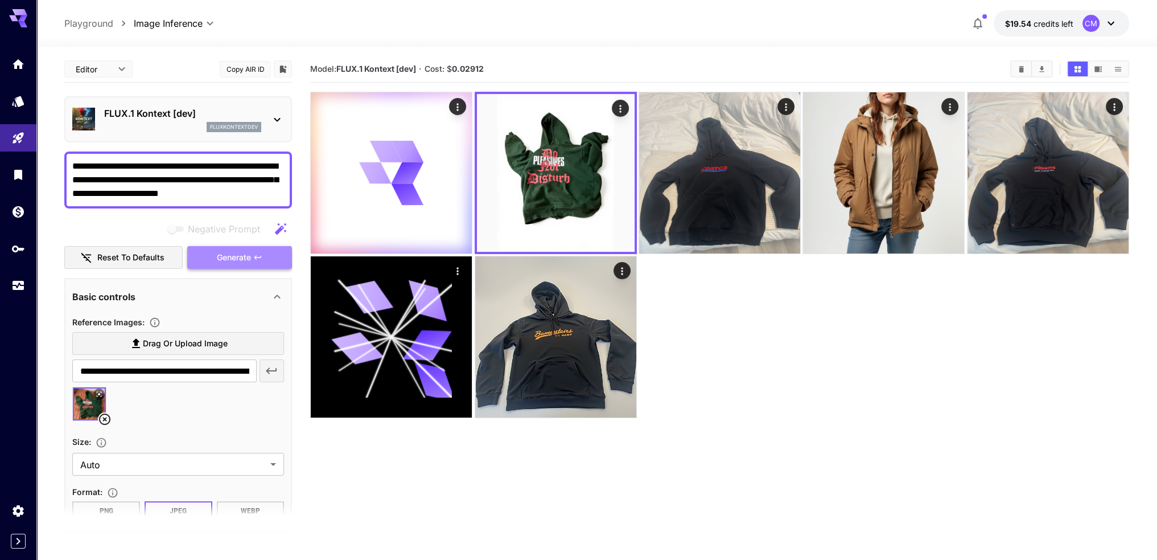
click at [241, 265] on button "Generate" at bounding box center [239, 257] width 105 height 23
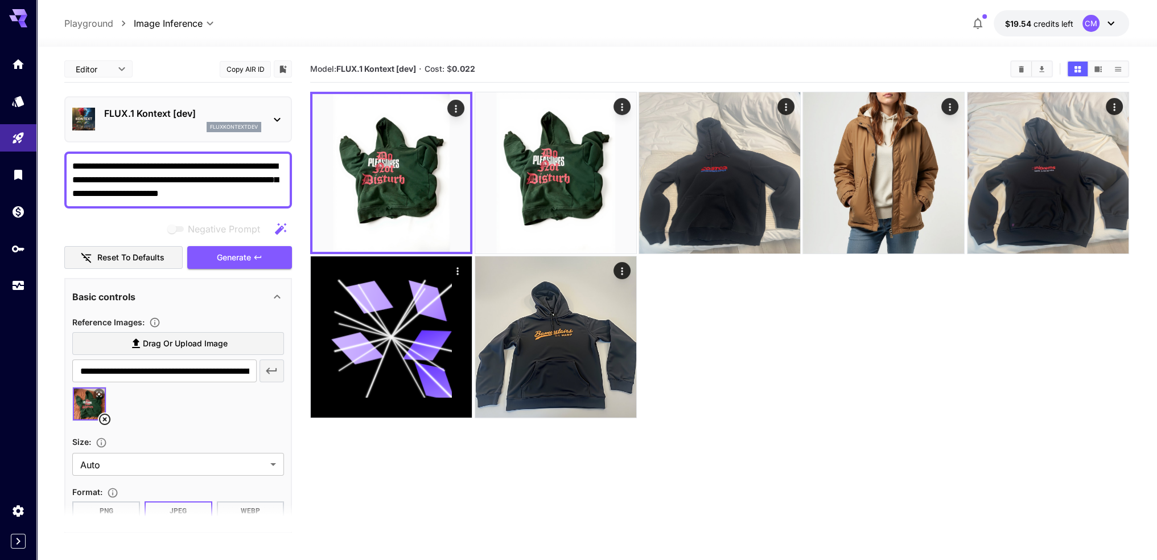
click at [72, 163] on textarea "**********" at bounding box center [178, 179] width 212 height 41
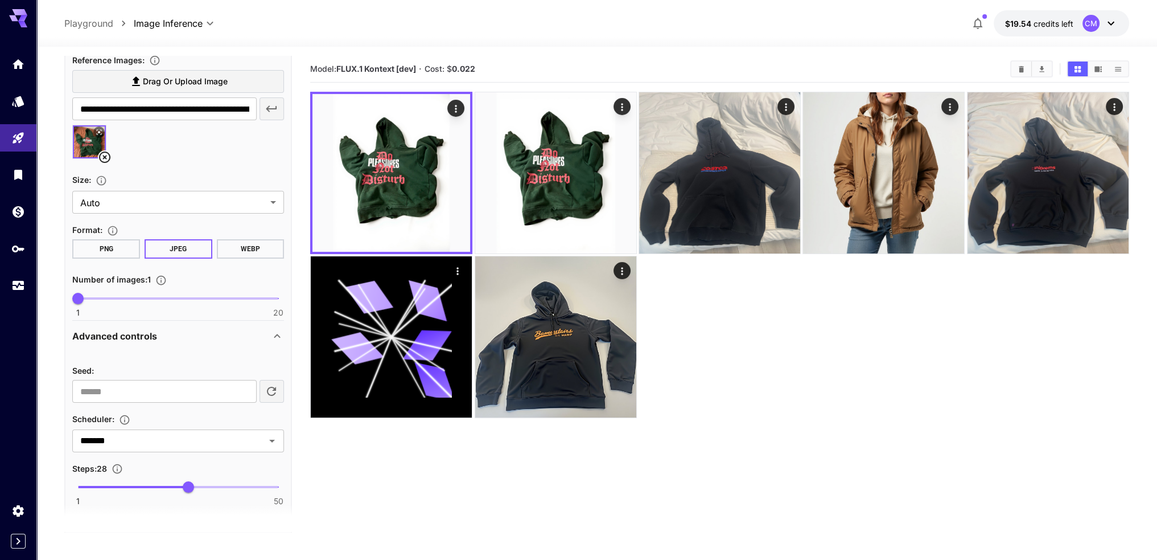
scroll to position [285, 0]
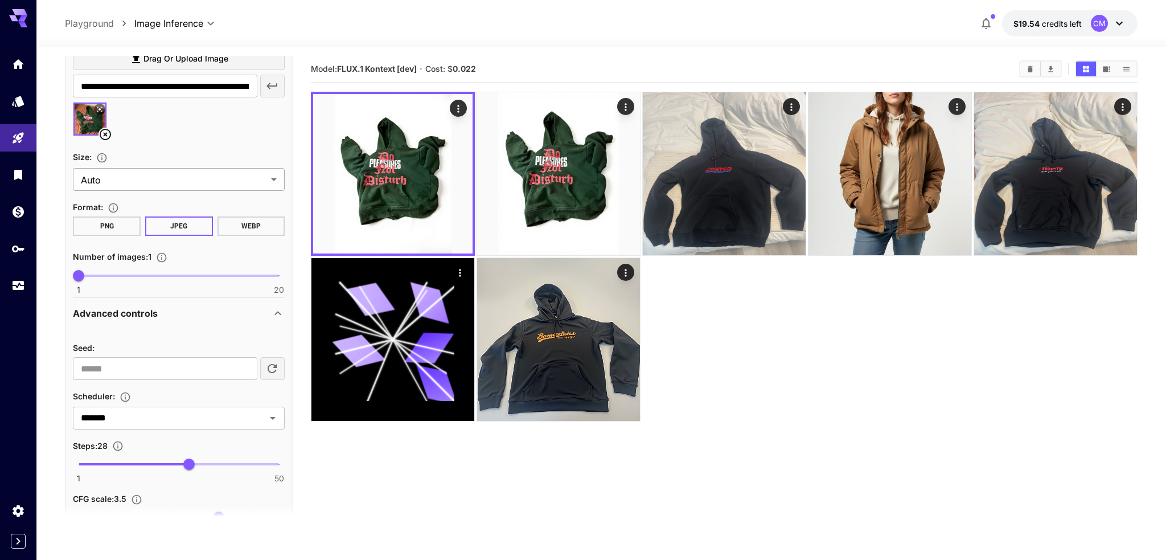
click at [165, 181] on body "**********" at bounding box center [583, 325] width 1166 height 650
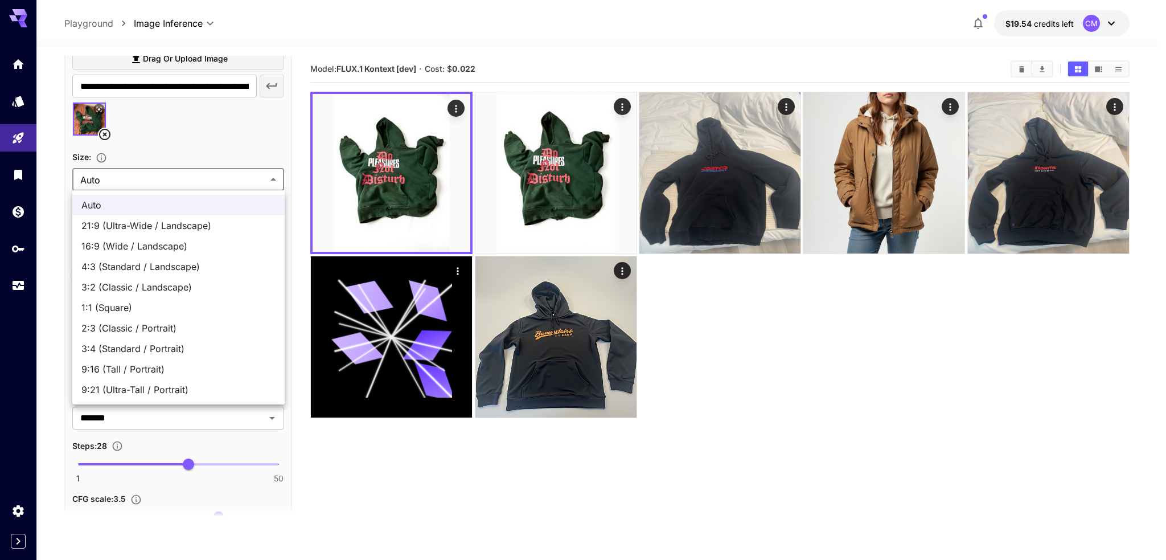
click at [175, 150] on div at bounding box center [583, 280] width 1166 height 560
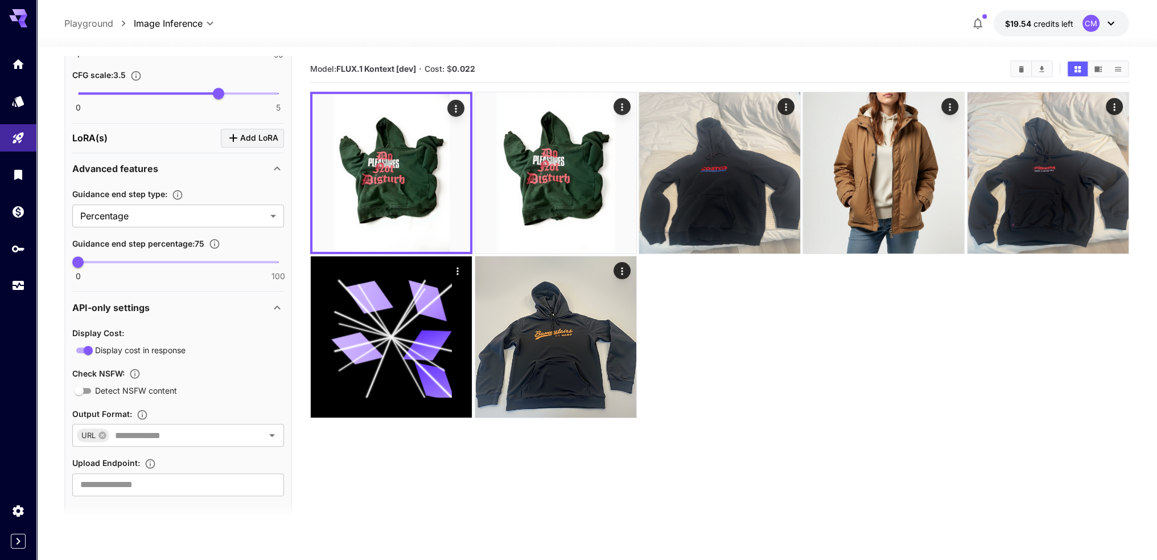
scroll to position [718, 0]
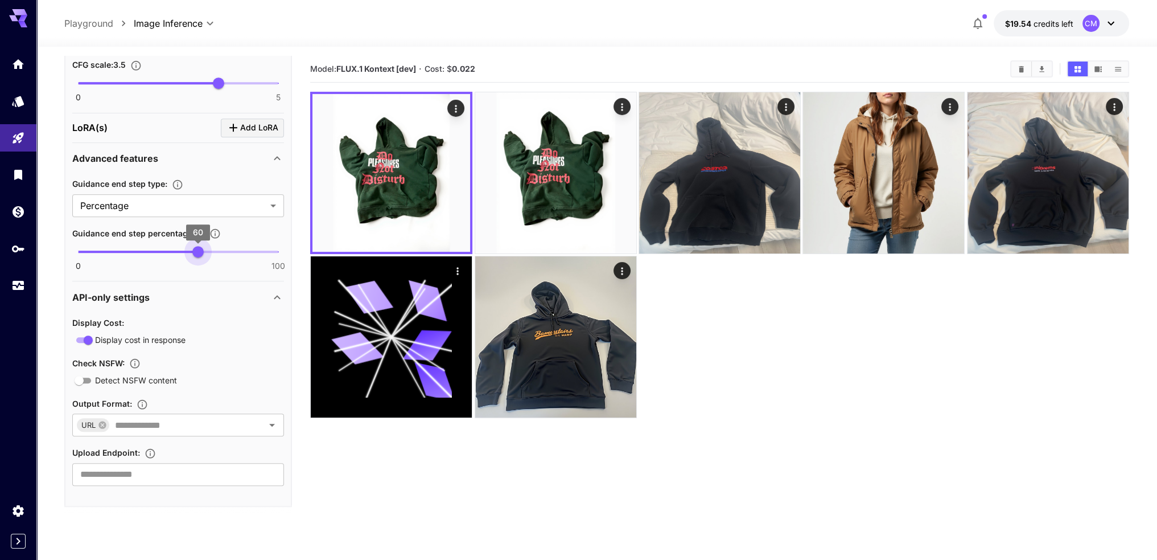
drag, startPoint x: 148, startPoint y: 245, endPoint x: 196, endPoint y: 252, distance: 48.3
click at [196, 252] on span "60" at bounding box center [197, 251] width 11 height 11
type input "**"
click at [199, 253] on span "60" at bounding box center [197, 251] width 11 height 11
click at [194, 270] on div "**********" at bounding box center [178, 225] width 212 height 107
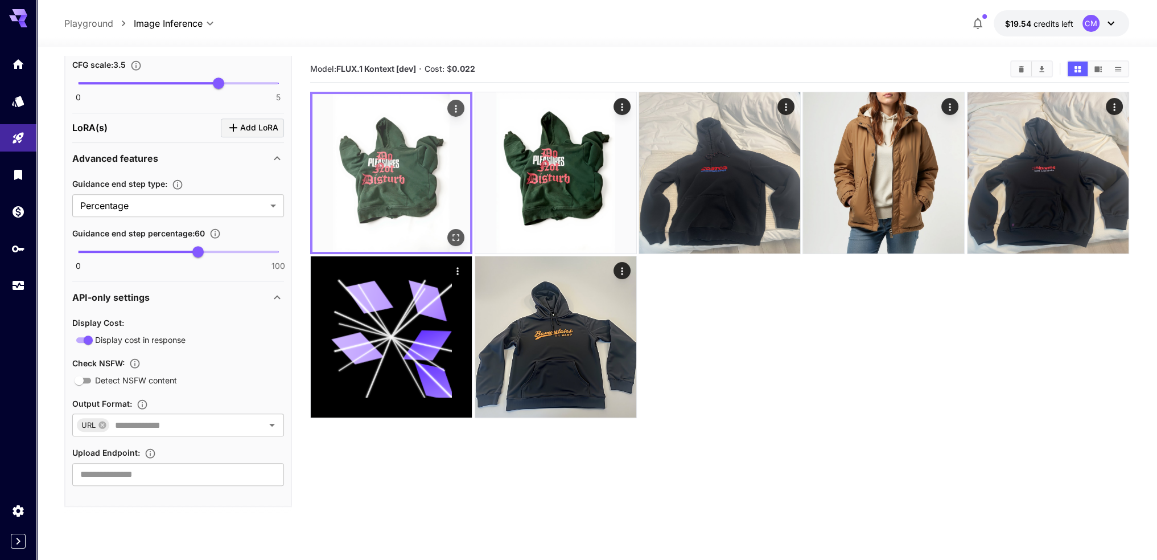
click at [369, 129] on img at bounding box center [392, 173] width 158 height 158
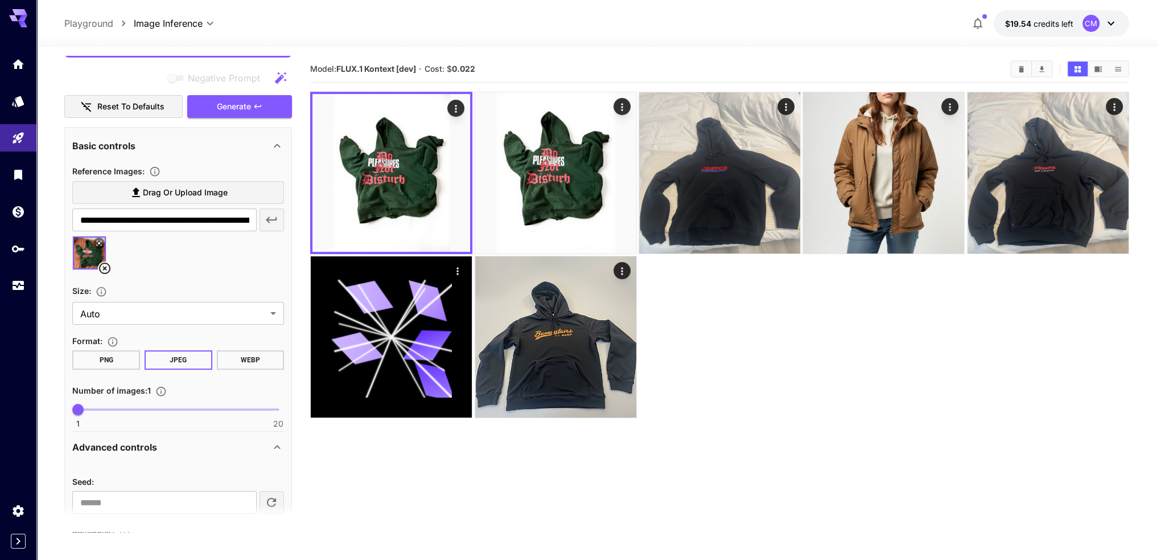
scroll to position [149, 0]
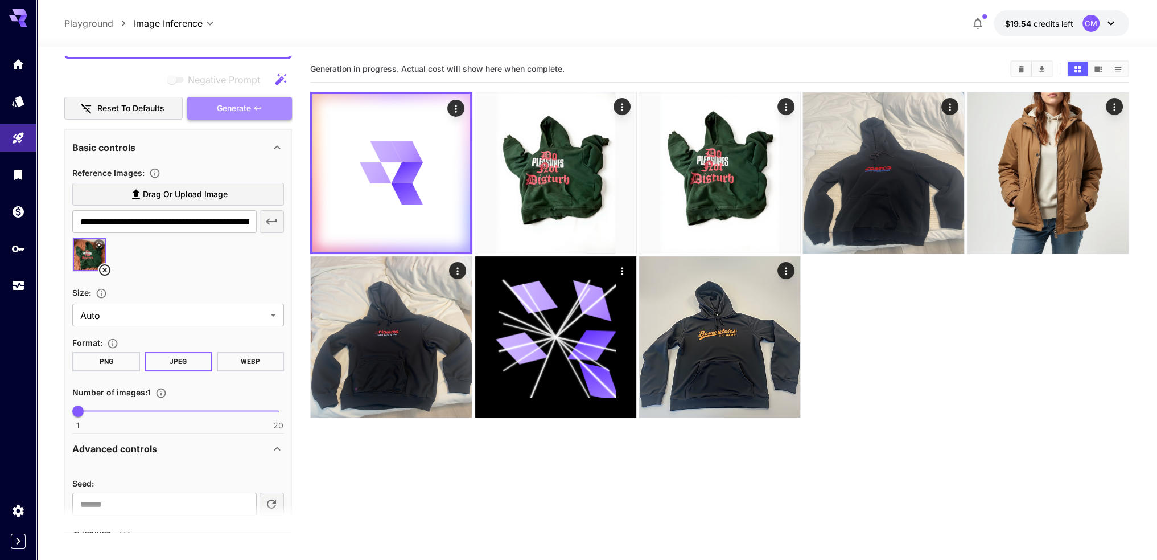
click at [232, 111] on span "Generate" at bounding box center [234, 108] width 34 height 14
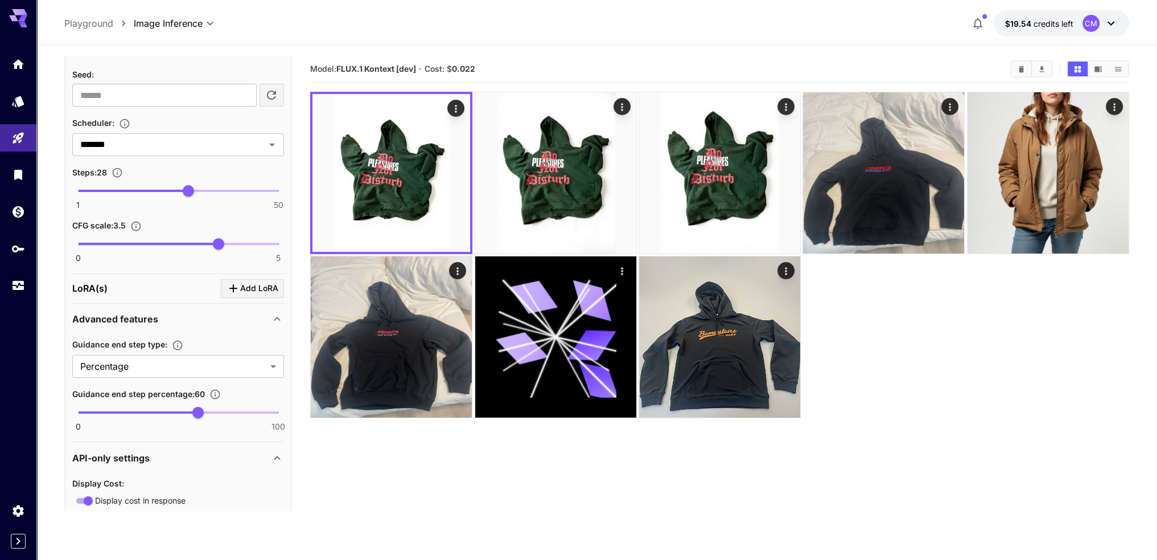
scroll to position [605, 0]
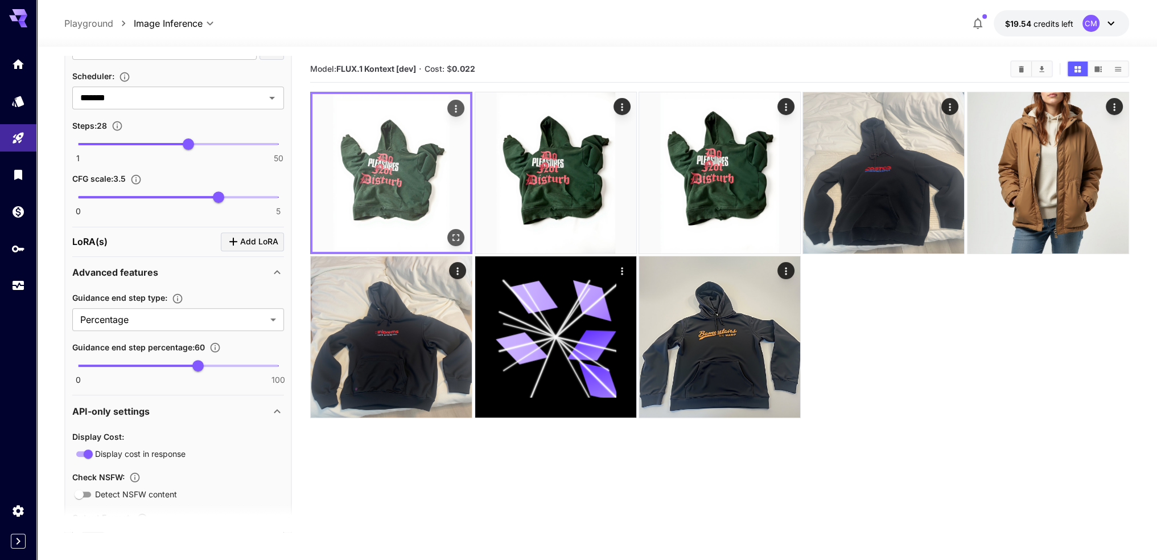
click at [446, 232] on img at bounding box center [392, 173] width 158 height 158
click at [453, 232] on icon "Open in fullscreen" at bounding box center [455, 237] width 11 height 11
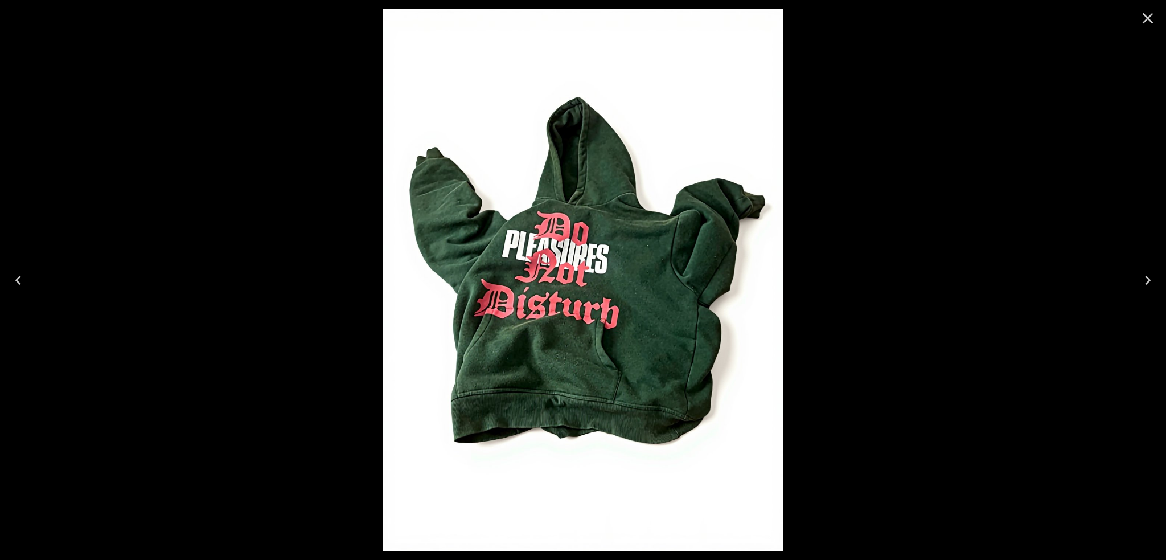
click at [1151, 275] on icon "Next" at bounding box center [1148, 280] width 18 height 18
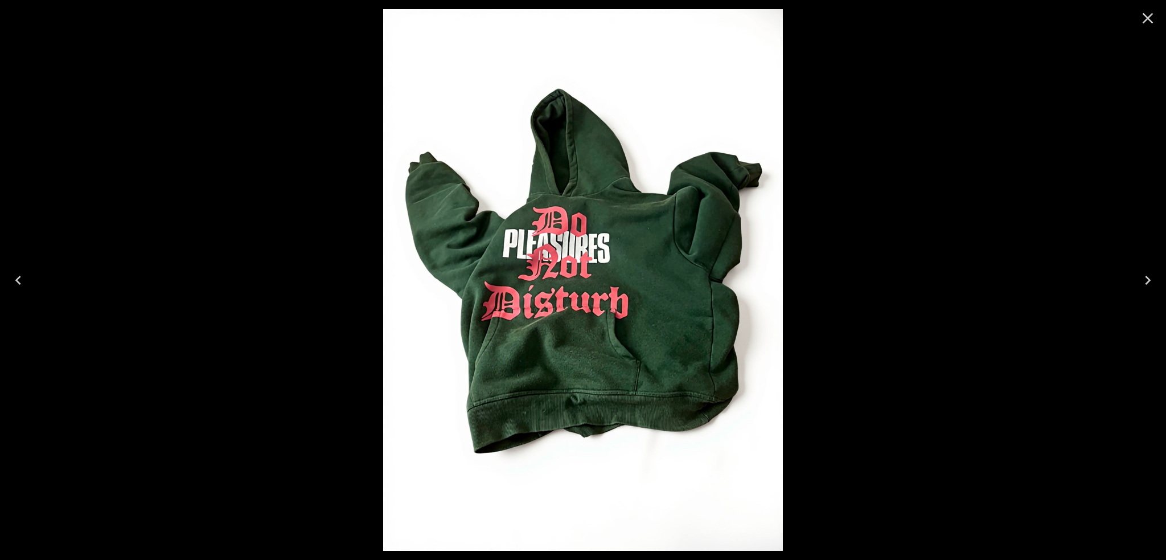
click at [1151, 275] on icon "Next" at bounding box center [1148, 280] width 18 height 18
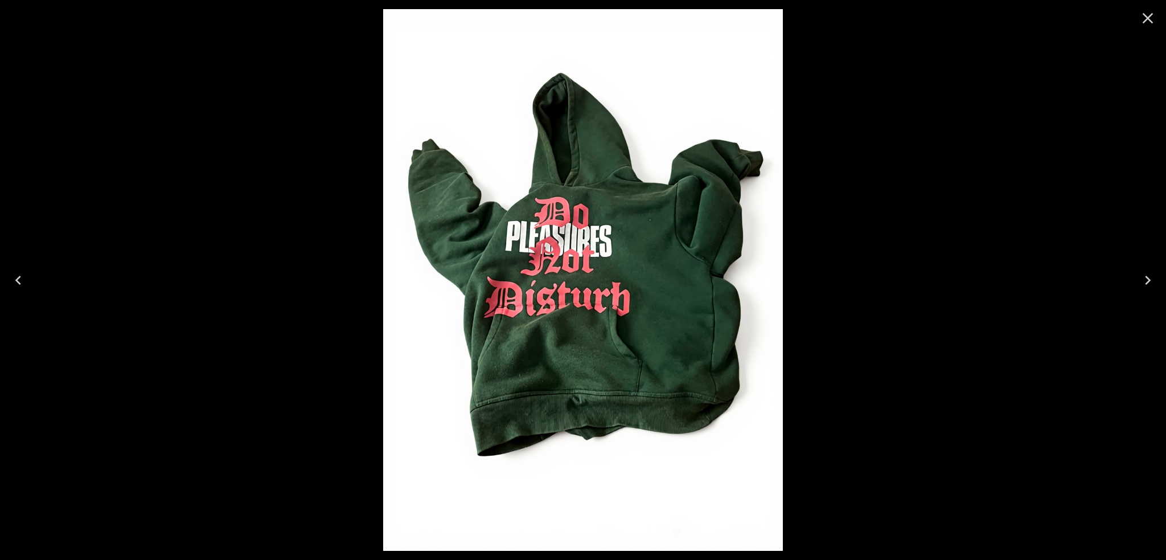
click at [988, 380] on div at bounding box center [583, 280] width 1166 height 560
click at [1142, 19] on icon "Close" at bounding box center [1148, 18] width 18 height 18
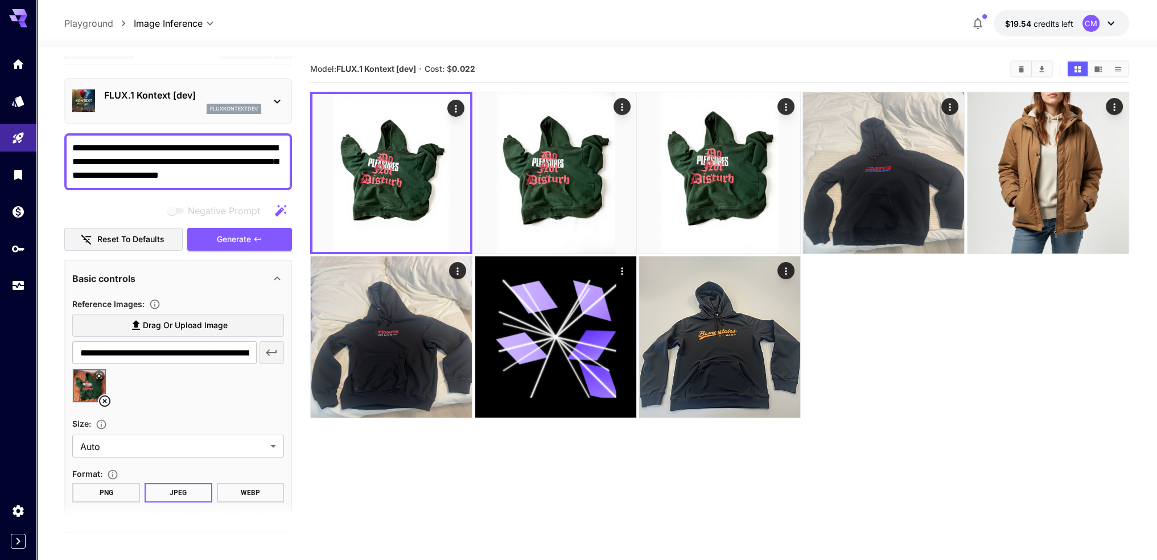
scroll to position [0, 0]
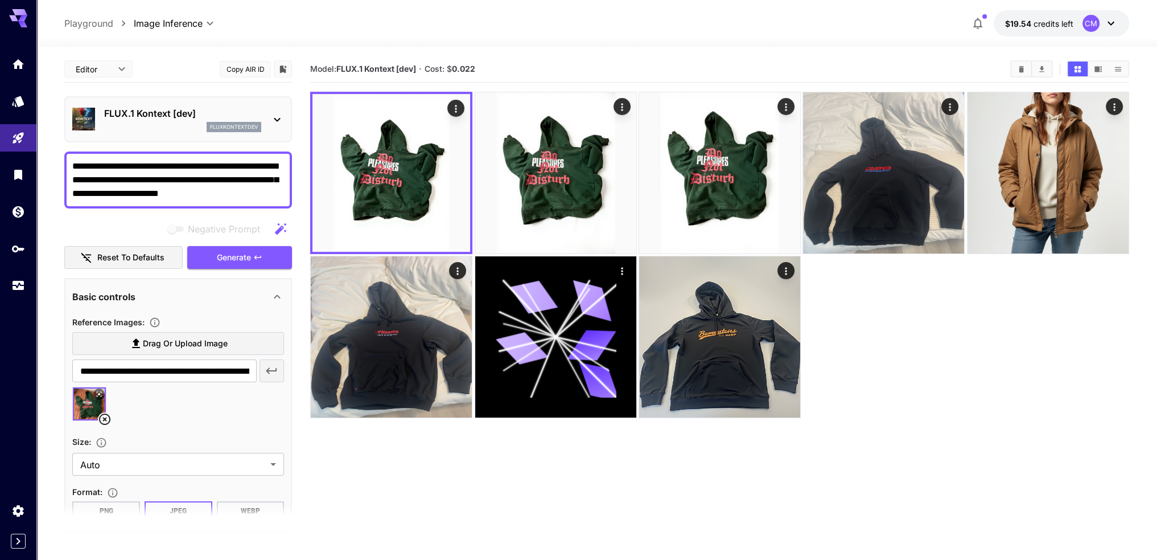
click at [176, 163] on textarea "**********" at bounding box center [178, 179] width 212 height 41
click at [231, 162] on textarea "**********" at bounding box center [178, 179] width 212 height 41
click at [175, 167] on textarea "**********" at bounding box center [178, 179] width 212 height 41
click at [217, 165] on textarea "**********" at bounding box center [178, 179] width 212 height 41
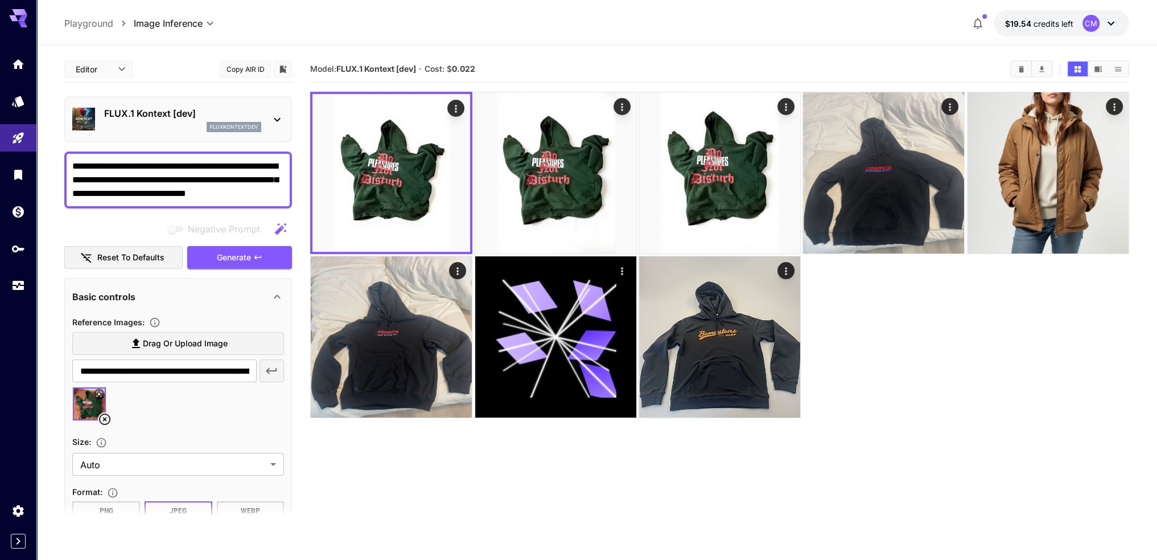
click at [233, 166] on textarea "**********" at bounding box center [178, 179] width 212 height 41
click at [104, 177] on textarea "**********" at bounding box center [178, 179] width 212 height 41
click at [139, 178] on textarea "**********" at bounding box center [178, 179] width 212 height 41
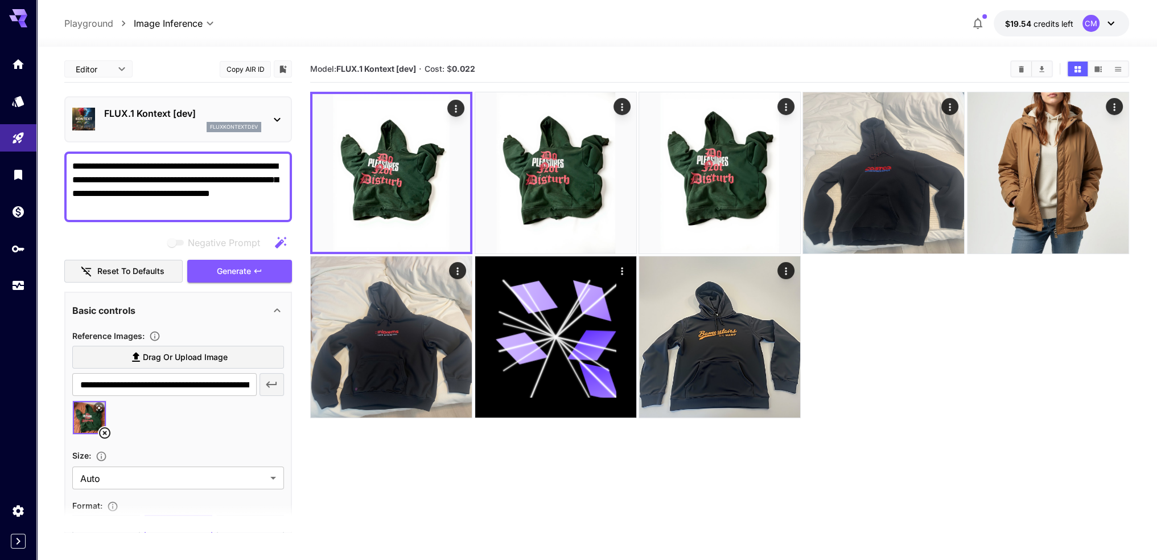
click at [157, 208] on textarea "**********" at bounding box center [178, 186] width 212 height 55
click at [198, 179] on textarea "**********" at bounding box center [178, 186] width 212 height 55
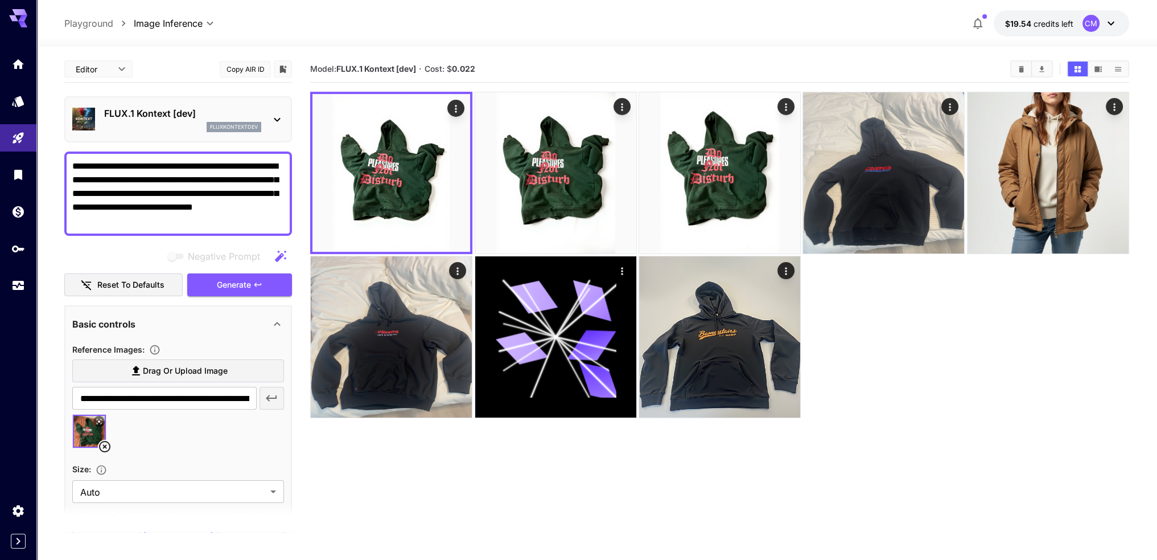
click at [196, 191] on textarea "**********" at bounding box center [178, 193] width 212 height 68
click at [278, 257] on icon "button" at bounding box center [280, 255] width 11 height 11
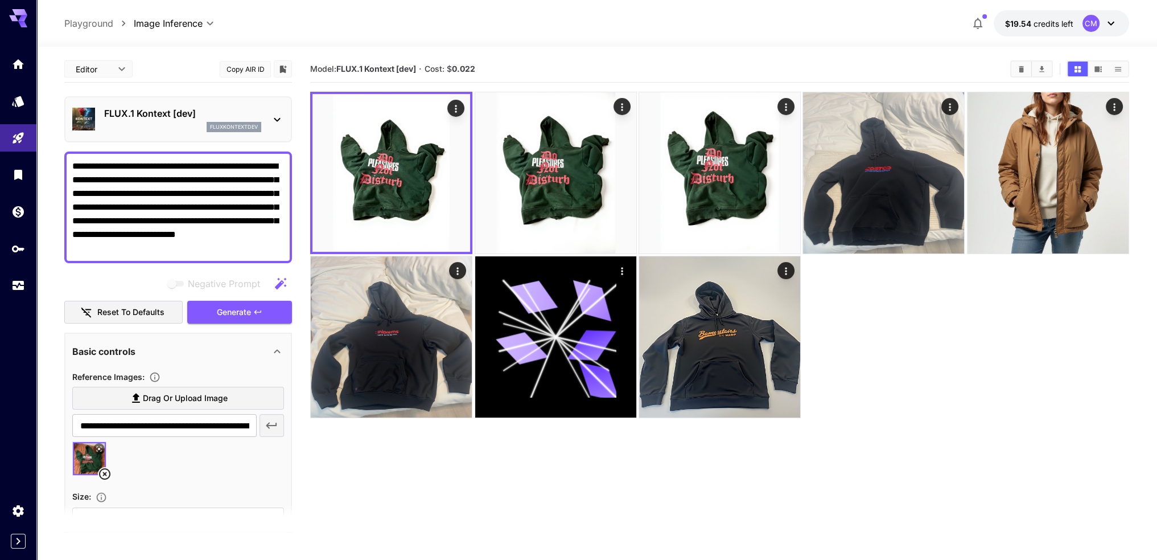
drag, startPoint x: 239, startPoint y: 248, endPoint x: 131, endPoint y: 223, distance: 111.0
click at [131, 223] on textarea "**********" at bounding box center [178, 207] width 212 height 96
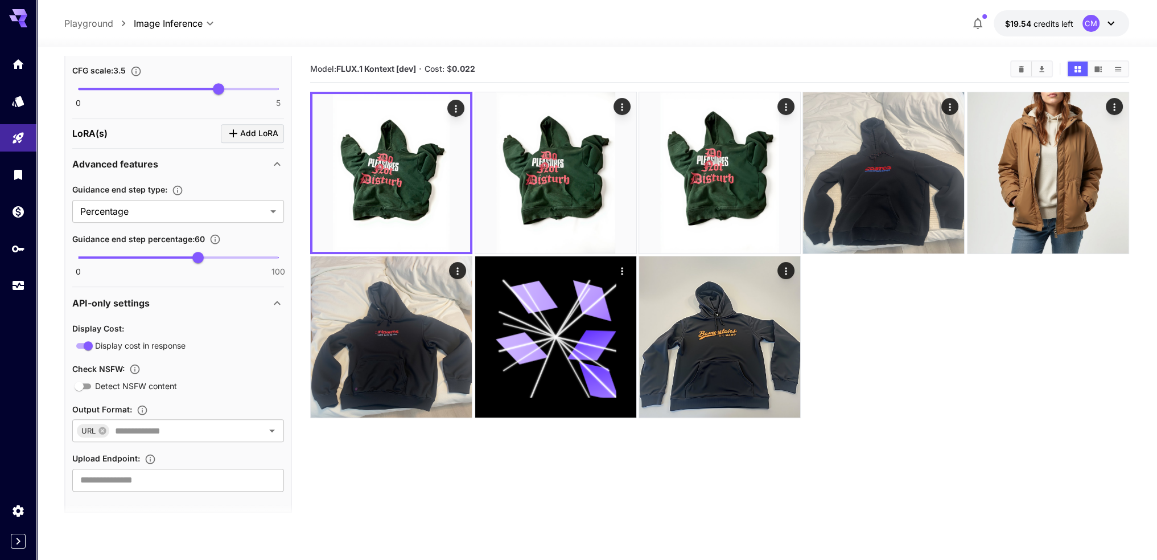
scroll to position [746, 0]
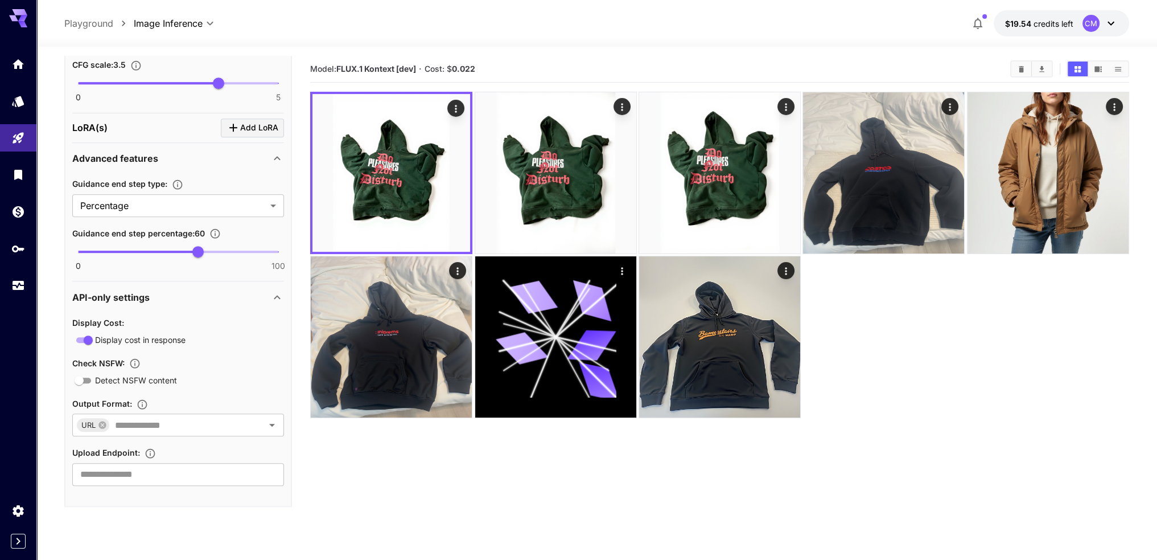
type textarea "**********"
type input "*"
drag, startPoint x: 197, startPoint y: 245, endPoint x: 56, endPoint y: 247, distance: 140.6
click at [56, 247] on section "**********" at bounding box center [596, 348] width 1121 height 603
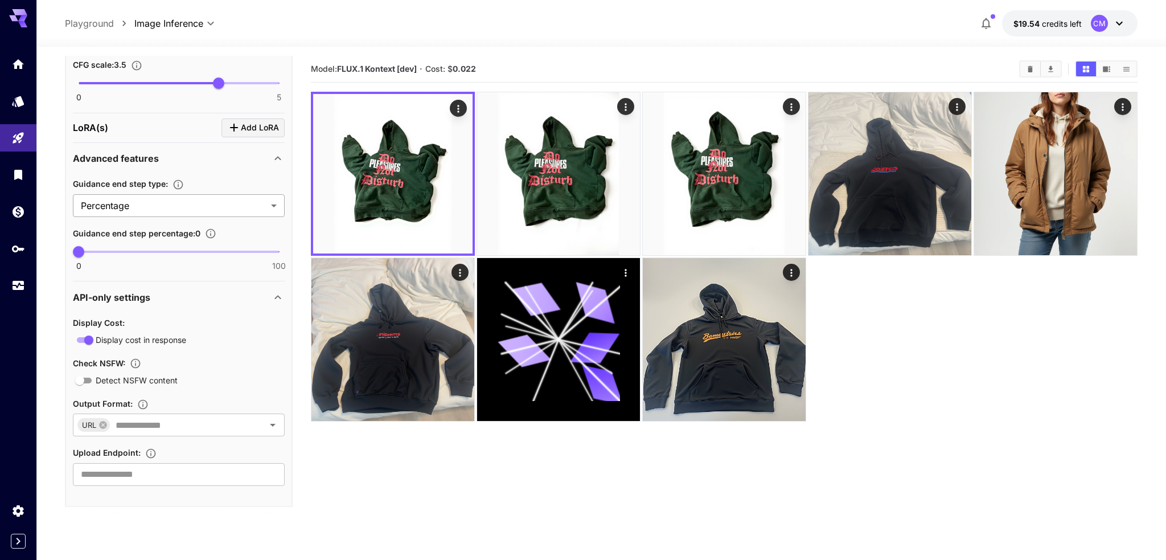
click at [167, 209] on body "**********" at bounding box center [583, 325] width 1166 height 650
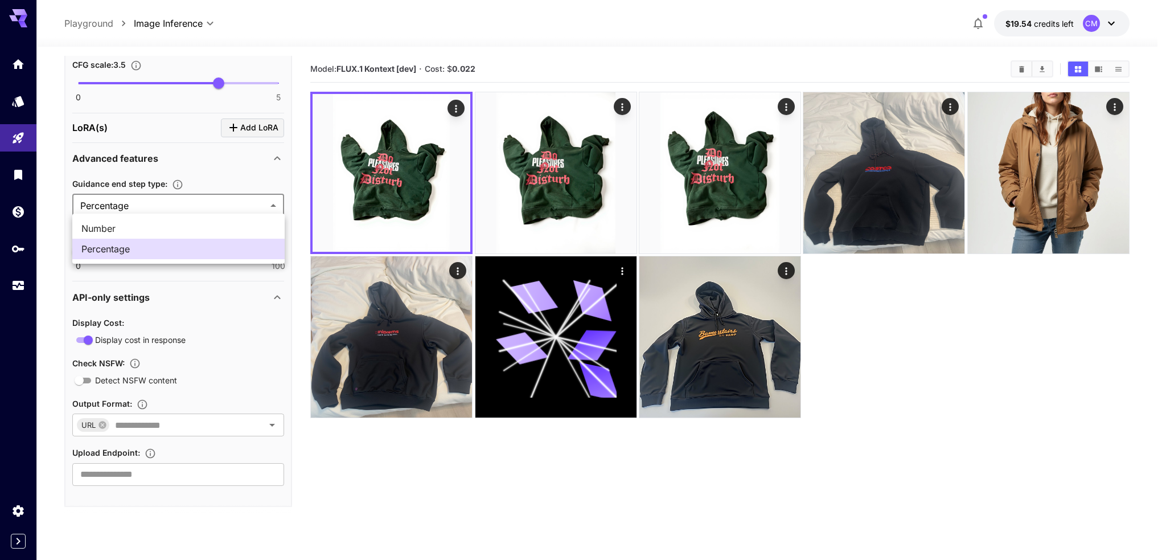
click at [158, 235] on li "Number" at bounding box center [178, 228] width 212 height 20
type input "*******"
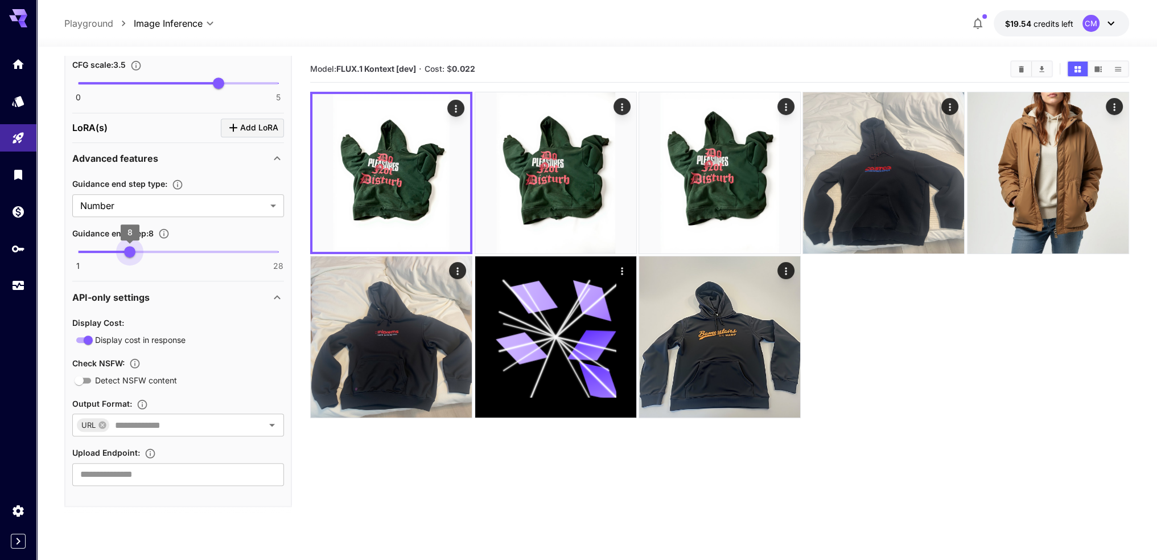
type input "*"
drag, startPoint x: 69, startPoint y: 248, endPoint x: 119, endPoint y: 250, distance: 50.1
click at [119, 250] on span "7" at bounding box center [122, 251] width 11 height 11
click at [162, 229] on icon "button" at bounding box center [163, 233] width 11 height 11
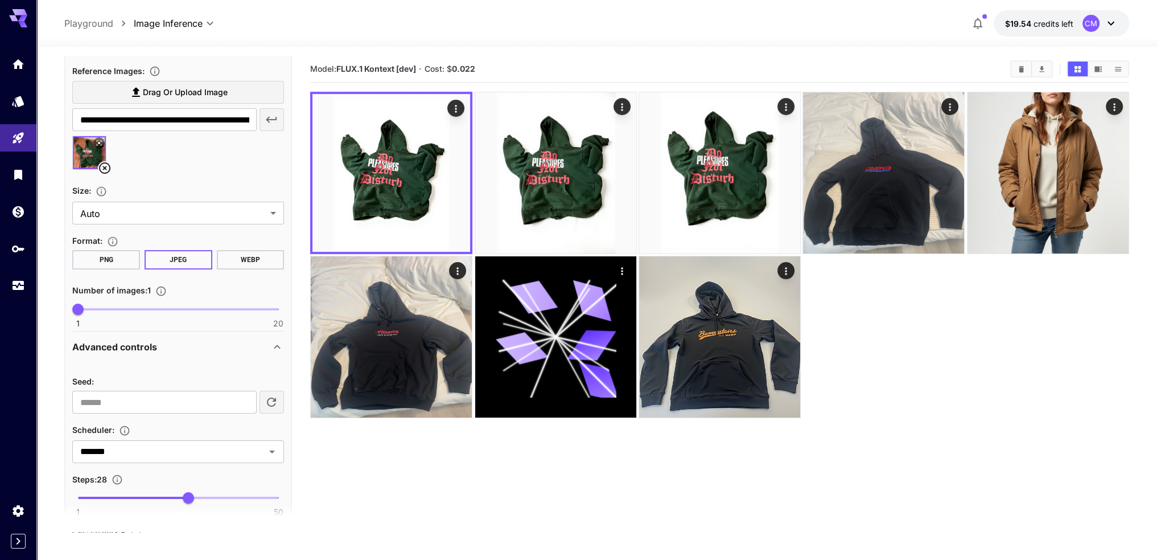
scroll to position [63, 0]
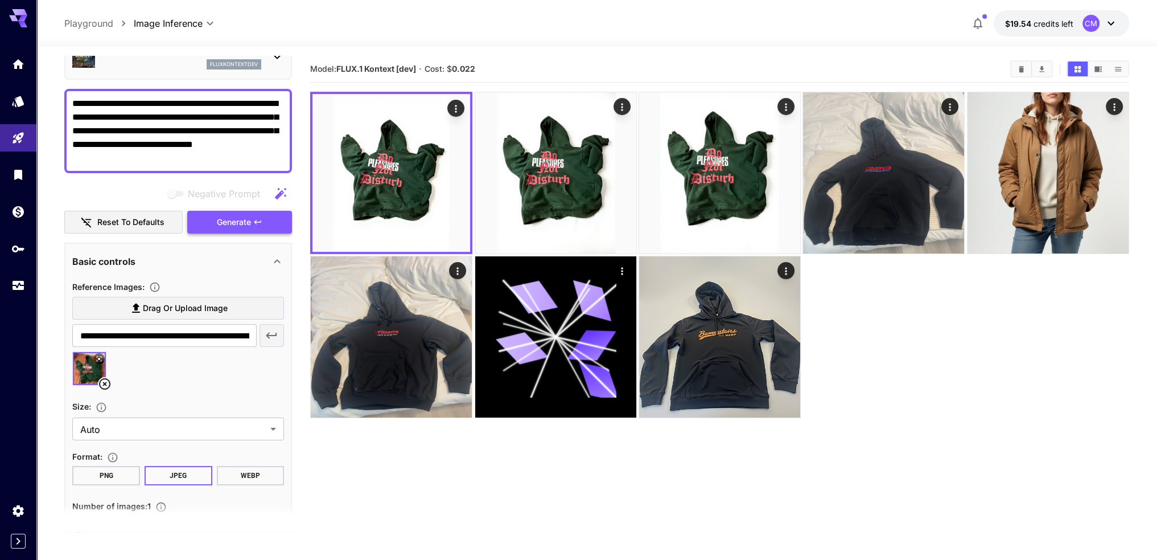
click at [237, 228] on span "Generate" at bounding box center [234, 222] width 34 height 14
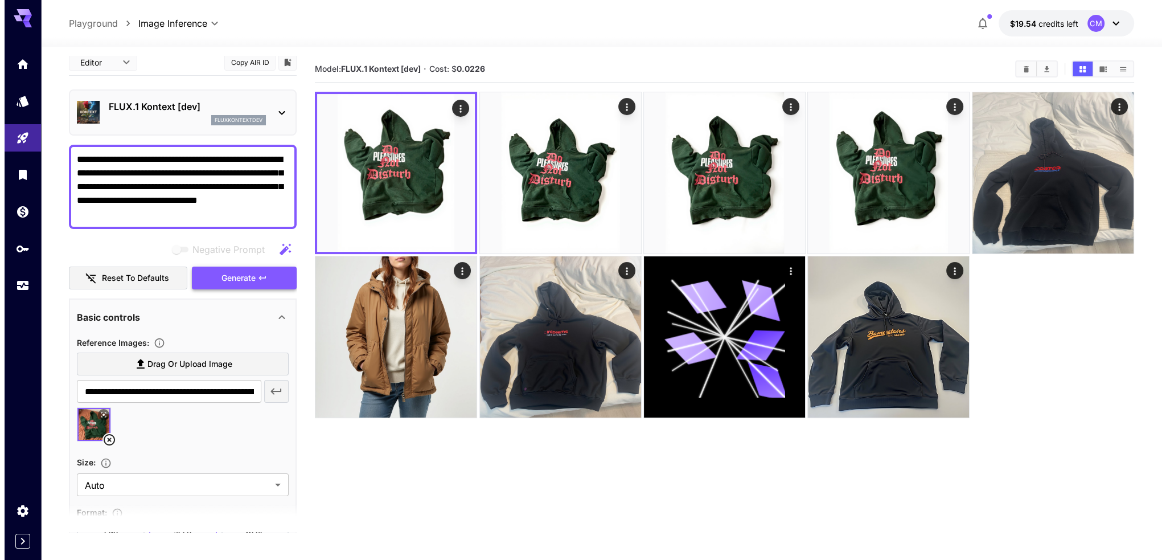
scroll to position [0, 0]
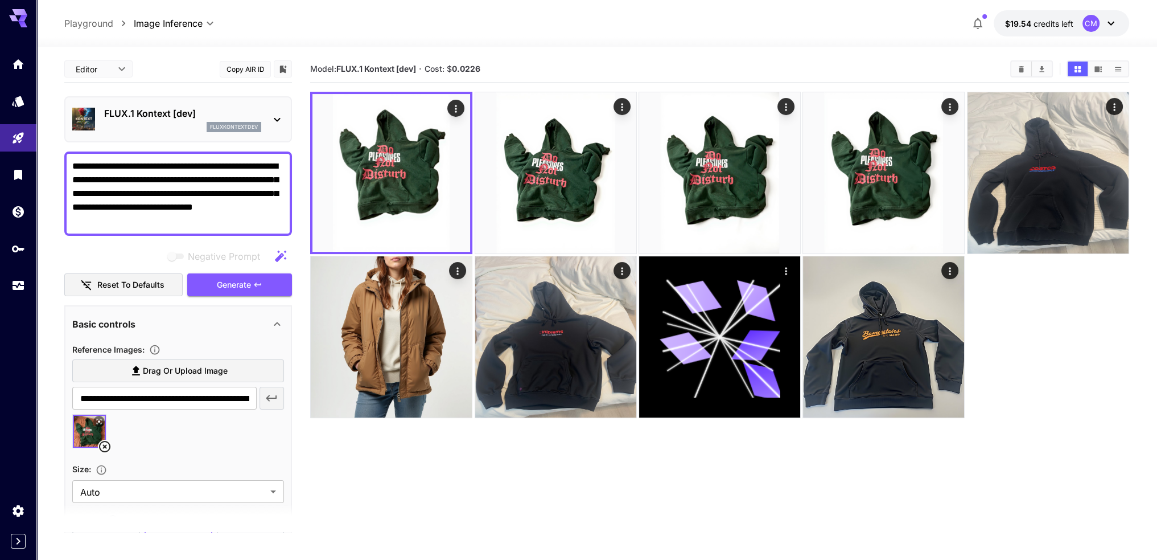
drag, startPoint x: 154, startPoint y: 218, endPoint x: 49, endPoint y: 157, distance: 121.5
click at [49, 157] on section "**********" at bounding box center [596, 348] width 1121 height 603
click at [64, 202] on section "**********" at bounding box center [596, 348] width 1121 height 603
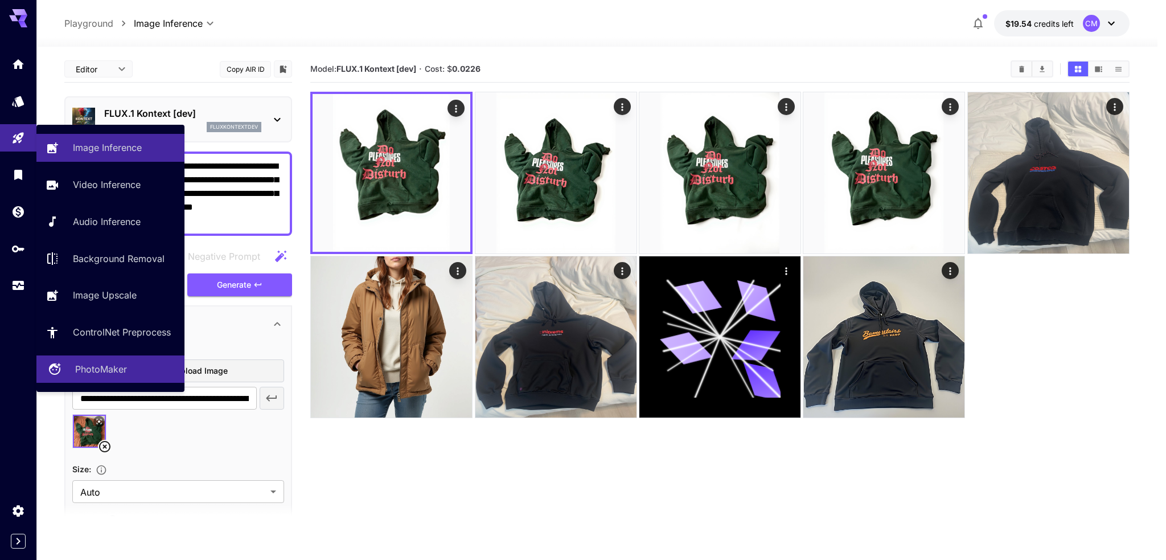
click at [114, 366] on p "PhotoMaker" at bounding box center [101, 369] width 52 height 14
type input "**********"
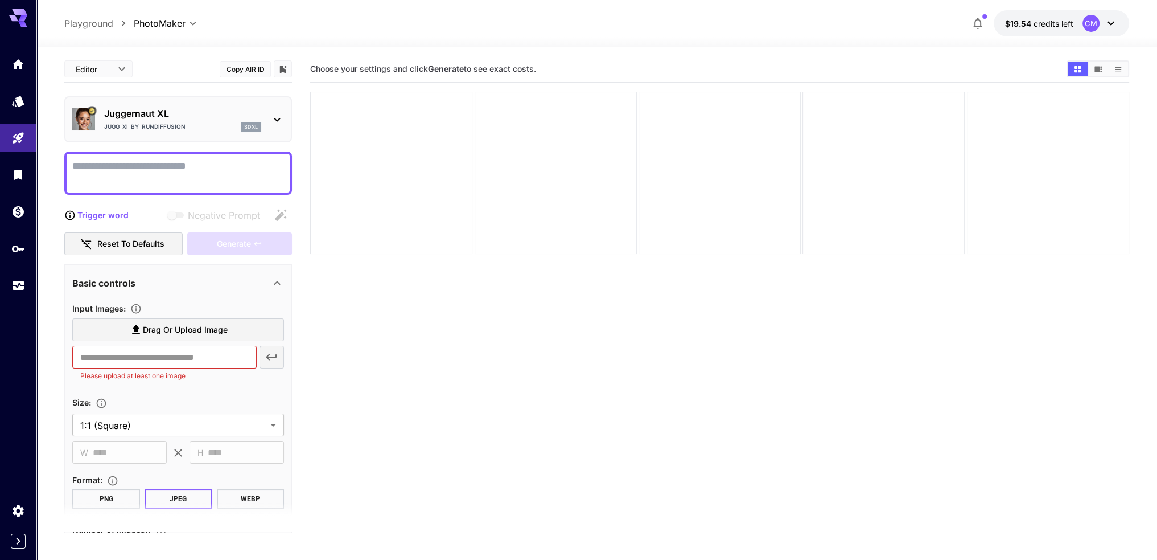
click at [180, 169] on textarea "Negative Prompt" at bounding box center [178, 172] width 212 height 27
click at [274, 116] on icon at bounding box center [277, 120] width 14 height 14
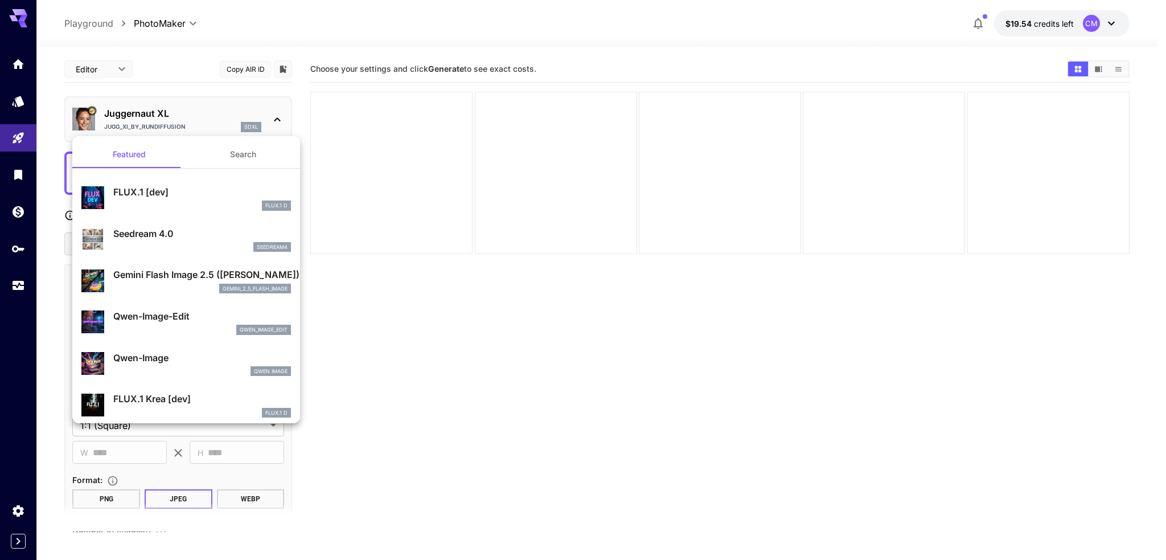
click at [234, 152] on button "Search" at bounding box center [243, 154] width 114 height 27
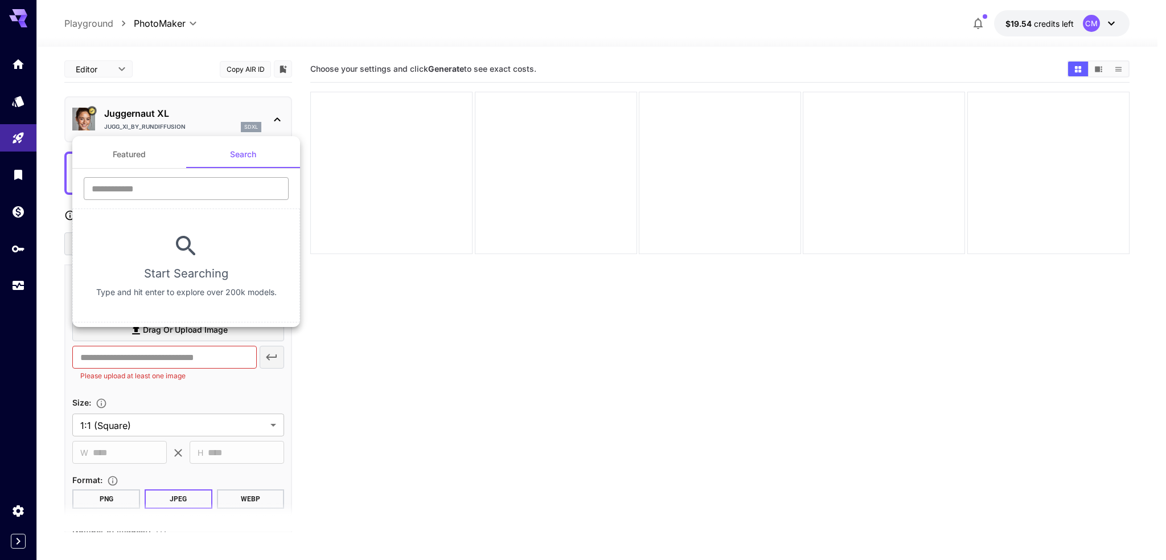
click at [210, 188] on input "text" at bounding box center [186, 188] width 205 height 23
type input "*******"
click at [390, 316] on div at bounding box center [583, 280] width 1166 height 560
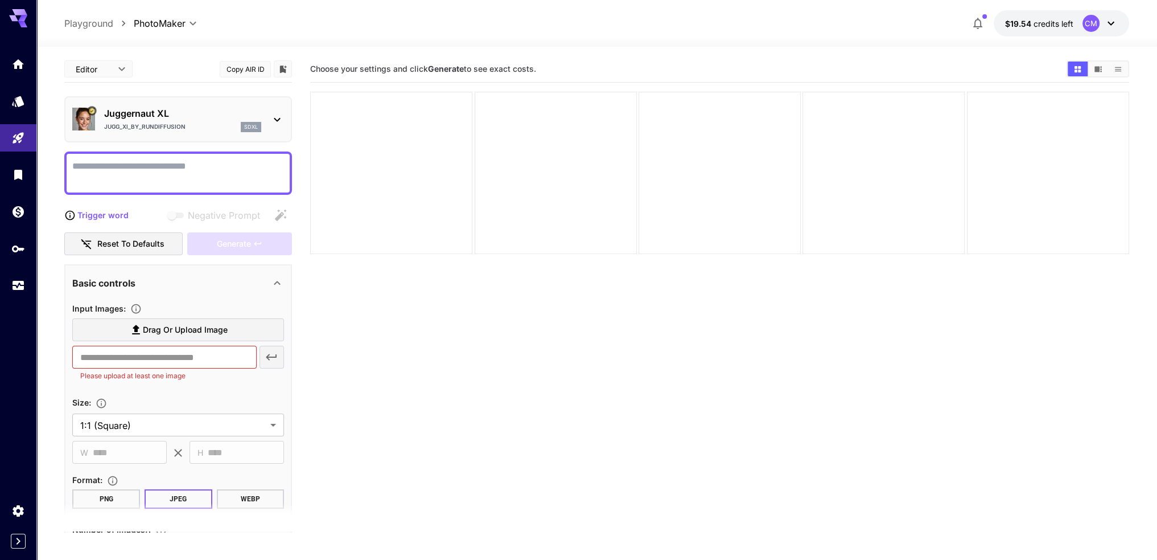
click at [162, 115] on p "Juggernaut XL" at bounding box center [182, 113] width 157 height 14
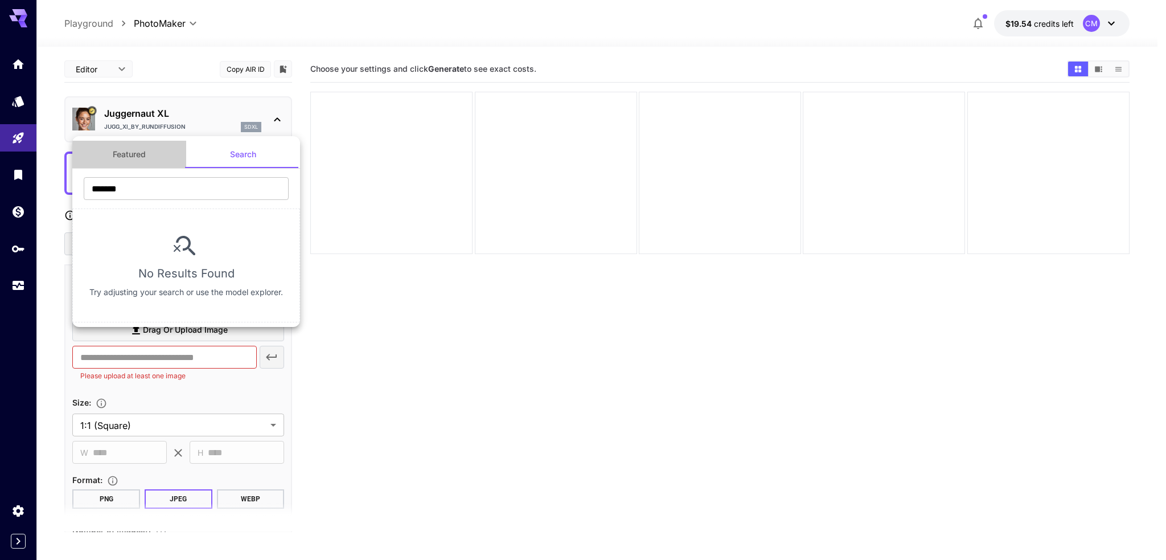
click at [143, 161] on button "Featured" at bounding box center [129, 154] width 114 height 27
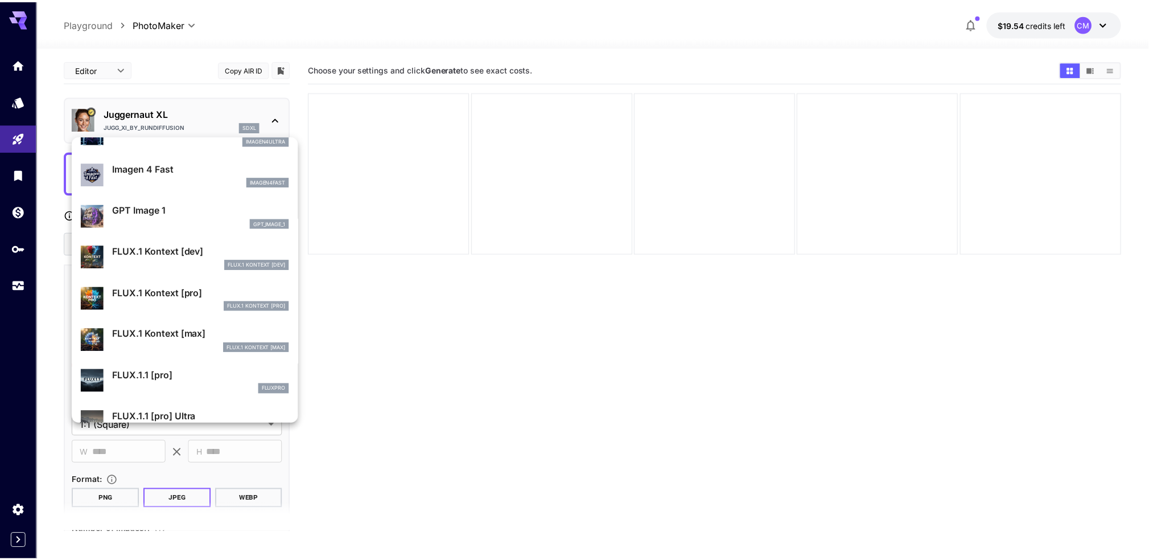
scroll to position [687, 0]
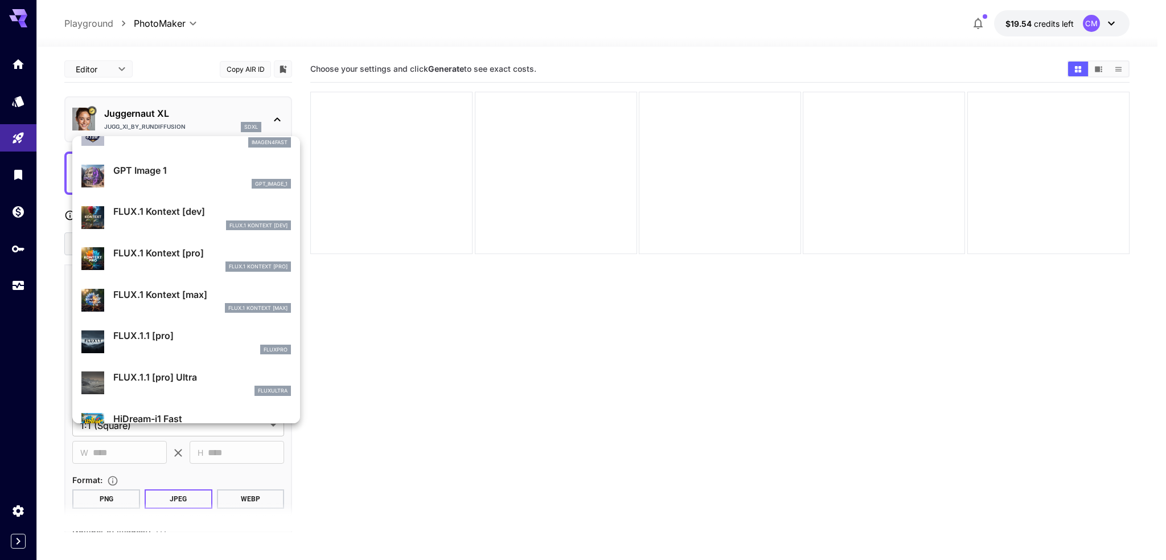
click at [173, 215] on p "FLUX.1 Kontext [dev]" at bounding box center [202, 211] width 178 height 14
type input "**"
type input "***"
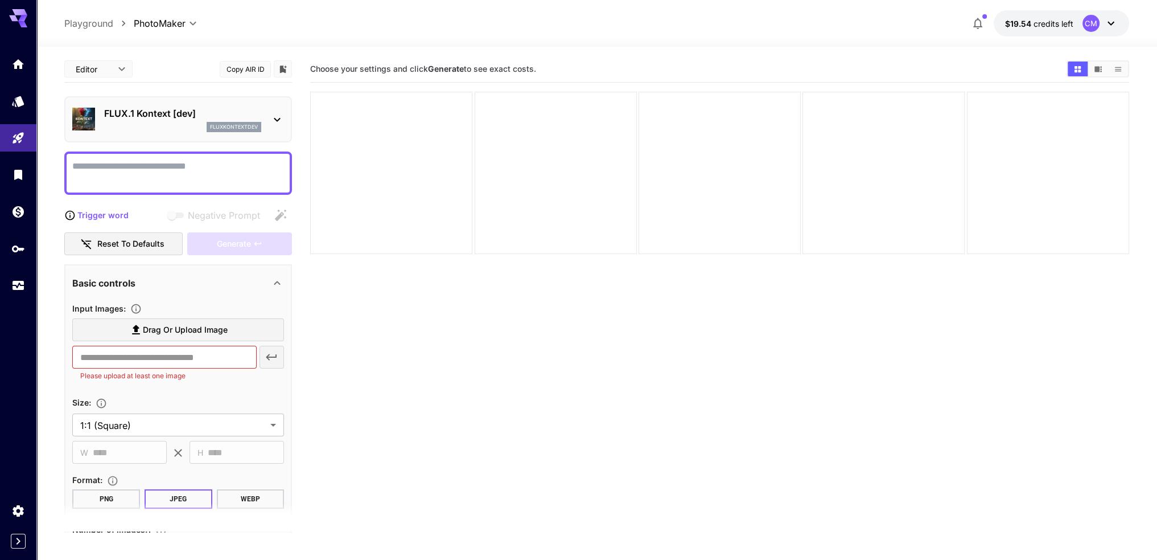
click at [130, 173] on textarea "Negative Prompt" at bounding box center [178, 172] width 212 height 27
paste textarea "**********"
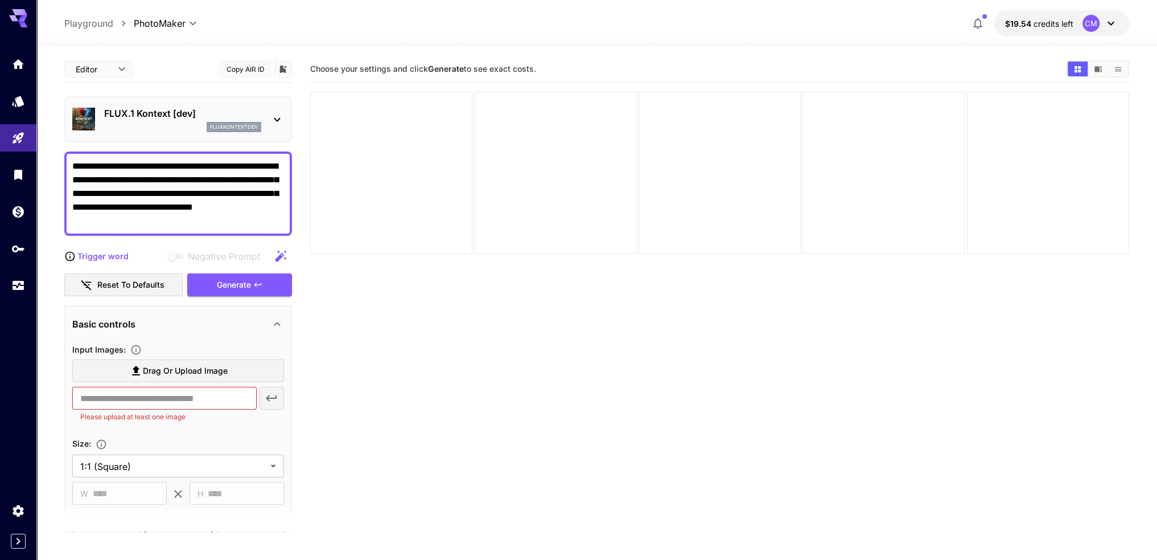
type textarea "**********"
click at [360, 330] on section "Choose your settings and click Generate to see exact costs." at bounding box center [719, 336] width 819 height 560
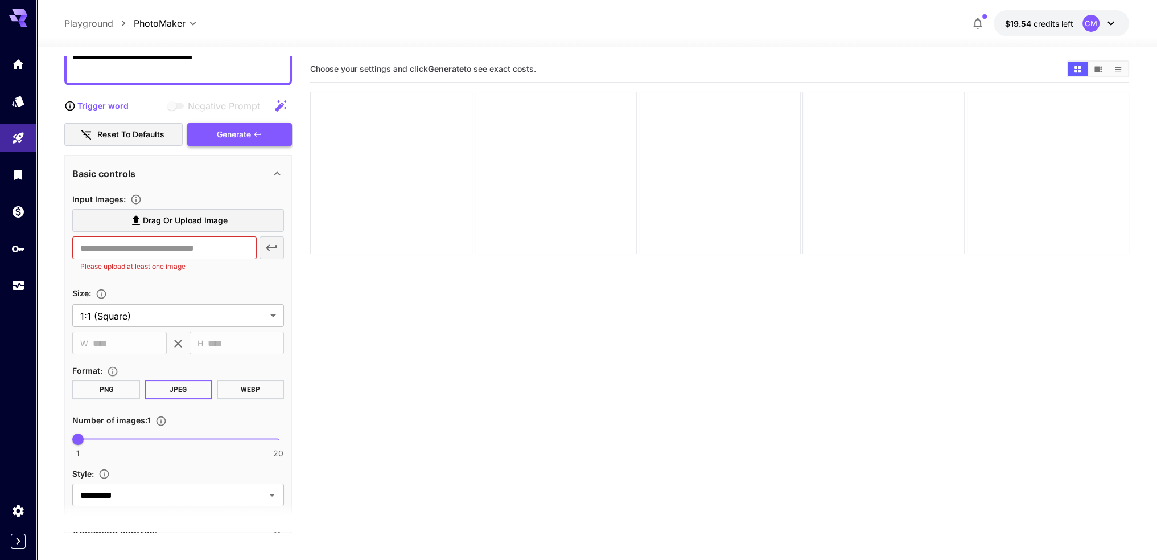
scroll to position [171, 0]
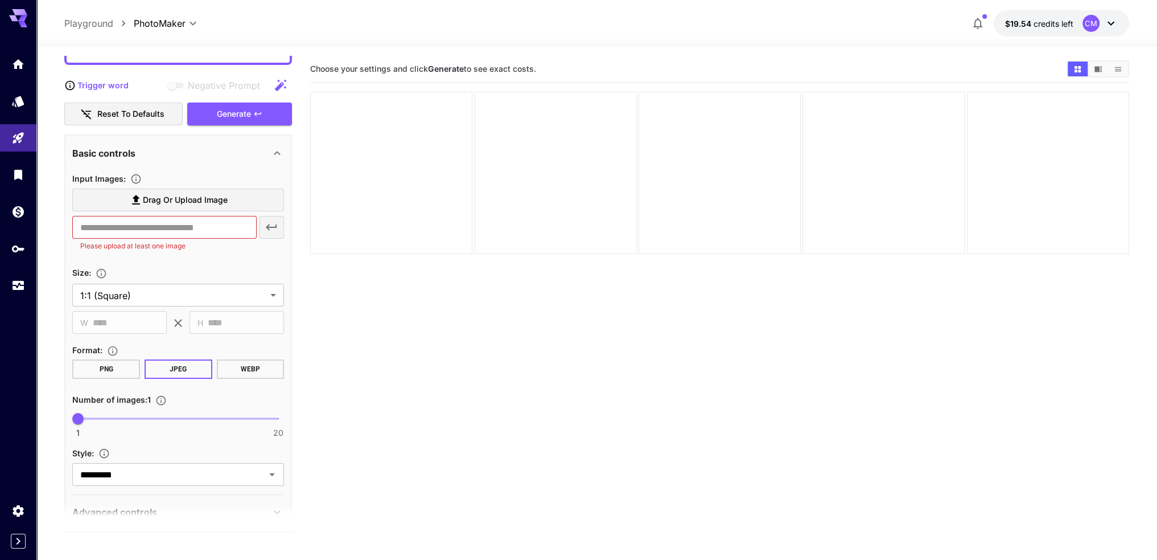
click at [198, 202] on span "Drag or upload image" at bounding box center [185, 200] width 85 height 14
click at [0, 0] on input "Drag or upload image" at bounding box center [0, 0] width 0 height 0
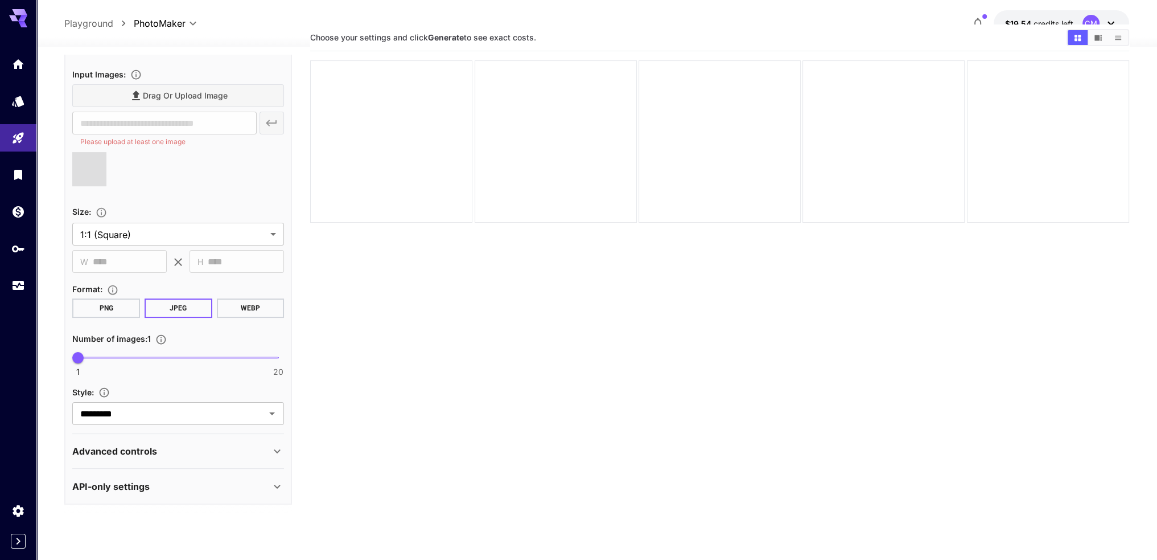
scroll to position [90, 0]
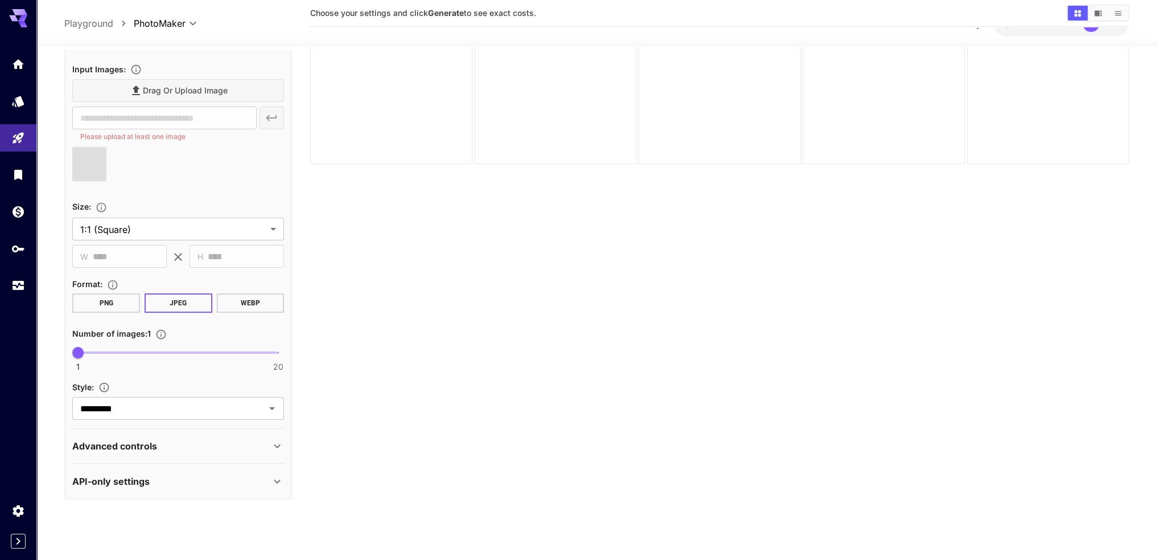
click at [235, 432] on div "Advanced controls" at bounding box center [178, 445] width 212 height 27
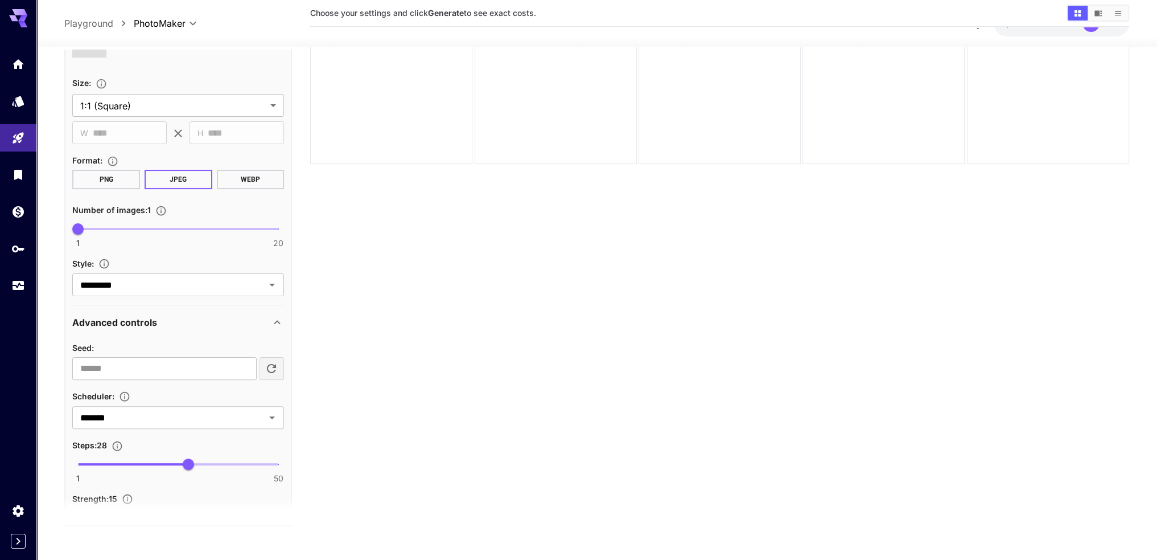
type input "**********"
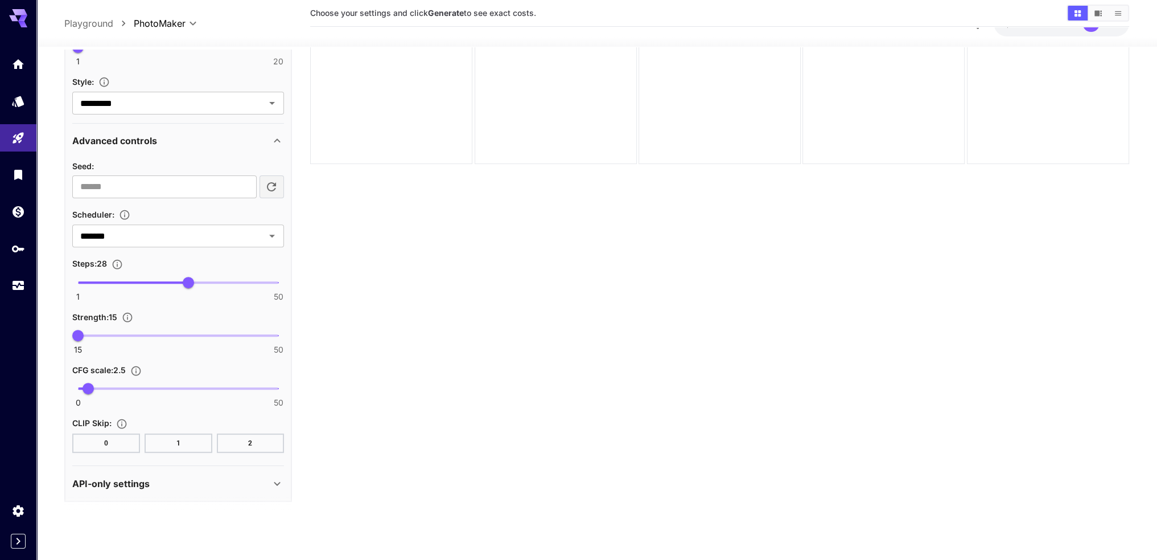
scroll to position [566, 0]
click at [241, 483] on div "API-only settings" at bounding box center [171, 483] width 198 height 14
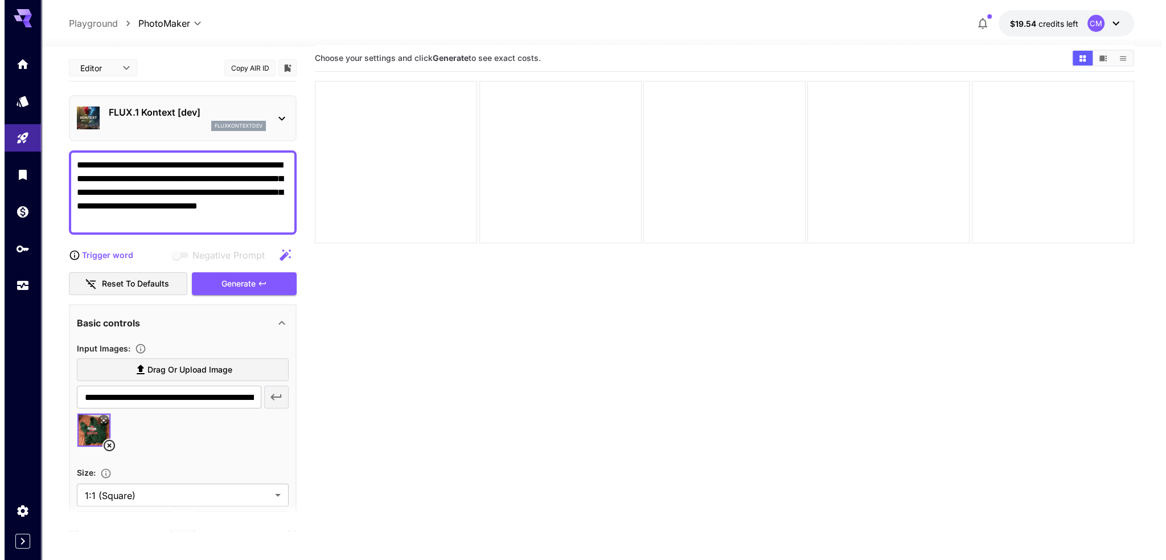
scroll to position [0, 0]
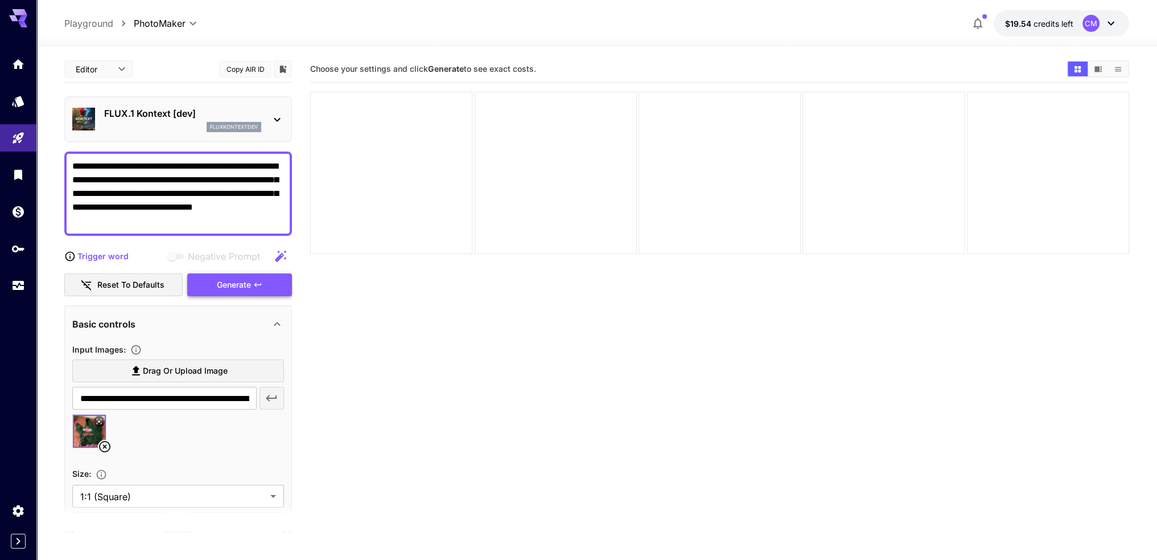
click at [253, 280] on div "Generate" at bounding box center [239, 284] width 105 height 23
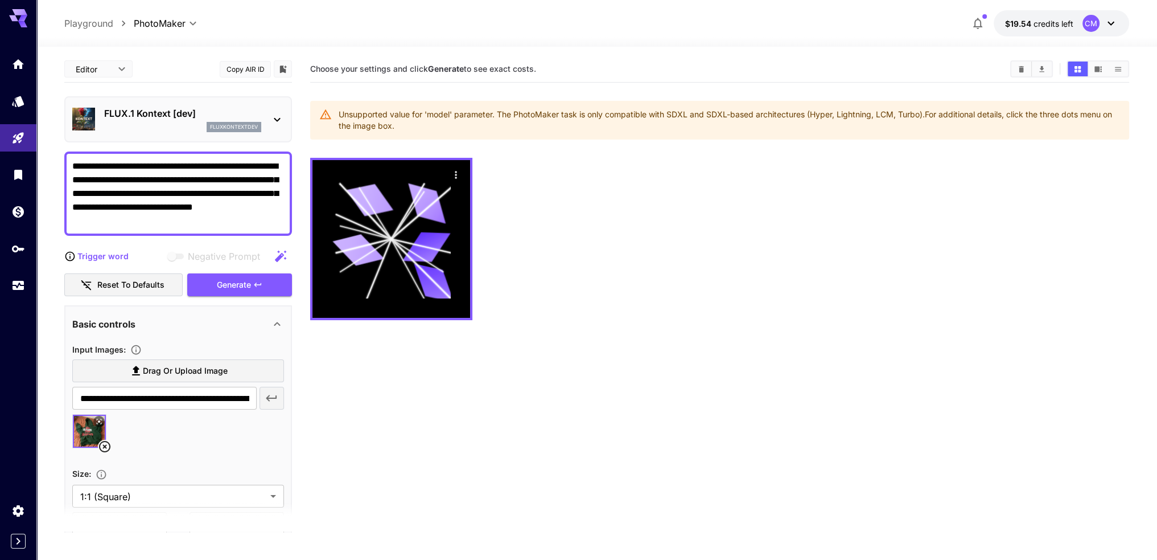
click at [198, 113] on p "FLUX.1 Kontext [dev]" at bounding box center [182, 113] width 157 height 14
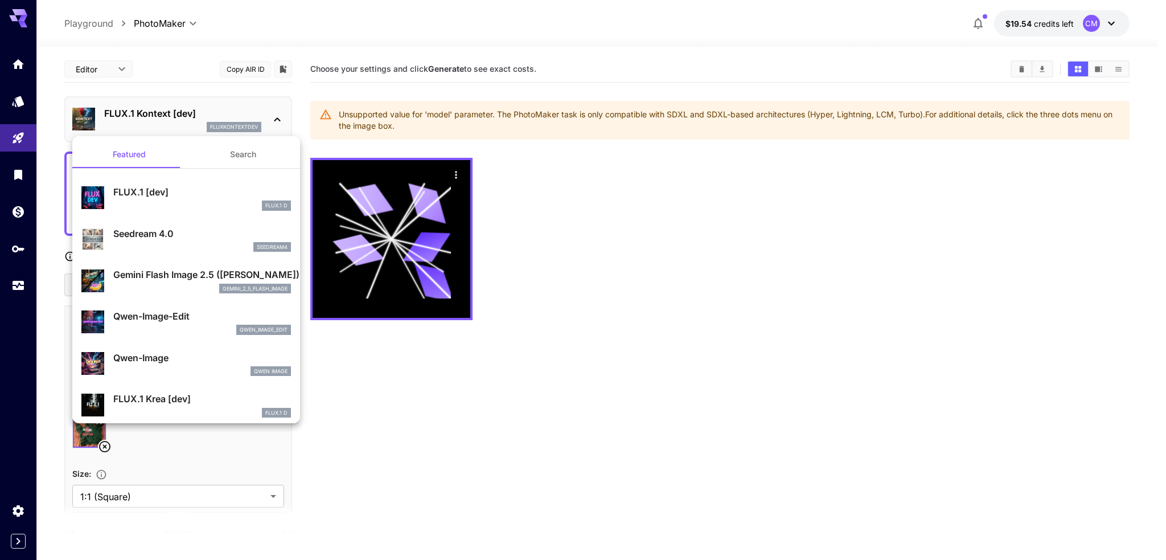
click at [200, 240] on div "Seedream 4.0 seedream4" at bounding box center [202, 240] width 178 height 26
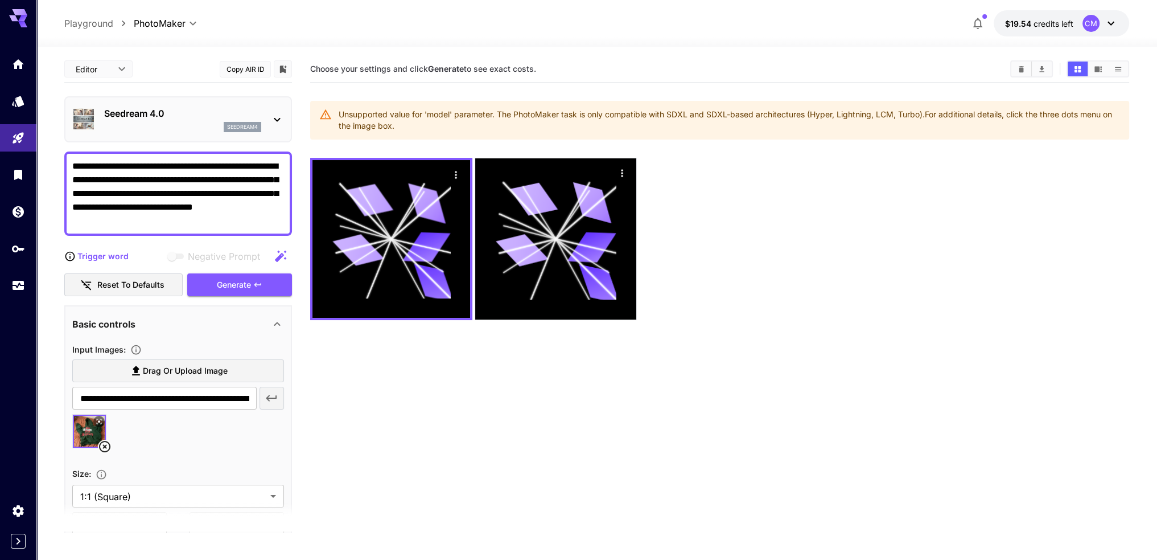
click at [134, 118] on p "Seedream 4.0" at bounding box center [182, 113] width 157 height 14
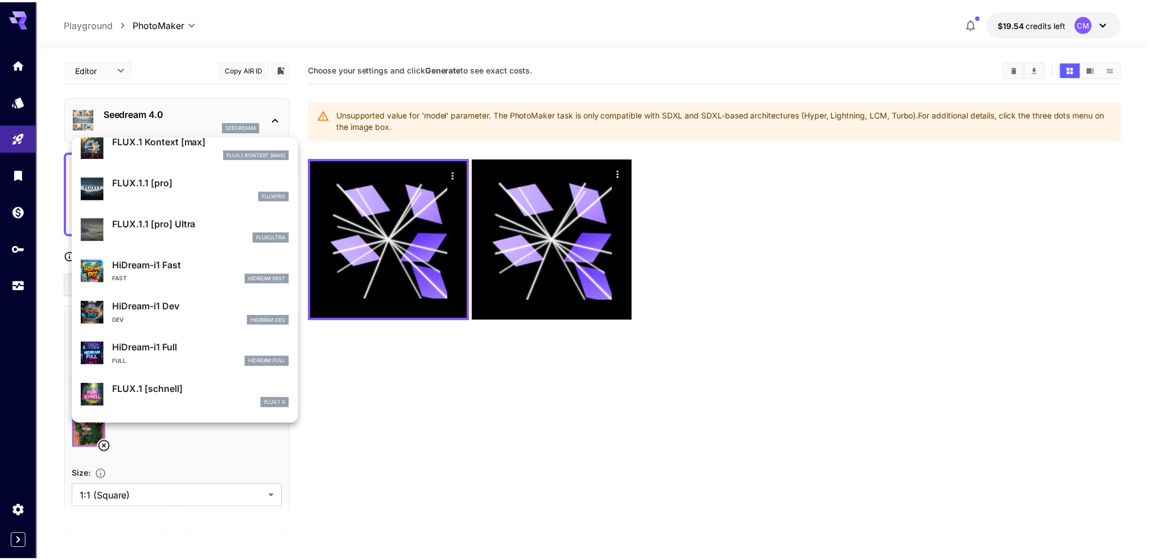
scroll to position [693, 0]
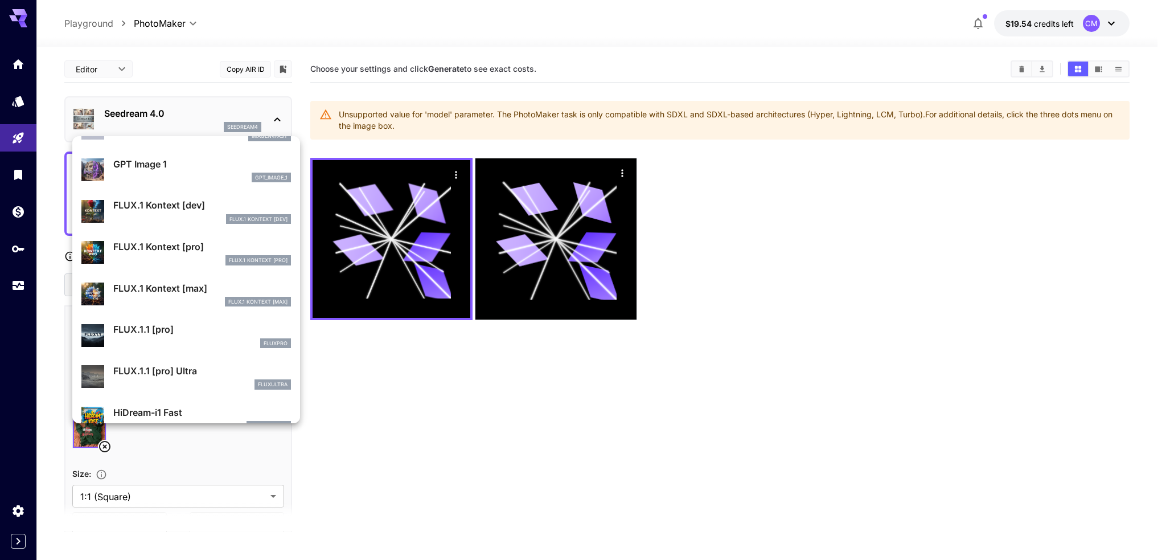
click at [27, 97] on div at bounding box center [583, 280] width 1166 height 560
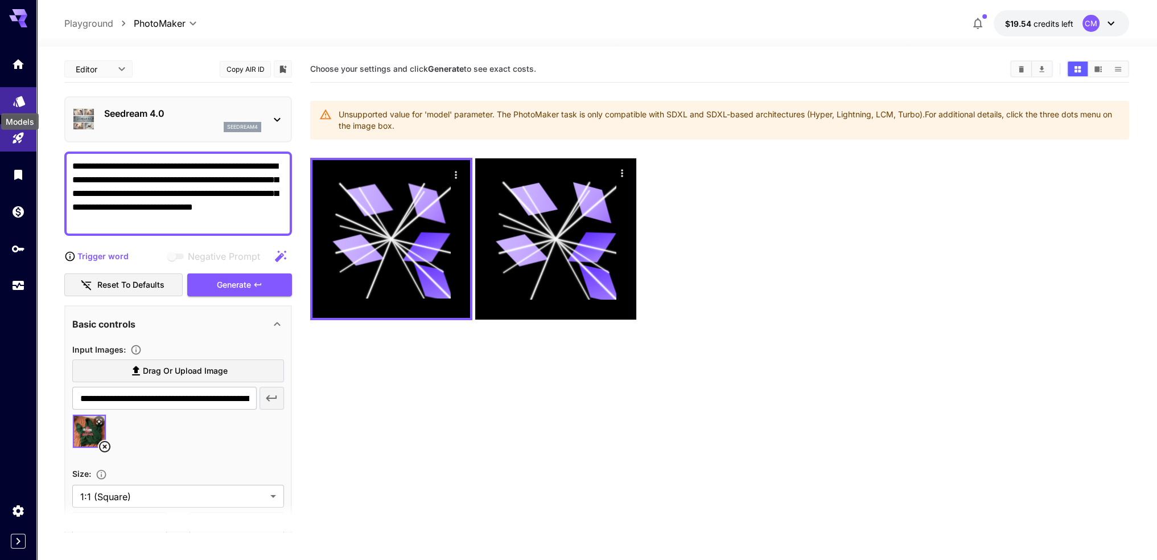
click at [20, 102] on icon "Models" at bounding box center [19, 97] width 12 height 11
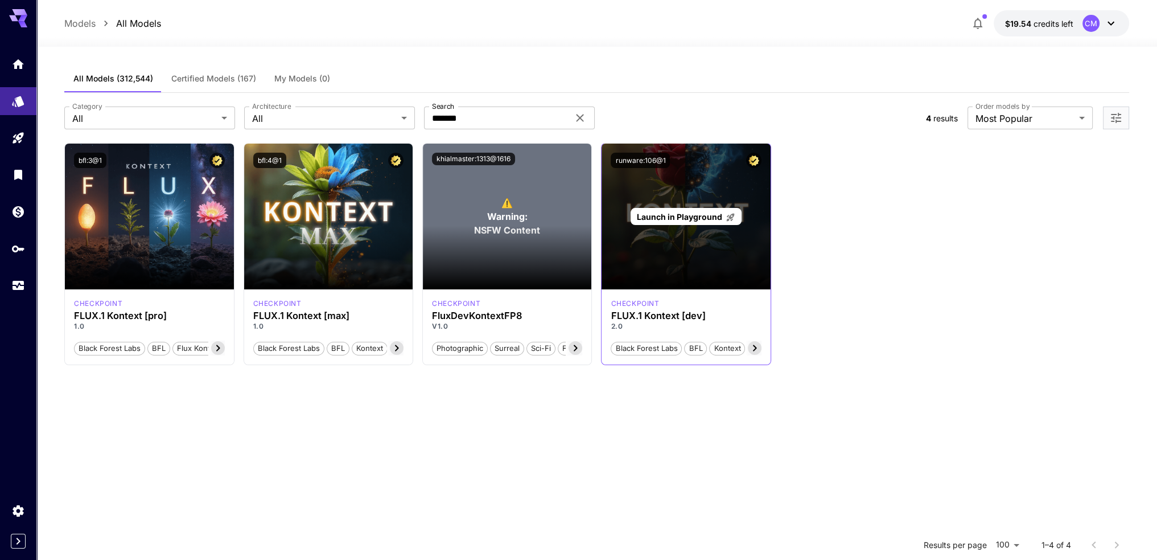
click at [684, 215] on span "Launch in Playground" at bounding box center [679, 217] width 85 height 10
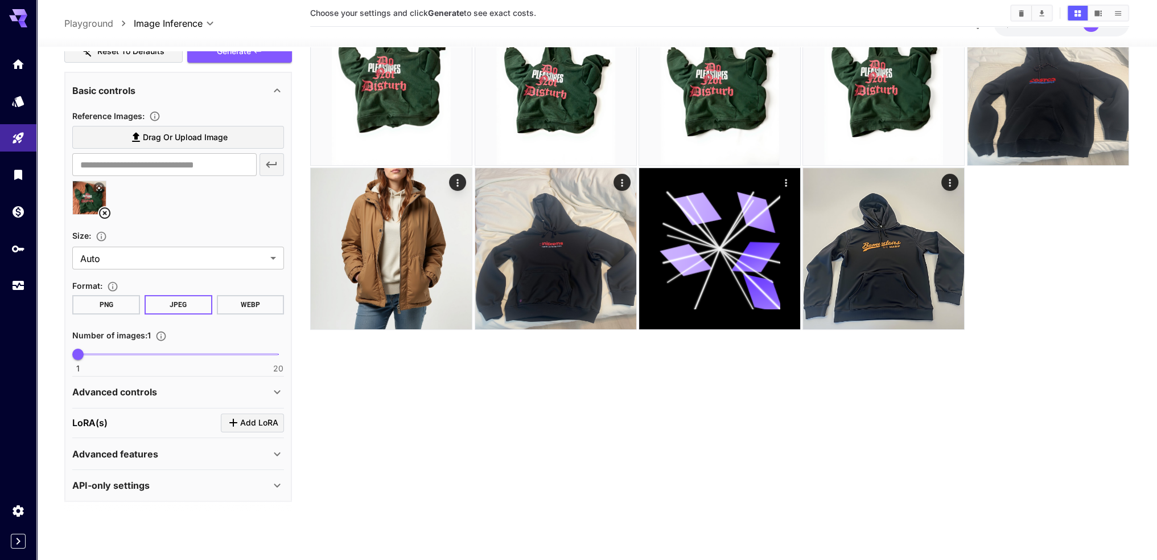
scroll to position [90, 0]
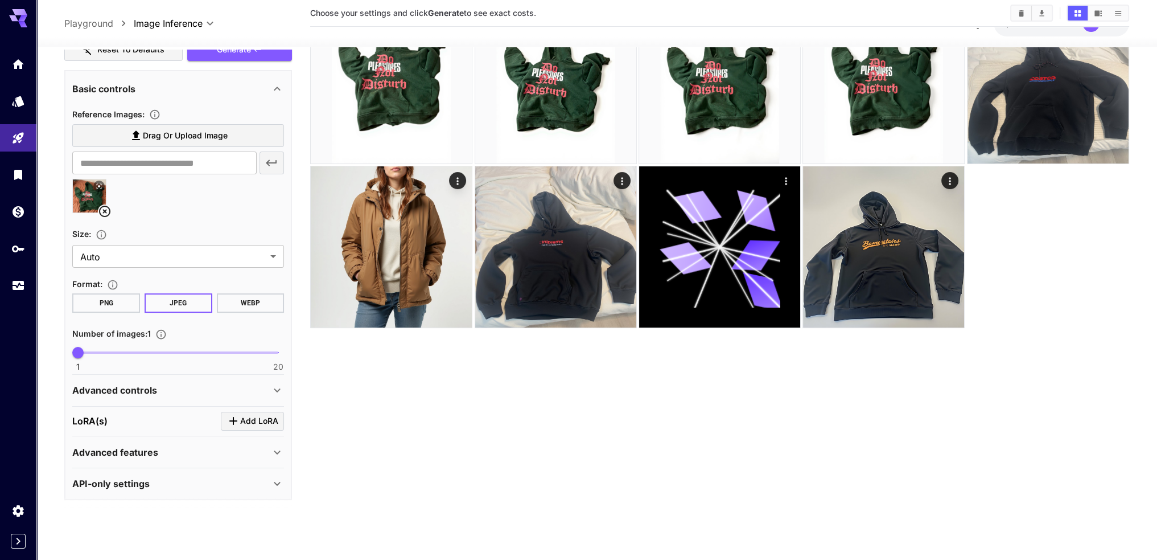
click at [173, 477] on div "API-only settings" at bounding box center [171, 484] width 198 height 14
click at [180, 449] on div "Advanced features" at bounding box center [171, 452] width 198 height 14
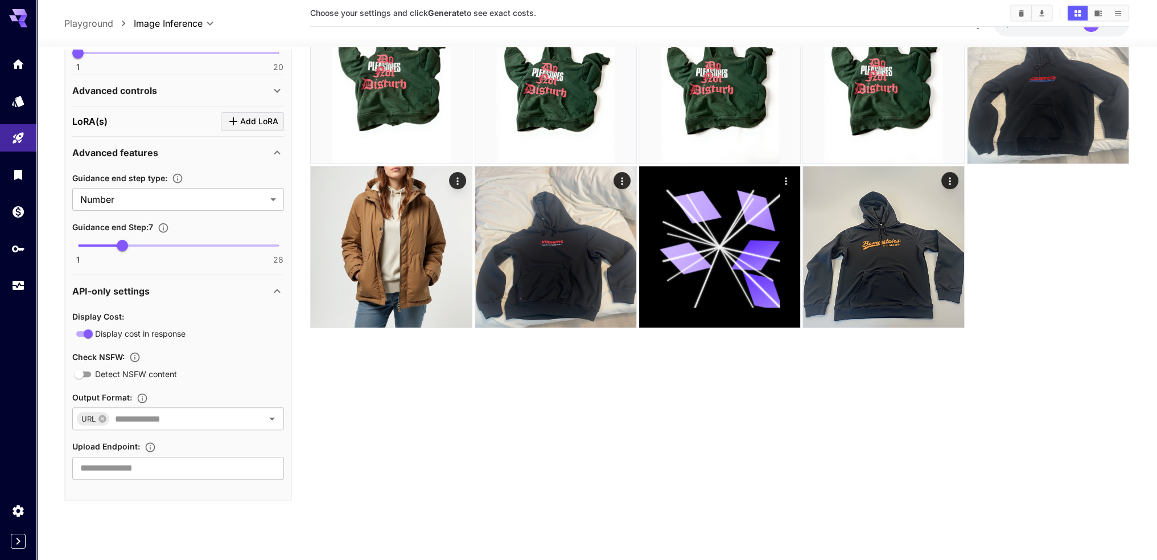
scroll to position [529, 0]
drag, startPoint x: 192, startPoint y: 245, endPoint x: 250, endPoint y: 249, distance: 58.8
click at [250, 249] on span "24" at bounding box center [248, 245] width 11 height 11
type input "**"
click at [247, 244] on span "24" at bounding box center [248, 245] width 11 height 11
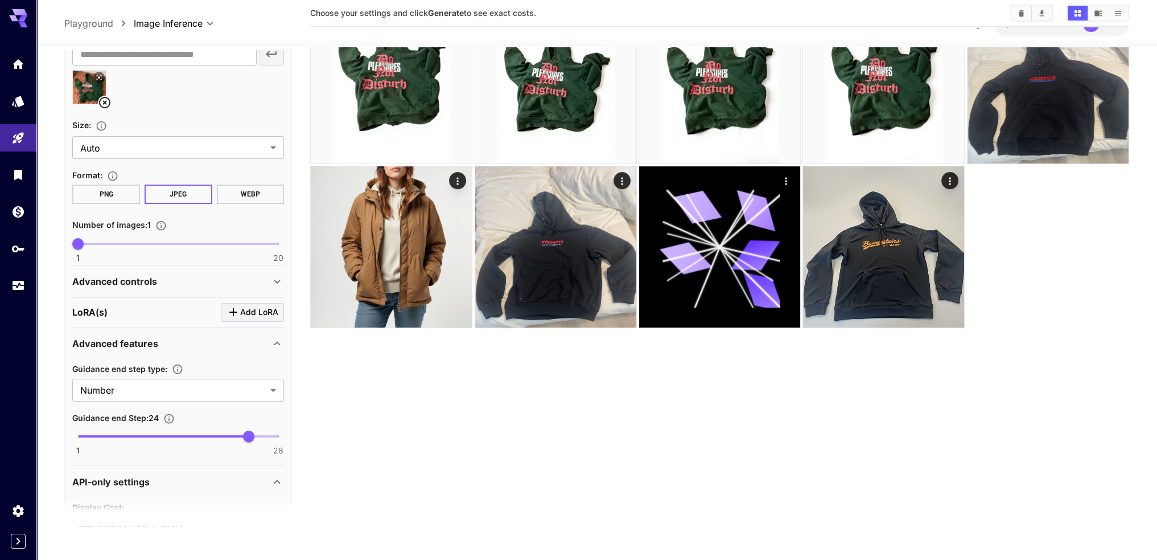
scroll to position [342, 0]
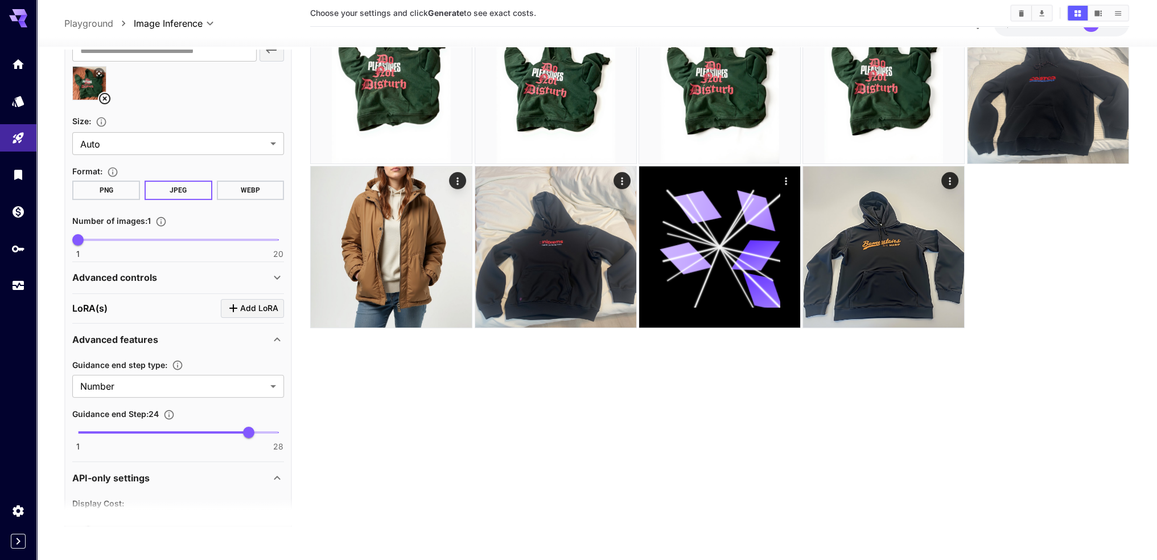
click at [236, 272] on div "Advanced controls" at bounding box center [171, 278] width 198 height 14
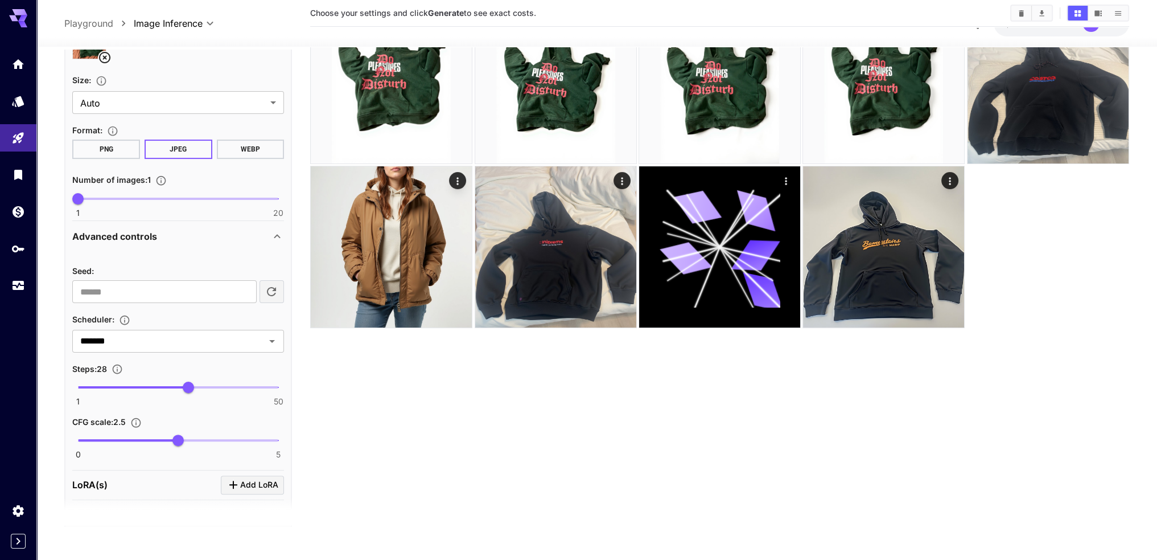
scroll to position [569, 0]
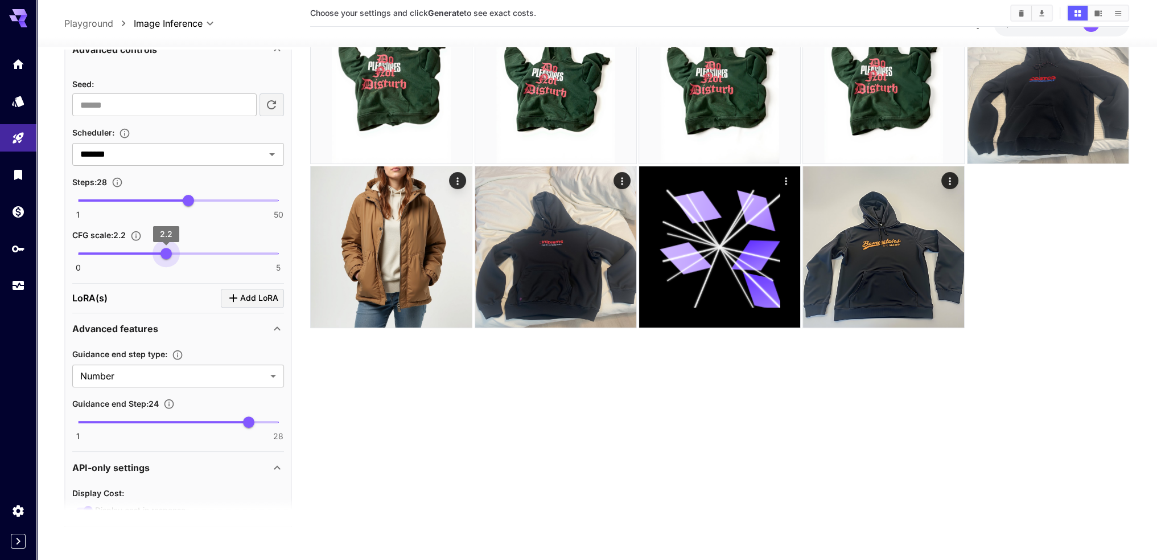
type input "***"
drag, startPoint x: 165, startPoint y: 257, endPoint x: 93, endPoint y: 261, distance: 71.3
click at [93, 260] on span "0.4" at bounding box center [93, 253] width 11 height 11
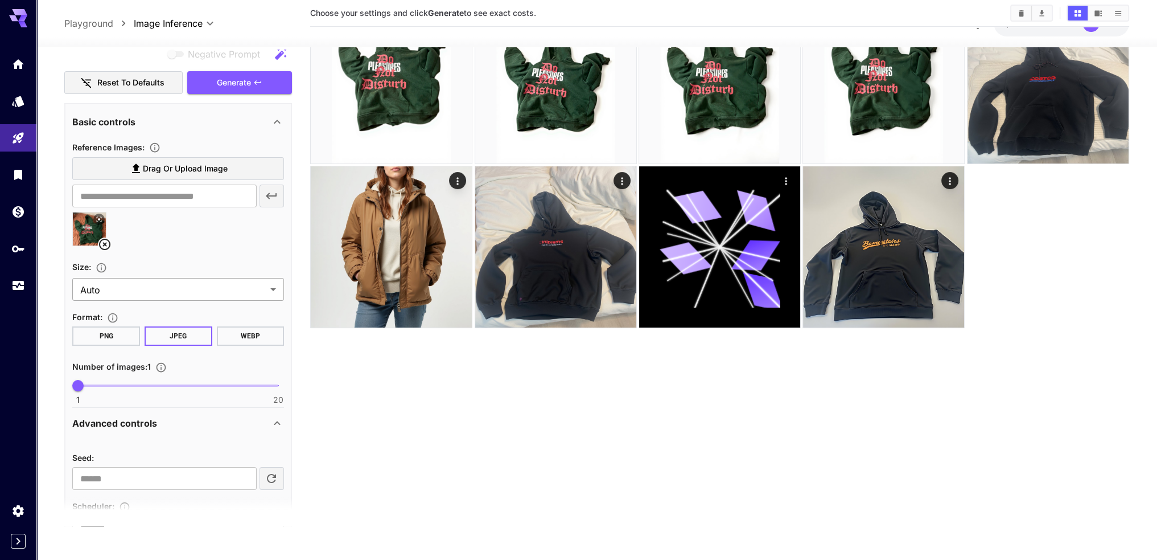
scroll to position [63, 0]
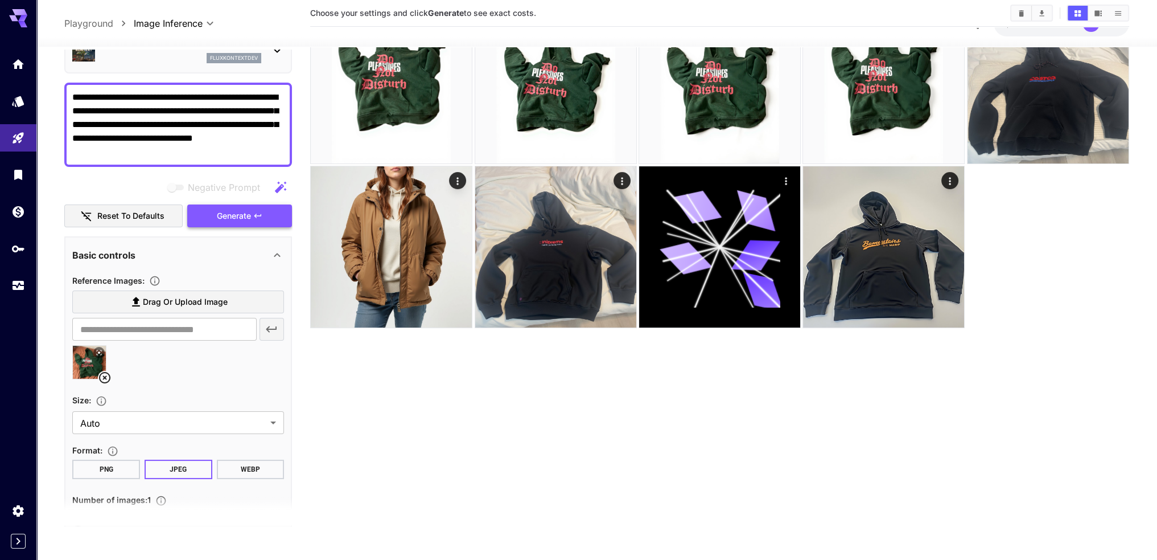
click at [235, 209] on span "Generate" at bounding box center [234, 216] width 34 height 14
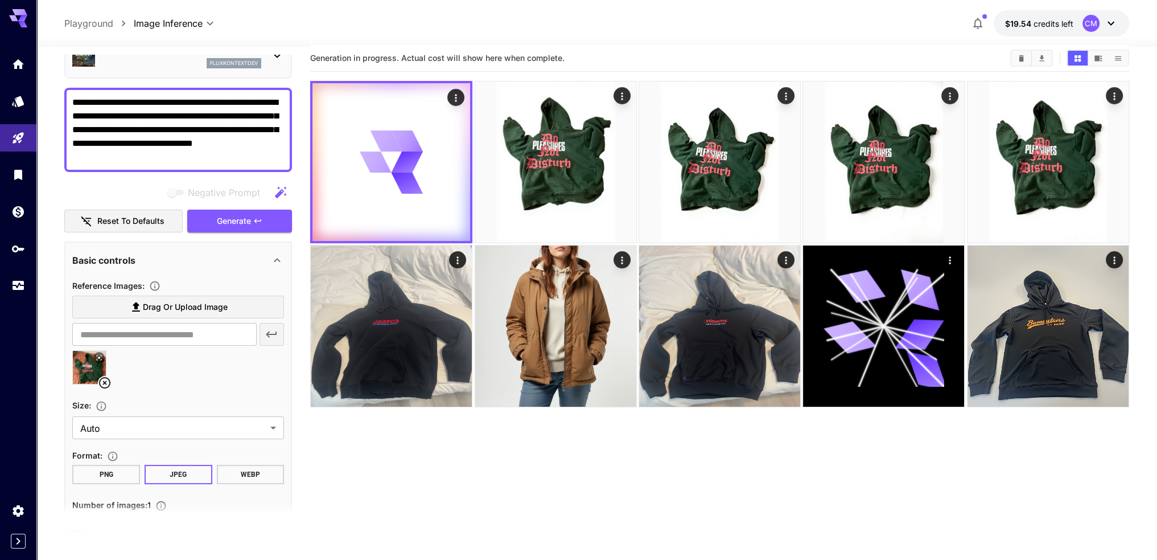
scroll to position [0, 0]
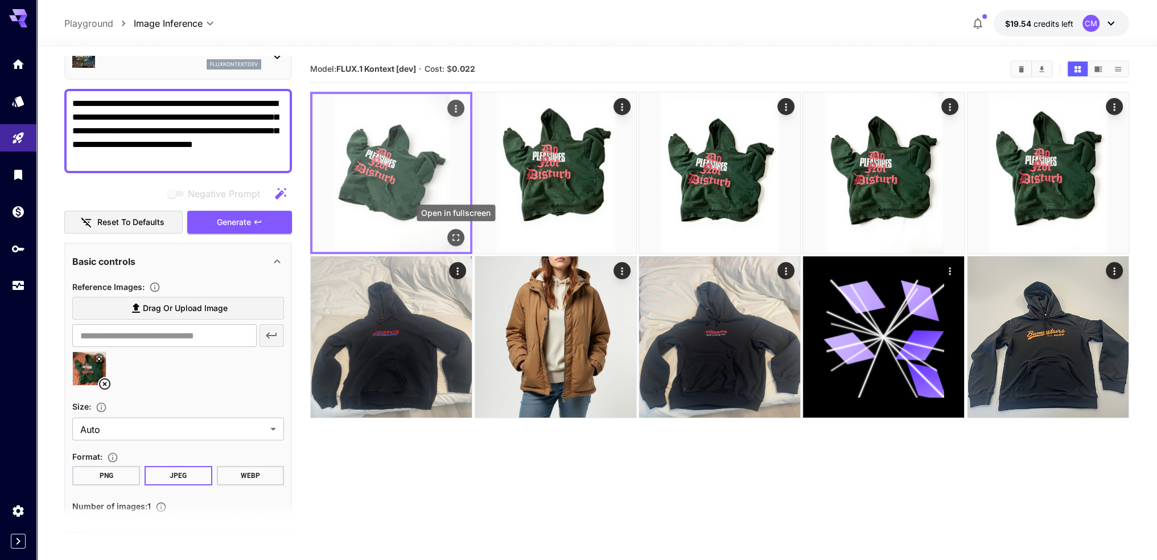
click at [456, 232] on icon "Open in fullscreen" at bounding box center [455, 237] width 11 height 11
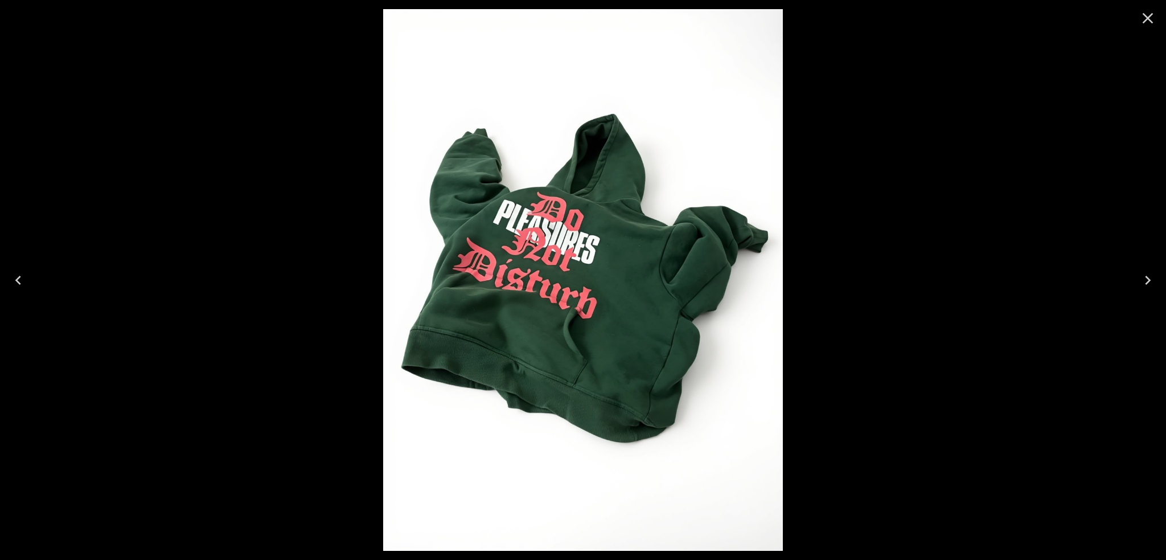
click at [894, 192] on div at bounding box center [583, 280] width 1166 height 560
click at [1147, 20] on icon "Close" at bounding box center [1148, 18] width 18 height 18
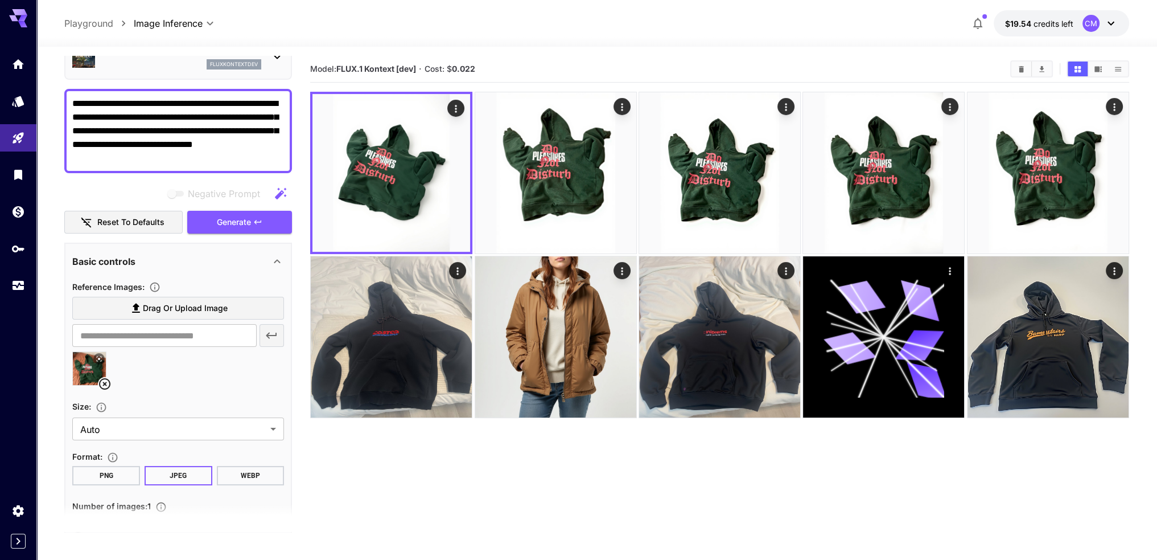
click at [196, 133] on textarea "**********" at bounding box center [178, 131] width 212 height 68
click at [263, 121] on textarea "**********" at bounding box center [178, 131] width 212 height 68
click at [258, 134] on textarea "**********" at bounding box center [178, 131] width 212 height 68
click at [248, 129] on textarea "**********" at bounding box center [178, 131] width 212 height 68
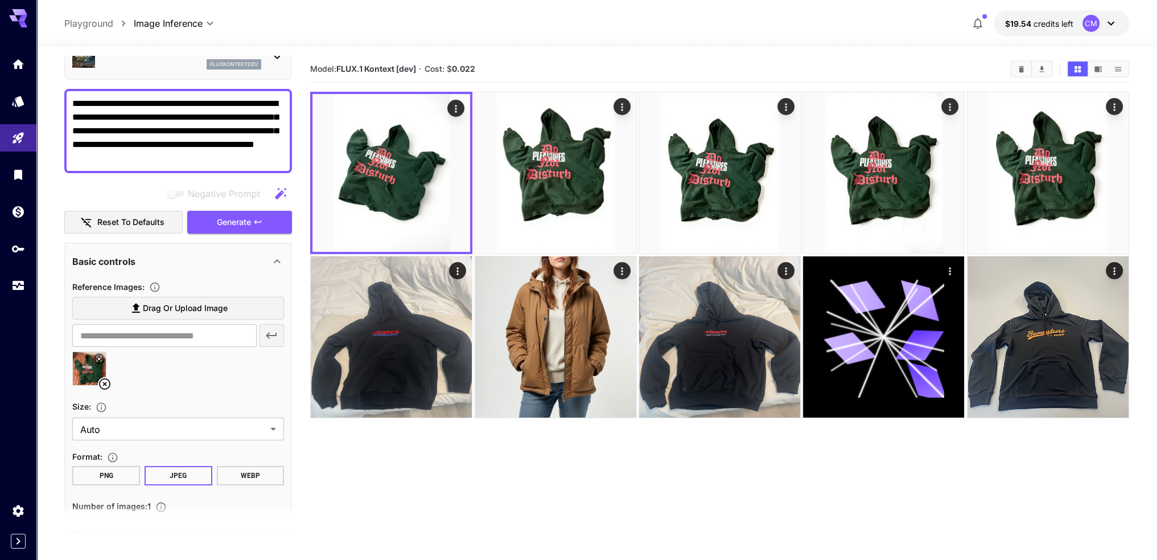
drag, startPoint x: 265, startPoint y: 129, endPoint x: 198, endPoint y: 129, distance: 67.8
click at [198, 129] on textarea "**********" at bounding box center [178, 131] width 212 height 68
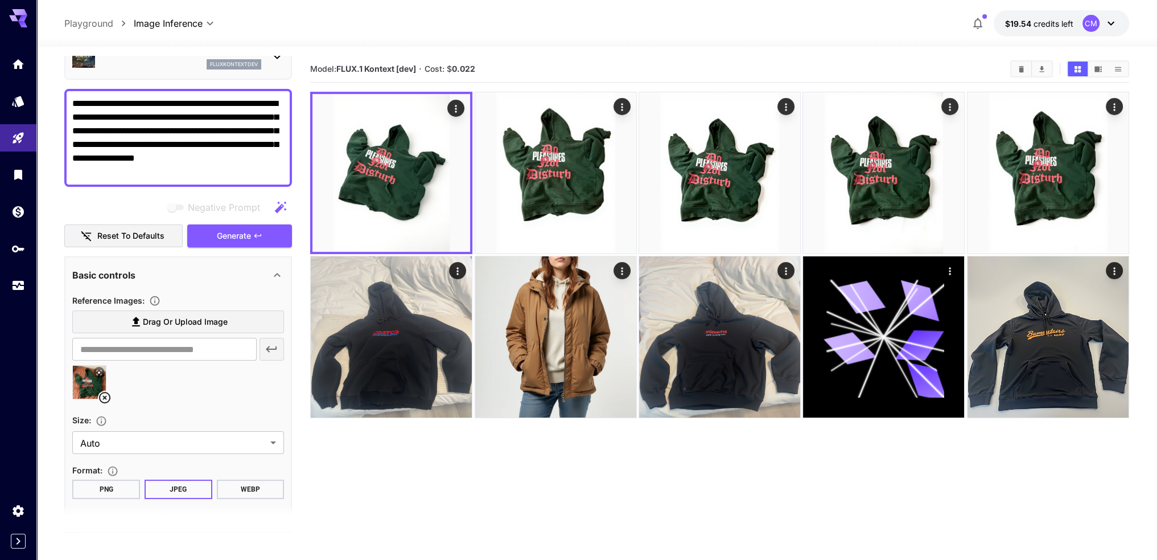
click at [217, 147] on textarea "**********" at bounding box center [178, 138] width 212 height 82
click at [206, 165] on textarea "**********" at bounding box center [178, 138] width 212 height 82
click at [127, 143] on textarea "**********" at bounding box center [178, 138] width 212 height 82
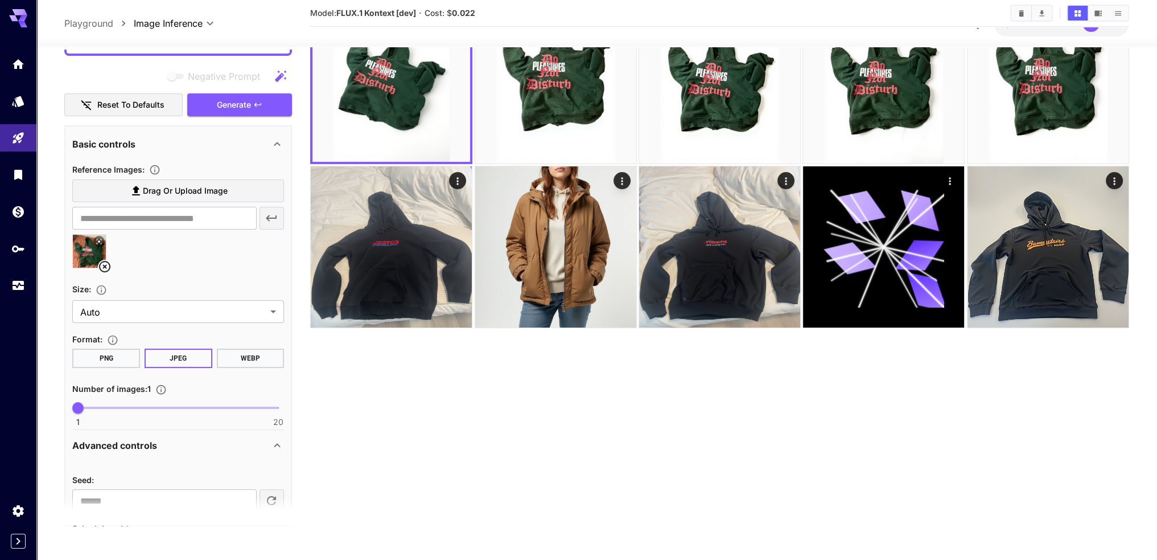
scroll to position [19, 0]
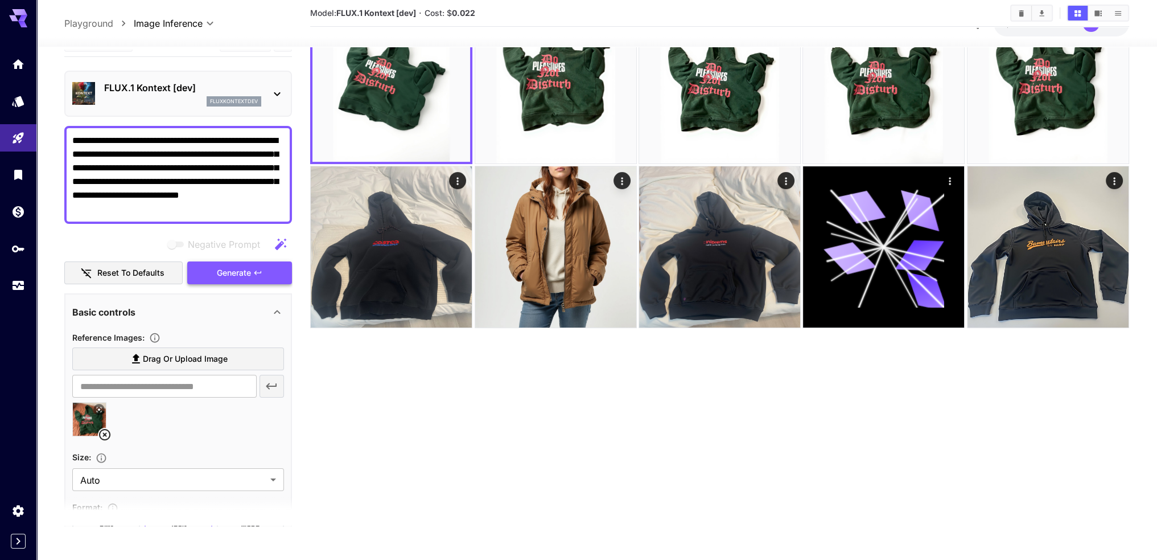
type textarea "**********"
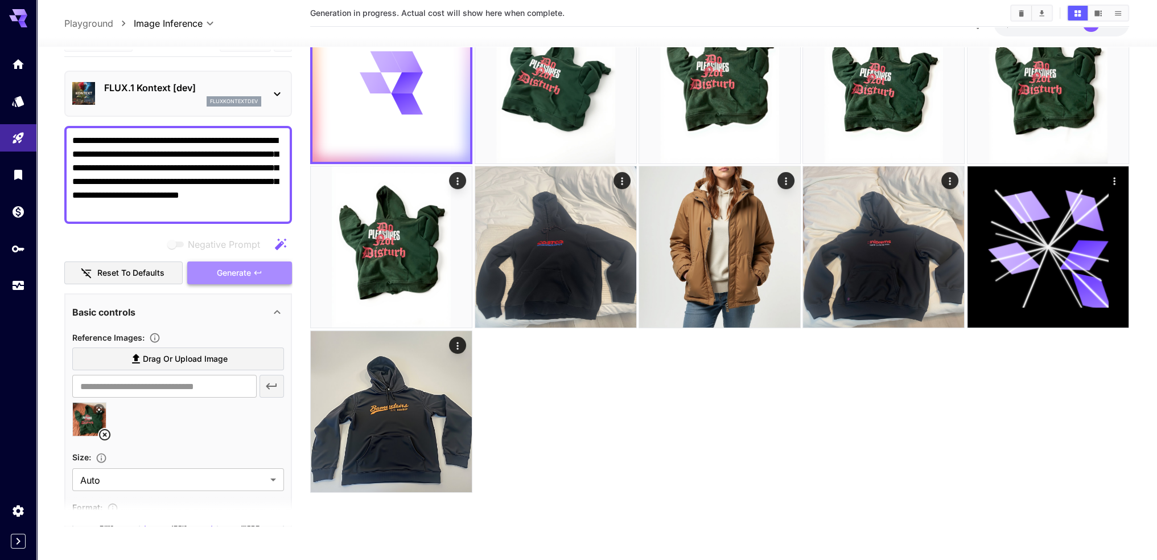
click at [257, 273] on icon "button" at bounding box center [257, 272] width 9 height 9
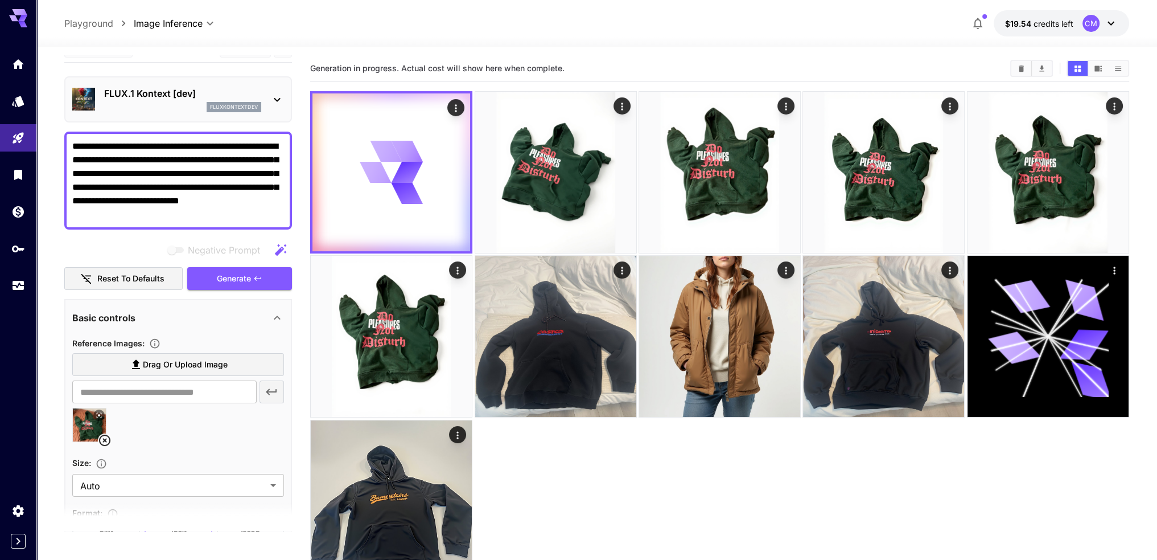
scroll to position [0, 0]
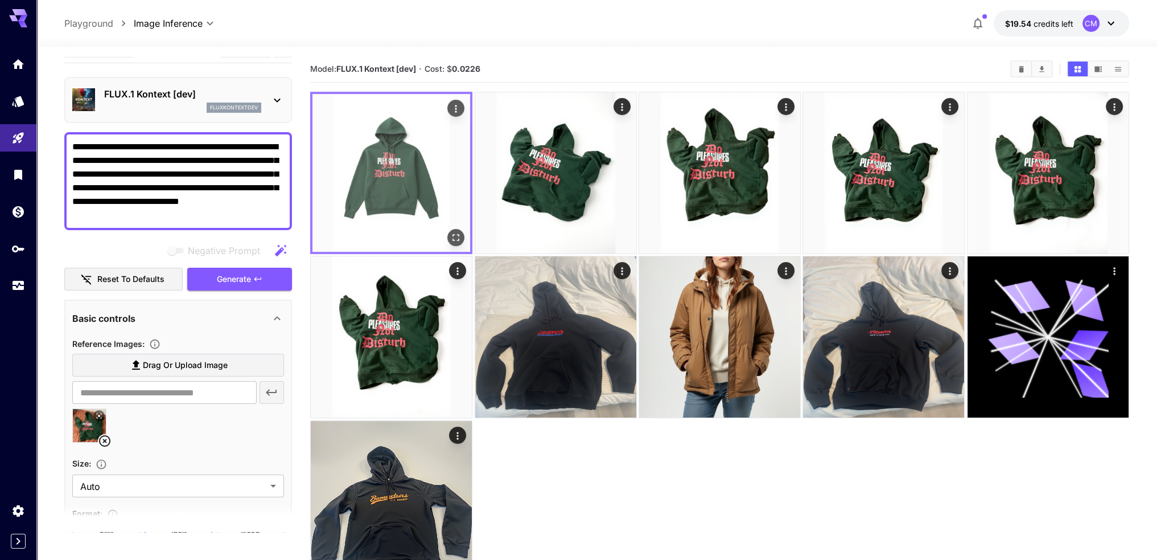
click at [455, 236] on icon "Open in fullscreen" at bounding box center [455, 237] width 11 height 11
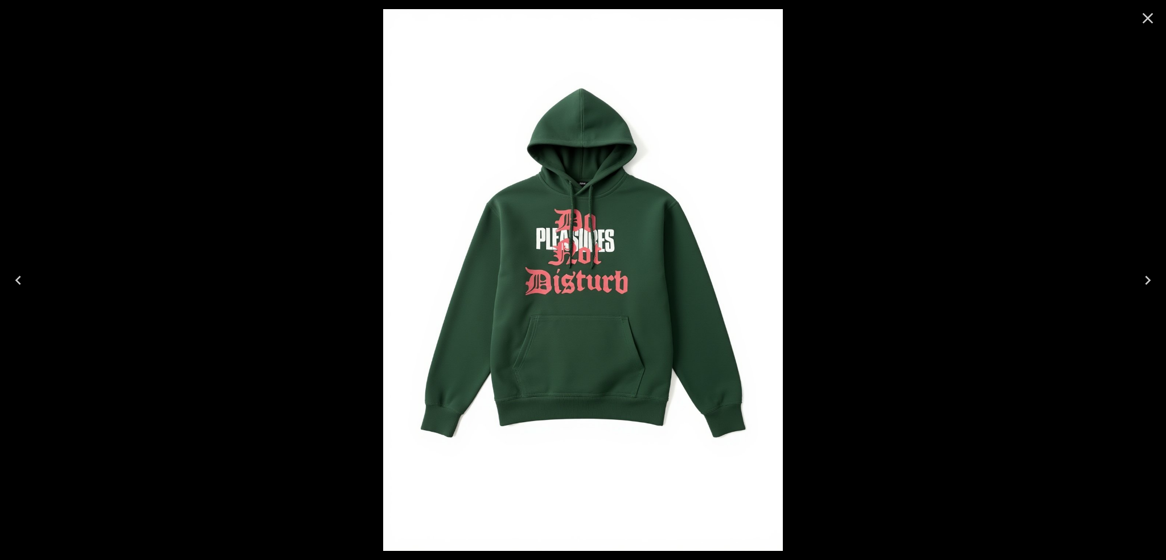
click at [835, 174] on div at bounding box center [583, 280] width 1166 height 560
click at [1139, 22] on icon "Close" at bounding box center [1148, 18] width 18 height 18
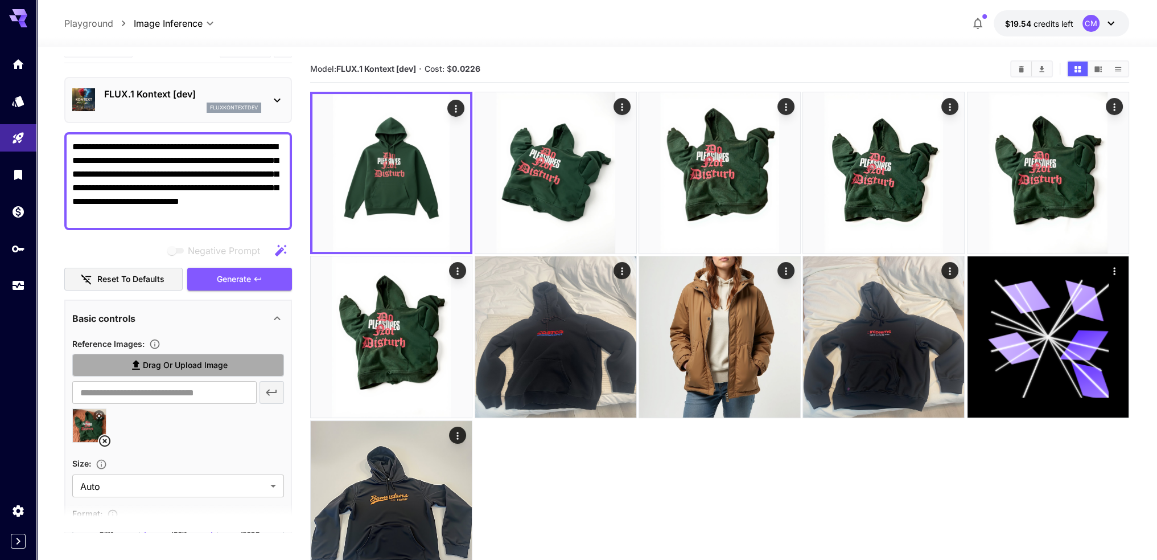
click at [183, 360] on span "Drag or upload image" at bounding box center [185, 365] width 85 height 14
click at [0, 0] on input "Drag or upload image" at bounding box center [0, 0] width 0 height 0
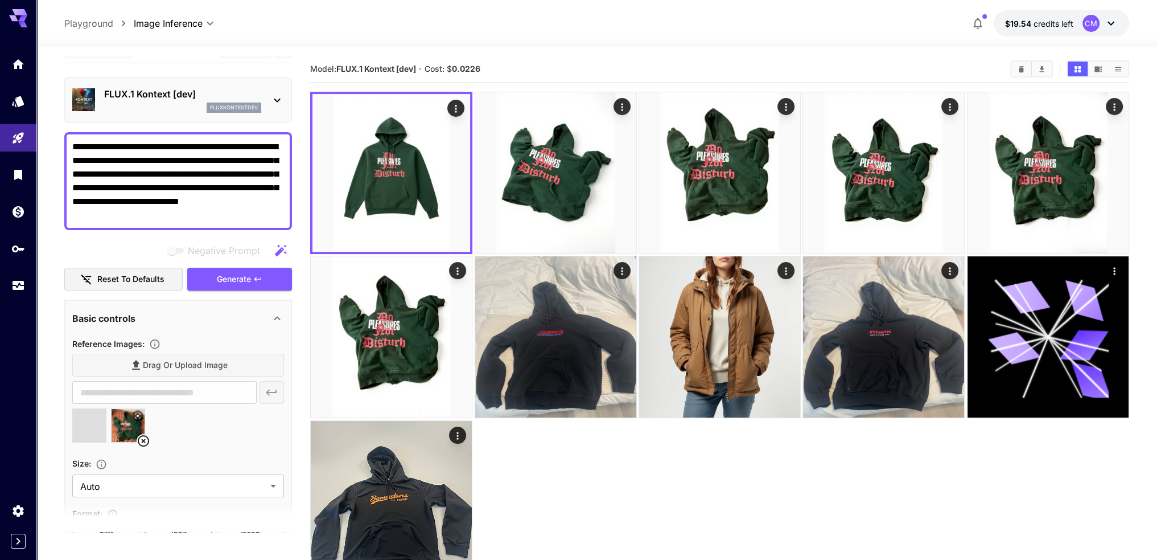
type input "**********"
click at [101, 441] on icon at bounding box center [105, 441] width 14 height 14
click at [251, 280] on span "Generate" at bounding box center [234, 279] width 34 height 14
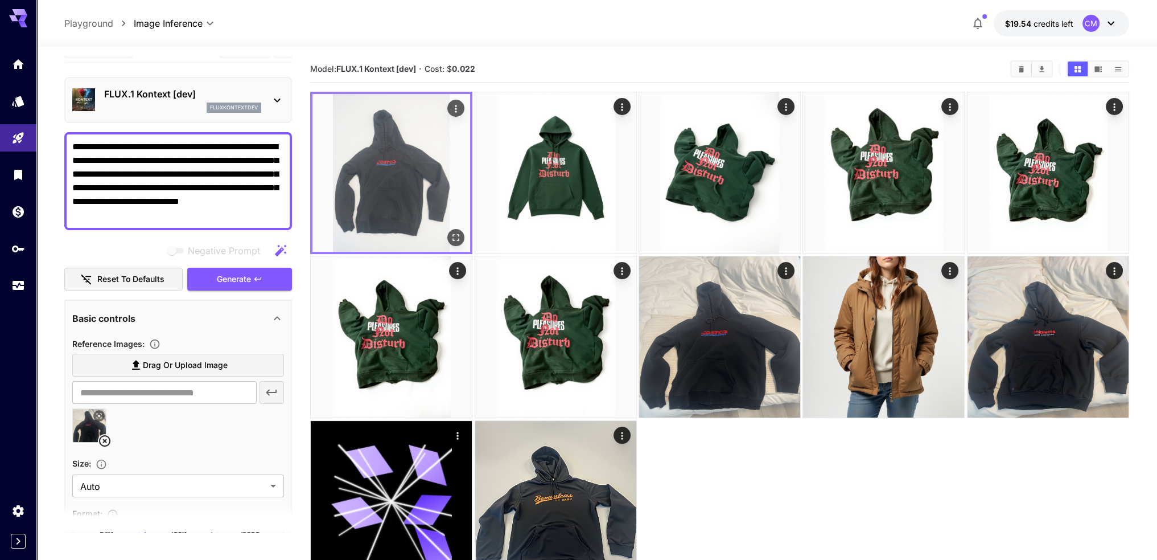
click at [421, 175] on img at bounding box center [392, 173] width 158 height 158
click at [457, 236] on icon "Open in fullscreen" at bounding box center [455, 237] width 11 height 11
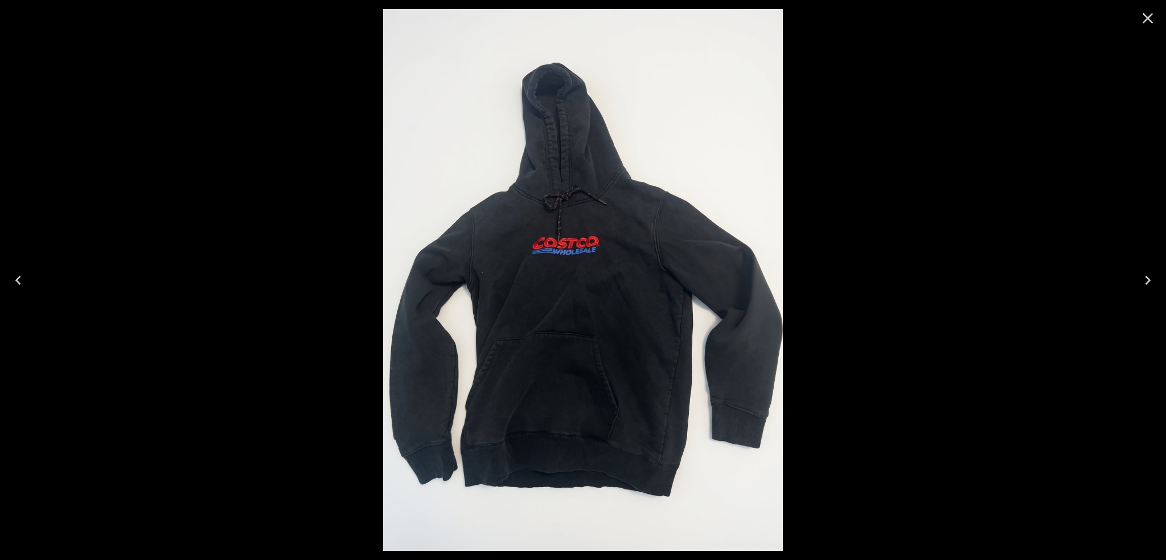
click at [327, 207] on div at bounding box center [583, 280] width 1166 height 560
click at [1143, 23] on icon "Close" at bounding box center [1148, 18] width 18 height 18
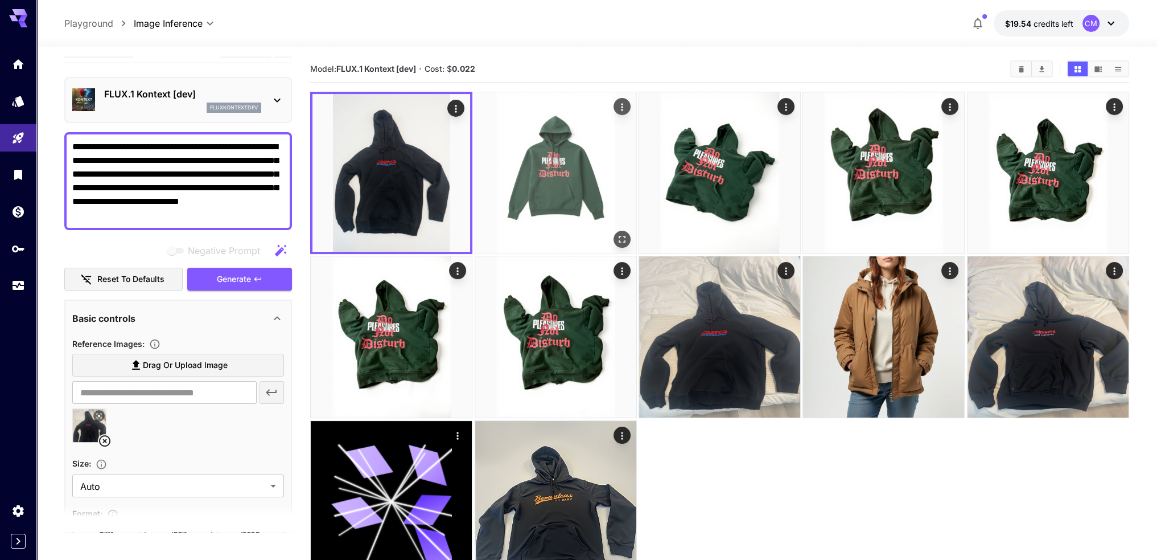
click at [588, 173] on img at bounding box center [555, 172] width 161 height 161
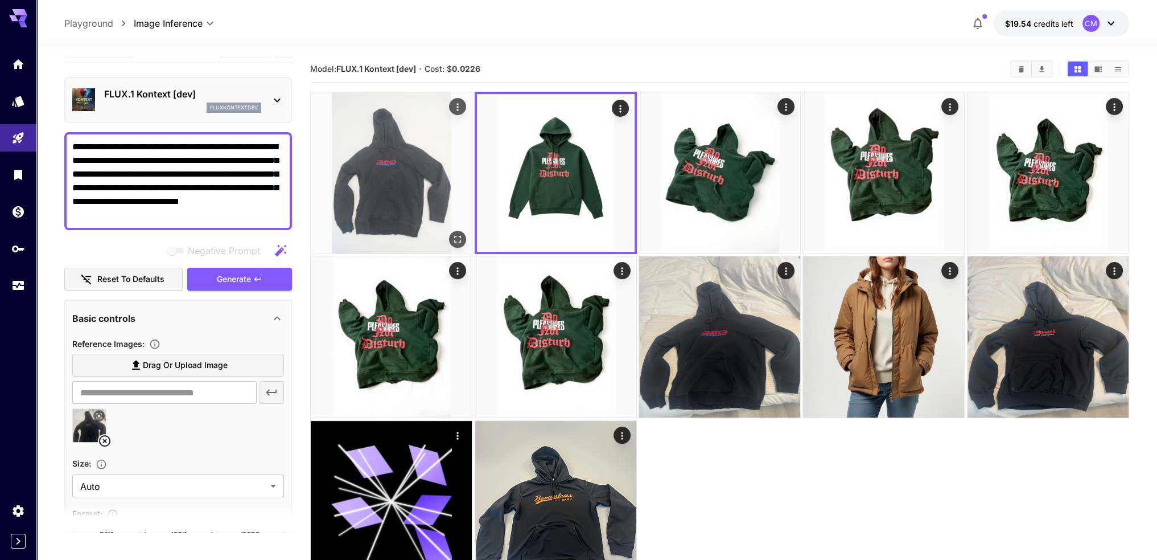
click at [425, 190] on img at bounding box center [391, 172] width 161 height 161
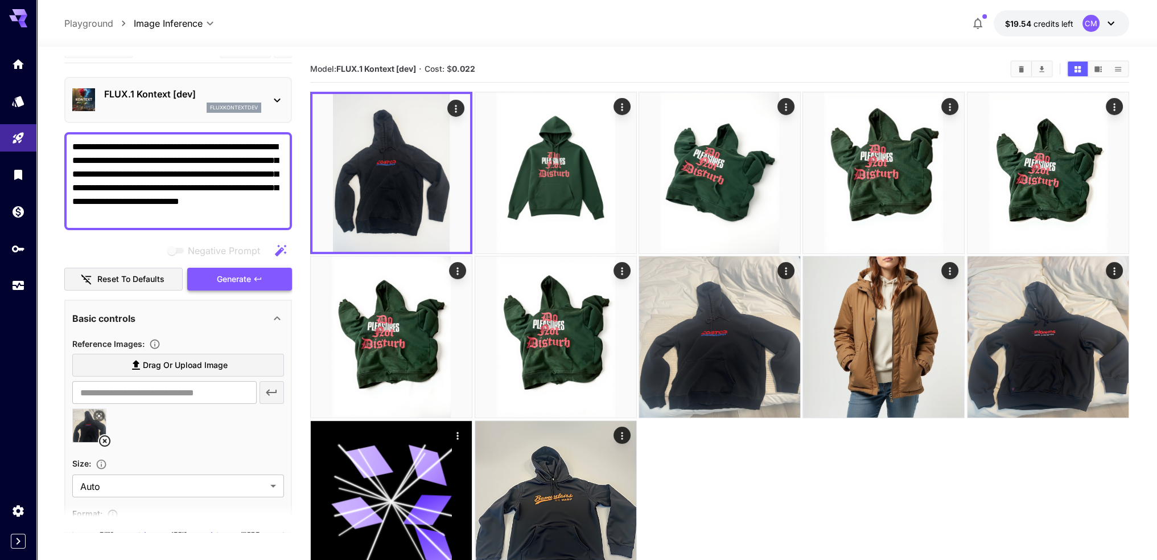
click at [233, 280] on span "Generate" at bounding box center [234, 279] width 34 height 14
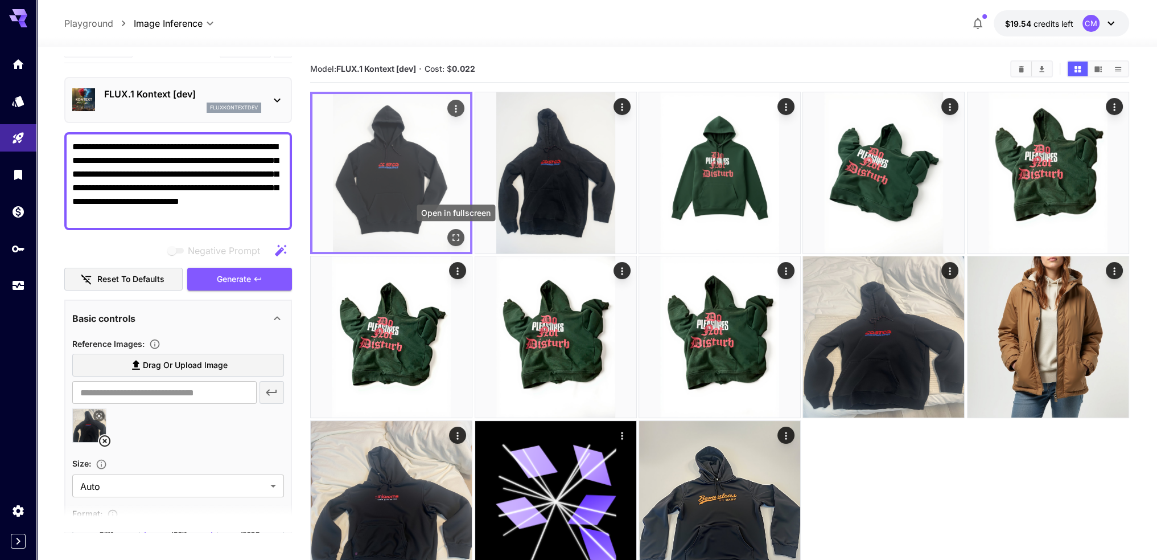
click at [459, 234] on icon "Open in fullscreen" at bounding box center [456, 237] width 7 height 7
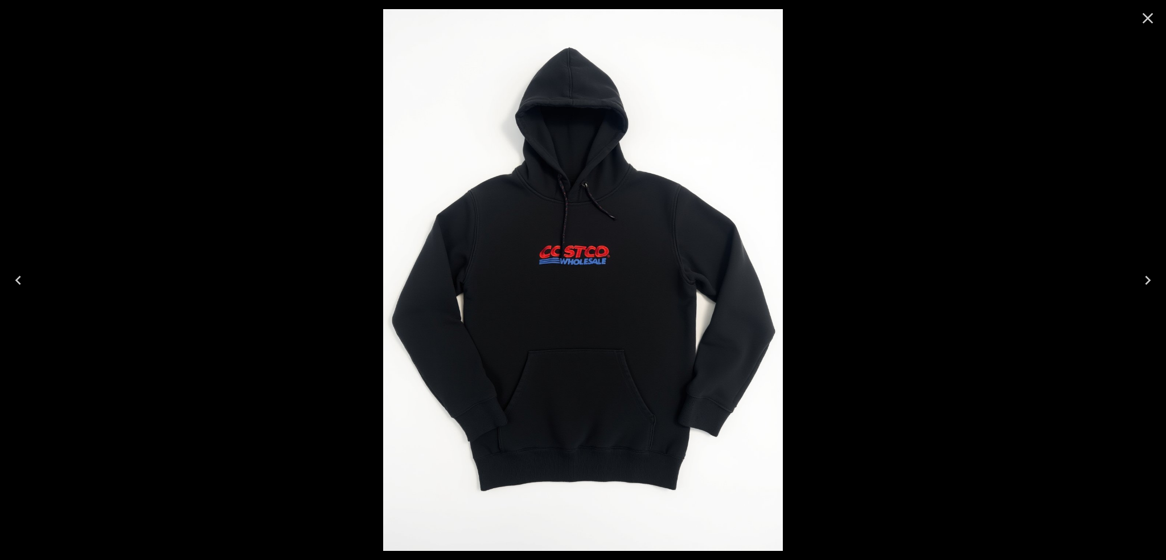
click at [1143, 276] on icon "Next" at bounding box center [1148, 280] width 18 height 18
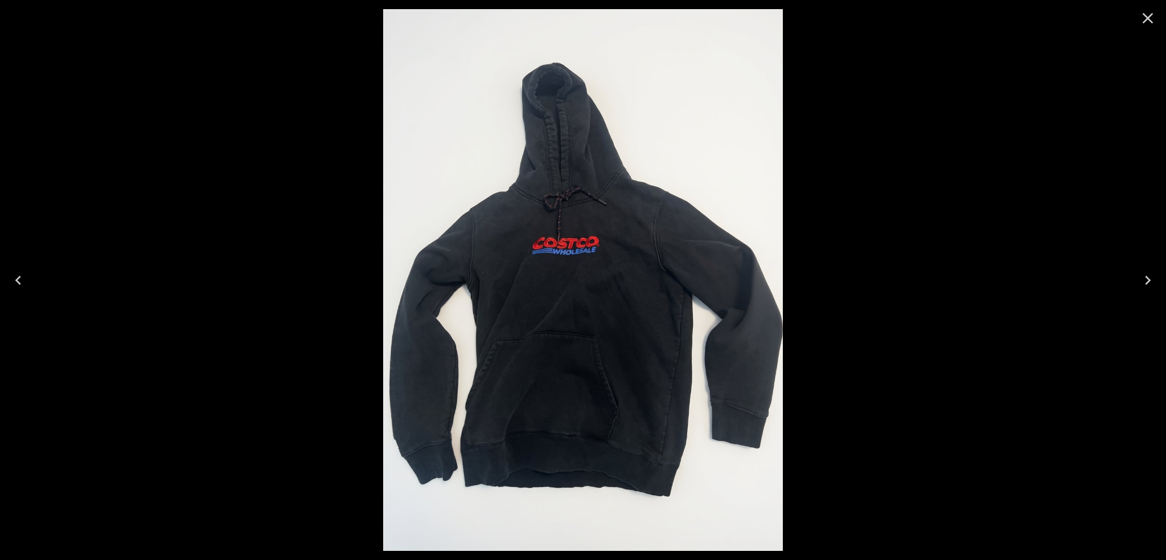
click at [1152, 9] on icon "Close" at bounding box center [1148, 18] width 18 height 18
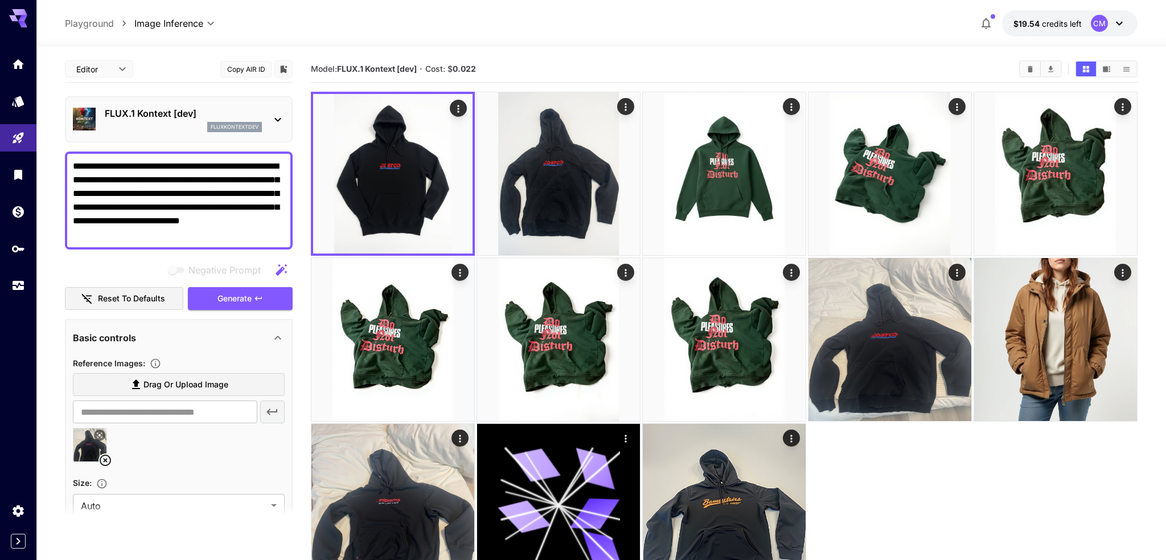
click at [123, 69] on body "**********" at bounding box center [583, 325] width 1166 height 650
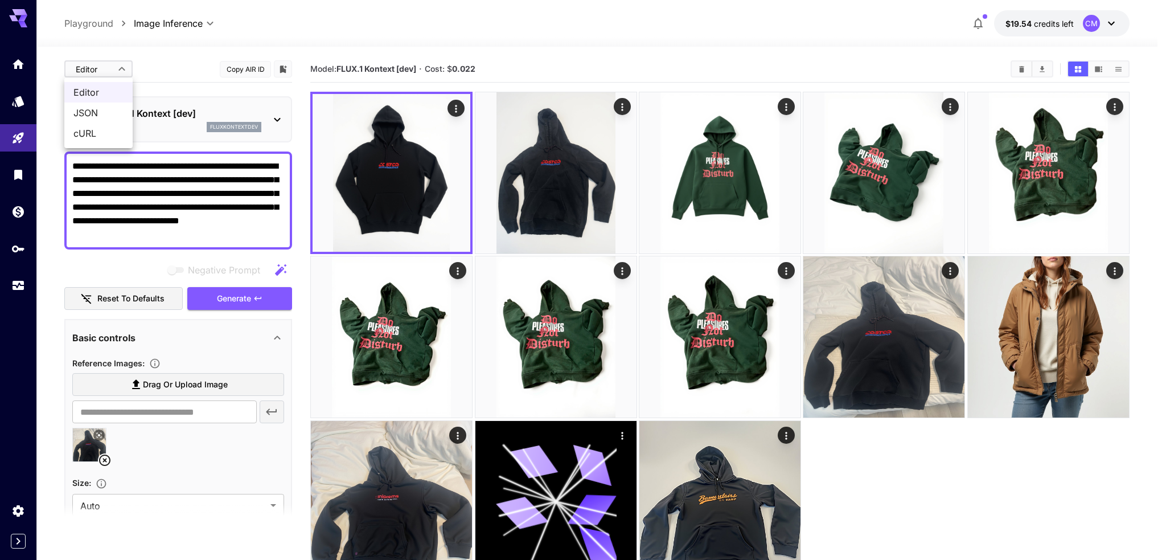
click at [114, 106] on span "JSON" at bounding box center [98, 113] width 50 height 14
type input "****"
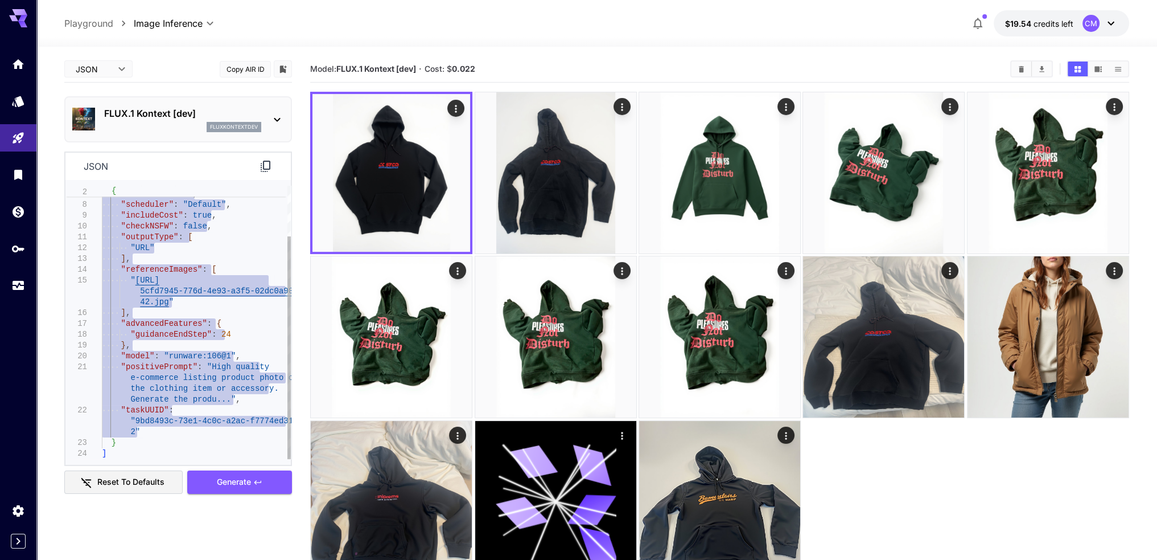
type textarea "**********"
drag, startPoint x: 102, startPoint y: 189, endPoint x: 205, endPoint y: 451, distance: 282.0
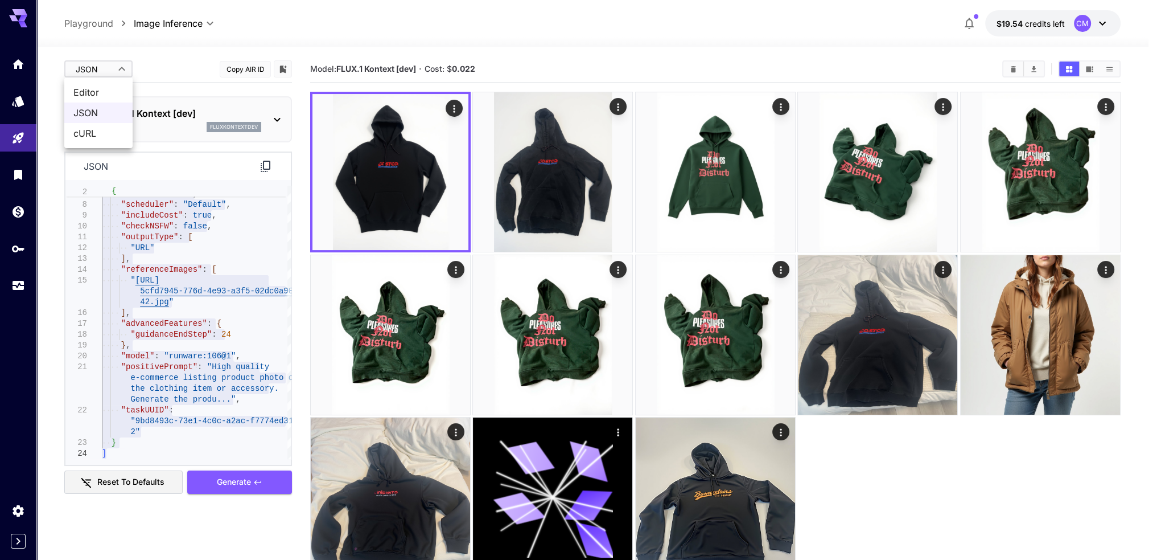
click at [107, 71] on body "**********" at bounding box center [578, 325] width 1157 height 650
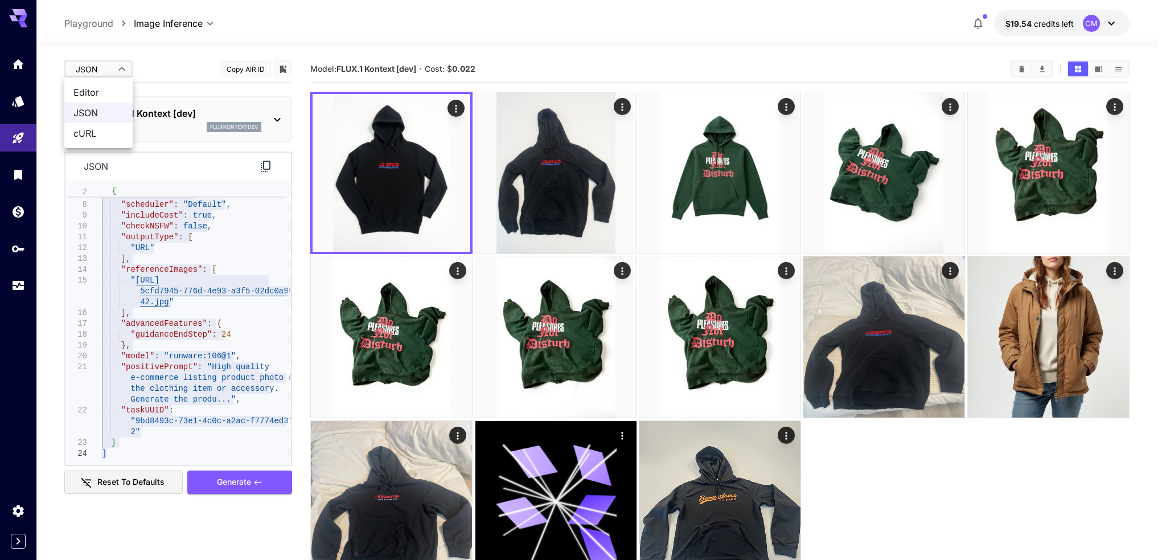
click at [111, 93] on span "Editor" at bounding box center [98, 92] width 50 height 14
type input "****"
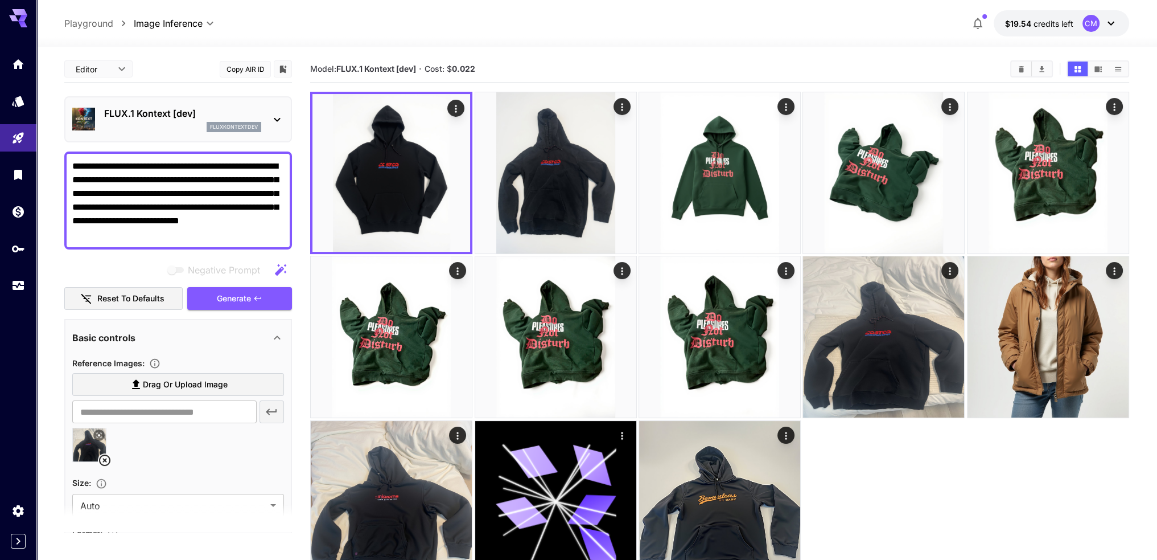
click at [167, 168] on textarea "**********" at bounding box center [178, 200] width 212 height 82
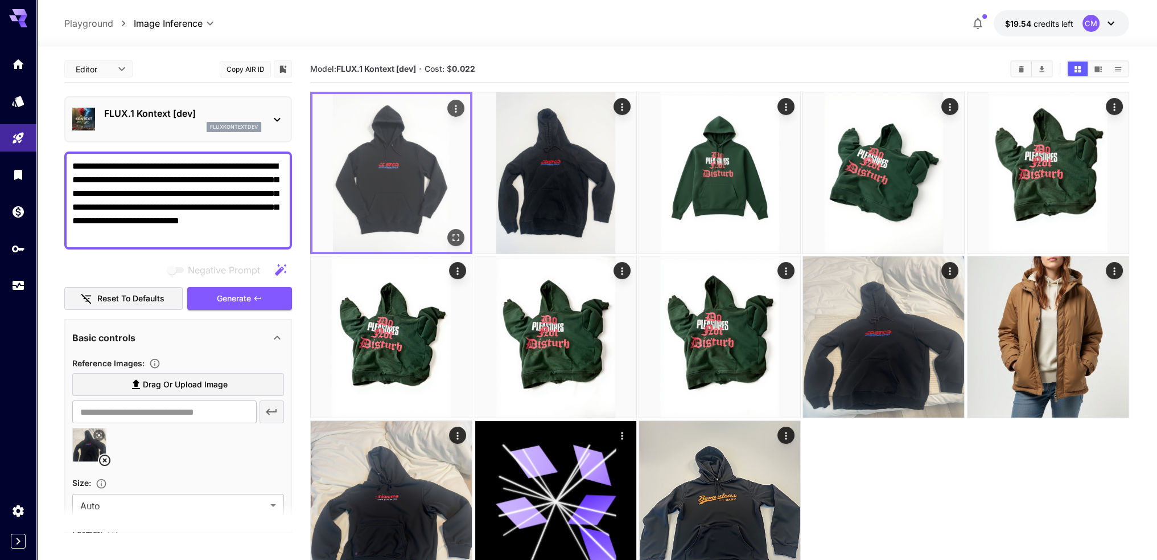
click at [404, 184] on img at bounding box center [392, 173] width 158 height 158
click at [455, 235] on icon "Open in fullscreen" at bounding box center [455, 237] width 11 height 11
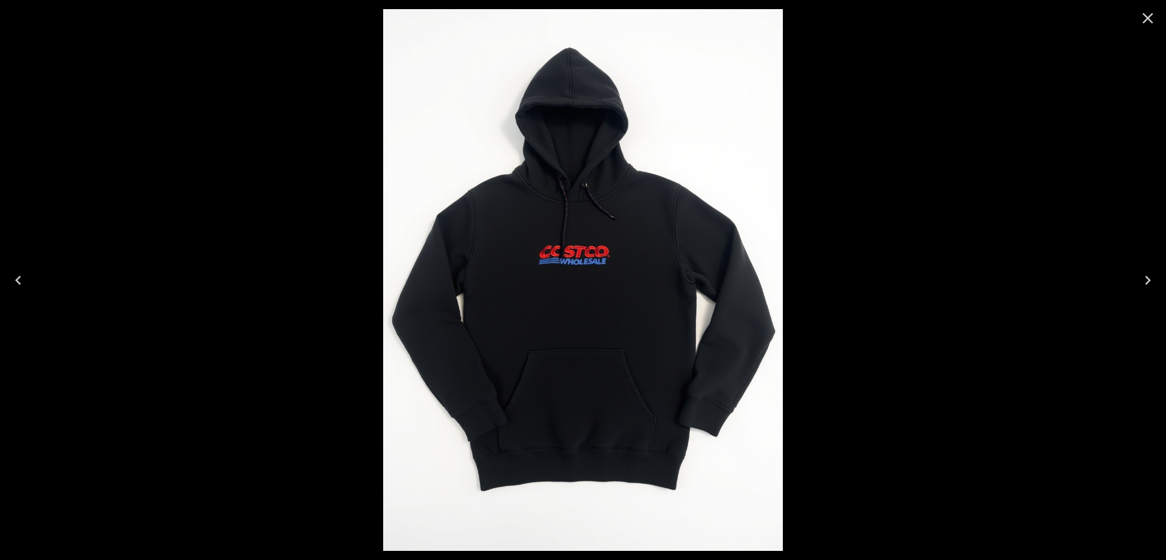
click at [321, 202] on div at bounding box center [583, 280] width 1166 height 560
click at [1145, 22] on icon "Close" at bounding box center [1148, 18] width 18 height 18
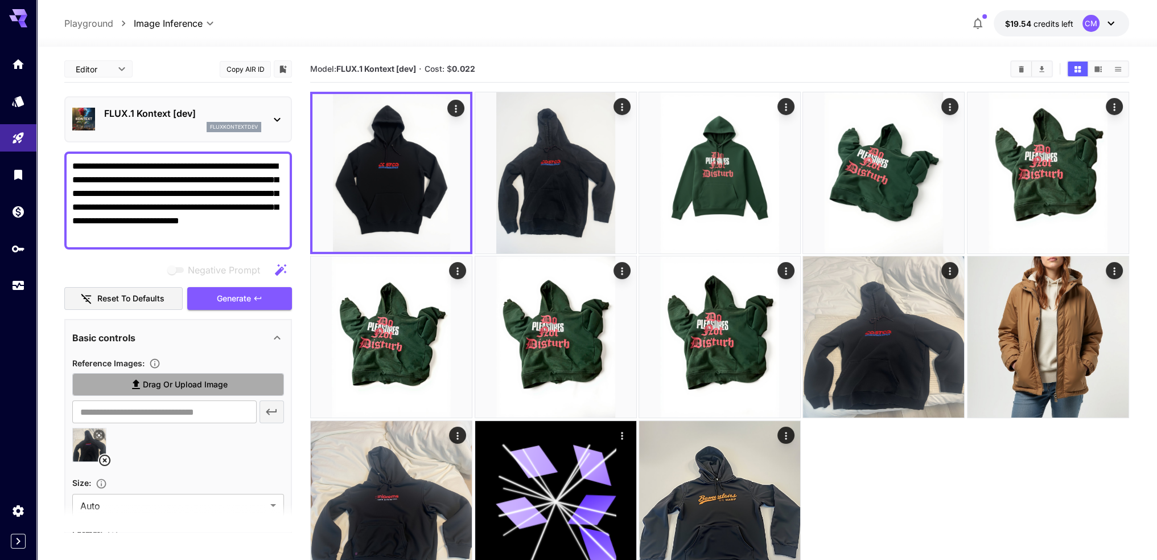
click at [196, 377] on span "Drag or upload image" at bounding box center [185, 384] width 85 height 14
click at [0, 0] on input "Drag or upload image" at bounding box center [0, 0] width 0 height 0
click at [851, 67] on section "Model: FLUX.1 Kontext [dev] · Cost: $ 0.022" at bounding box center [655, 69] width 691 height 14
click at [112, 68] on body "**********" at bounding box center [578, 325] width 1157 height 650
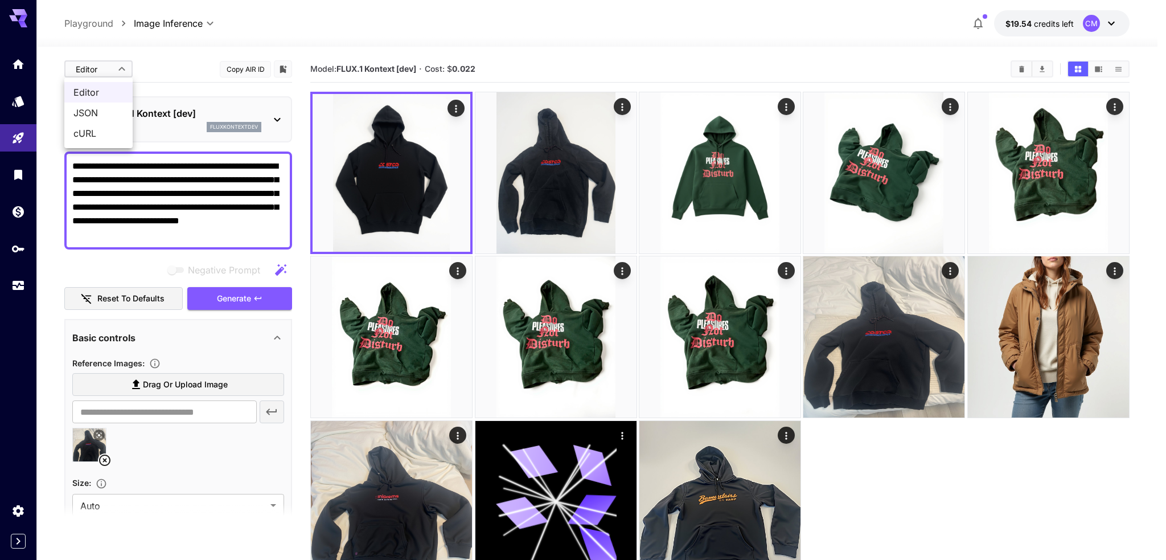
click at [116, 68] on div at bounding box center [583, 280] width 1166 height 560
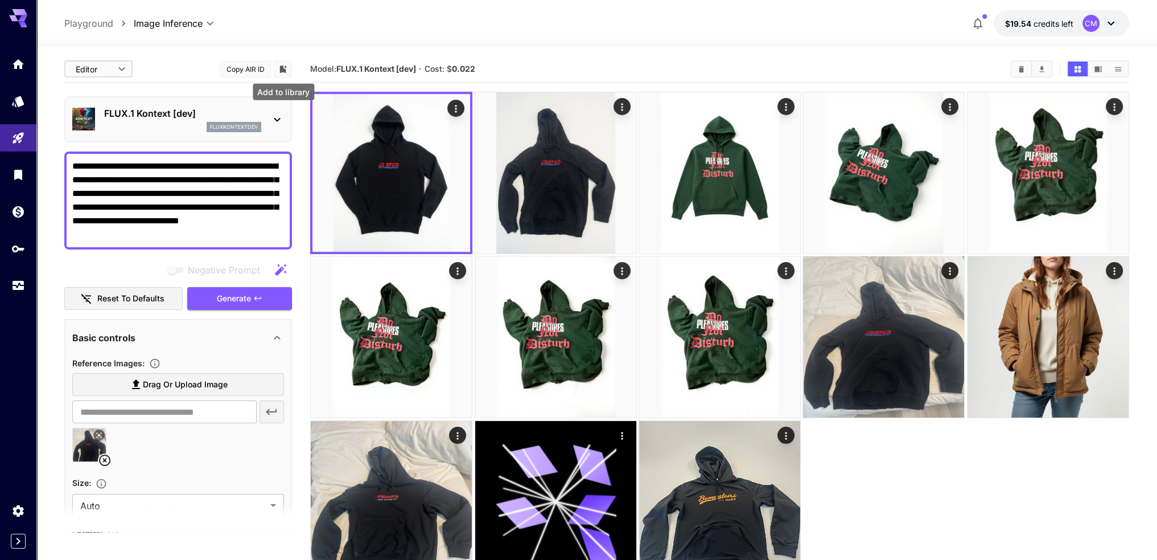
click at [281, 69] on icon "Add to library" at bounding box center [283, 68] width 7 height 7
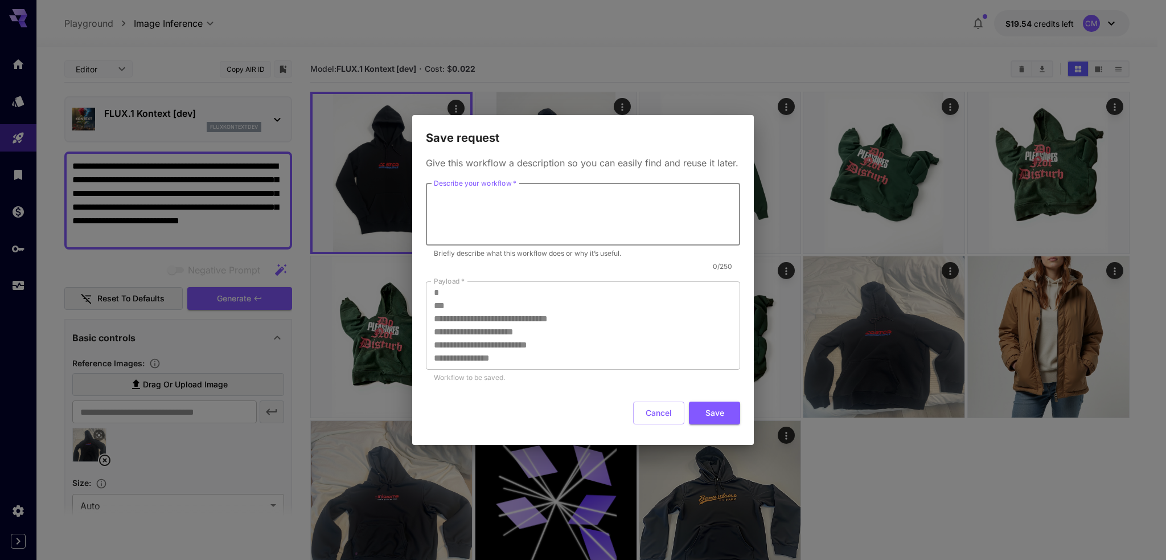
click at [487, 191] on textarea "Describe your workflow   *" at bounding box center [583, 214] width 298 height 52
type textarea "**********"
click at [713, 404] on button "Save" at bounding box center [714, 412] width 51 height 23
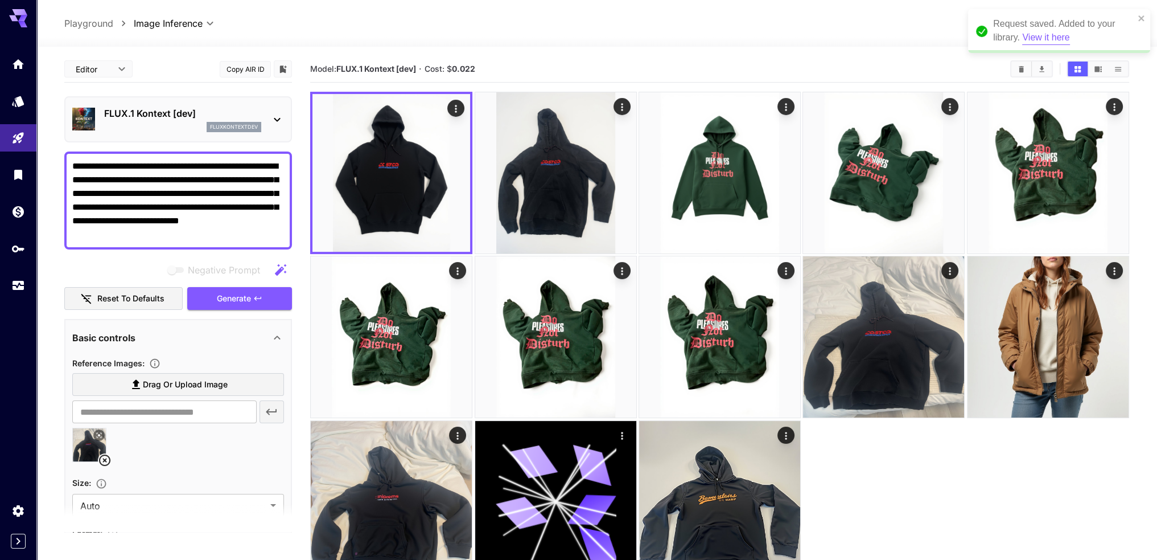
click at [1070, 34] on button "View it here" at bounding box center [1045, 38] width 47 height 14
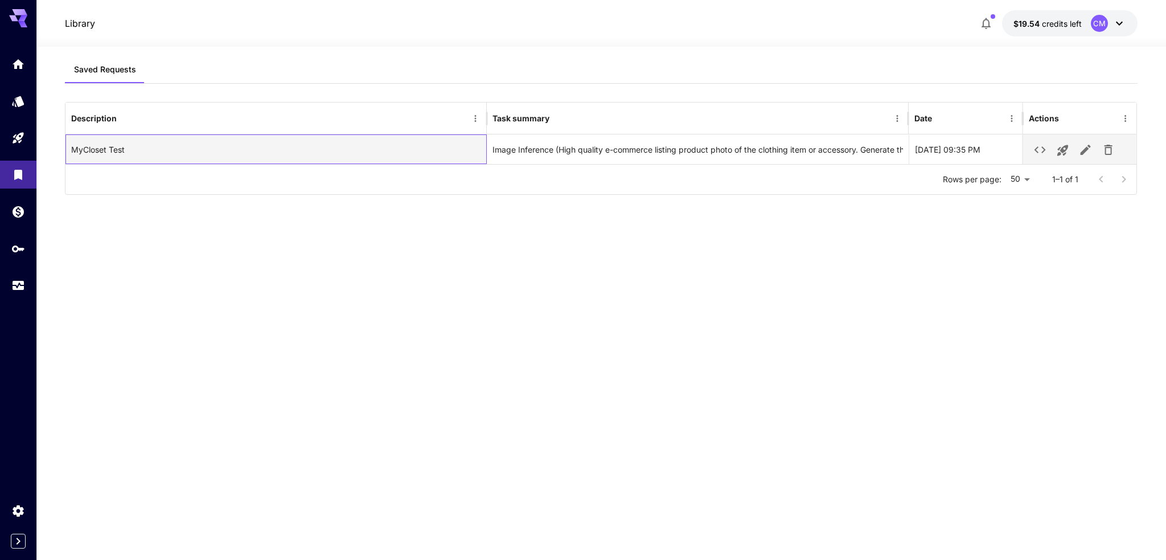
click at [127, 156] on div "MyCloset Test" at bounding box center [276, 149] width 422 height 30
click at [107, 153] on div "MyCloset Test" at bounding box center [276, 149] width 422 height 30
click at [1061, 147] on icon "Launch in playground" at bounding box center [1063, 150] width 14 height 14
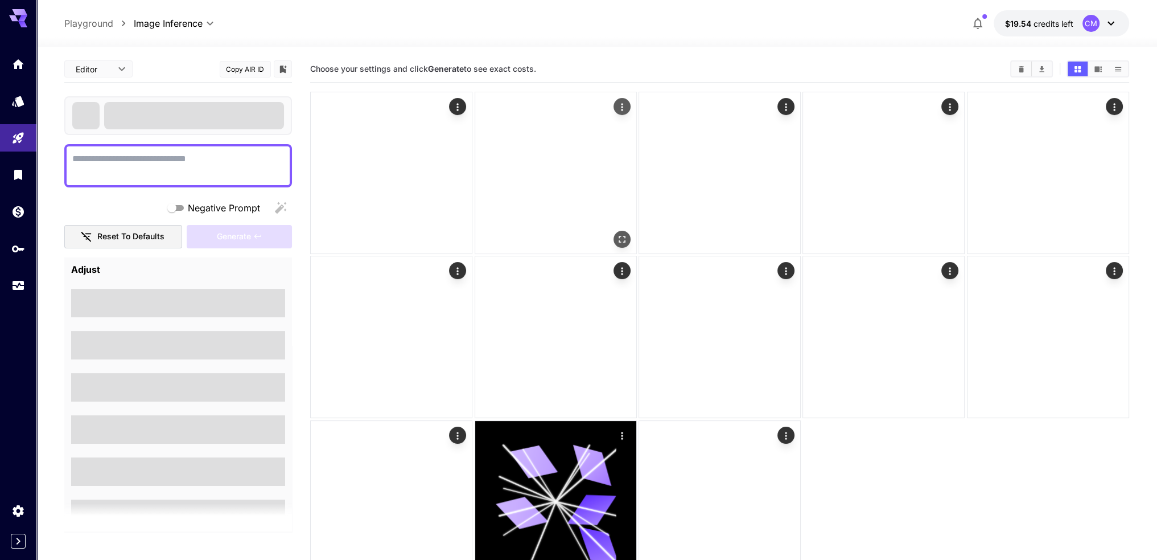
type textarea "**********"
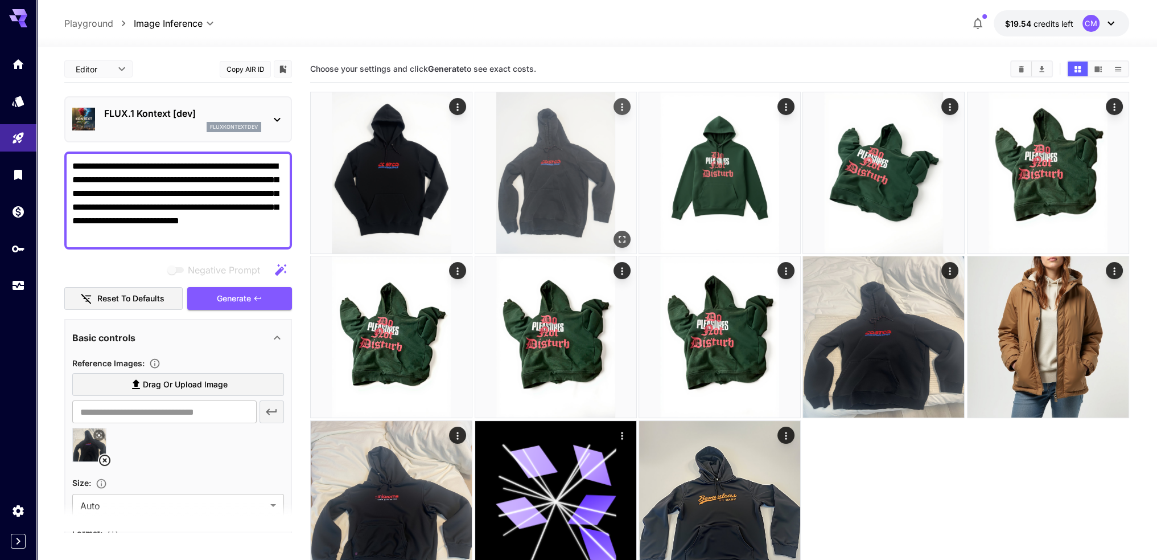
click at [524, 172] on img at bounding box center [555, 172] width 161 height 161
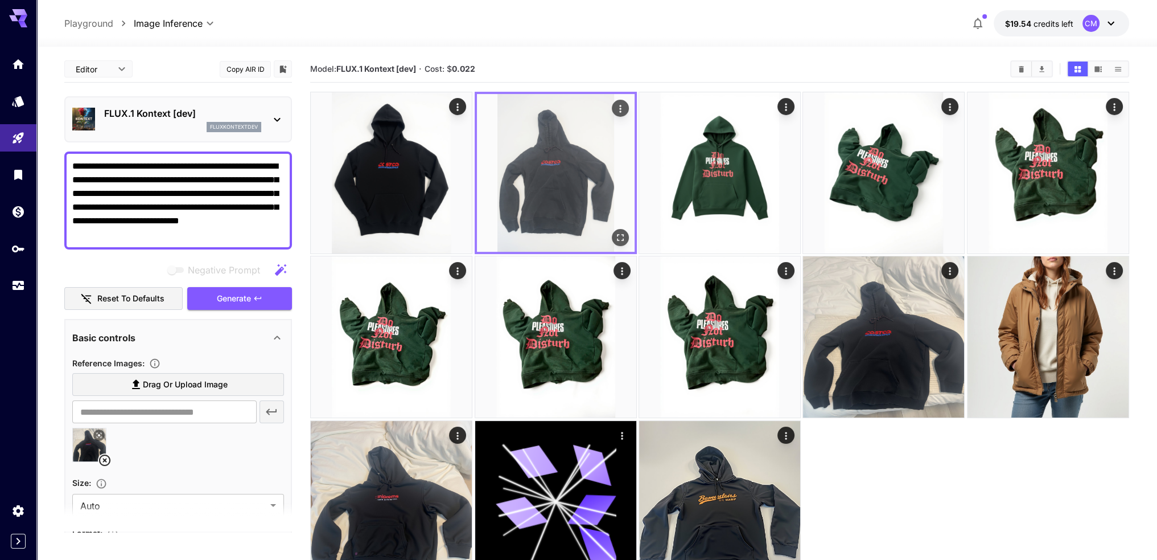
click at [617, 233] on icon "Open in fullscreen" at bounding box center [620, 237] width 11 height 11
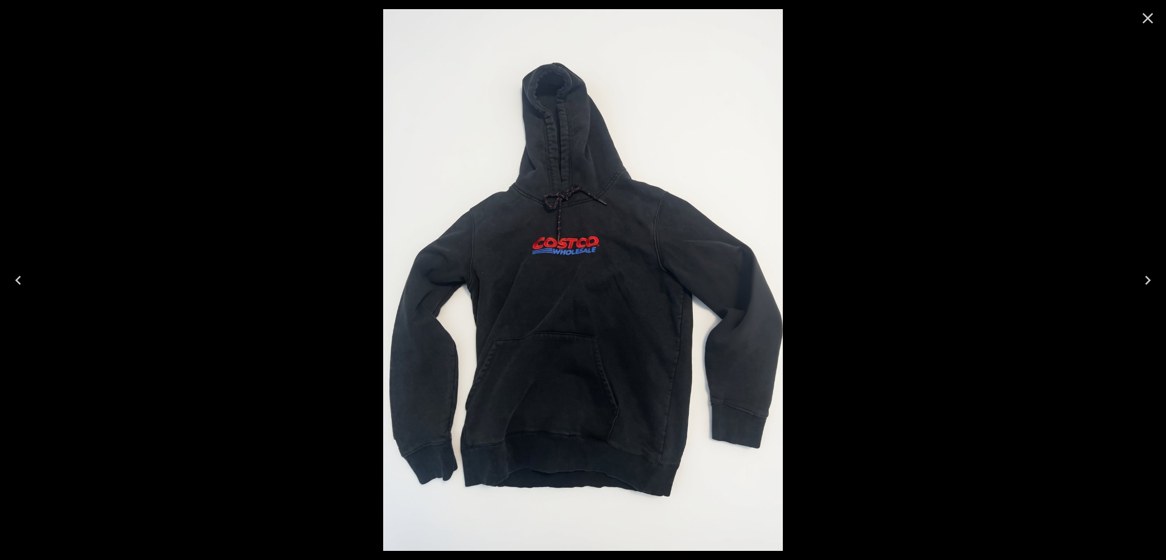
click at [20, 277] on icon "Previous" at bounding box center [18, 280] width 18 height 18
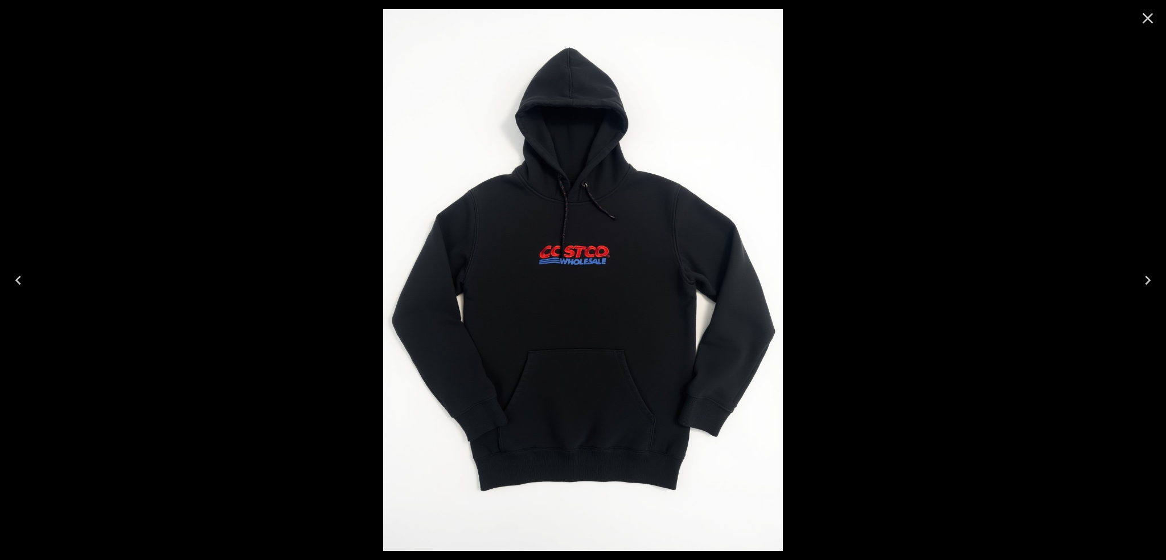
click at [1145, 273] on icon "Next" at bounding box center [1148, 280] width 18 height 18
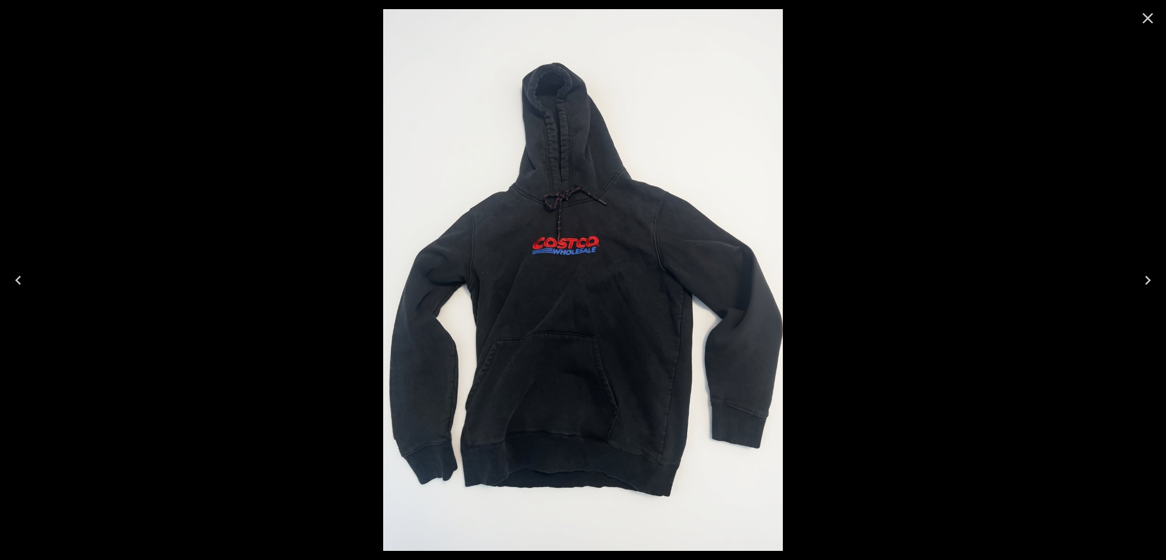
click at [1145, 273] on icon "Next" at bounding box center [1148, 280] width 18 height 18
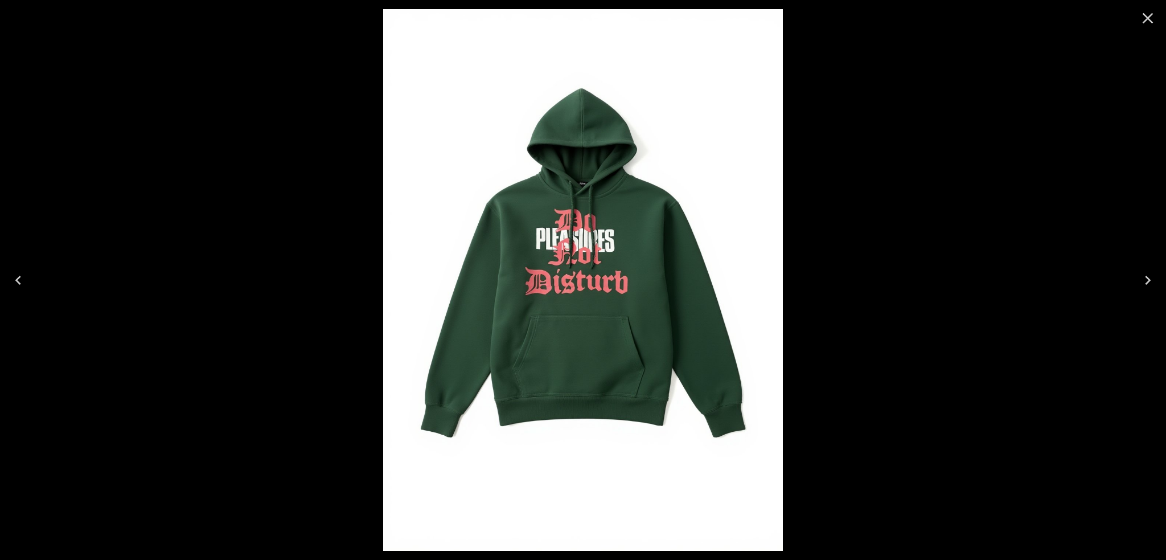
click at [1145, 273] on icon "Next" at bounding box center [1148, 280] width 18 height 18
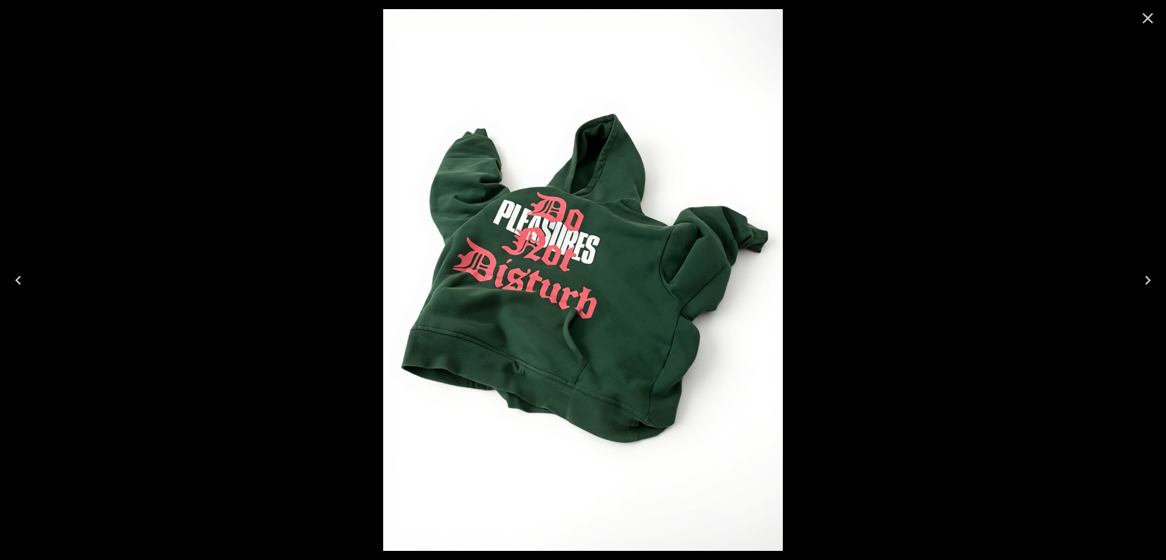
drag, startPoint x: 20, startPoint y: 277, endPoint x: 233, endPoint y: 281, distance: 213.5
click at [20, 277] on icon "Previous" at bounding box center [18, 280] width 18 height 18
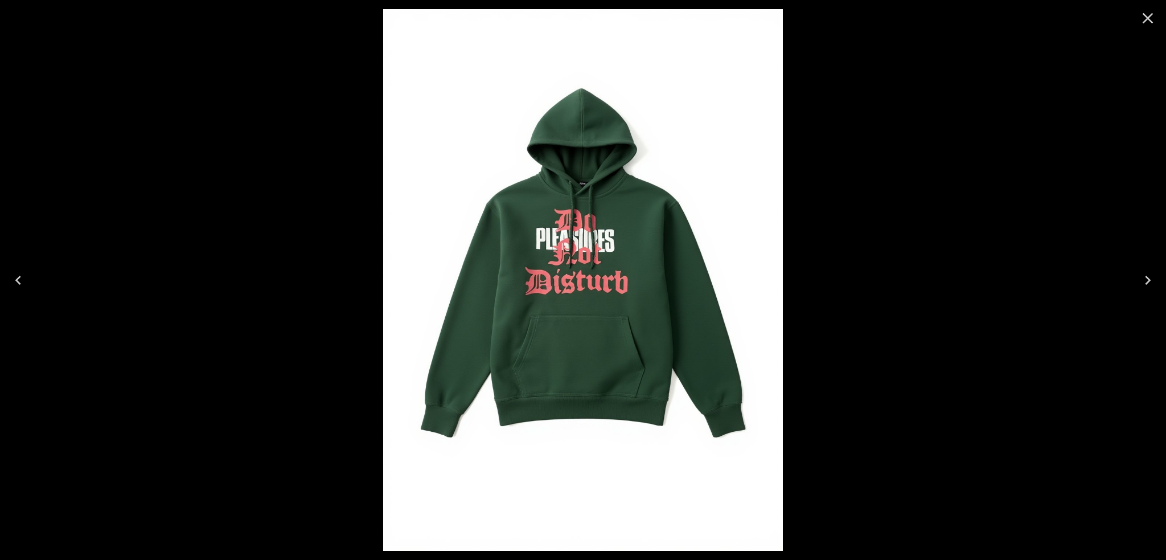
click at [1150, 18] on icon "Close" at bounding box center [1148, 18] width 18 height 18
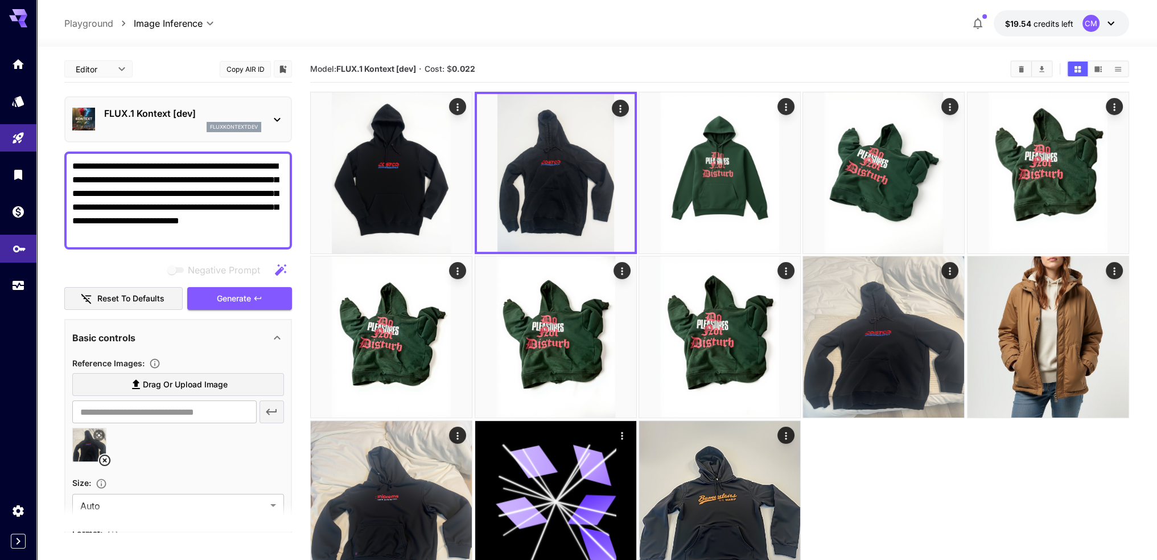
click at [16, 258] on link at bounding box center [18, 249] width 36 height 28
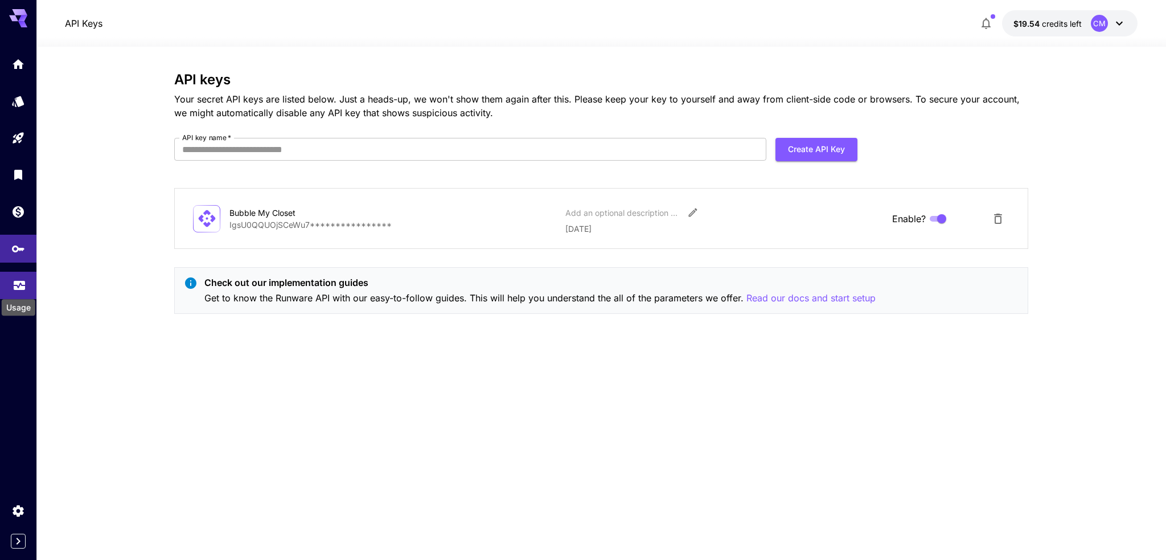
click at [15, 282] on icon "Usage" at bounding box center [19, 280] width 11 height 6
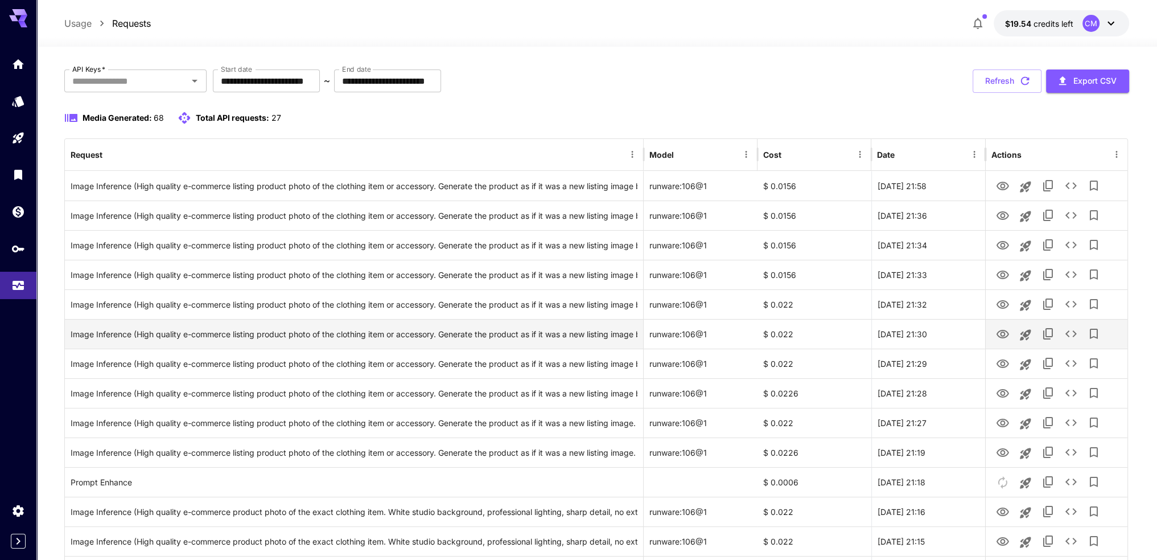
scroll to position [114, 0]
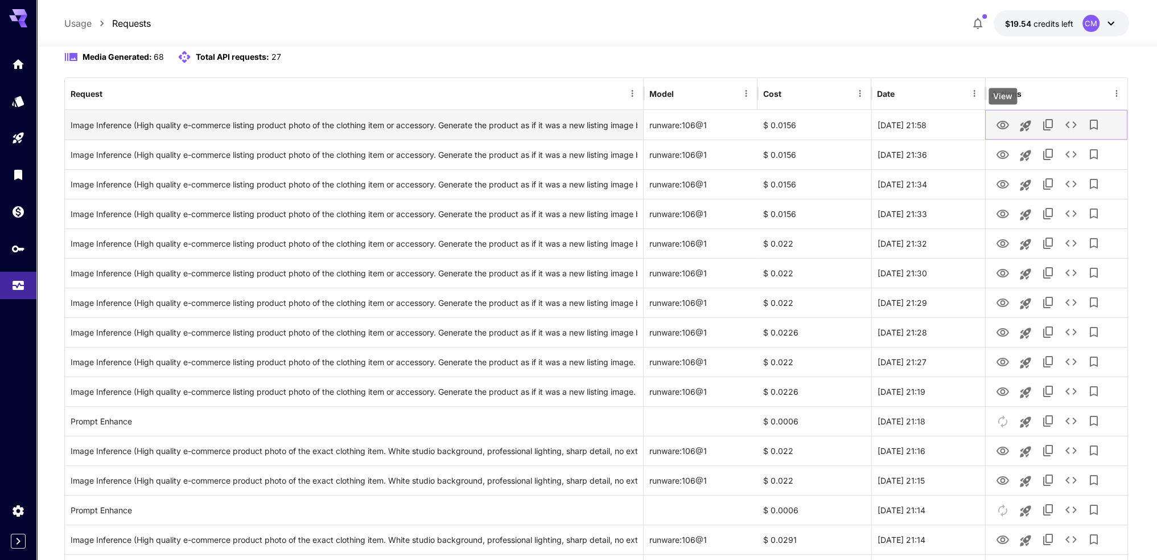
click at [1006, 118] on icon "View" at bounding box center [1003, 125] width 14 height 14
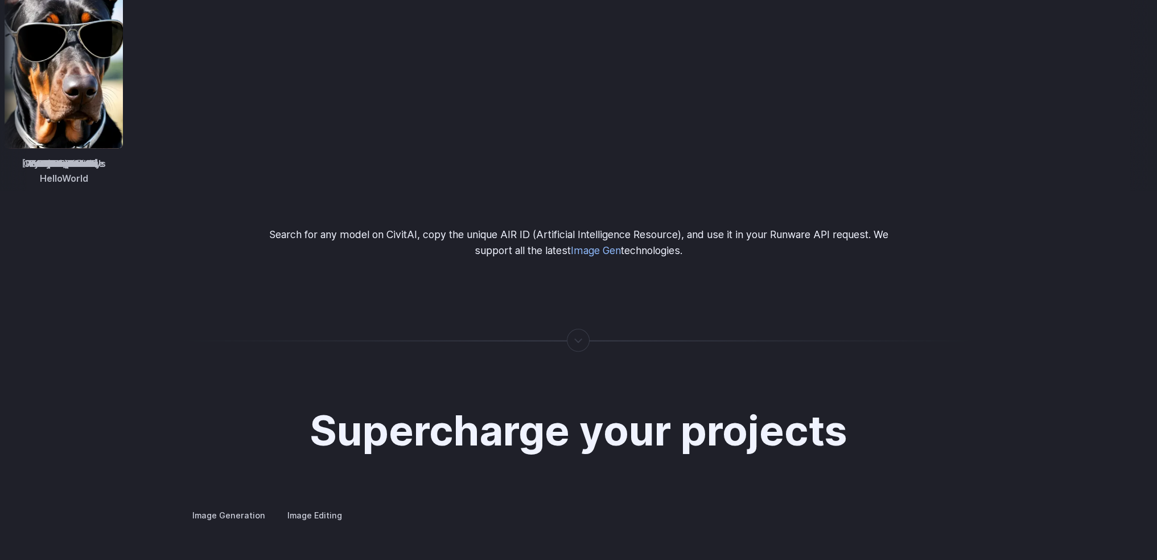
scroll to position [2106, 0]
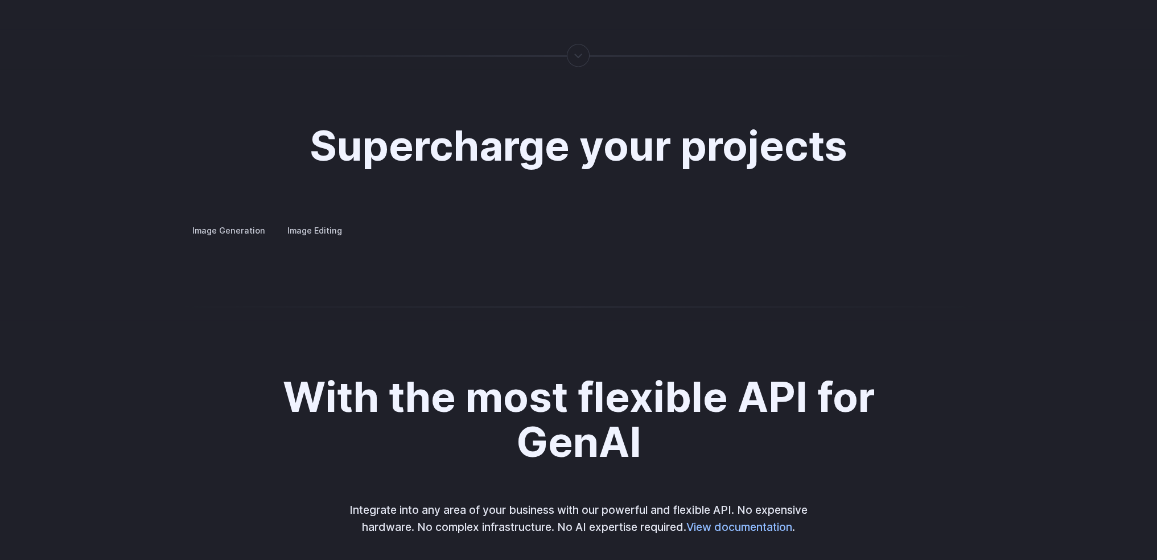
click at [0, 0] on details "Product design Quickly design and visualize new product lines, accessories, or …" at bounding box center [0, 0] width 0 height 0
click at [0, 0] on summary "Product design" at bounding box center [0, 0] width 0 height 0
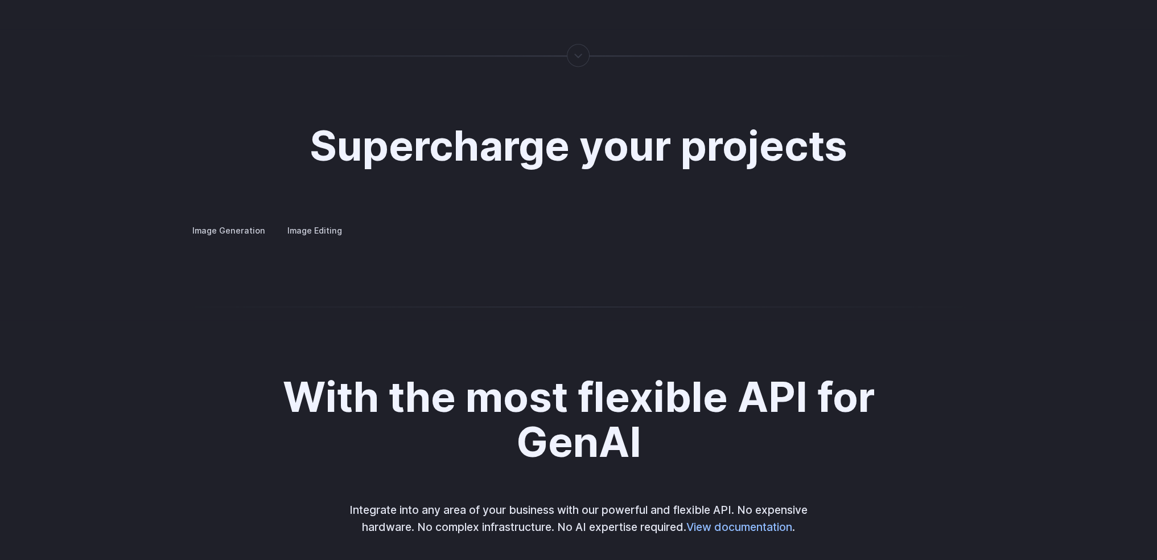
click at [0, 0] on summary "Personalized assets" at bounding box center [0, 0] width 0 height 0
click at [0, 0] on summary "Product design" at bounding box center [0, 0] width 0 height 0
click at [0, 0] on details "Architecture Visualize architectural designs with ease, from initial sketches t…" at bounding box center [0, 0] width 0 height 0
click at [0, 0] on summary "Architecture" at bounding box center [0, 0] width 0 height 0
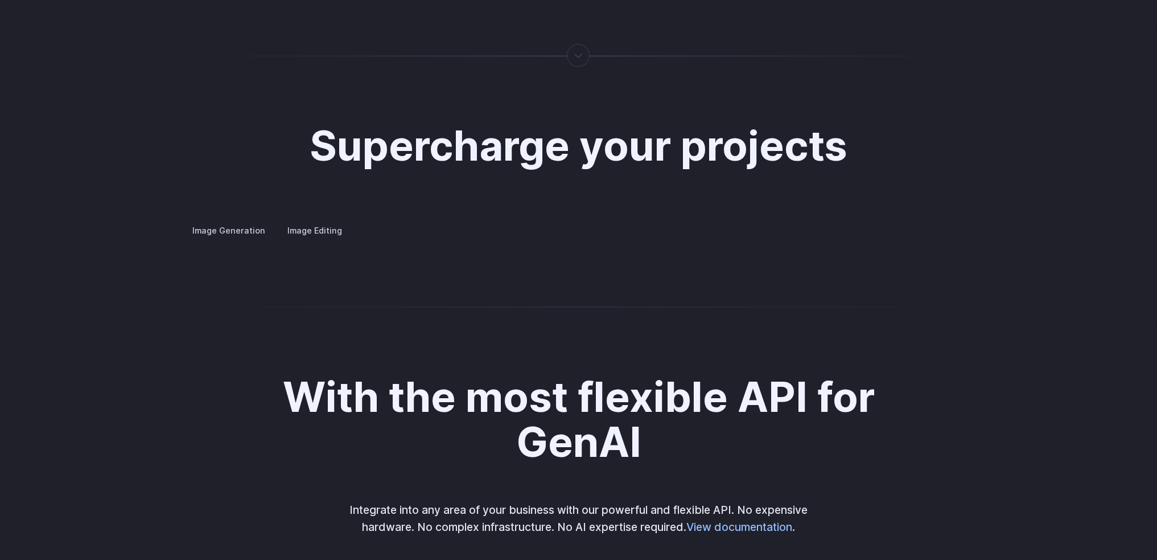
click at [0, 0] on summary "Creative styling" at bounding box center [0, 0] width 0 height 0
click at [319, 220] on label "Image Editing" at bounding box center [315, 230] width 74 height 20
click at [0, 0] on summary "Inpainting" at bounding box center [0, 0] width 0 height 0
click at [0, 0] on summary "Outpainting" at bounding box center [0, 0] width 0 height 0
click at [0, 0] on details "Upscaling Enhance image resolution and quality, making low-resolution photos sh…" at bounding box center [0, 0] width 0 height 0
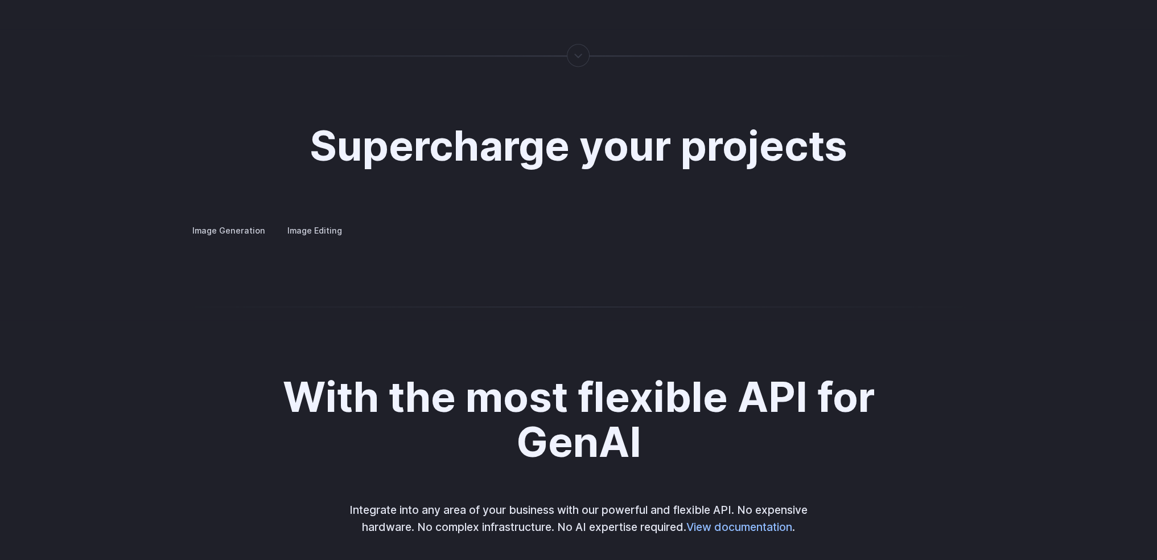
click at [0, 0] on summary "Upscaling" at bounding box center [0, 0] width 0 height 0
click at [228, 220] on label "Image Generation" at bounding box center [229, 230] width 92 height 20
click at [0, 0] on summary "Architecture" at bounding box center [0, 0] width 0 height 0
click at [0, 0] on summary "Product design" at bounding box center [0, 0] width 0 height 0
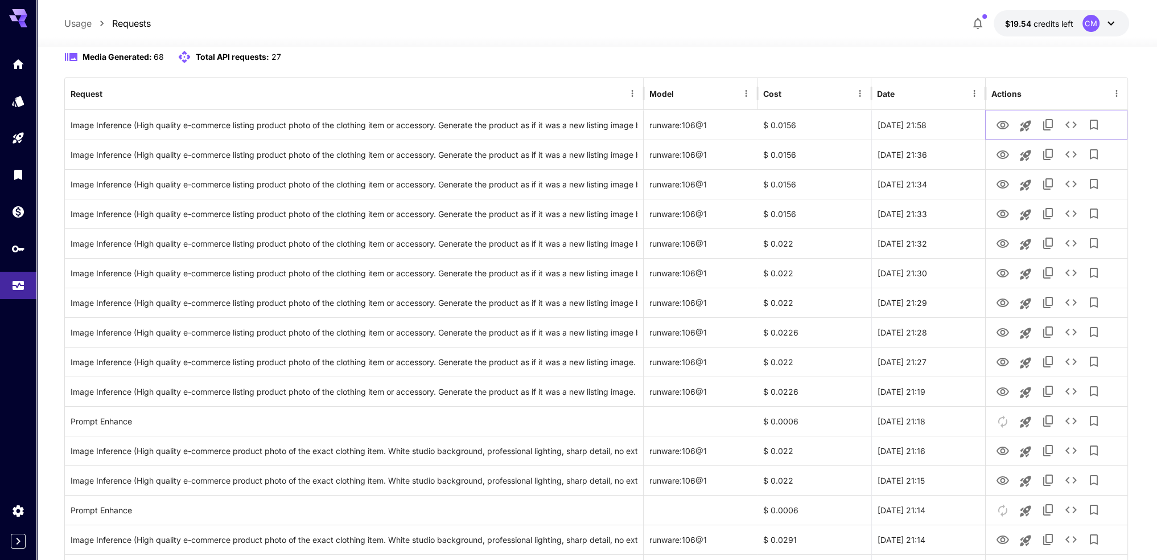
scroll to position [114, 0]
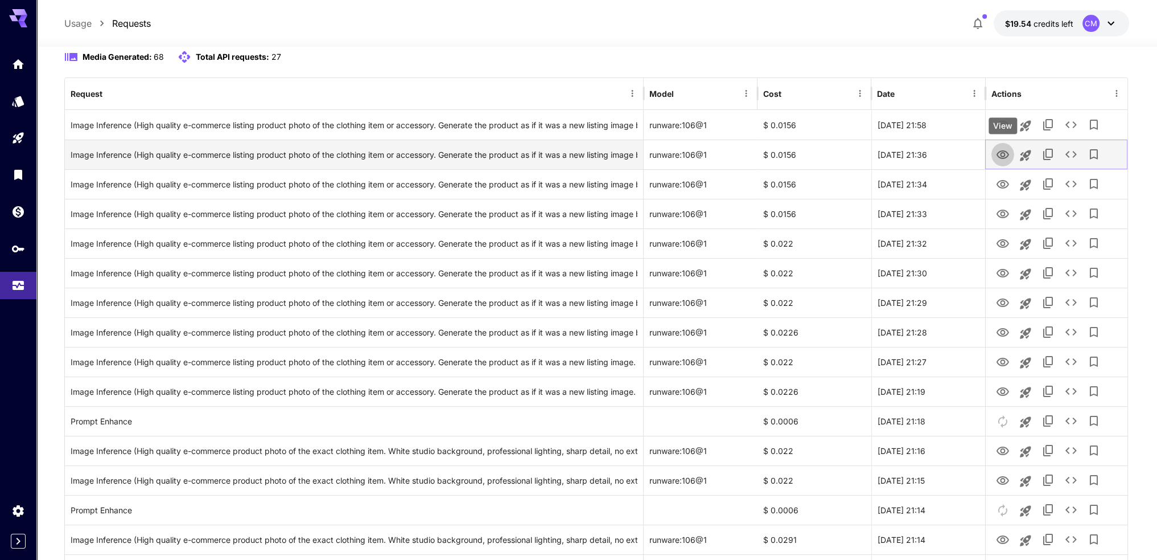
click at [1001, 150] on icon "View" at bounding box center [1003, 154] width 13 height 9
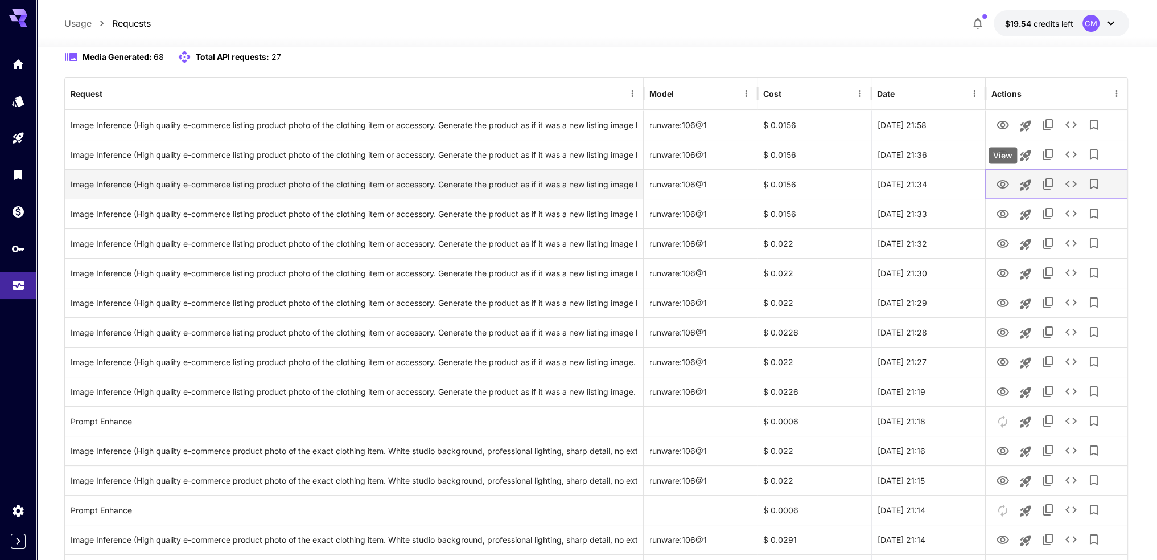
drag, startPoint x: 1010, startPoint y: 184, endPoint x: 995, endPoint y: 182, distance: 15.0
click at [1010, 184] on button "View" at bounding box center [1003, 183] width 23 height 23
click at [1005, 184] on icon "View" at bounding box center [1003, 185] width 14 height 14
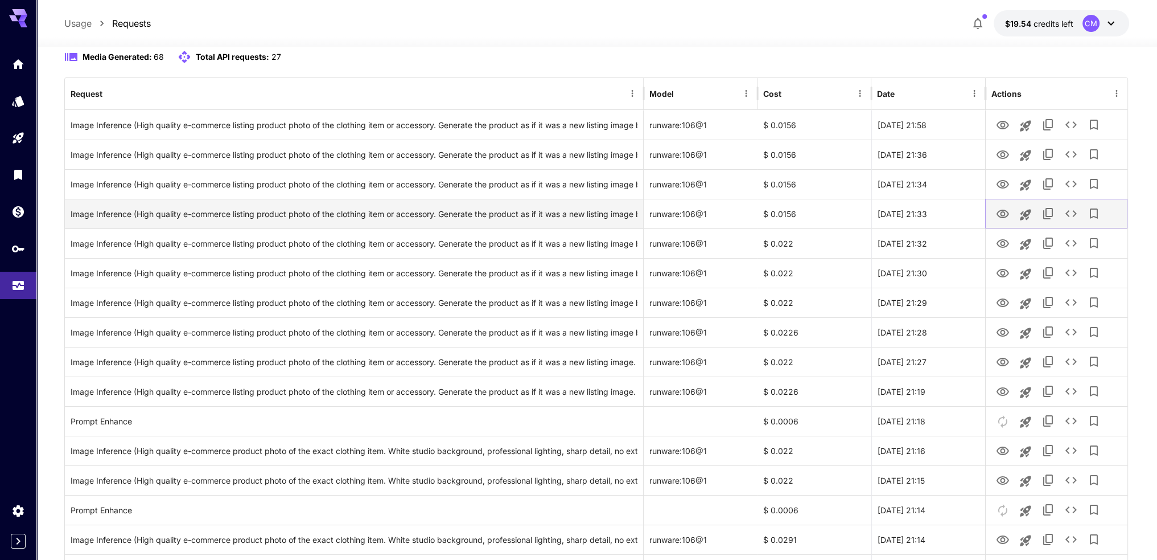
click at [1005, 207] on icon "View" at bounding box center [1003, 214] width 14 height 14
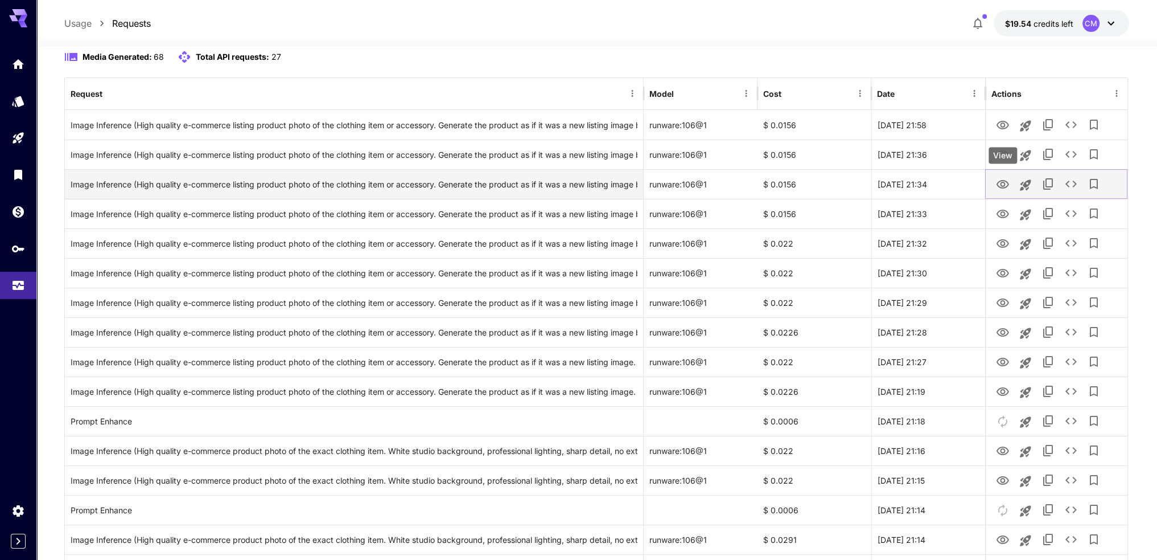
click at [1004, 182] on icon "View" at bounding box center [1003, 184] width 13 height 9
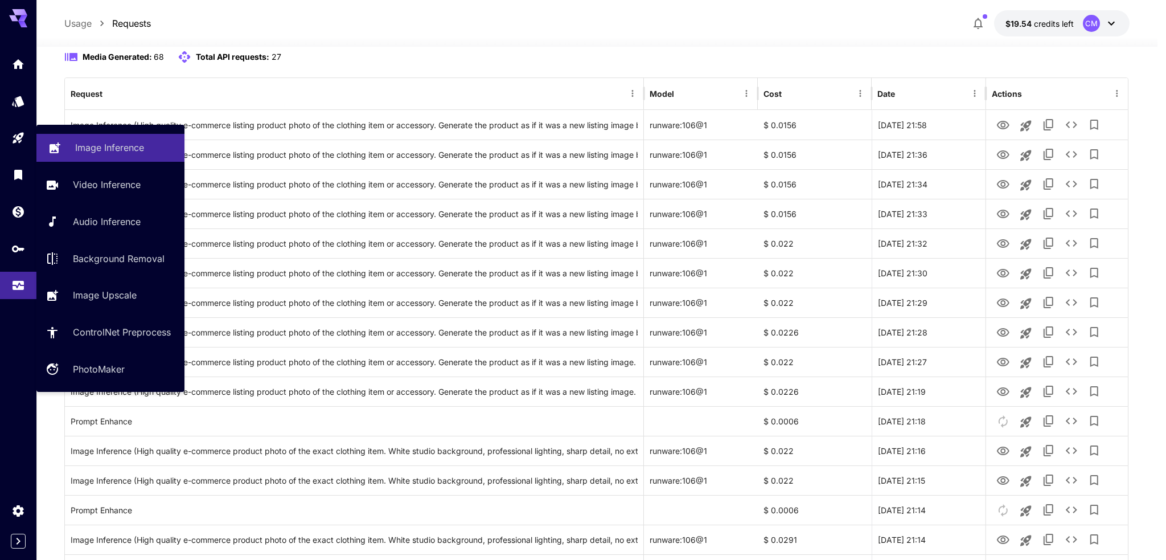
click at [20, 138] on icon "Playground" at bounding box center [18, 138] width 11 height 11
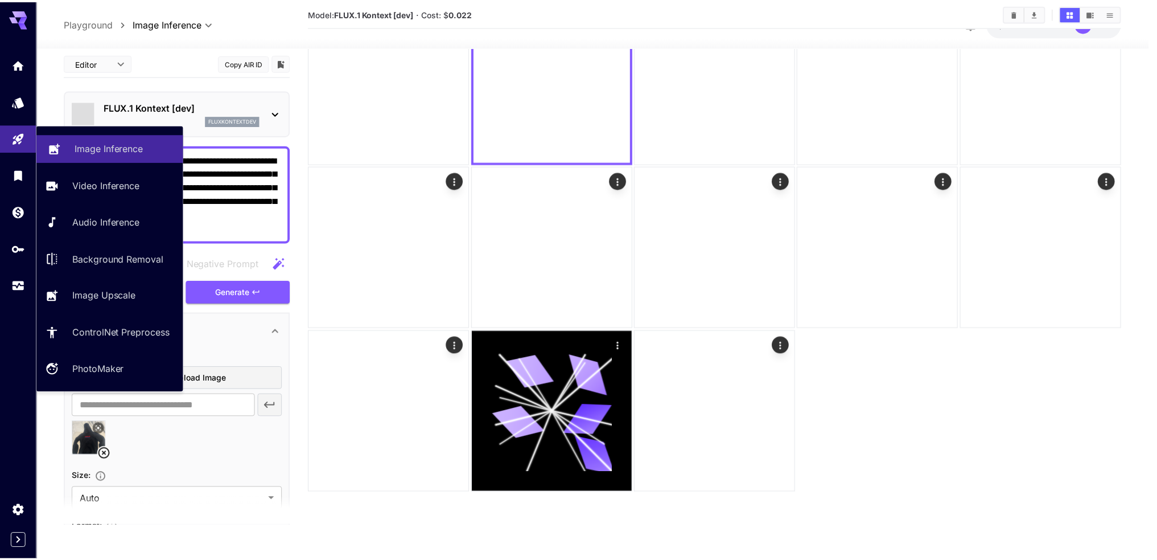
scroll to position [90, 0]
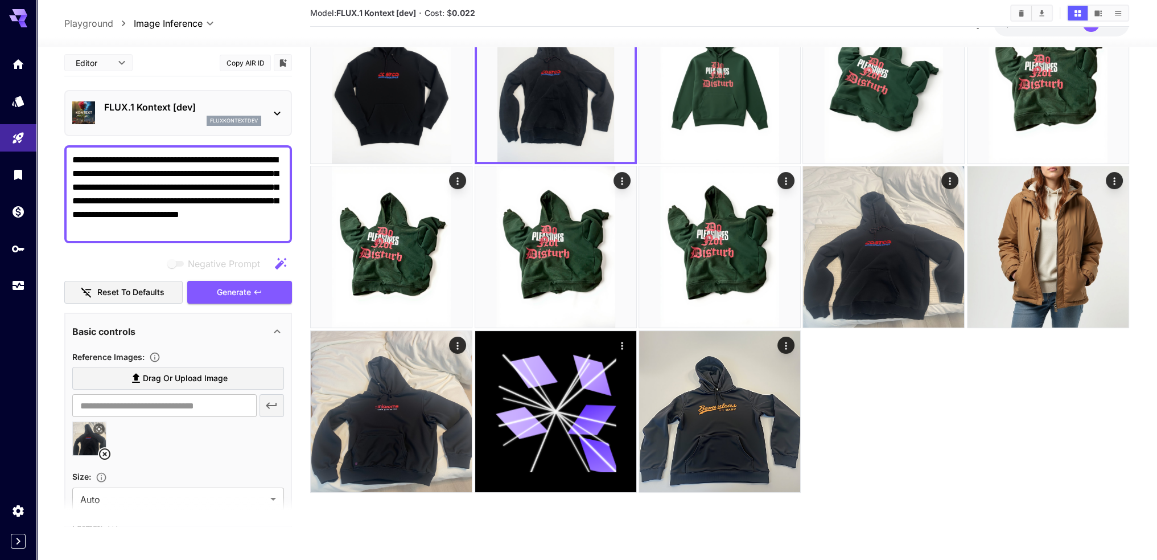
drag, startPoint x: 183, startPoint y: 231, endPoint x: 44, endPoint y: 147, distance: 161.7
click at [38, 147] on section "**********" at bounding box center [596, 258] width 1121 height 603
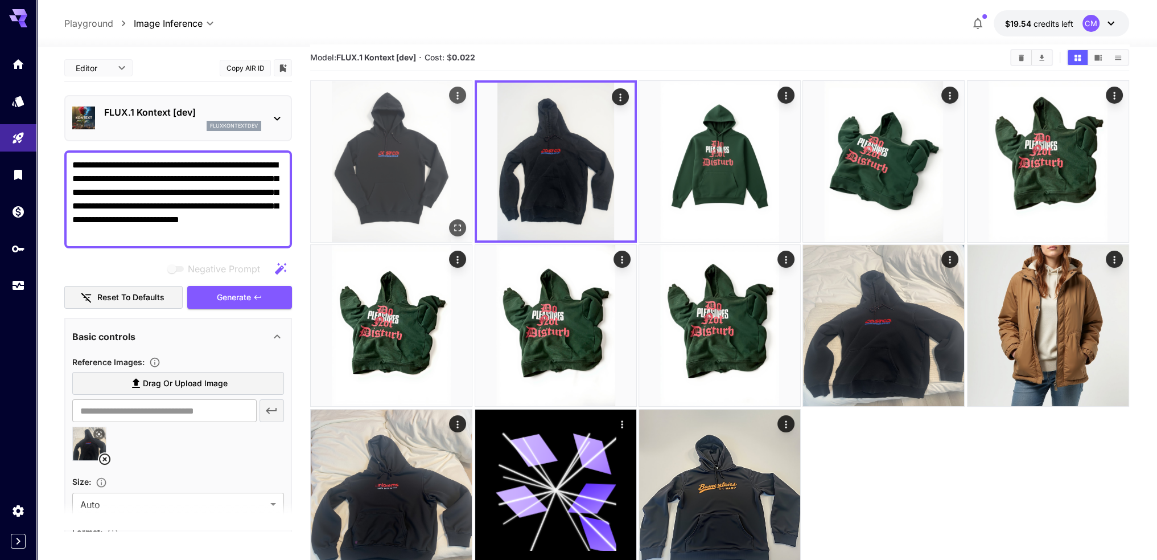
scroll to position [0, 0]
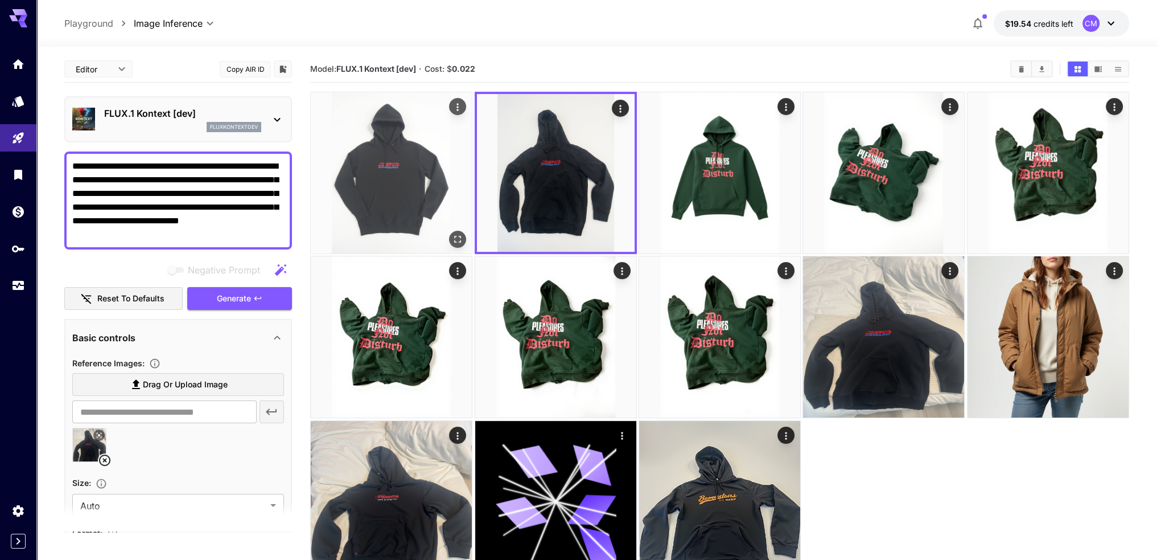
click at [397, 162] on img at bounding box center [391, 172] width 161 height 161
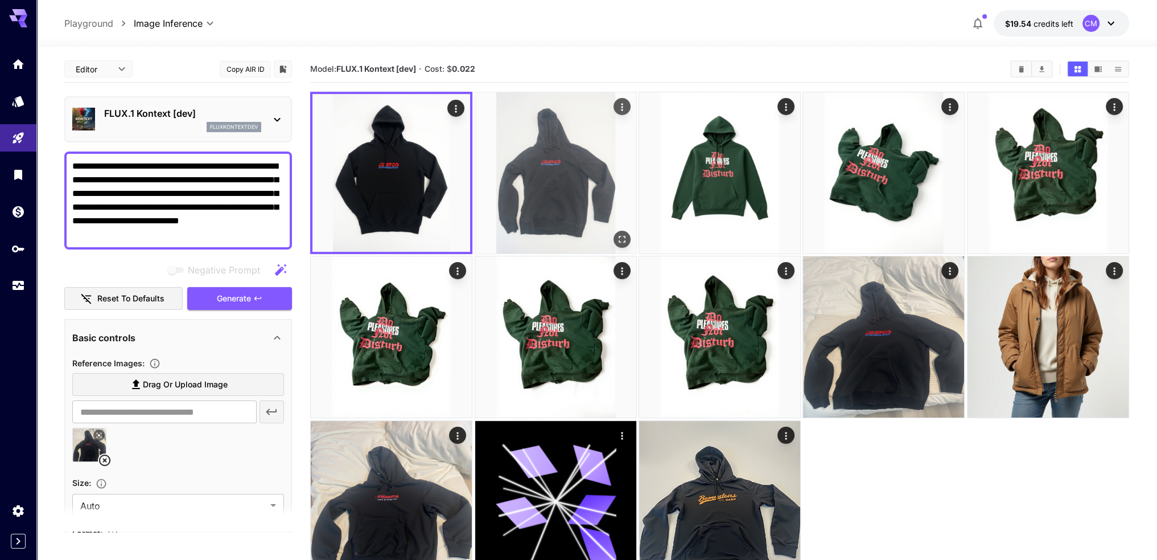
click at [528, 161] on img at bounding box center [555, 172] width 161 height 161
